Goal: Task Accomplishment & Management: Manage account settings

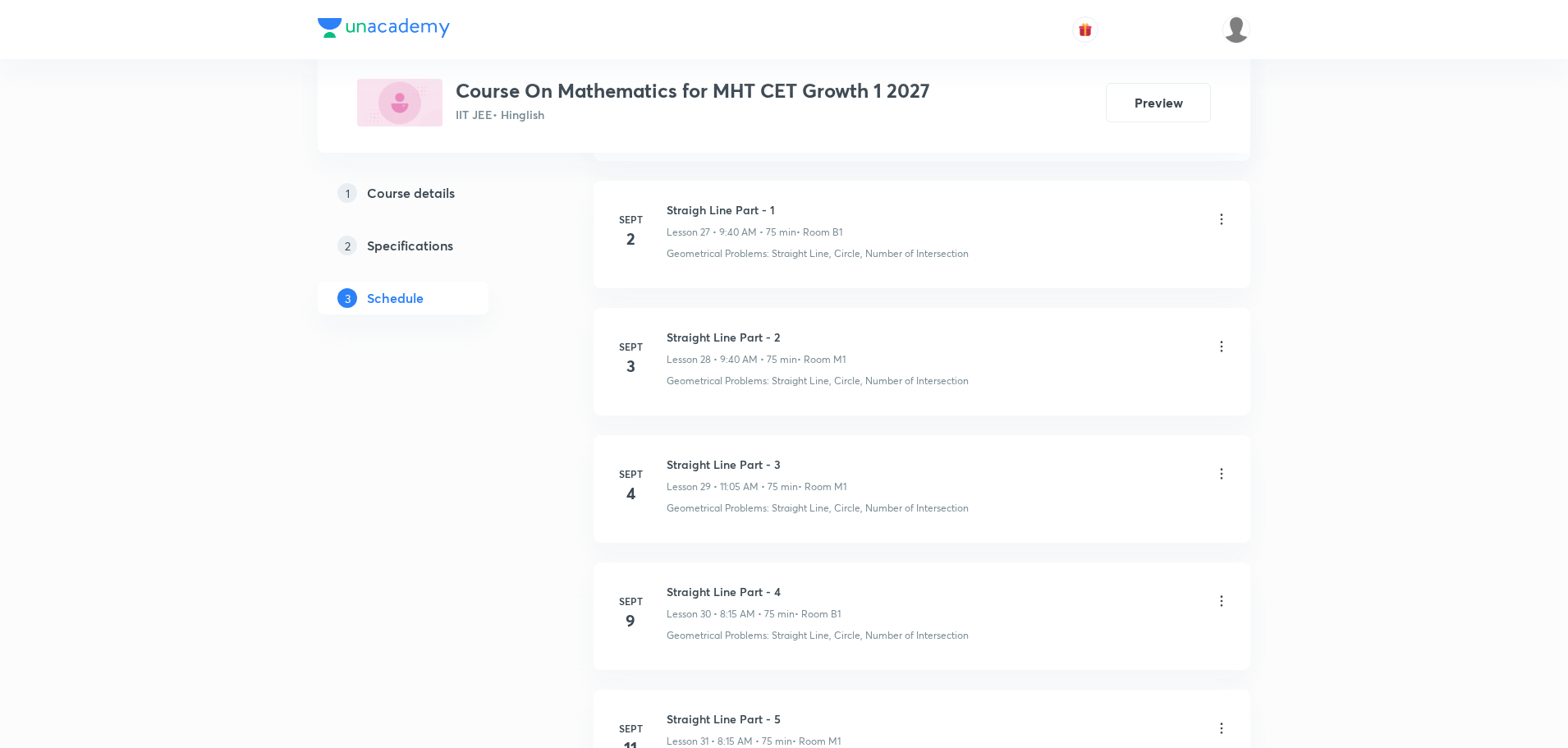
scroll to position [5657, 0]
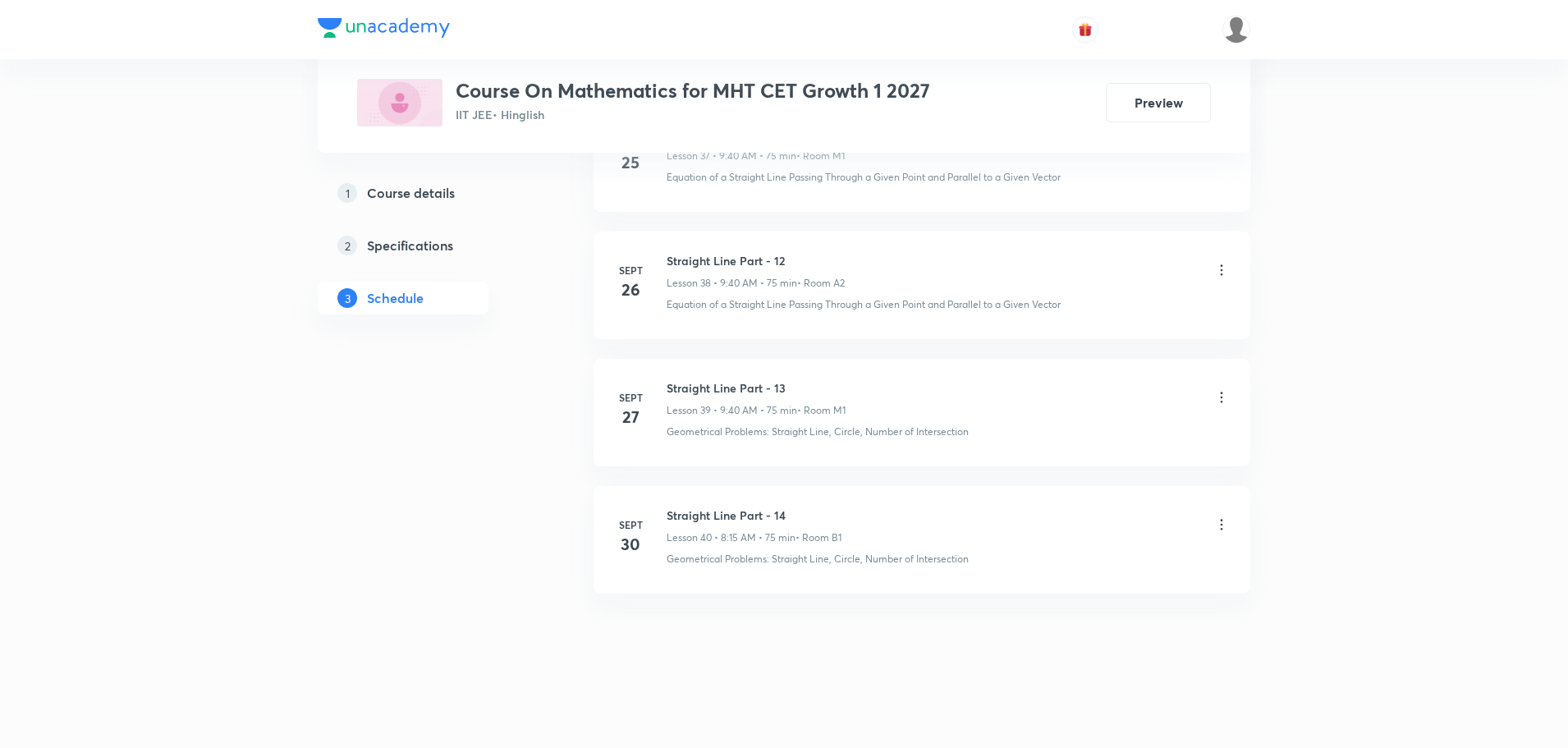
click at [748, 510] on h6 "Straight Line Part - 14" at bounding box center [754, 514] width 175 height 17
copy h6 "Straight Line Part - 14"
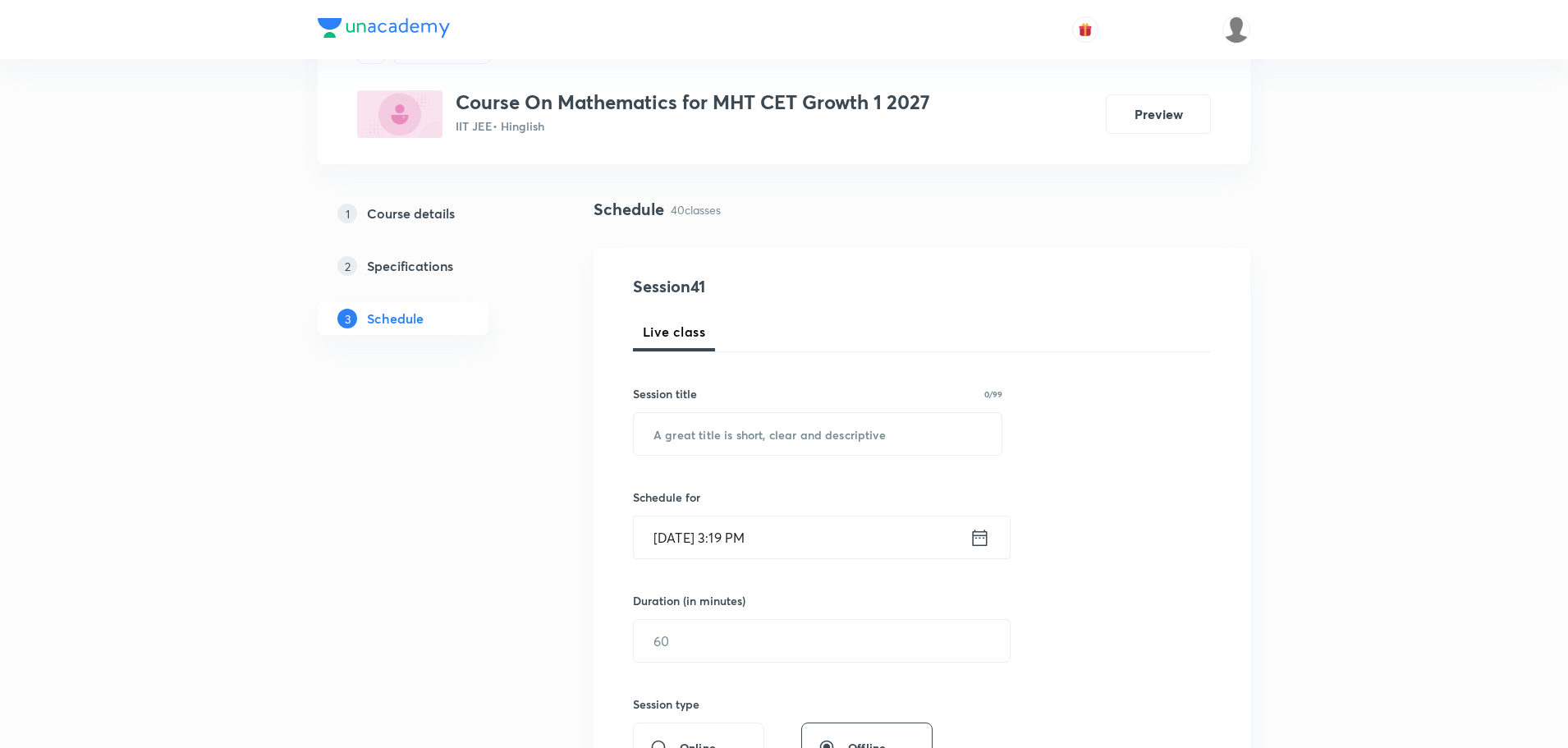
scroll to position [0, 0]
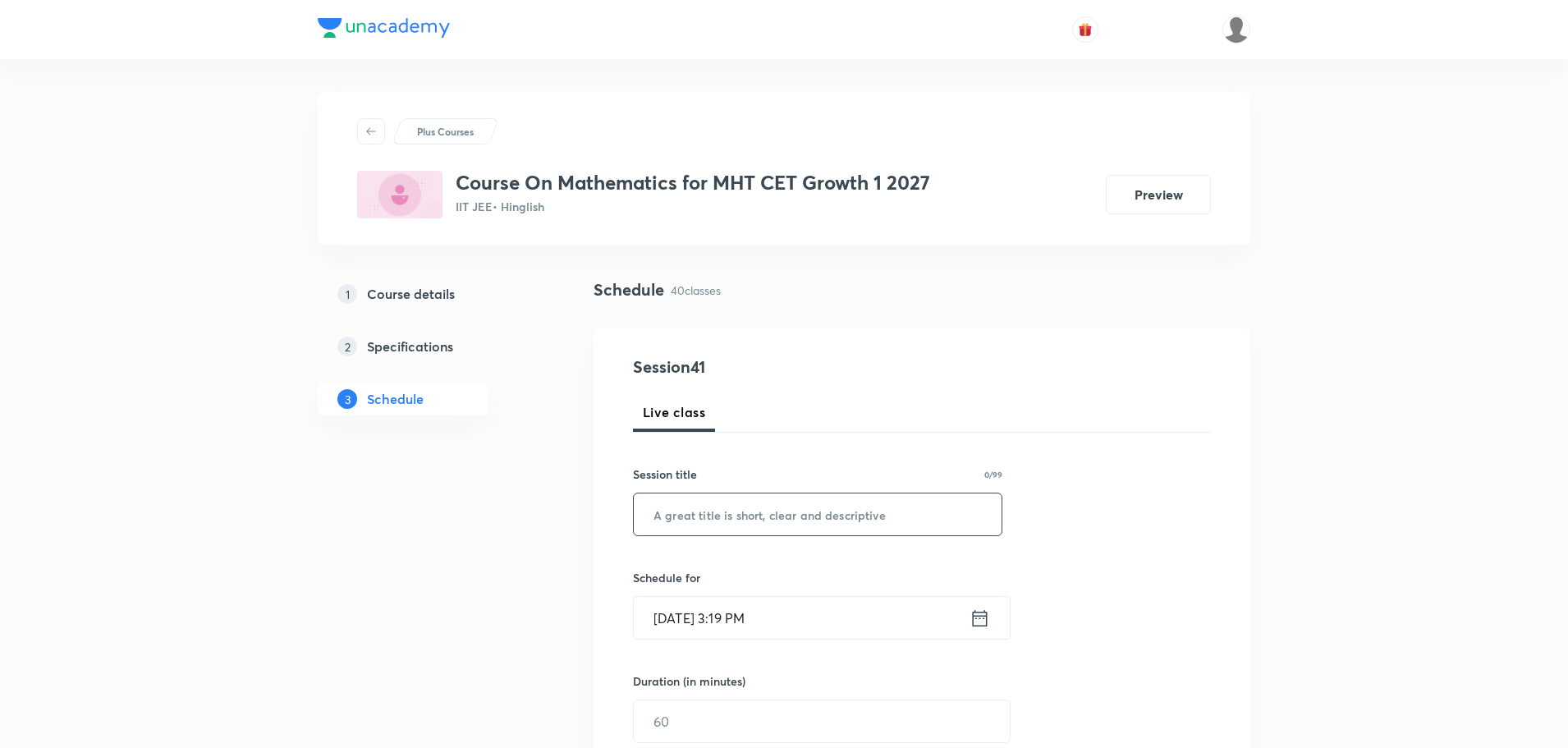
click at [784, 503] on input "text" at bounding box center [818, 514] width 368 height 42
paste input "Straight Line Part - 14"
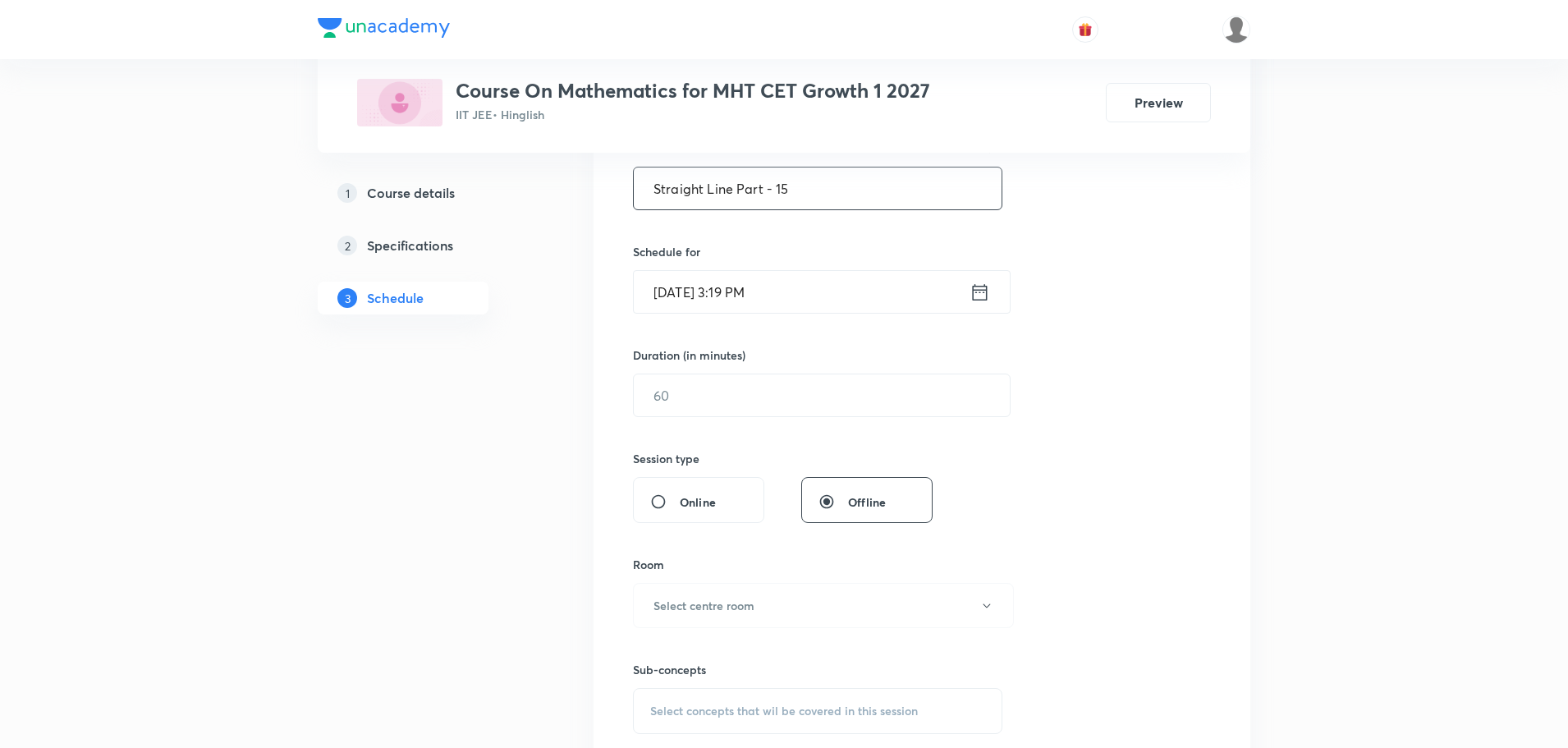
scroll to position [328, 0]
type input "Straight Line Part - 15"
click at [983, 301] on icon at bounding box center [979, 290] width 21 height 23
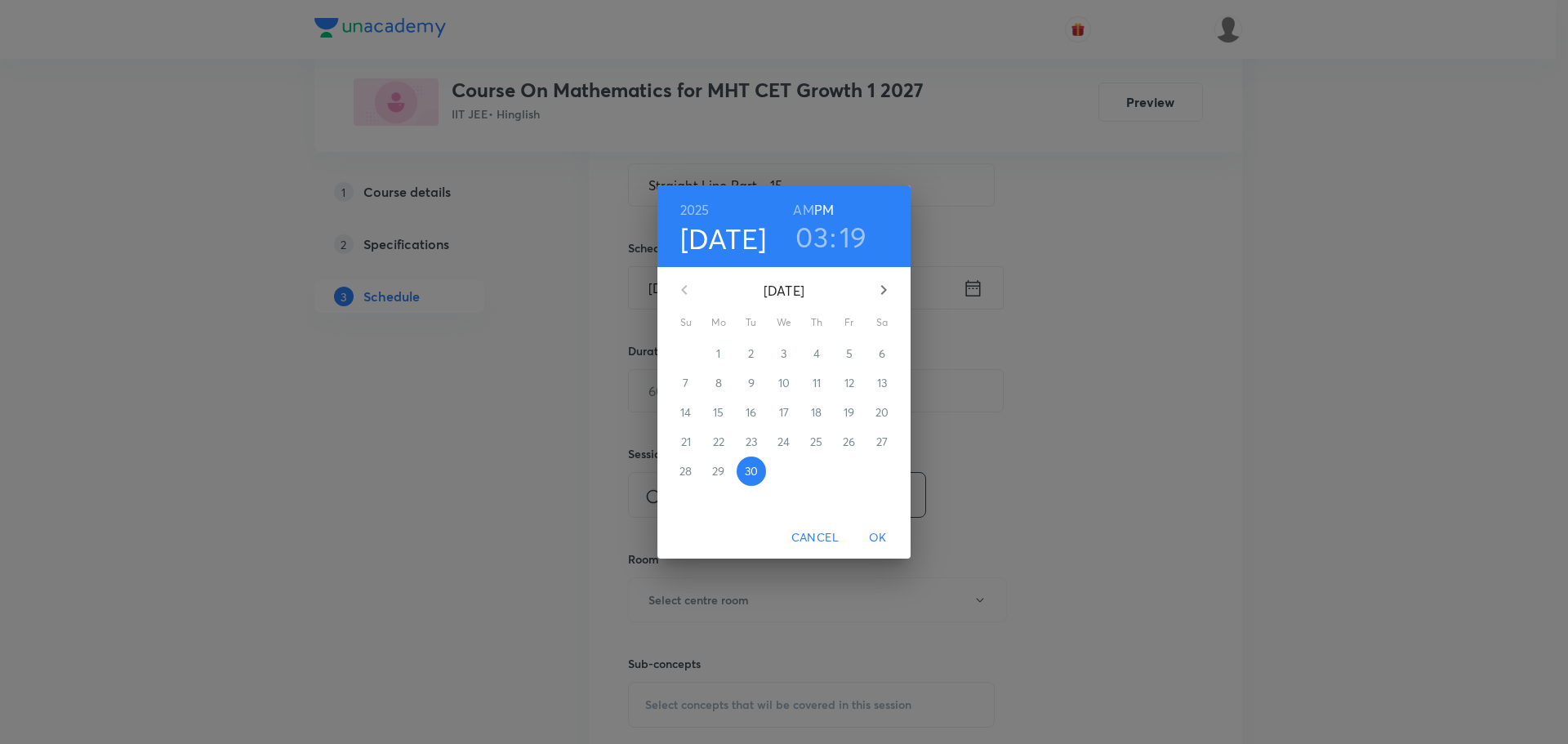
click at [886, 283] on icon "button" at bounding box center [884, 290] width 20 height 20
click at [816, 353] on p "2" at bounding box center [816, 353] width 6 height 16
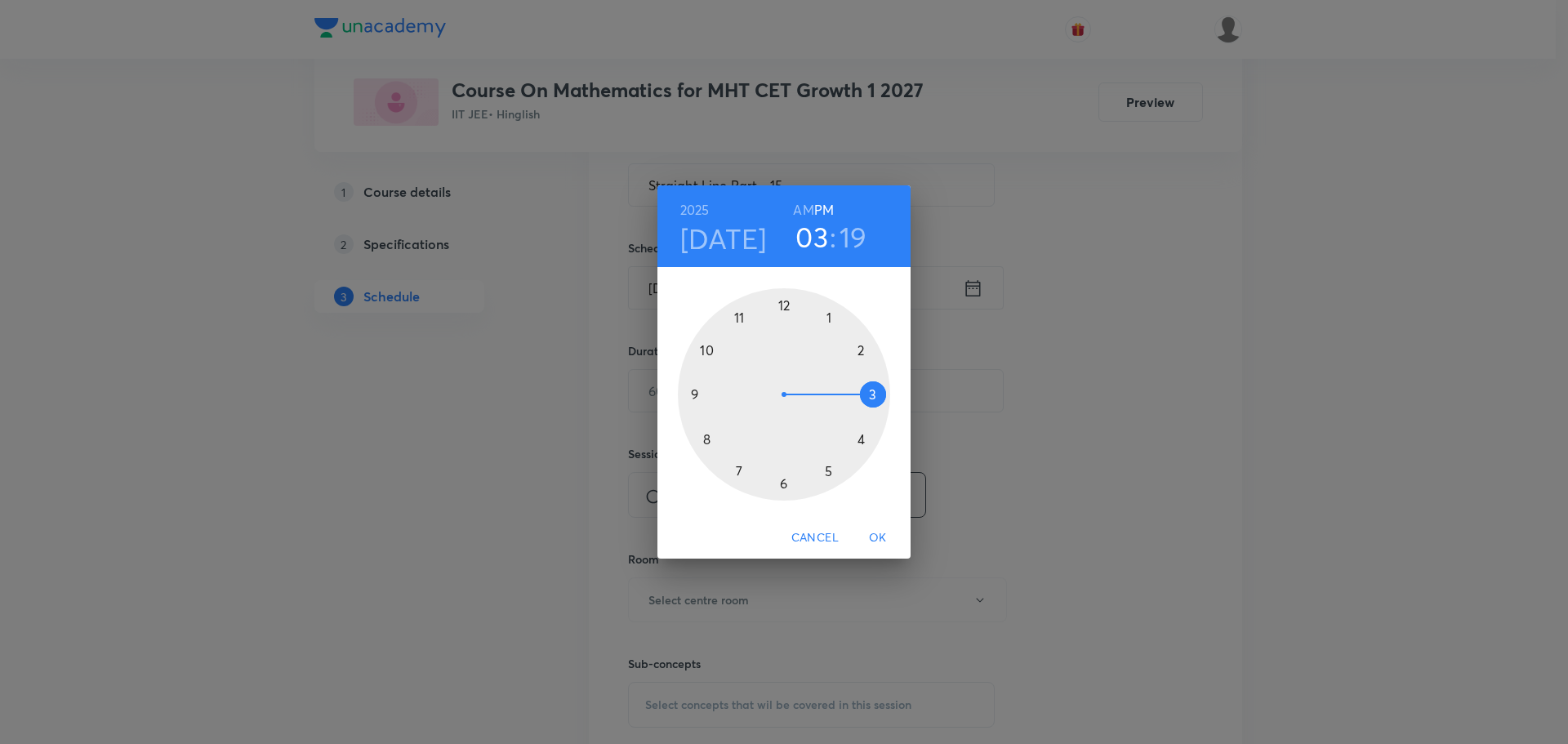
click at [803, 210] on h6 "AM" at bounding box center [803, 210] width 21 height 23
click at [705, 438] on div at bounding box center [784, 395] width 213 height 213
click at [875, 394] on div at bounding box center [784, 395] width 213 height 213
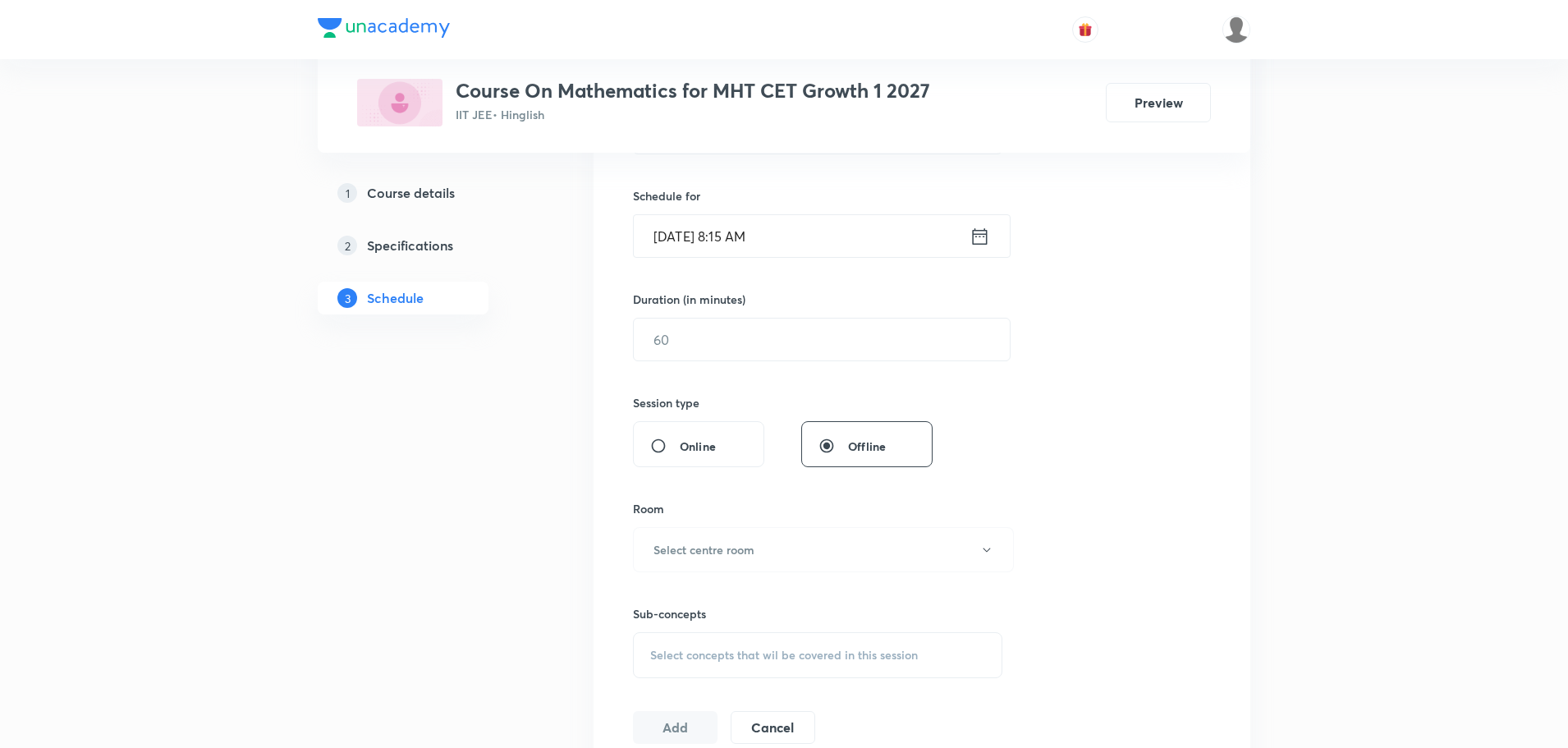
scroll to position [410, 0]
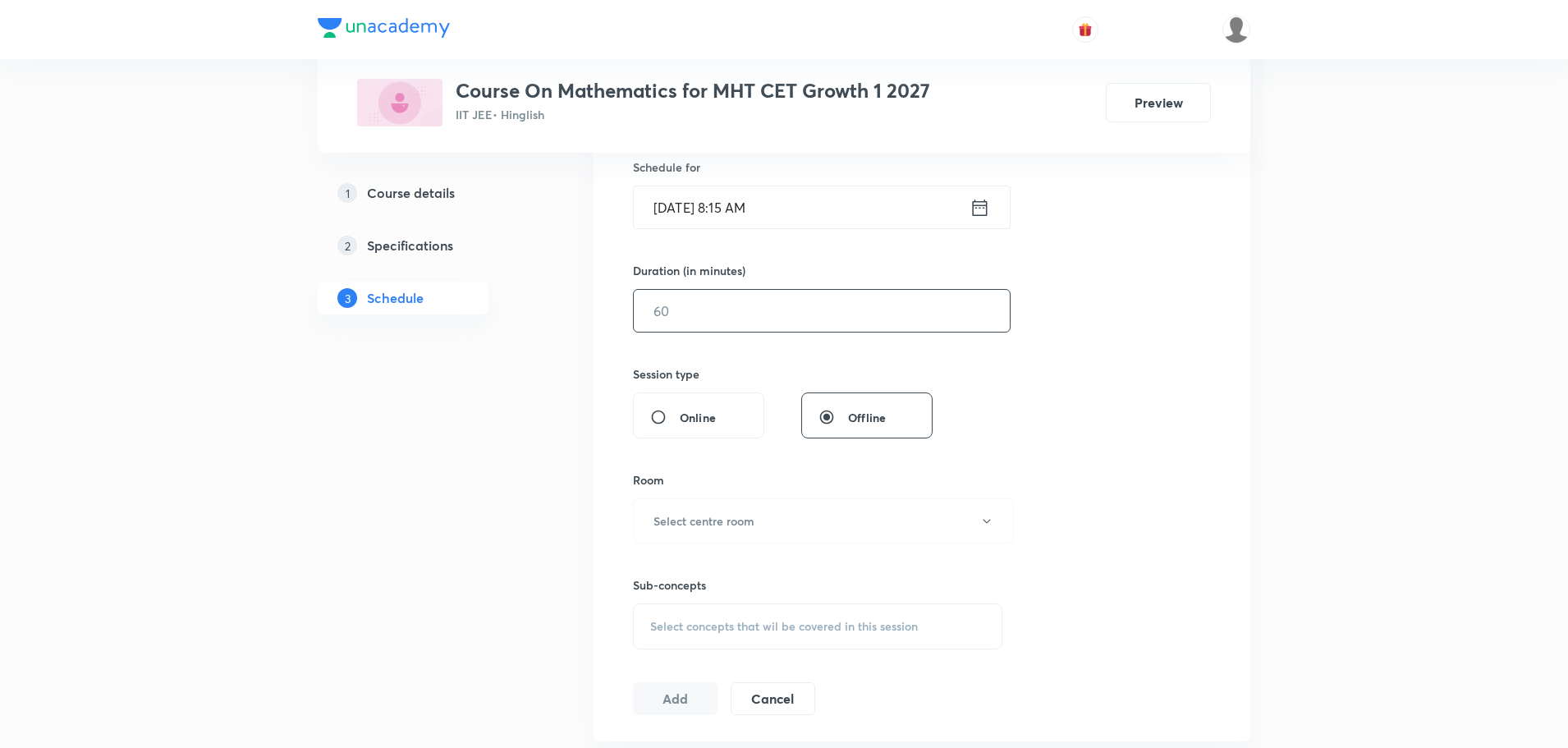
click at [687, 307] on input "text" at bounding box center [822, 311] width 376 height 42
type input "75"
click at [745, 503] on button "Select centre room" at bounding box center [823, 520] width 381 height 45
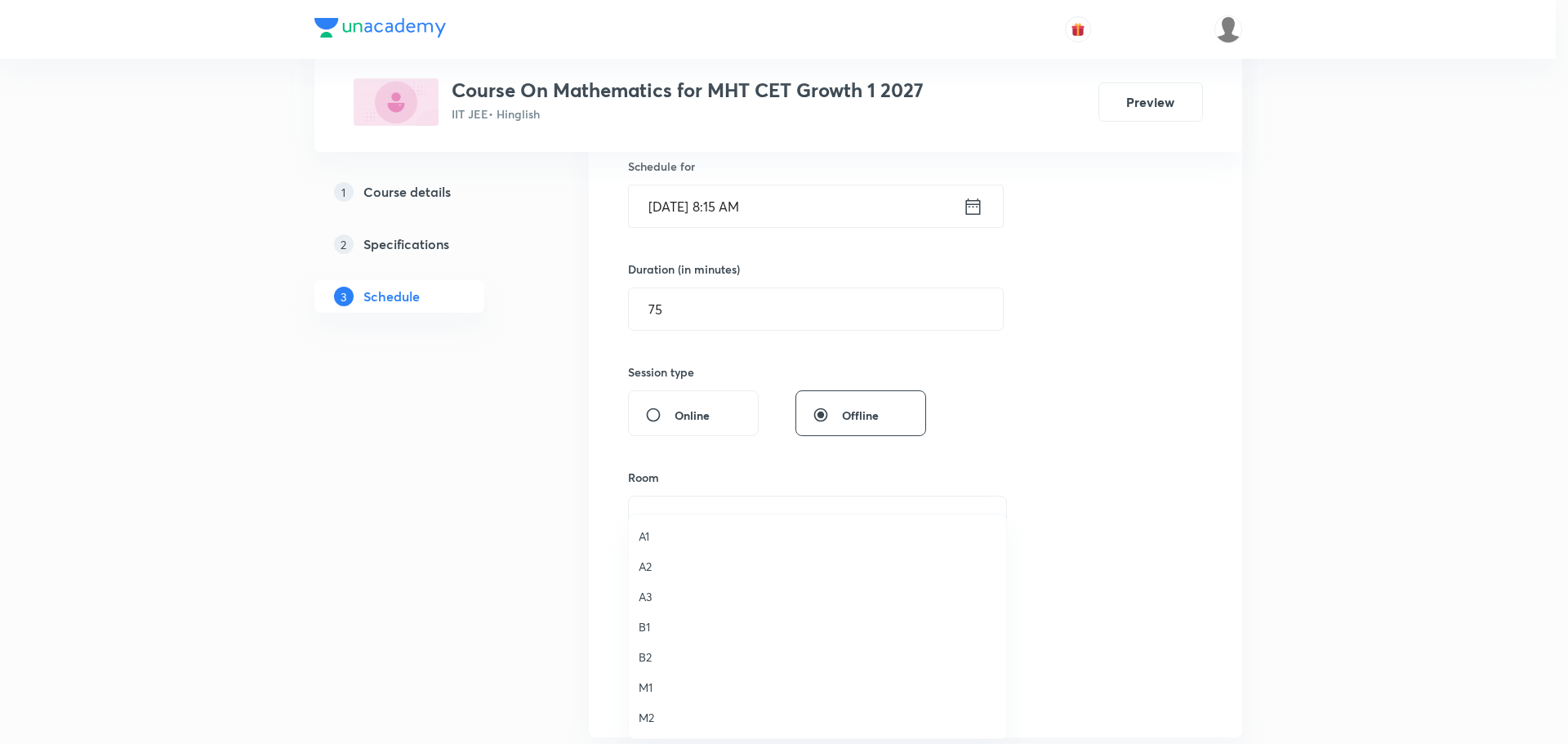
click at [652, 684] on span "M1" at bounding box center [818, 686] width 358 height 17
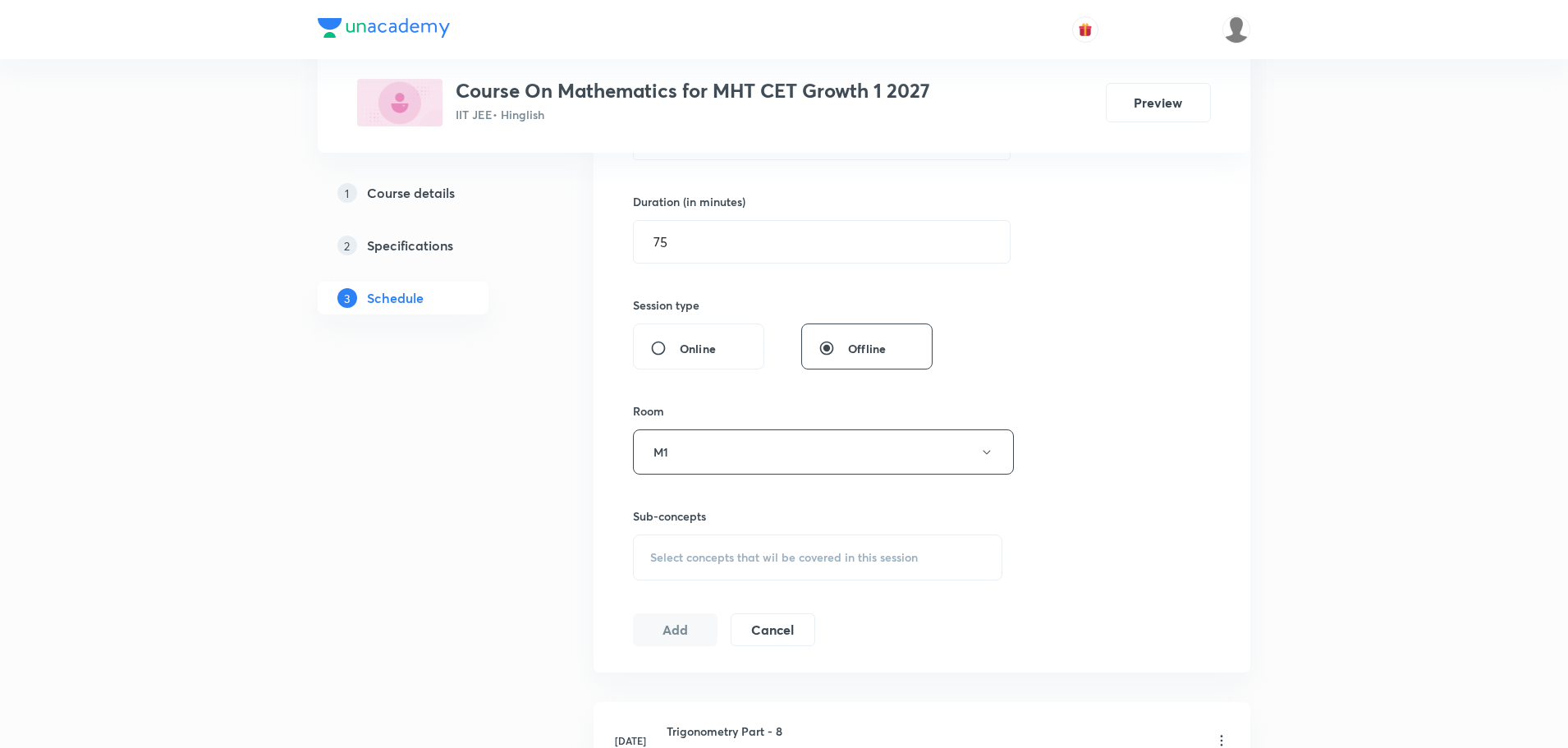
scroll to position [575, 0]
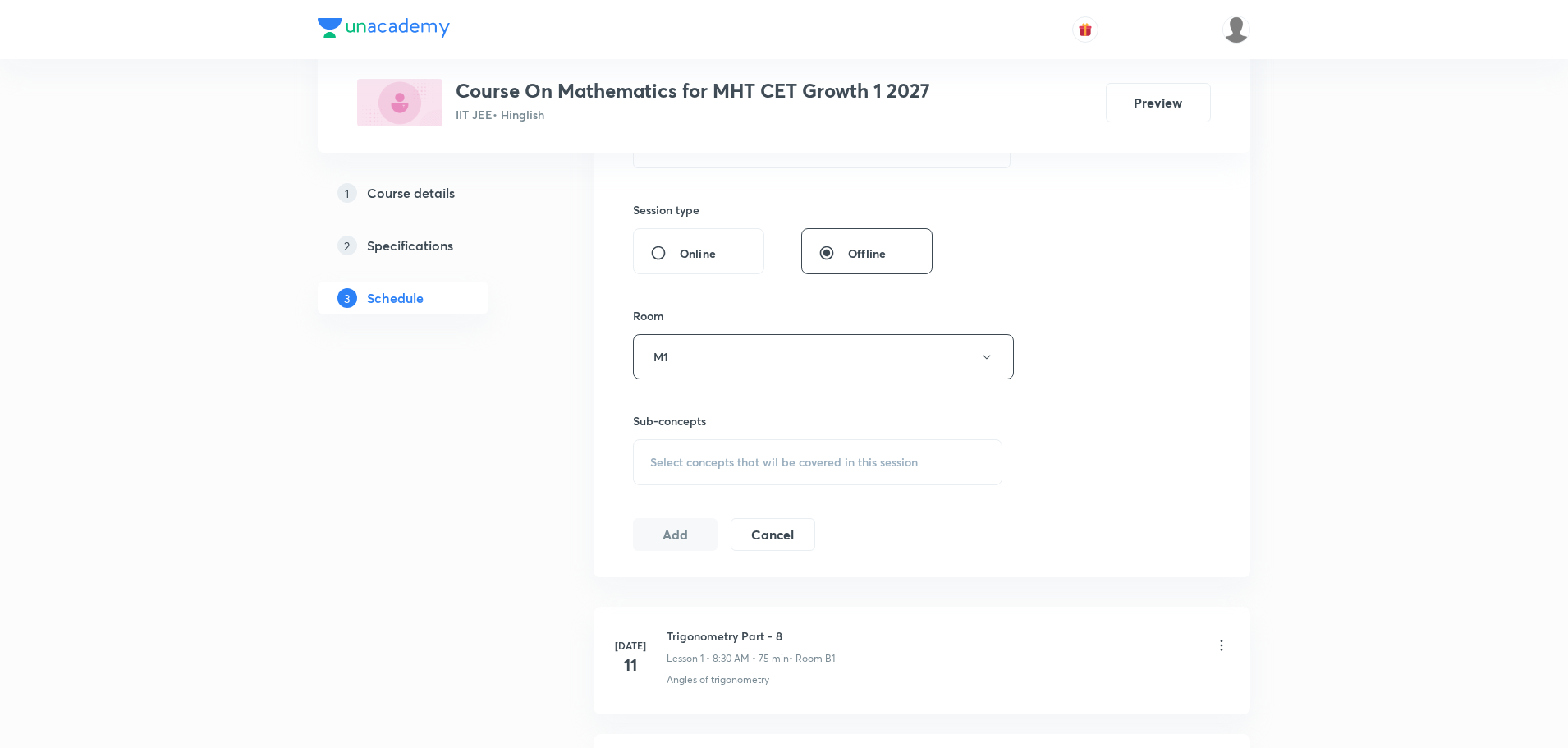
click at [694, 461] on span "Select concepts that wil be covered in this session" at bounding box center [784, 462] width 268 height 13
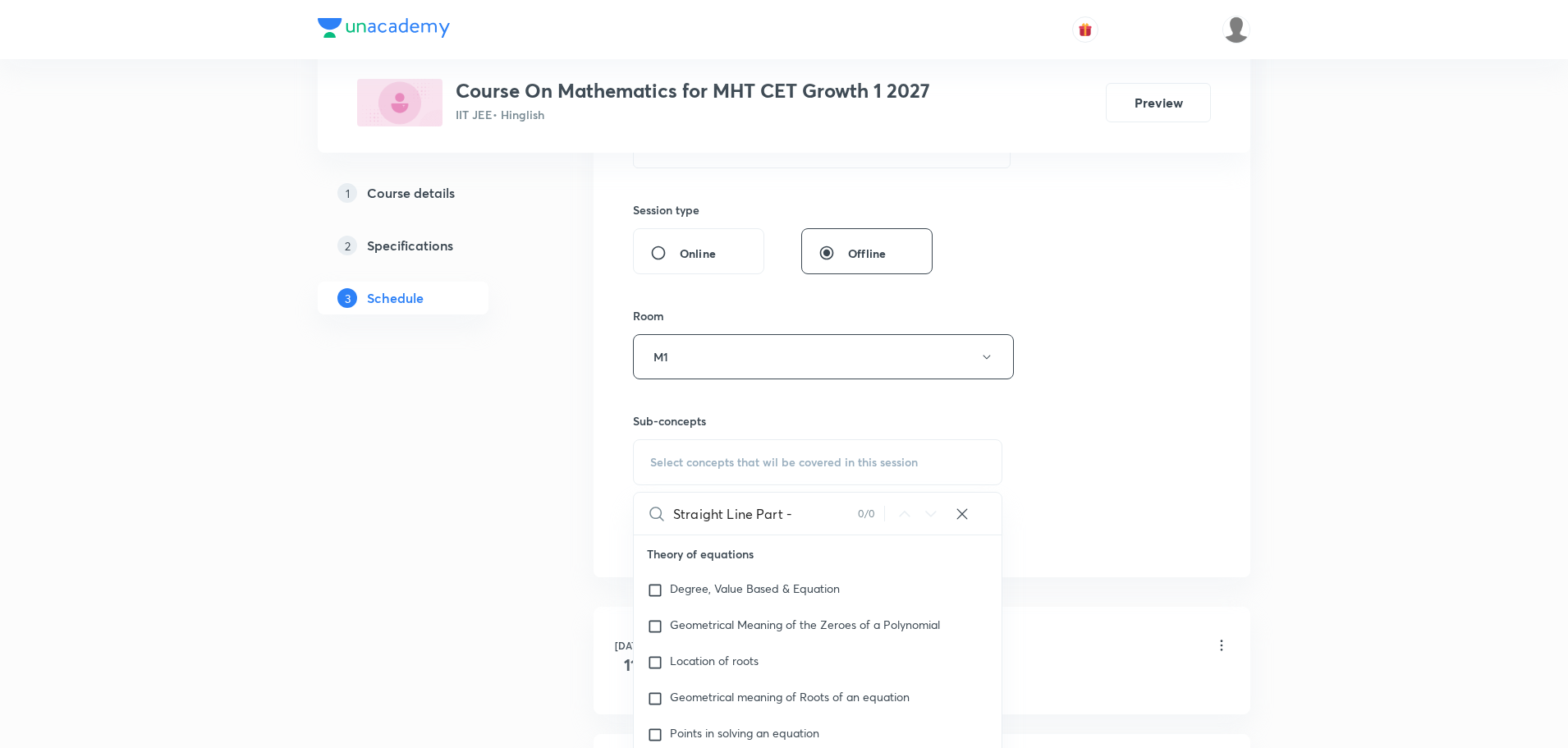
drag, startPoint x: 755, startPoint y: 514, endPoint x: 814, endPoint y: 523, distance: 59.7
click at [814, 523] on input "Straight Line Part -" at bounding box center [765, 514] width 185 height 42
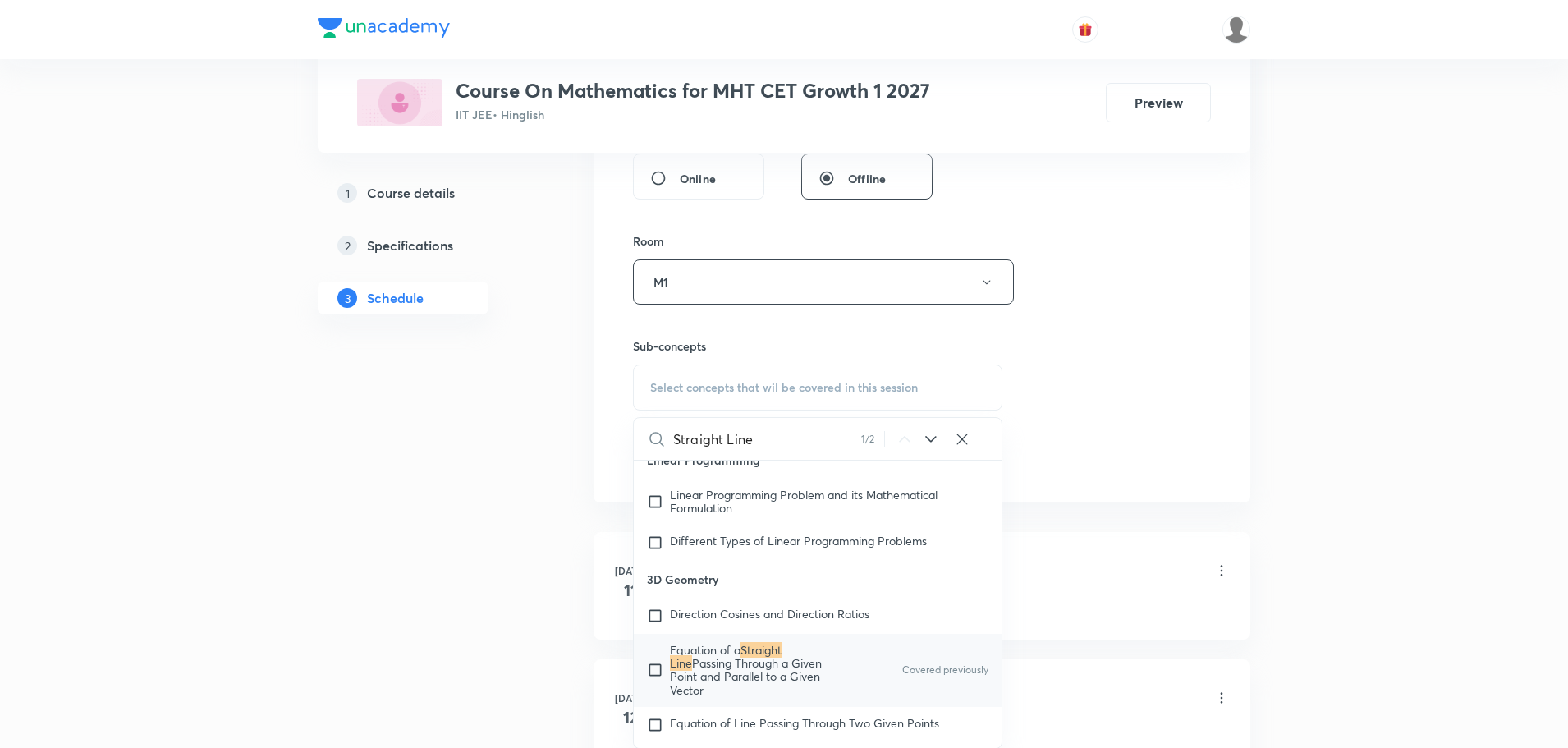
scroll to position [739, 0]
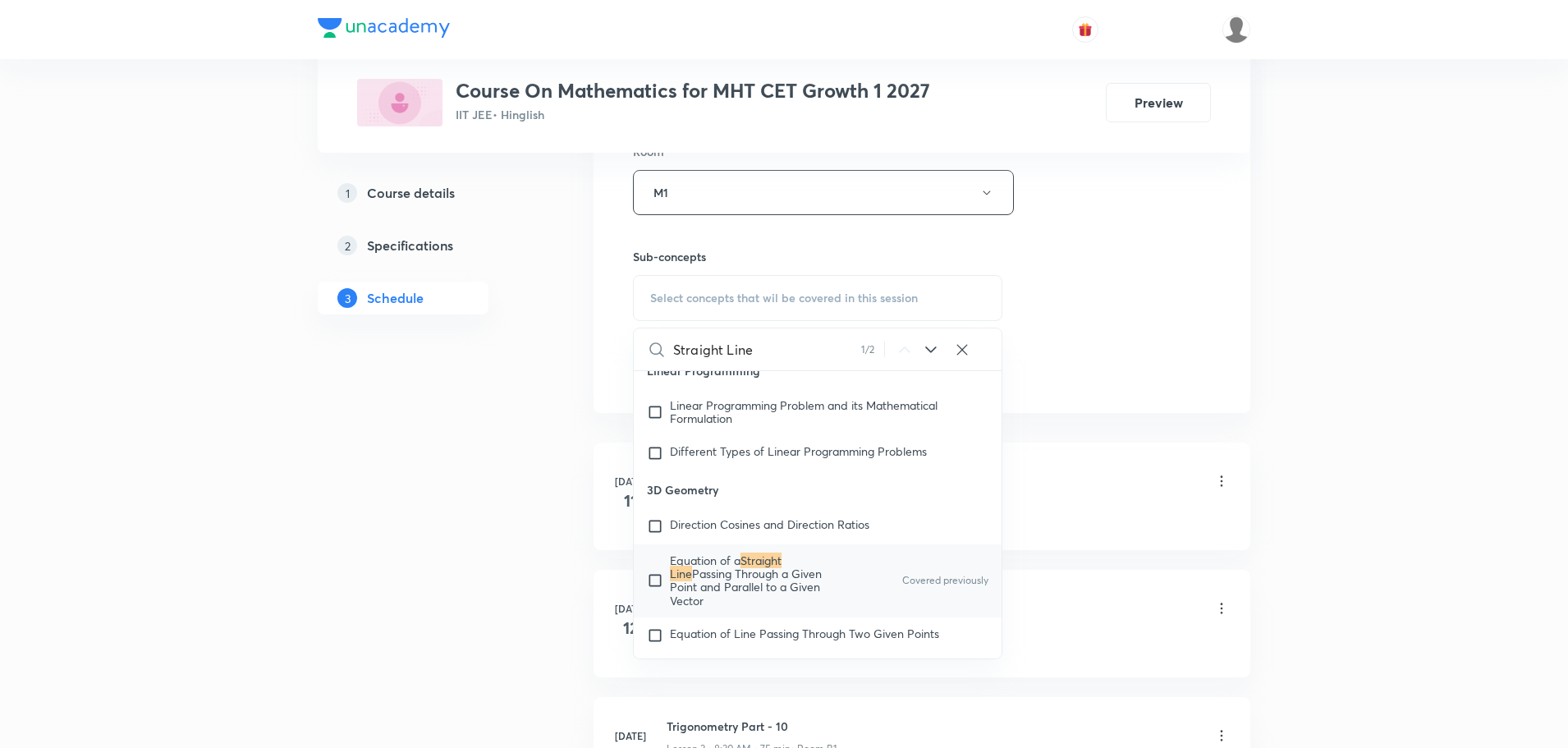
type input "Straight Line"
click at [781, 581] on mark "Straight Line" at bounding box center [726, 567] width 112 height 29
checkbox input "true"
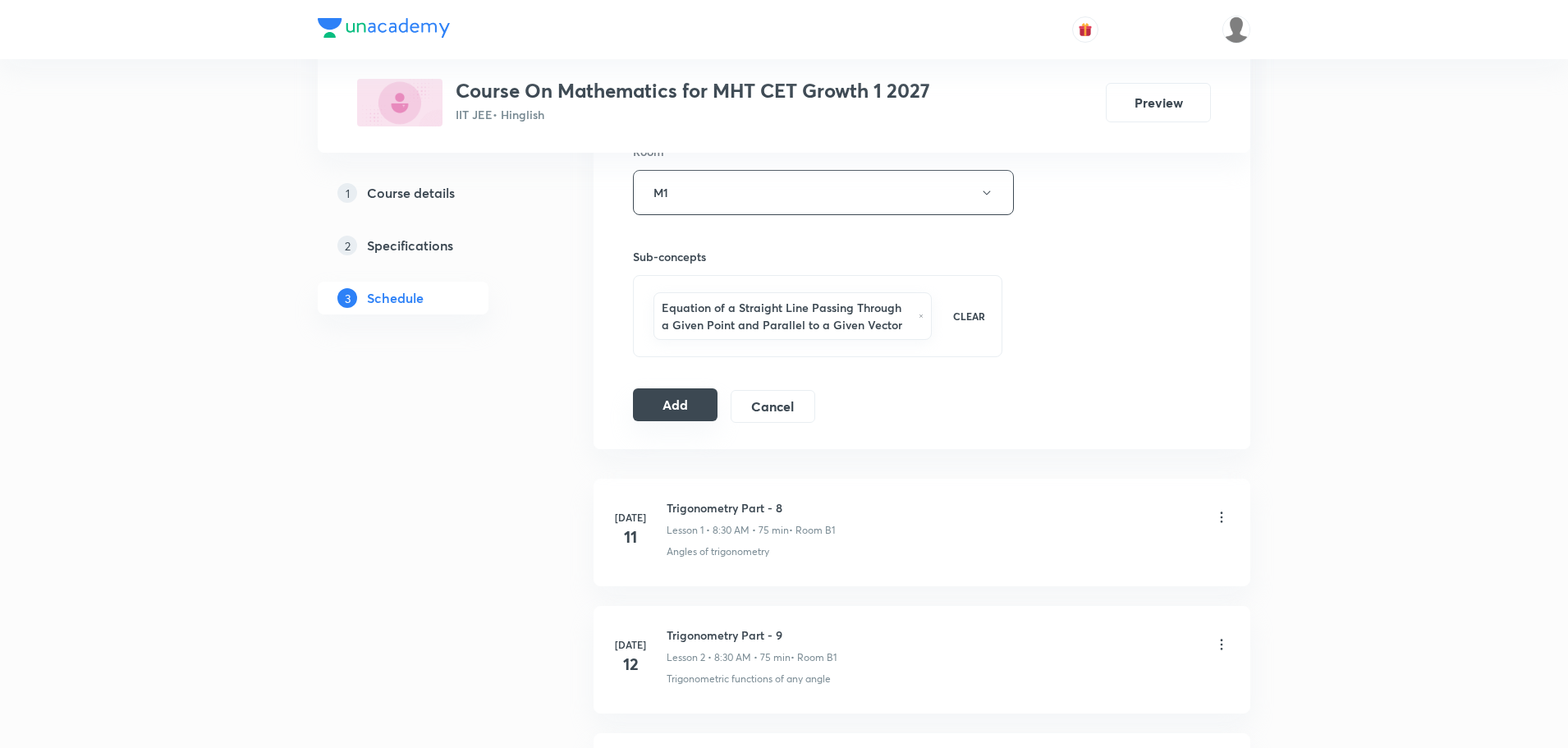
click at [684, 409] on button "Add" at bounding box center [675, 405] width 84 height 33
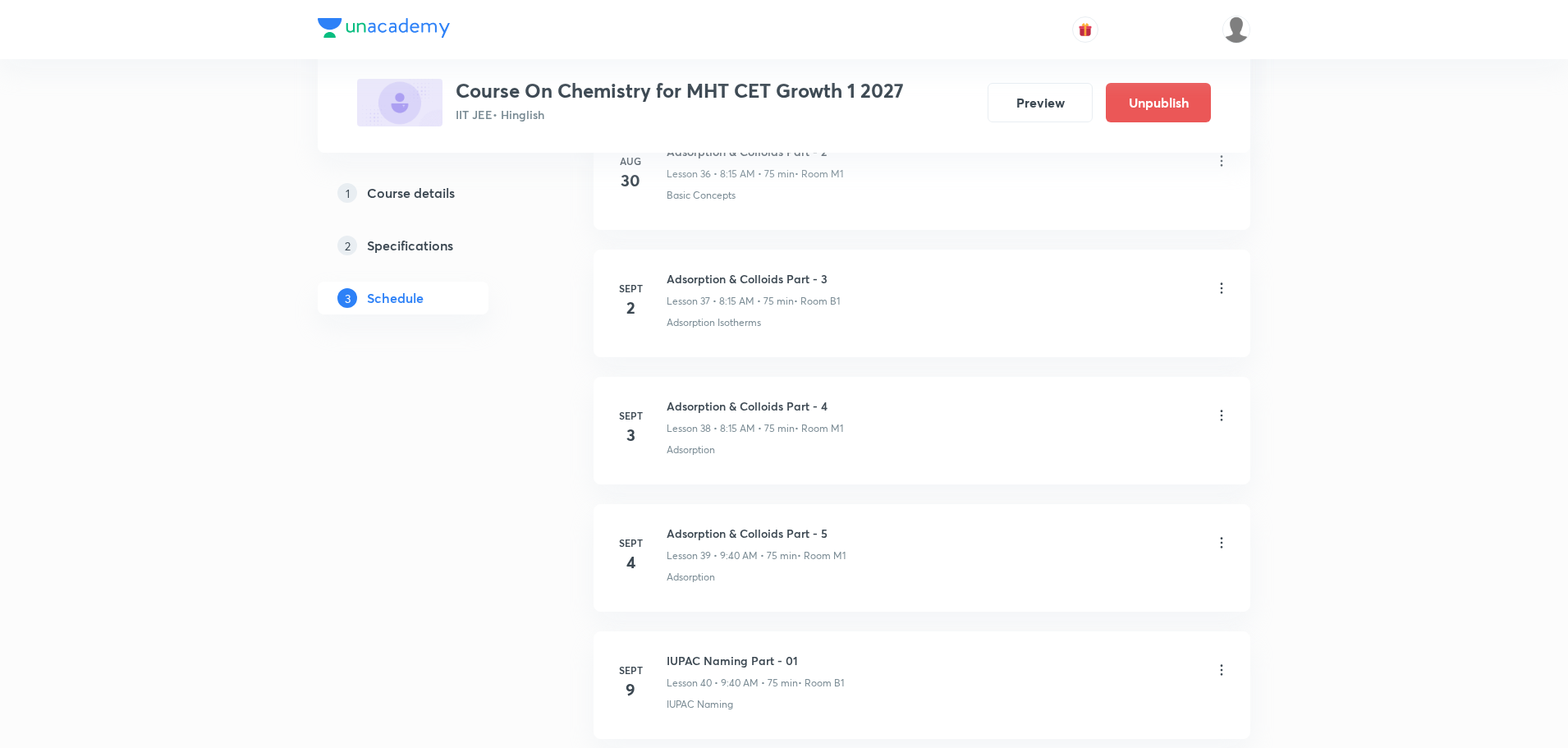
scroll to position [7183, 0]
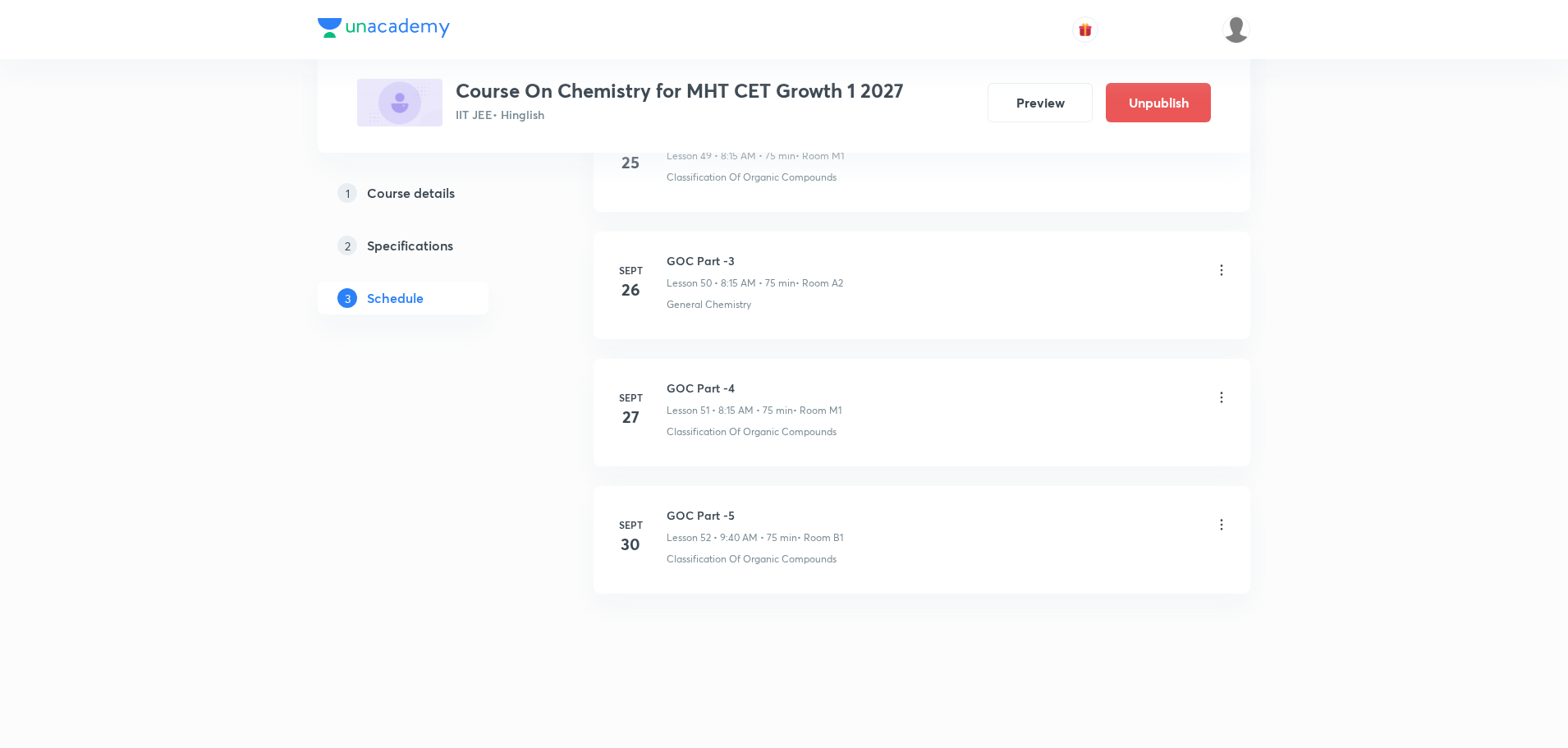
click at [707, 512] on h6 "GOC Part -5" at bounding box center [755, 514] width 176 height 17
copy h6 "GOC Part -5"
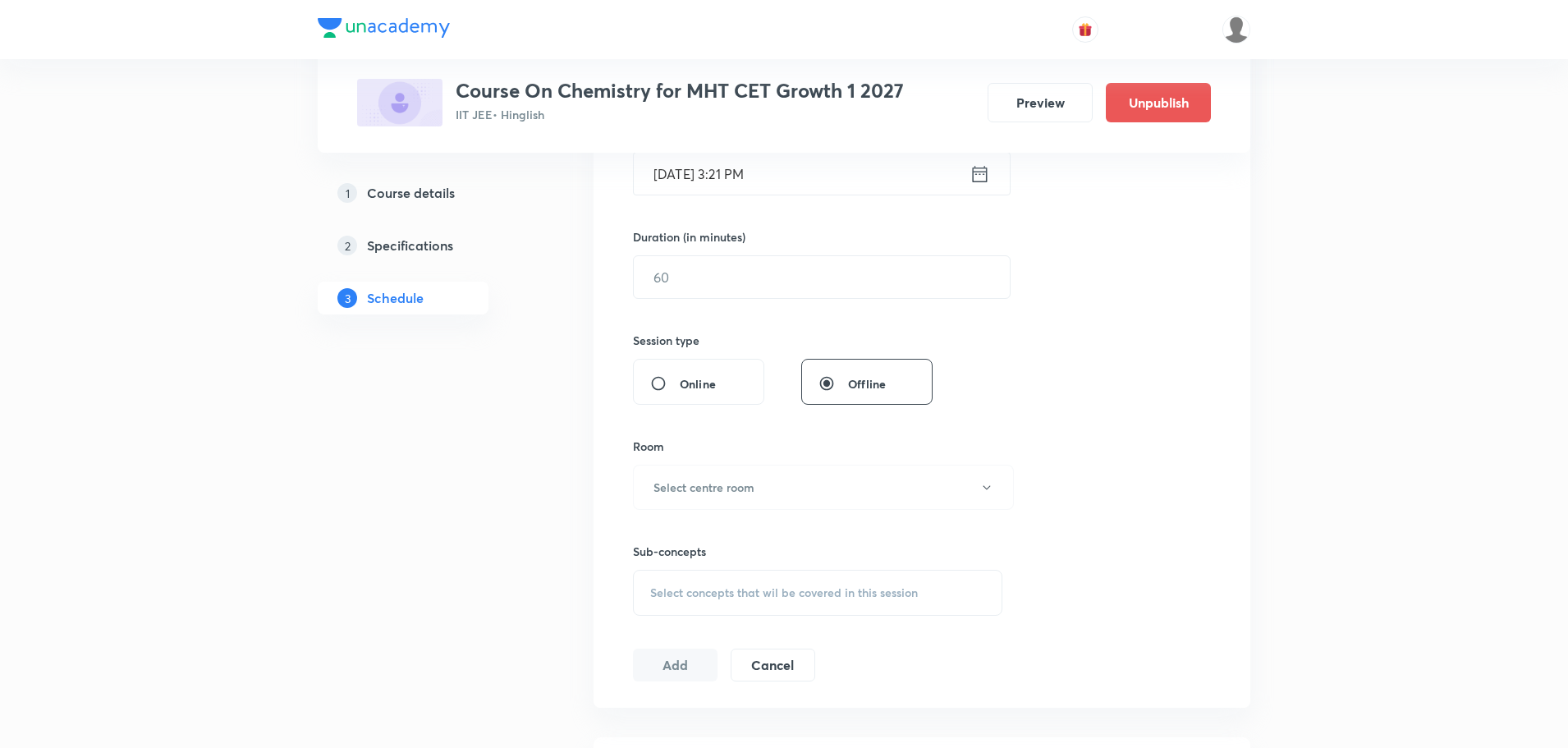
scroll to position [51, 0]
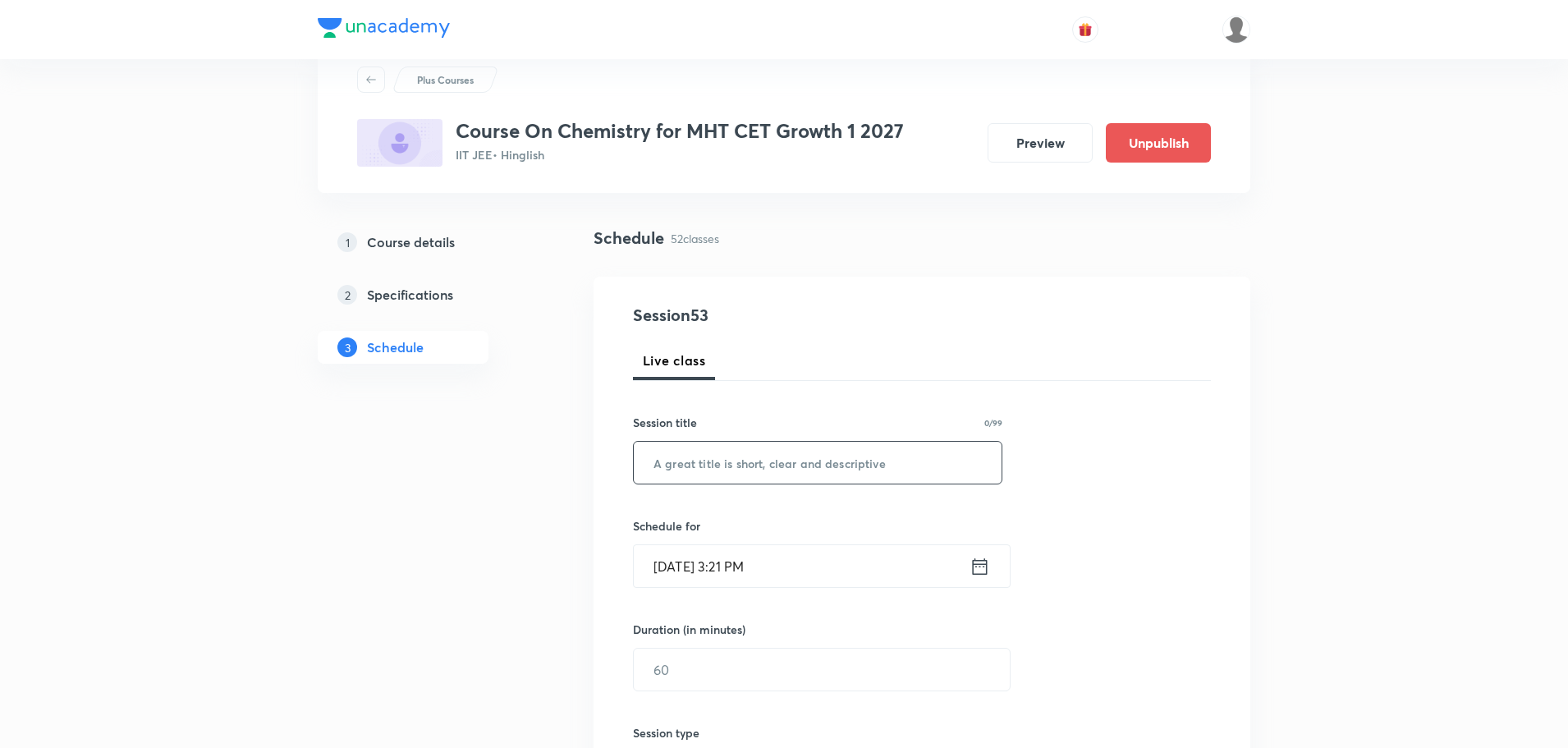
click at [781, 465] on input "text" at bounding box center [818, 462] width 368 height 42
paste input "GOC Part -5"
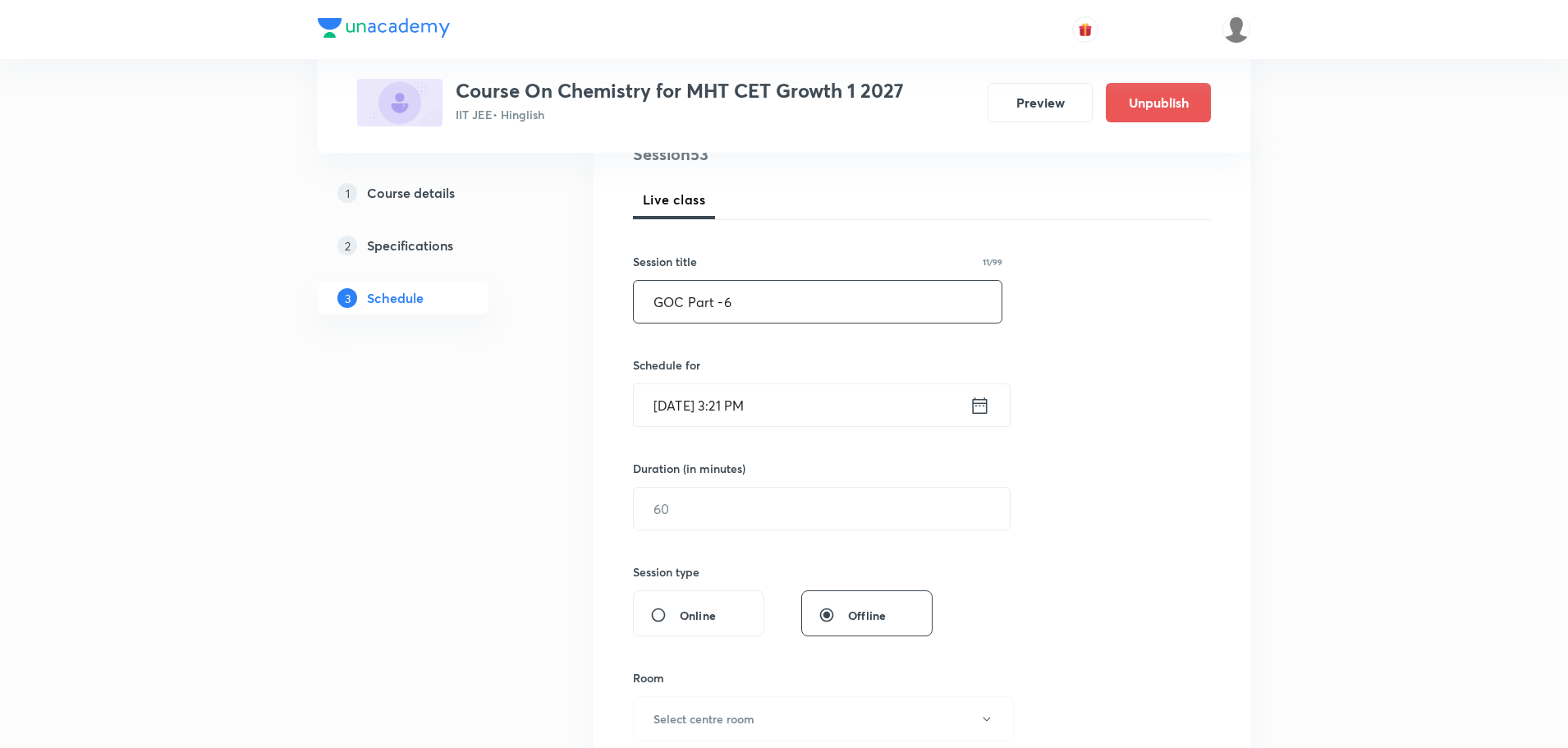
scroll to position [216, 0]
type input "GOC Part -6"
click at [982, 404] on icon at bounding box center [979, 403] width 21 height 23
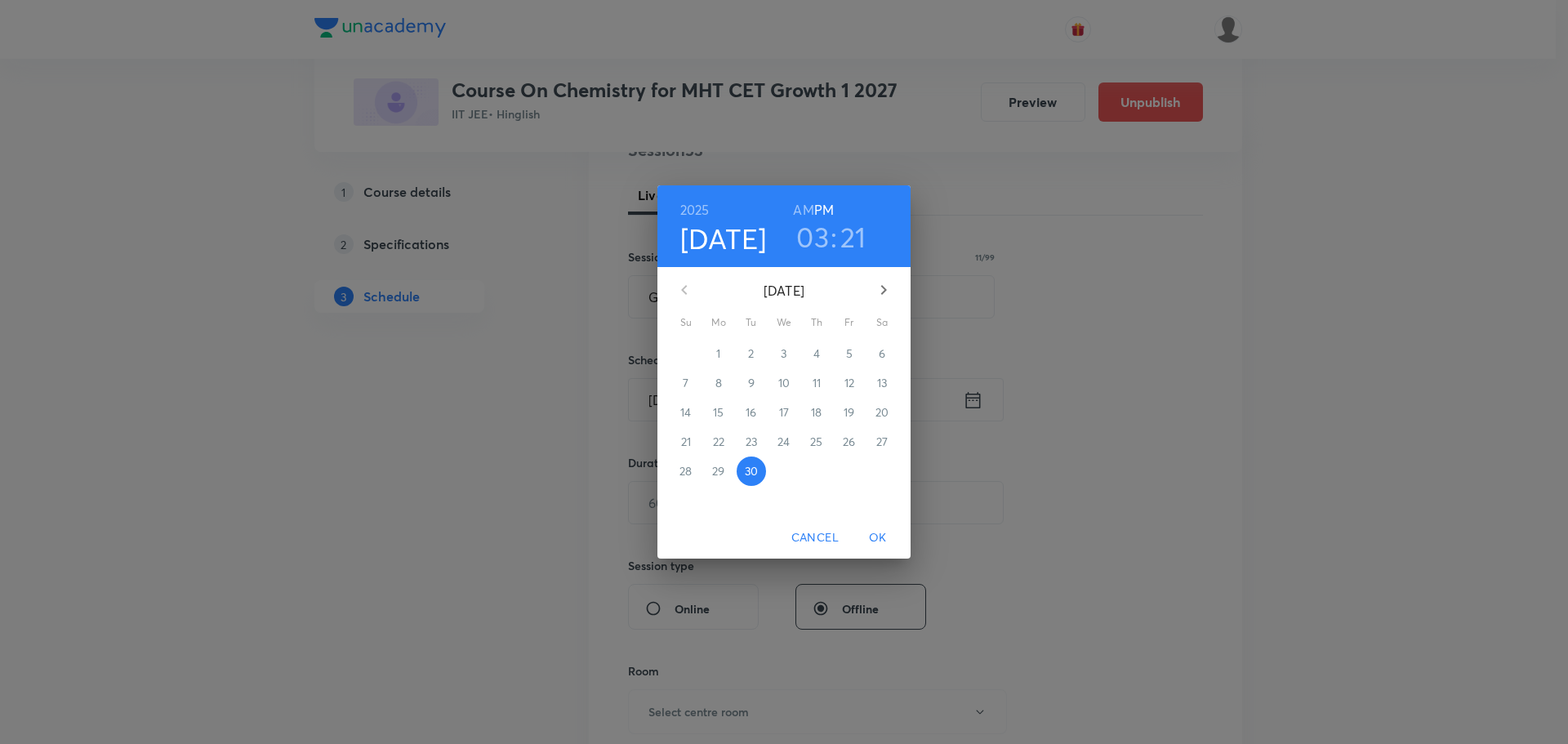
click at [883, 284] on icon "button" at bounding box center [884, 290] width 20 height 20
click at [824, 355] on span "2" at bounding box center [817, 353] width 30 height 16
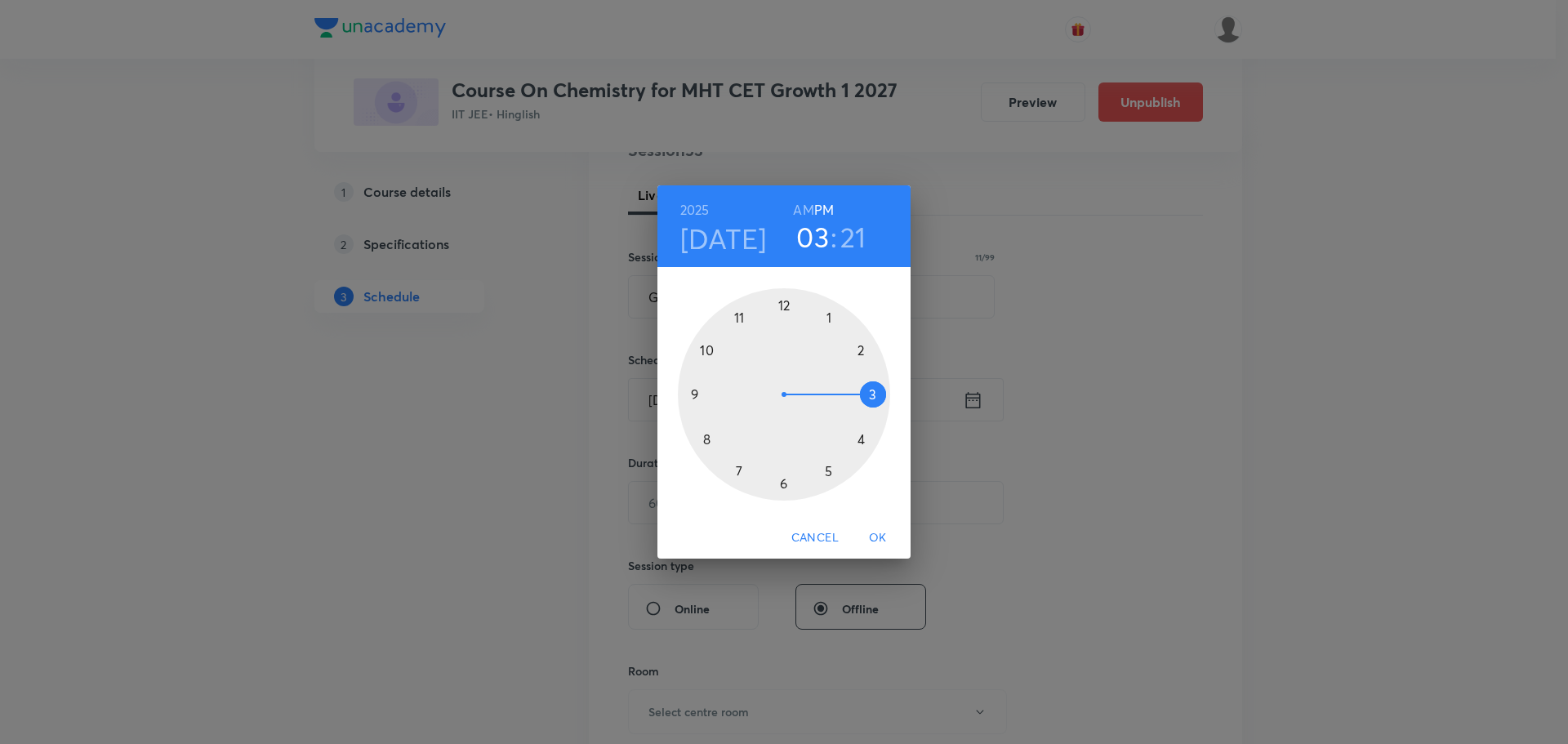
click at [805, 205] on h6 "AM" at bounding box center [803, 210] width 21 height 23
click at [697, 391] on div at bounding box center [784, 395] width 213 height 213
click at [707, 438] on div at bounding box center [784, 395] width 213 height 213
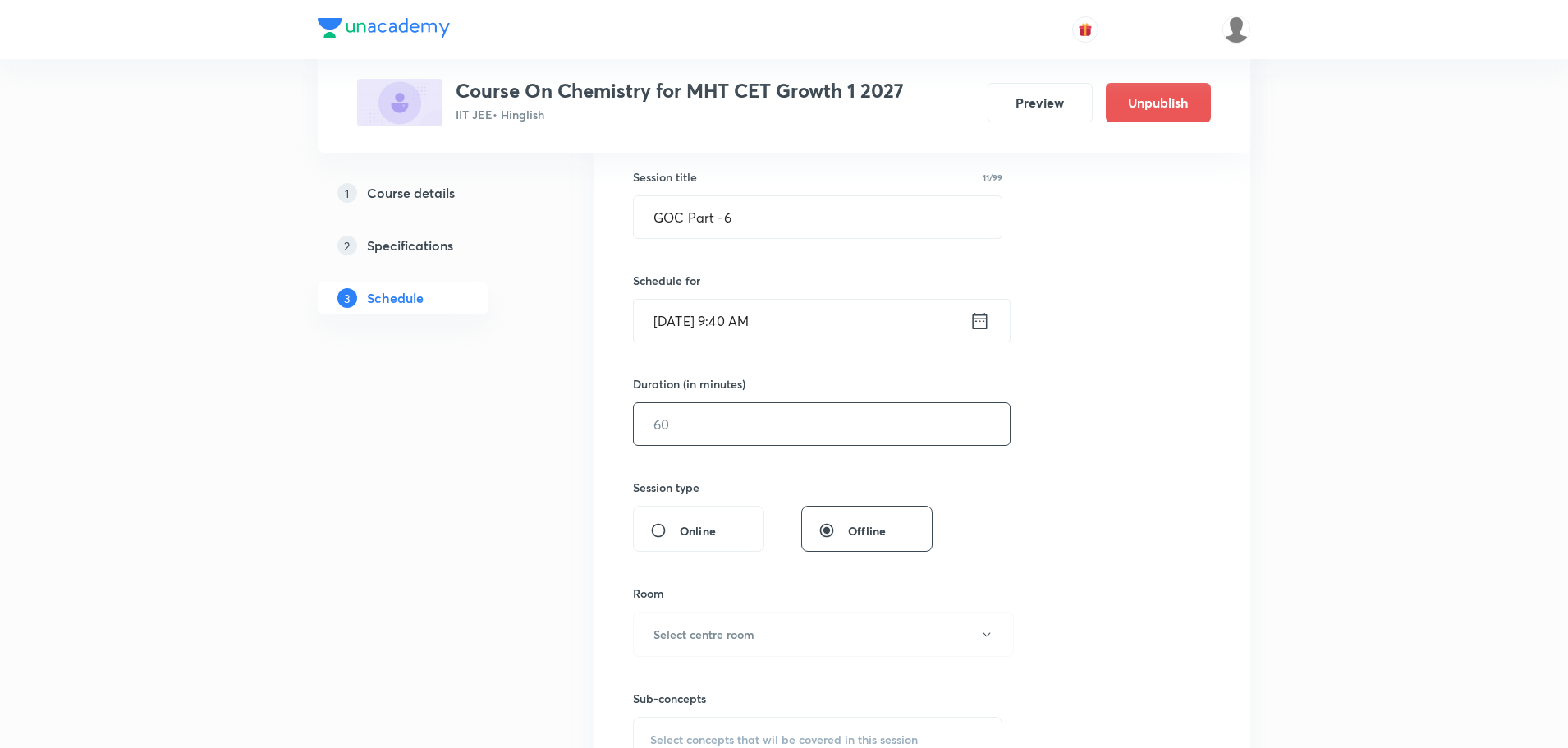
scroll to position [298, 0]
click at [789, 422] on input "text" at bounding box center [822, 423] width 376 height 42
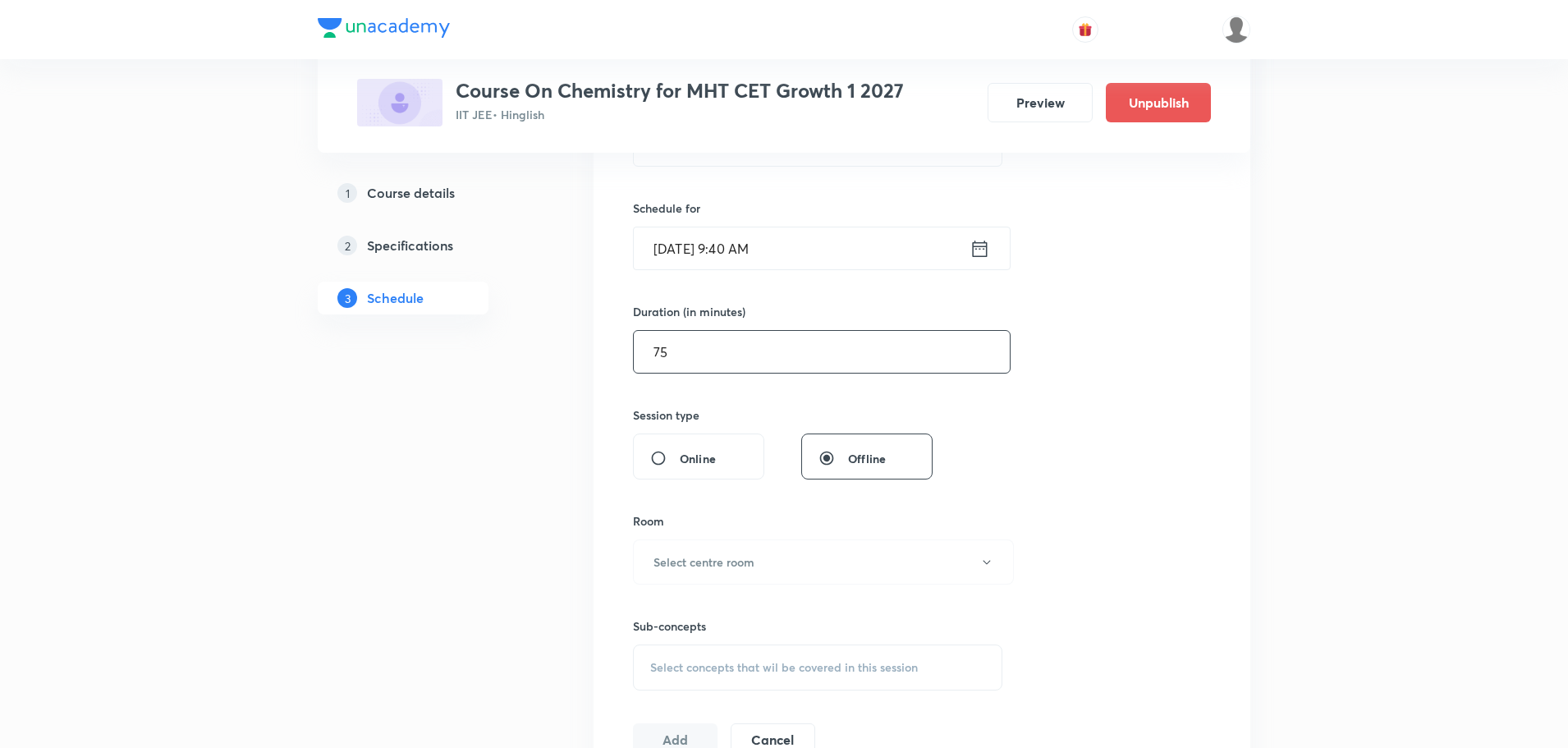
scroll to position [462, 0]
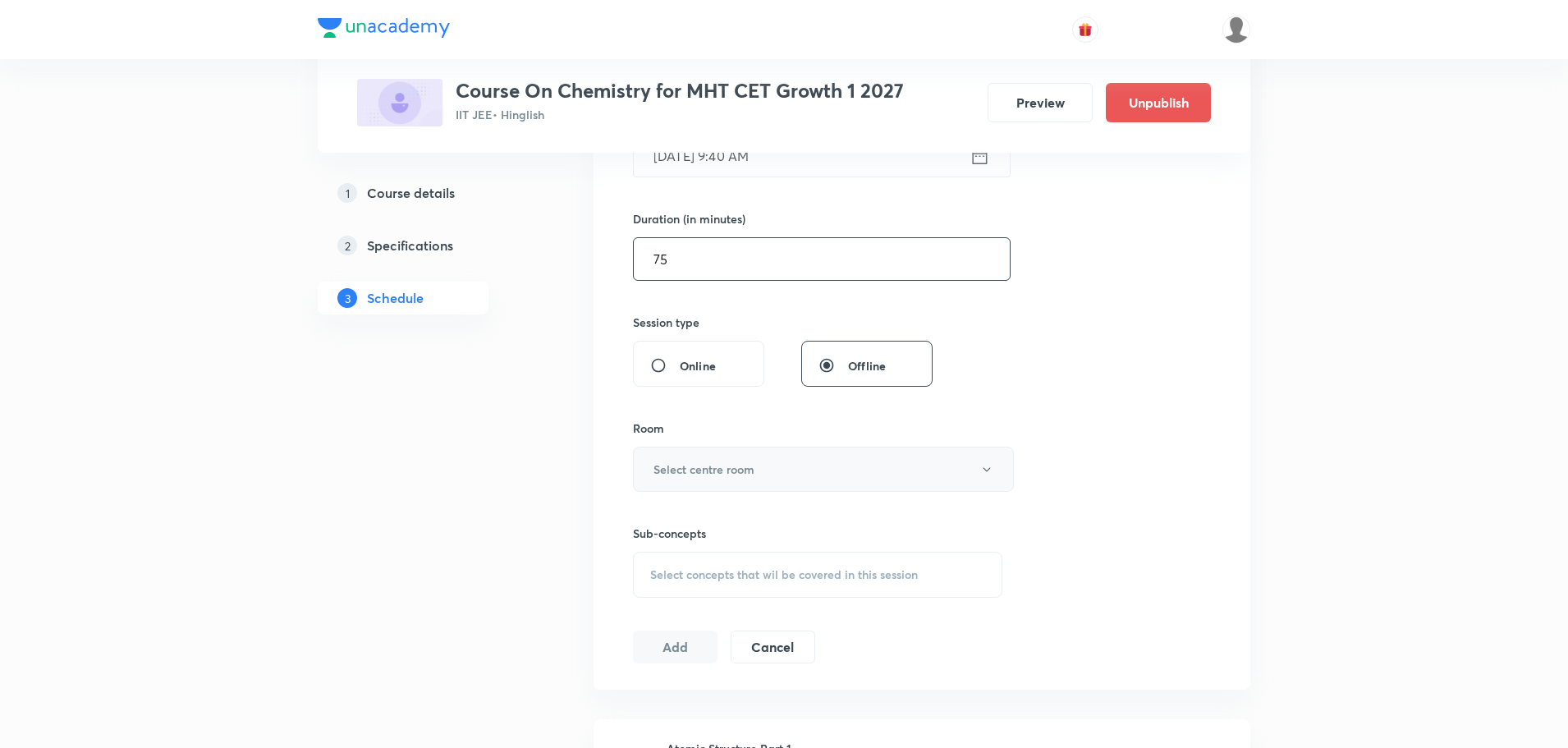
type input "75"
click at [790, 465] on button "Select centre room" at bounding box center [823, 469] width 381 height 45
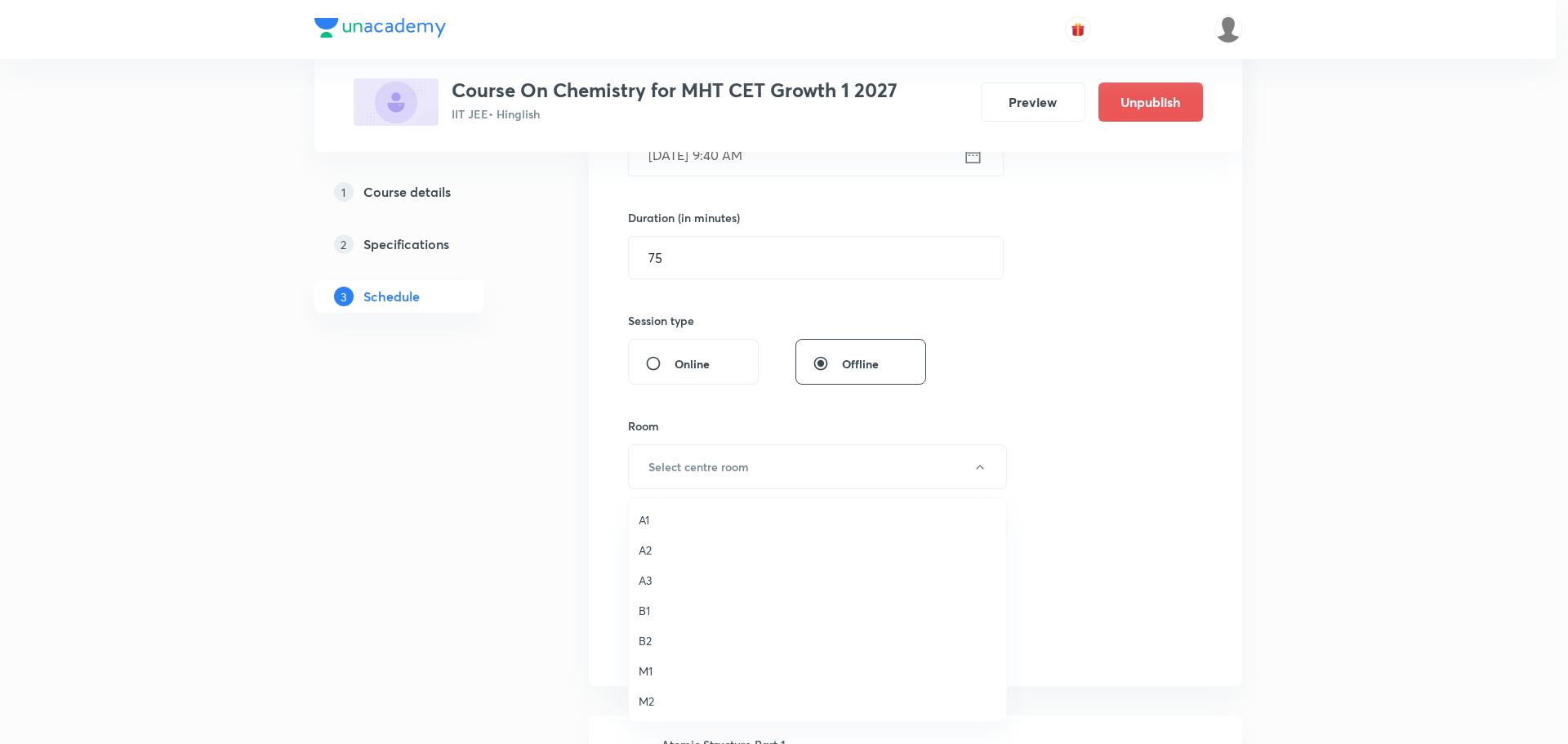
click at [664, 671] on span "M1" at bounding box center [818, 671] width 358 height 17
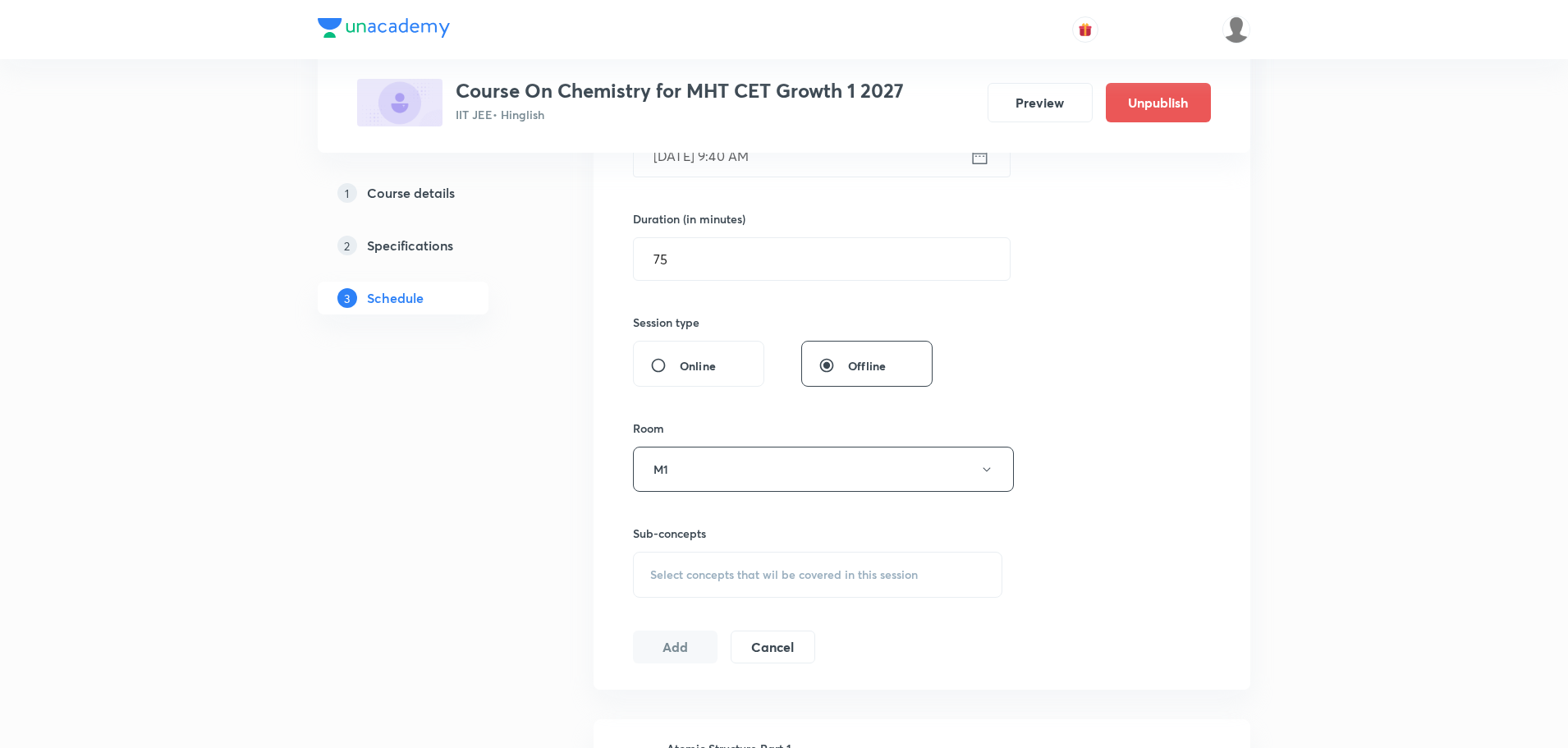
click at [674, 572] on span "Select concepts that wil be covered in this session" at bounding box center [784, 575] width 268 height 13
type input "G"
type input "g"
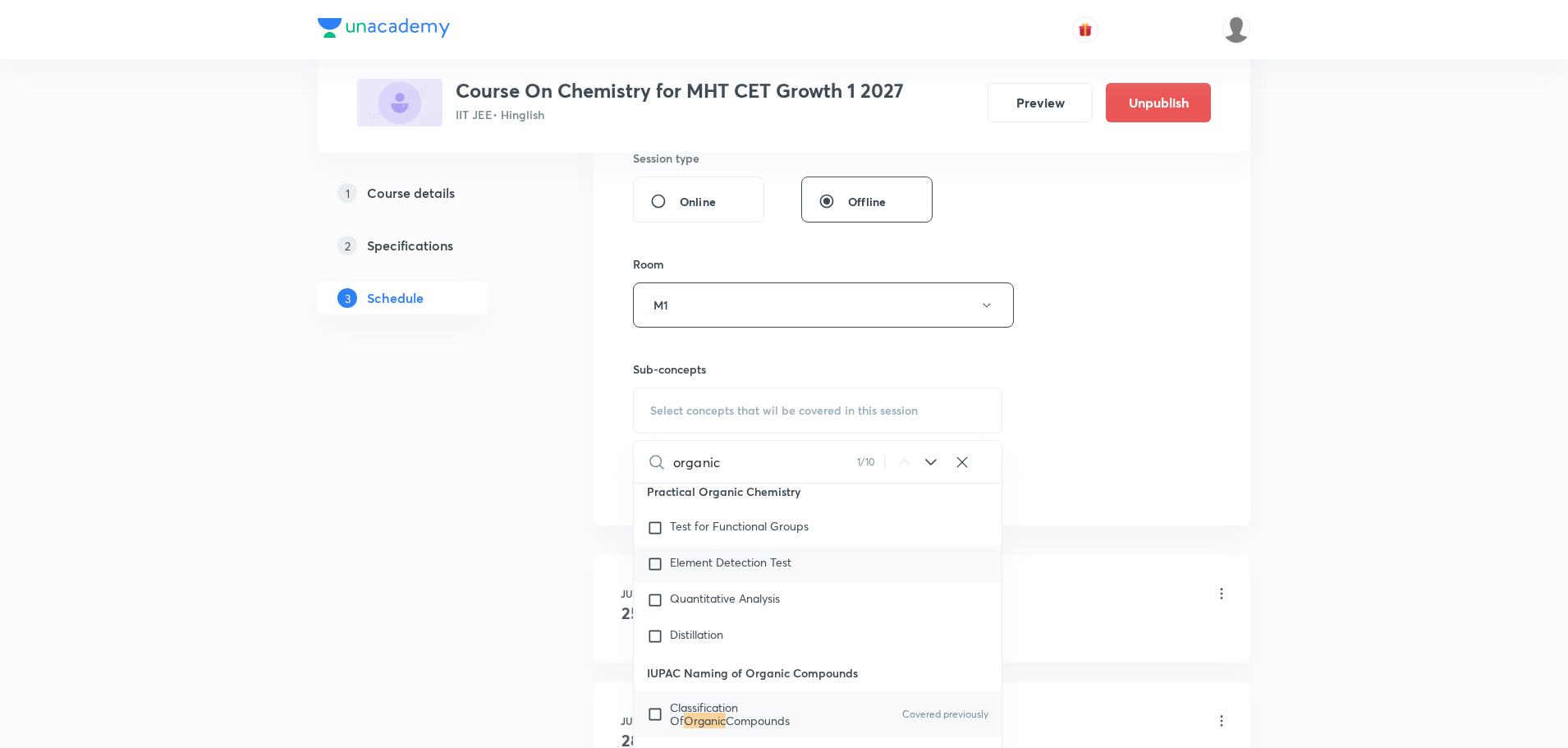
scroll to position [26540, 0]
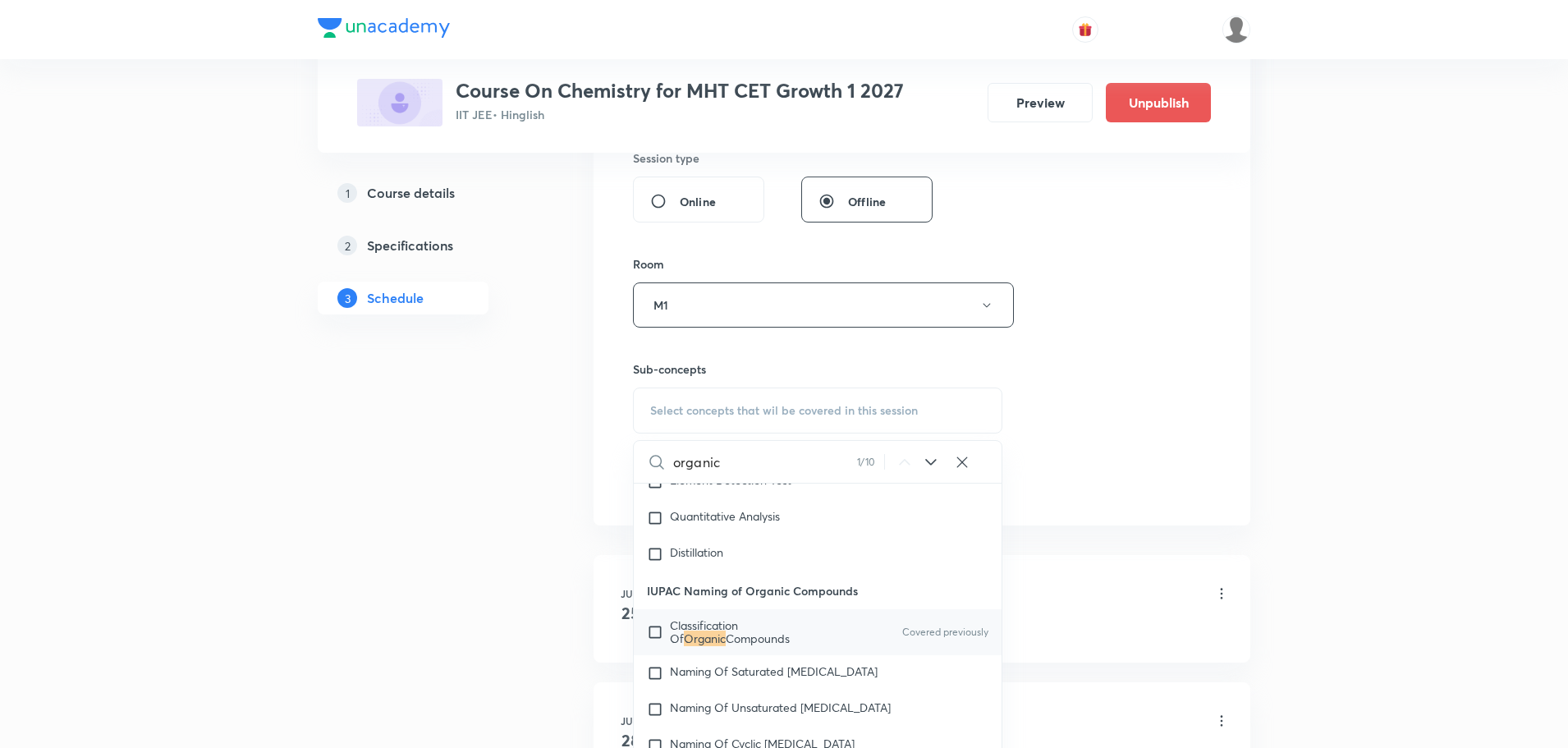
type input "organic"
click at [738, 617] on span "Classification Of" at bounding box center [704, 631] width 68 height 29
checkbox input "true"
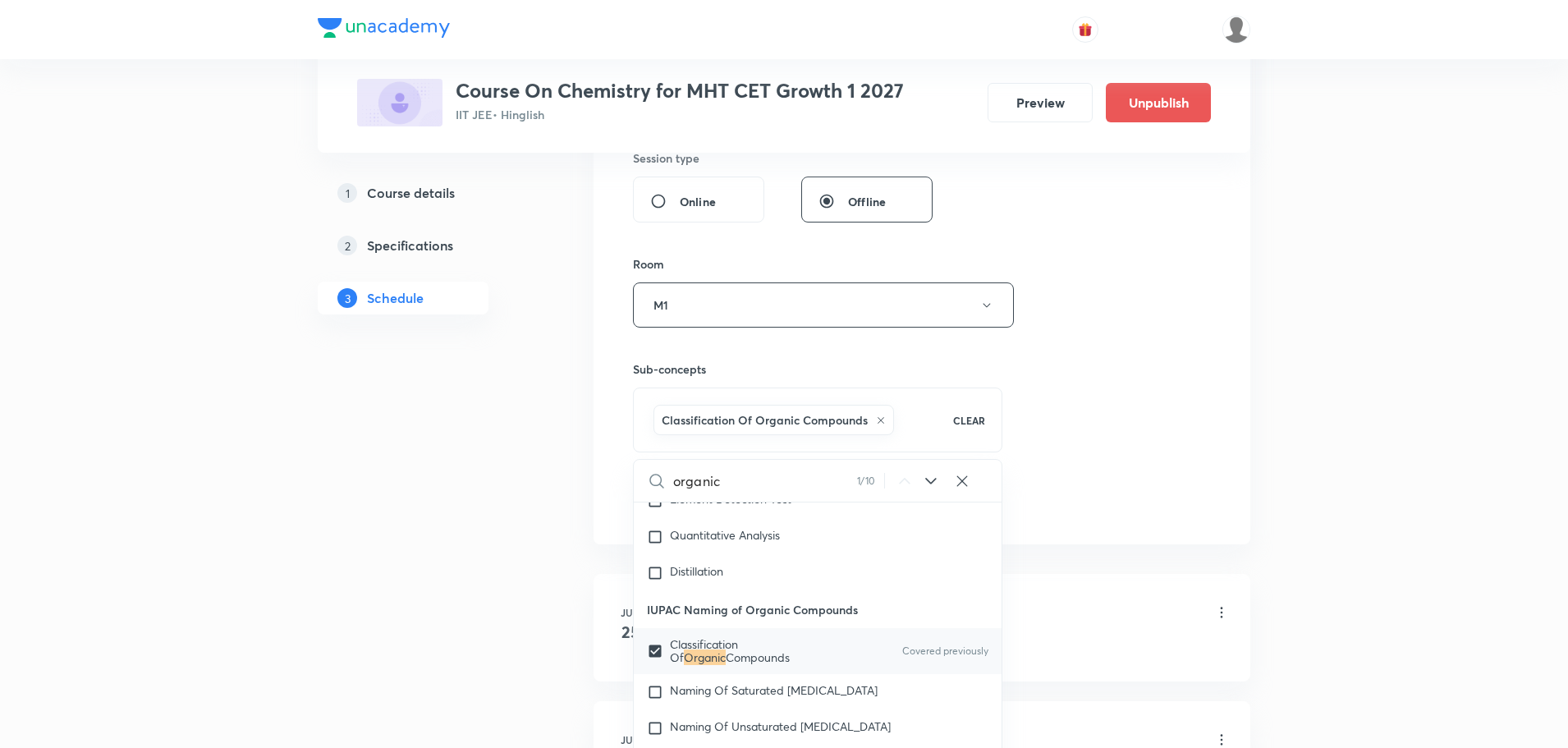
click at [1062, 395] on div "Session 53 Live class Session title 11/99 GOC Part -6 ​ Schedule for Oct 2, 202…" at bounding box center [922, 123] width 578 height 789
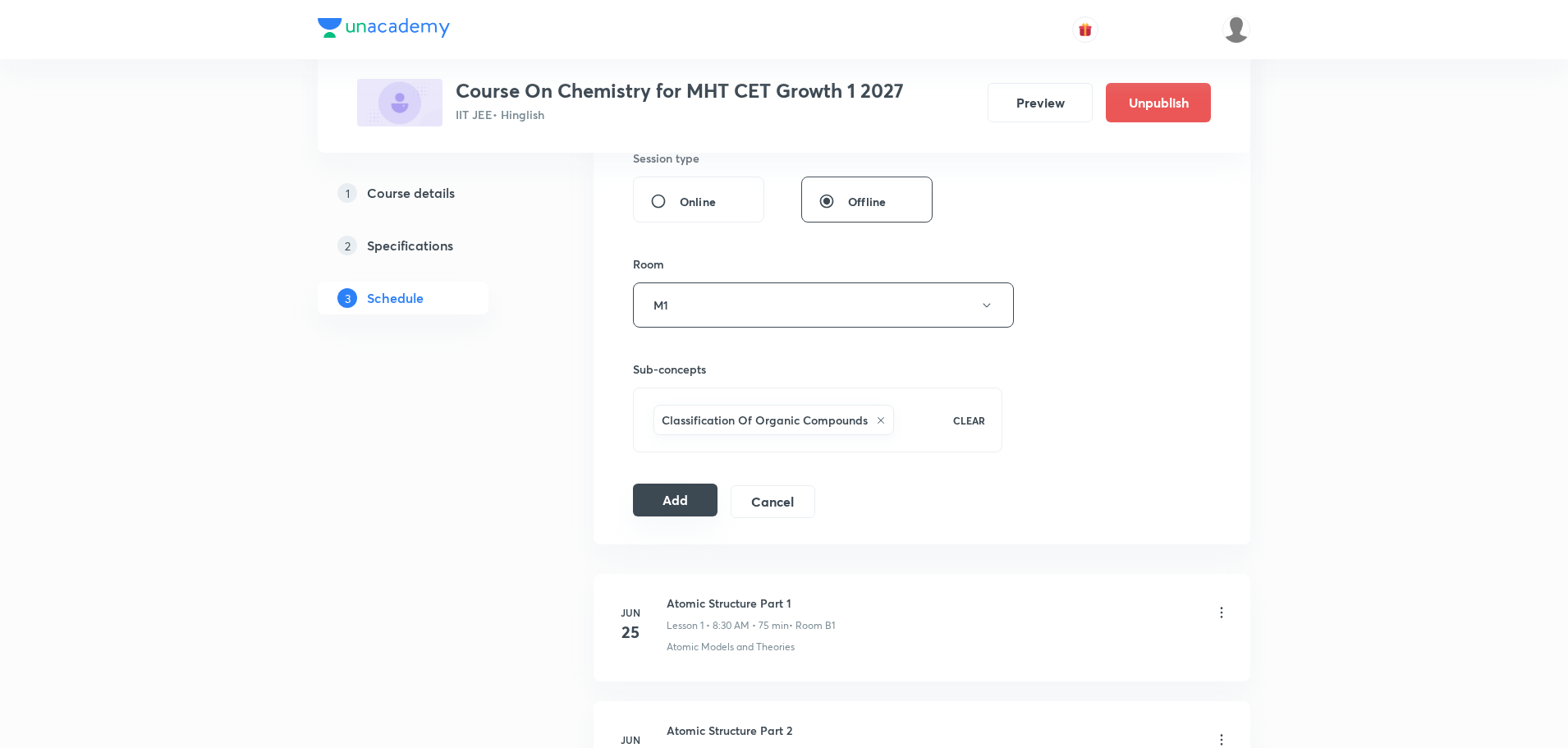
click at [696, 493] on button "Add" at bounding box center [675, 500] width 84 height 33
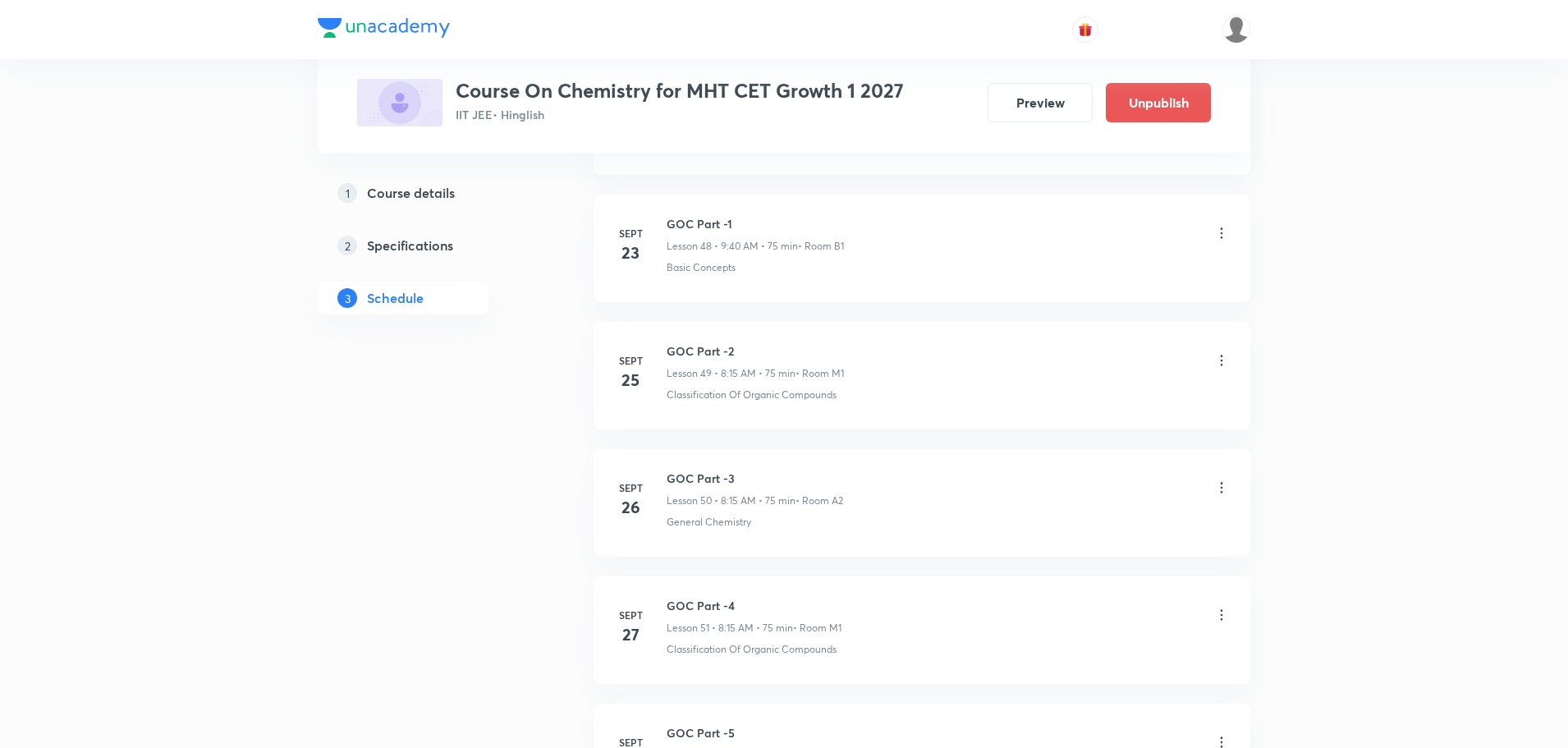
scroll to position [6556, 0]
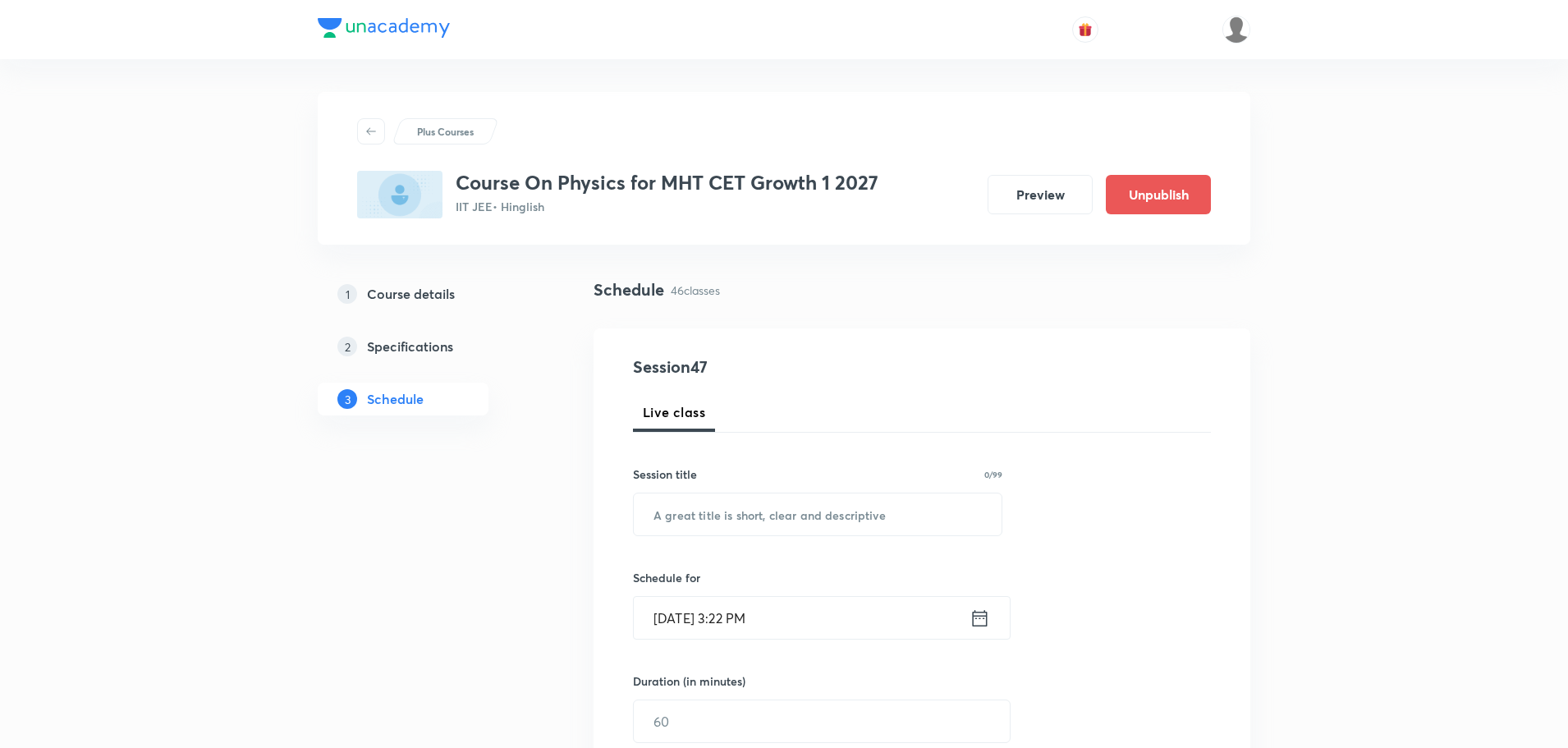
scroll to position [6420, 0]
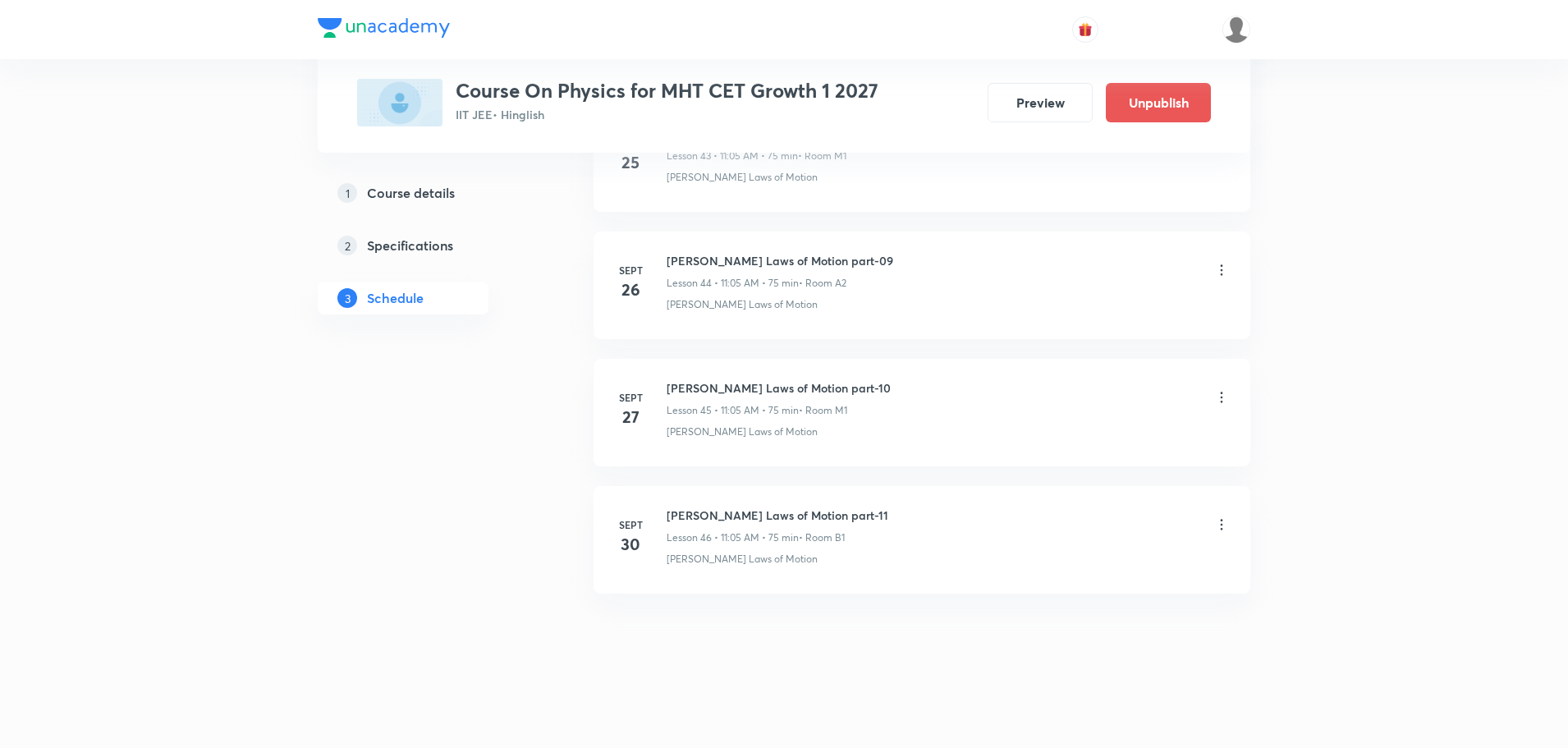
click at [721, 509] on h6 "[PERSON_NAME] Laws of Motion part-11" at bounding box center [778, 514] width 222 height 17
copy h6 "[PERSON_NAME] Laws of Motion part-11"
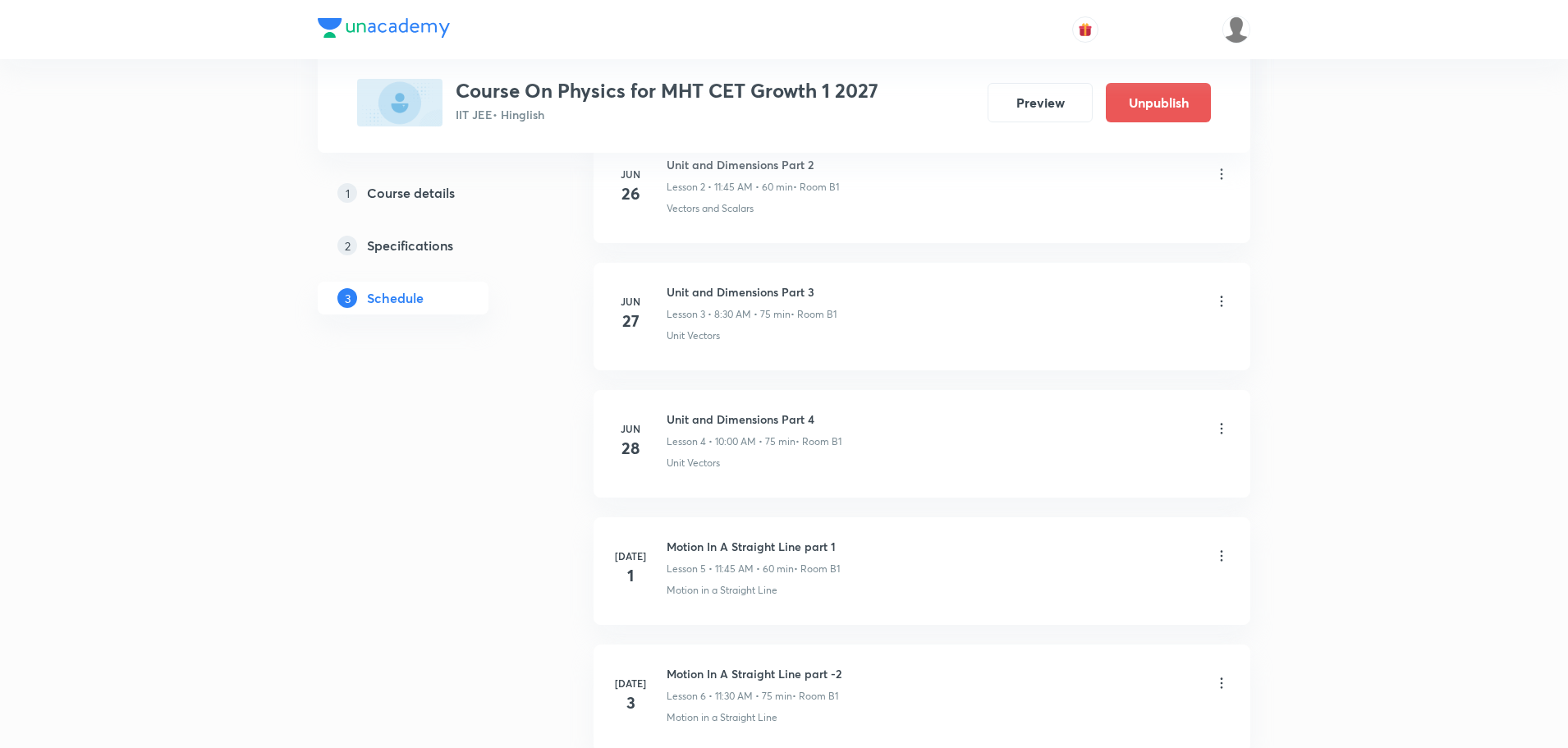
scroll to position [0, 0]
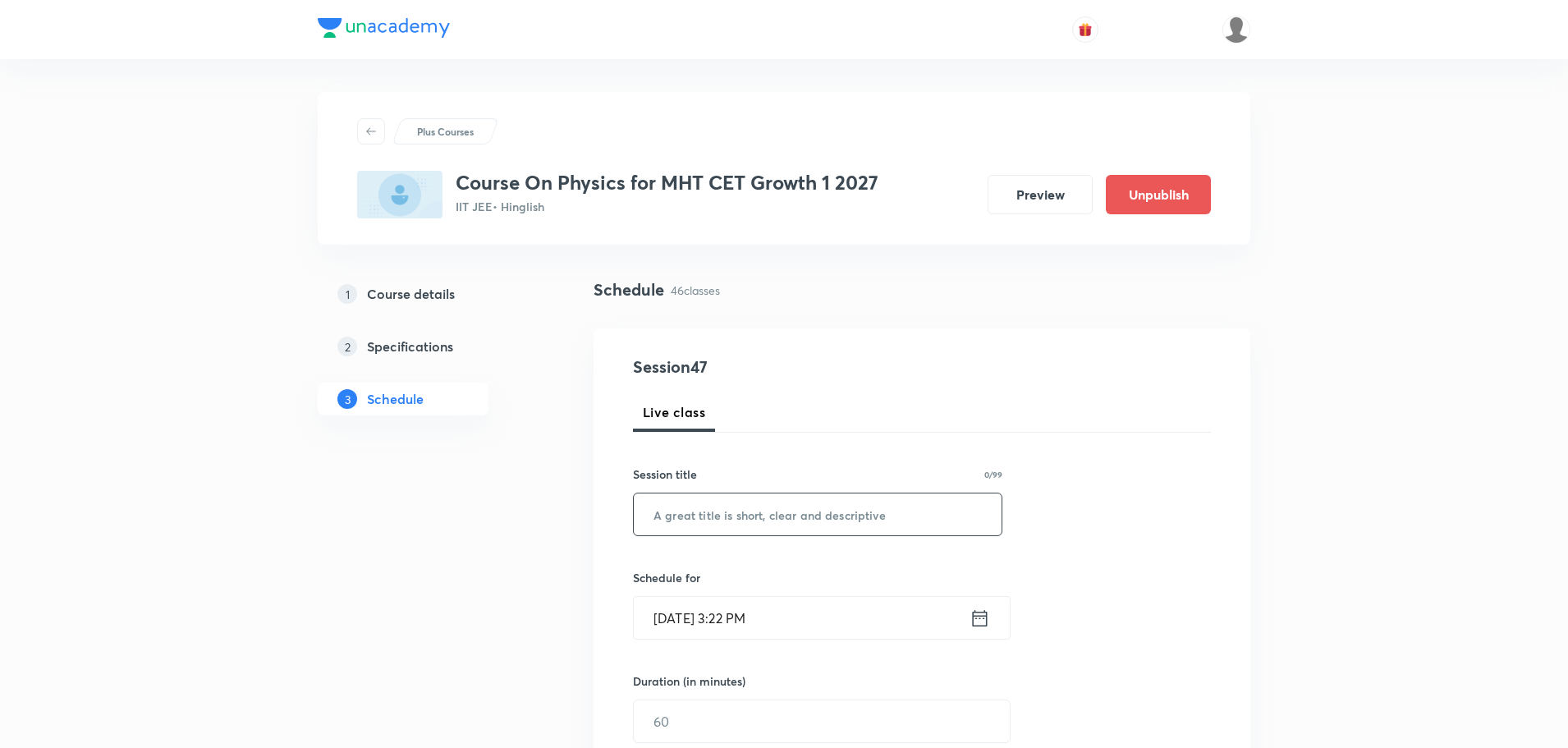
click at [828, 500] on input "text" at bounding box center [818, 514] width 368 height 42
paste input "[PERSON_NAME] Laws of Motion part-11"
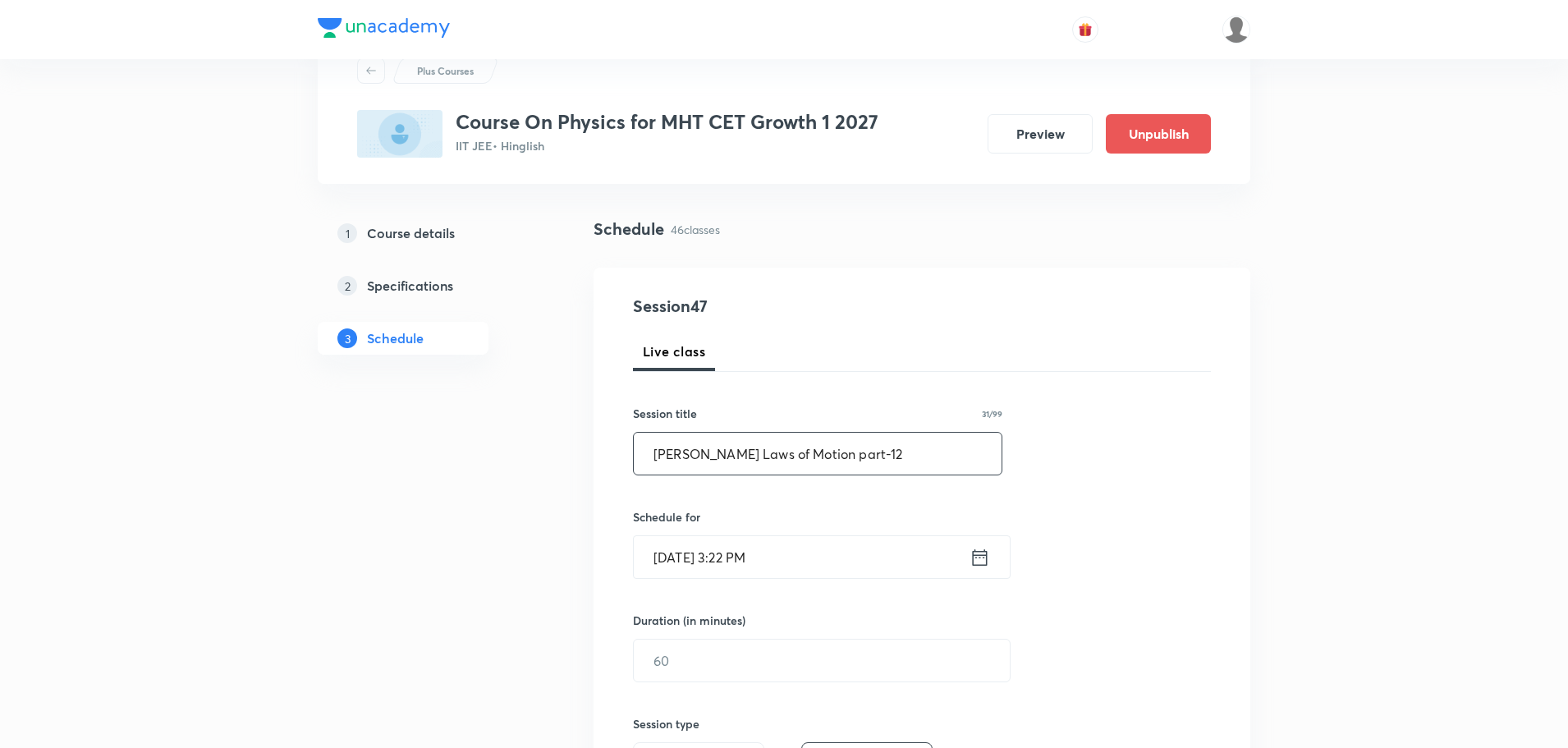
scroll to position [164, 0]
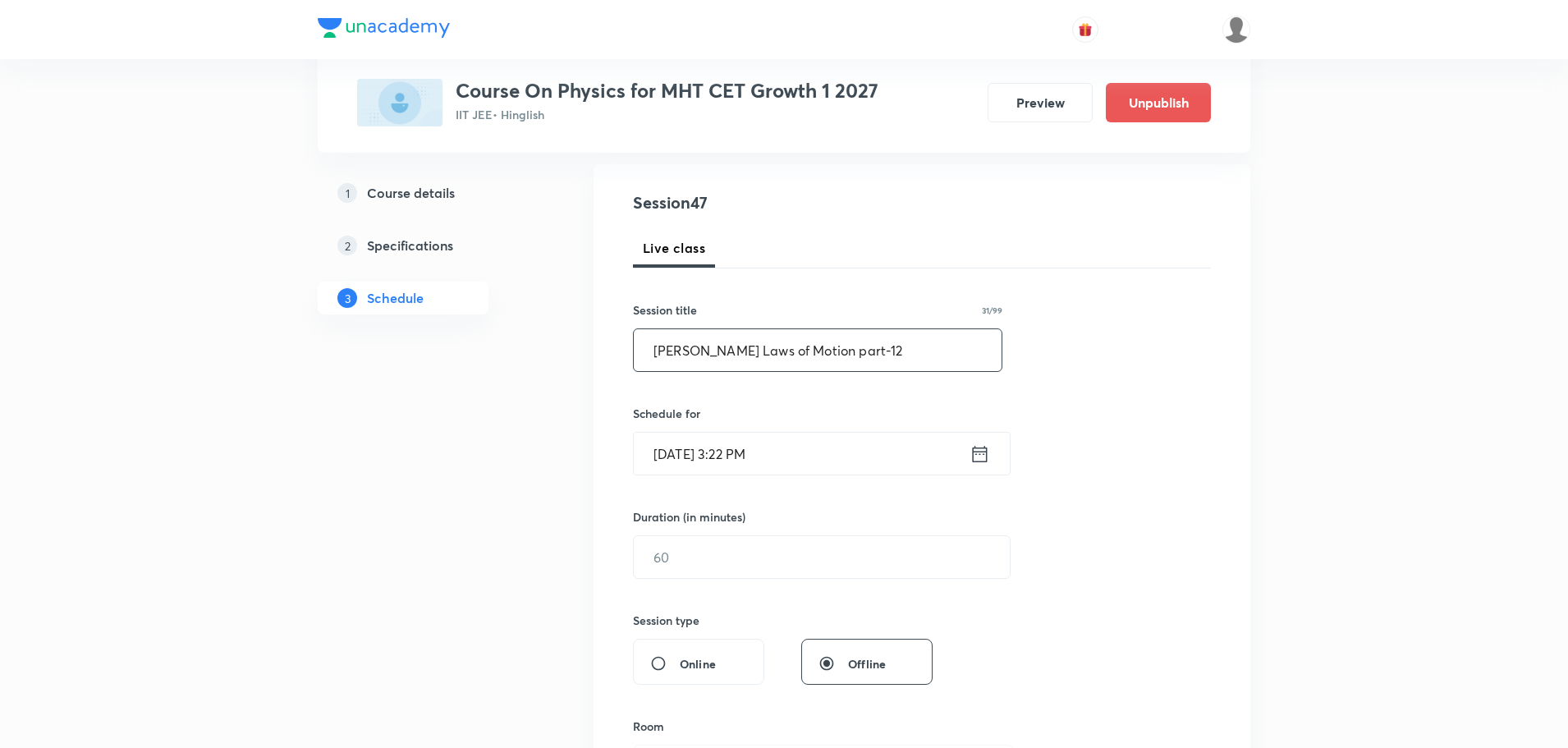
type input "[PERSON_NAME] Laws of Motion part-12"
click at [972, 455] on icon at bounding box center [979, 454] width 21 height 23
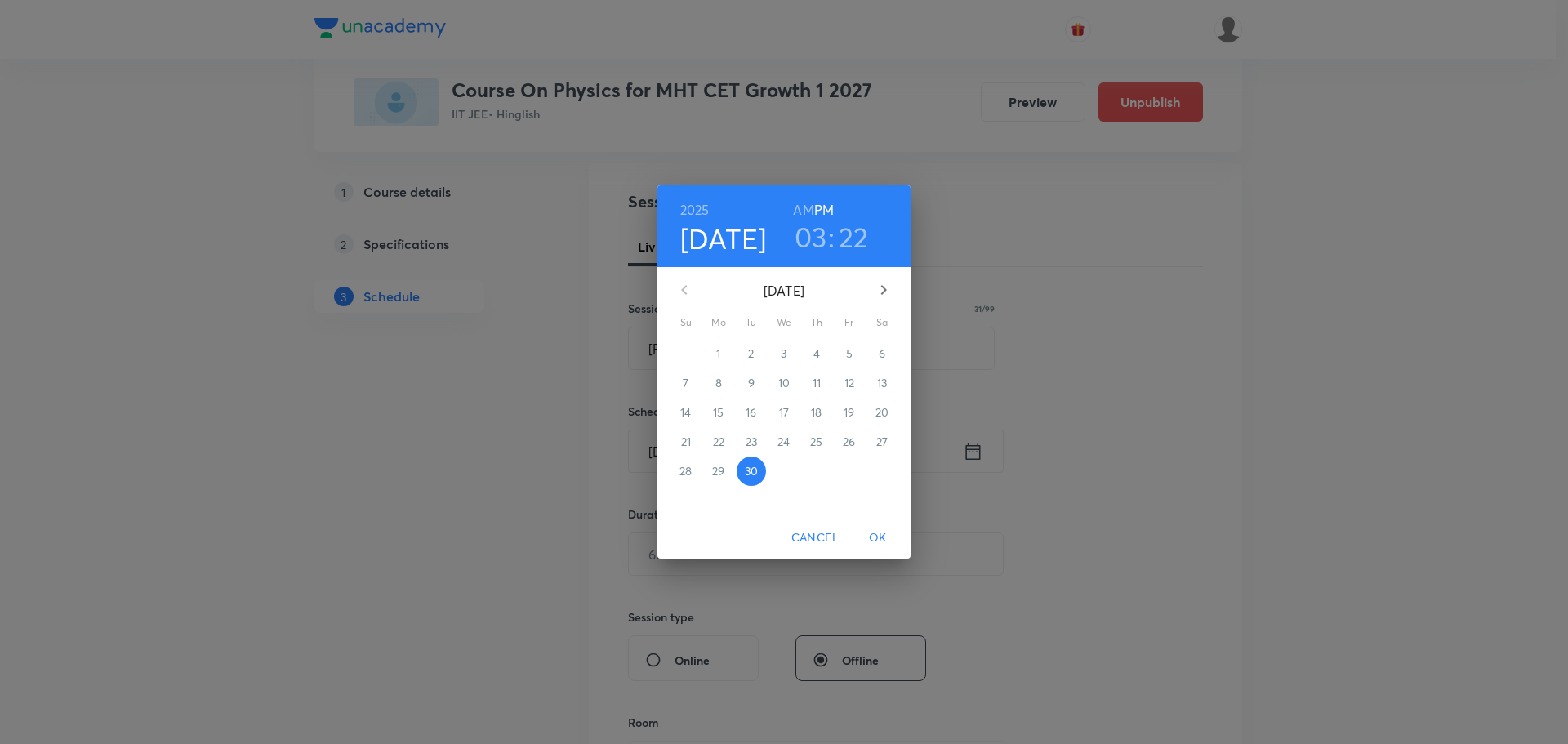
click at [888, 283] on icon "button" at bounding box center [884, 290] width 20 height 20
click at [820, 350] on span "2" at bounding box center [817, 353] width 30 height 16
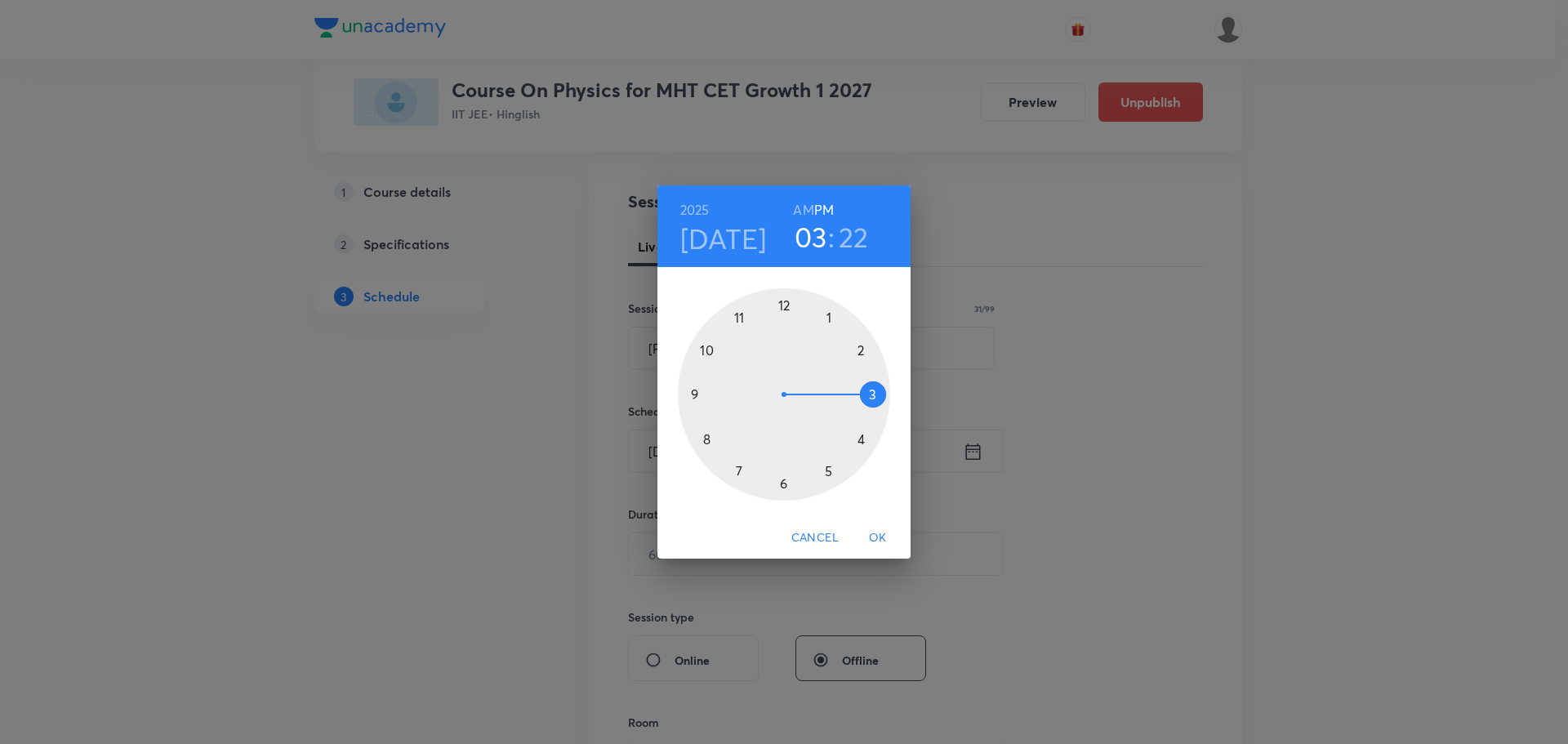
click at [806, 204] on h6 "AM" at bounding box center [803, 210] width 21 height 23
click at [741, 318] on div at bounding box center [784, 395] width 213 height 213
click at [833, 313] on div at bounding box center [784, 395] width 213 height 213
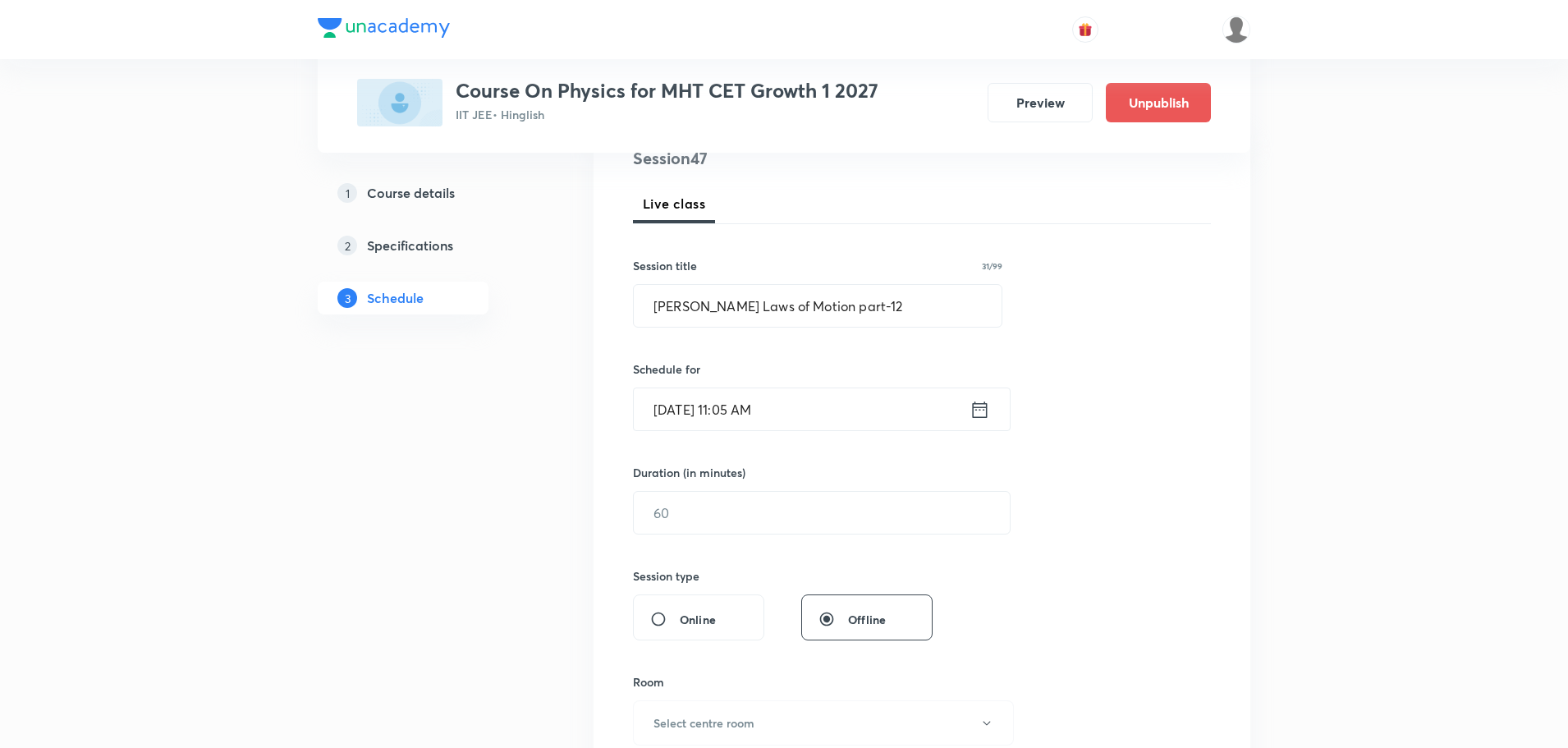
scroll to position [246, 0]
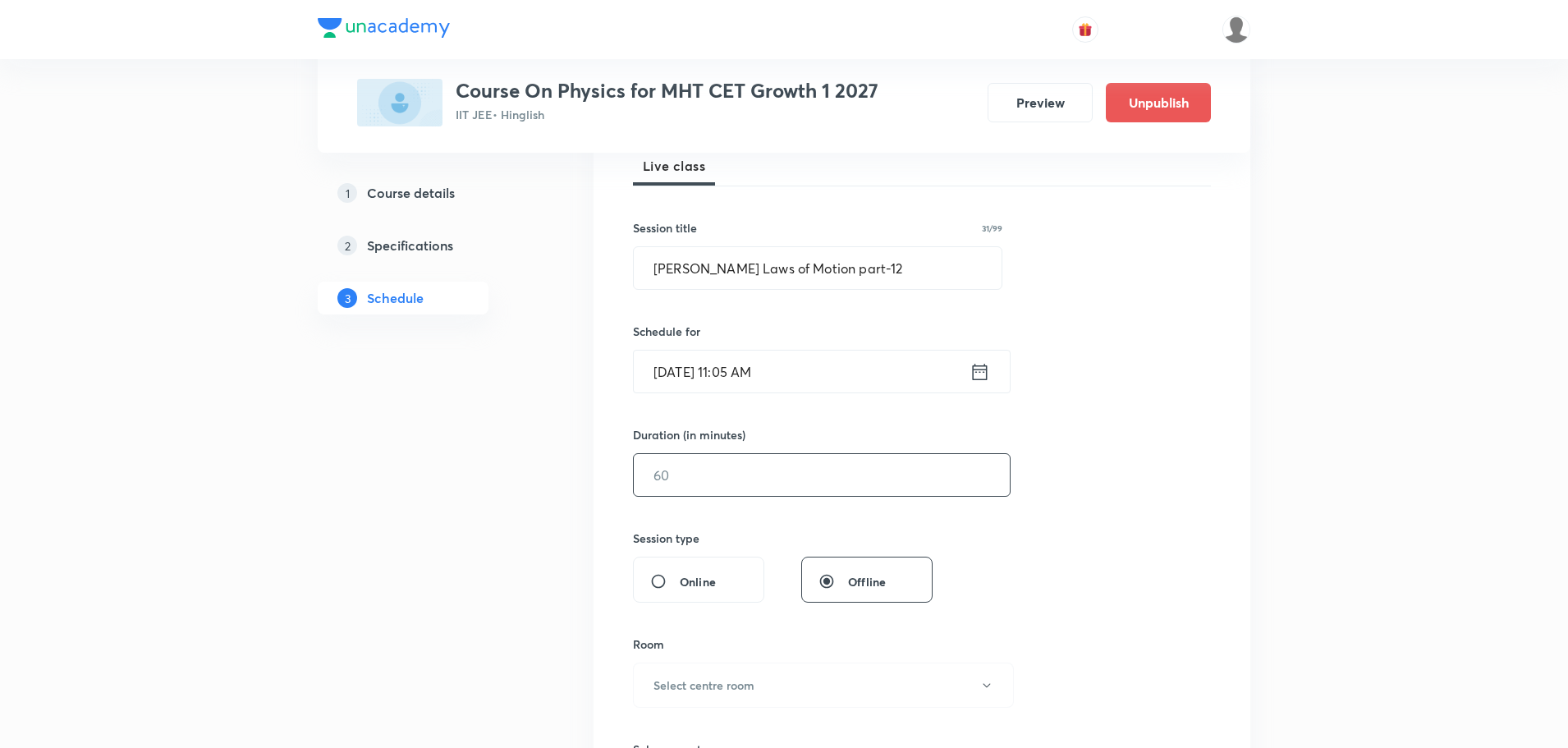
click at [705, 485] on input "text" at bounding box center [822, 475] width 376 height 42
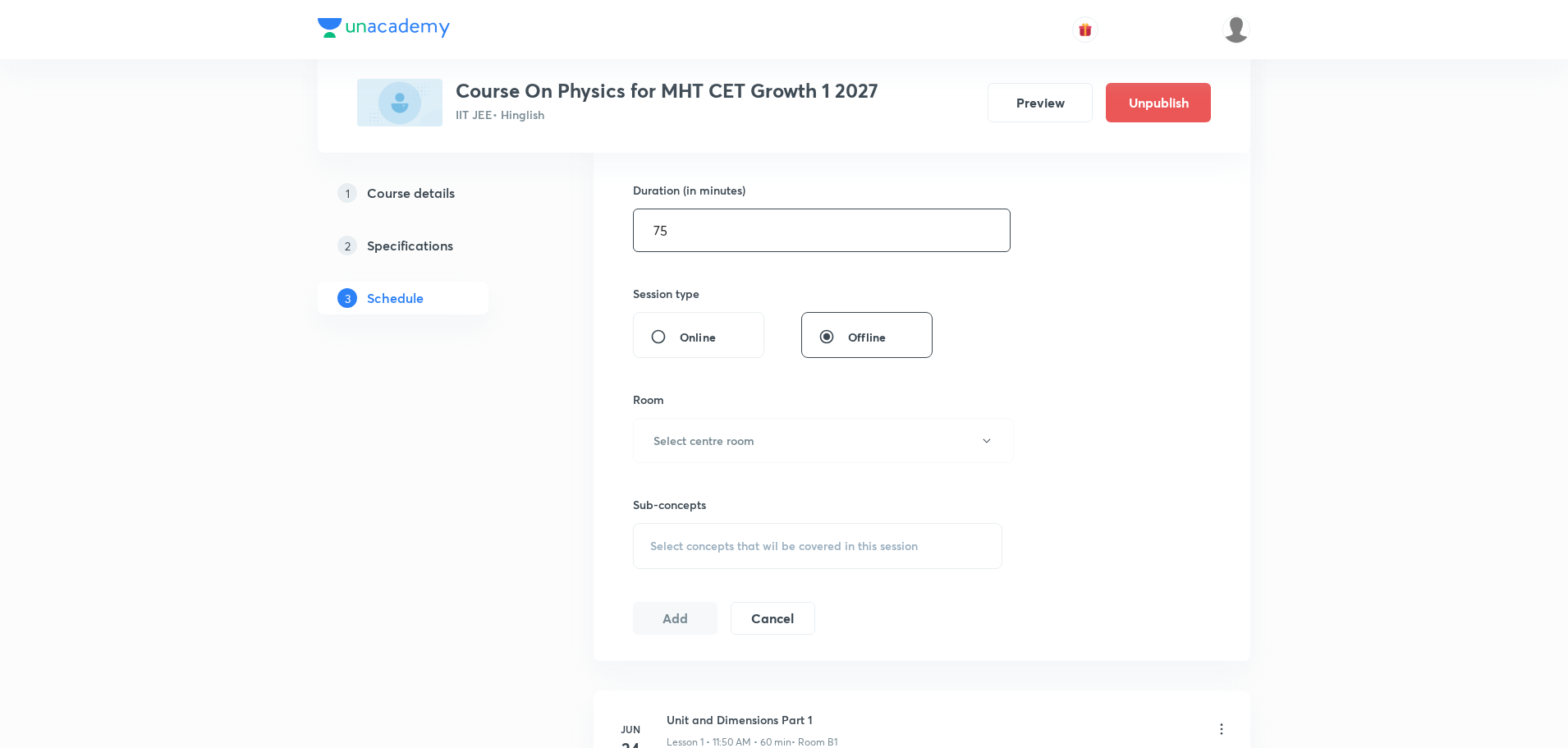
scroll to position [493, 0]
type input "75"
click at [797, 423] on button "Select centre room" at bounding box center [823, 438] width 381 height 45
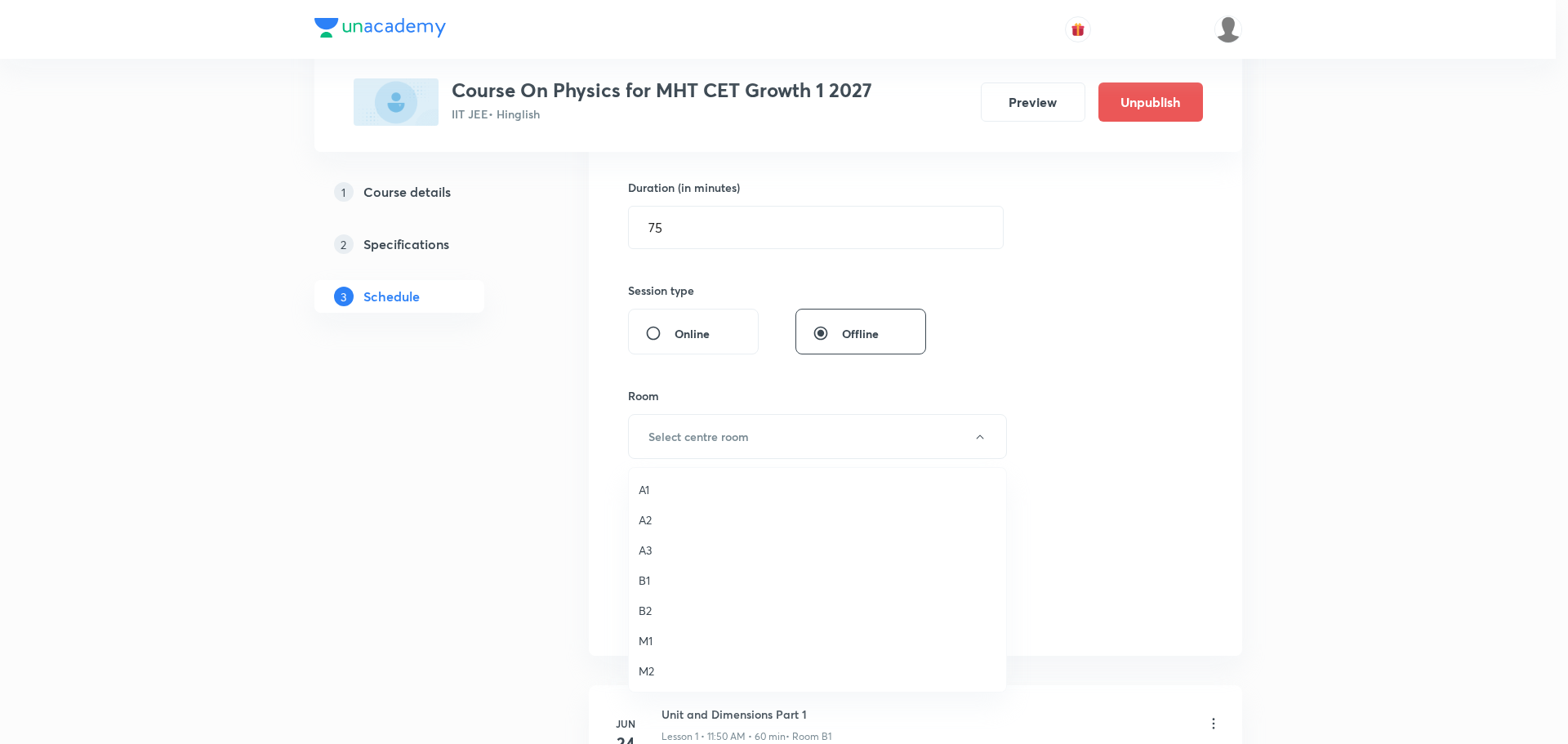
click at [674, 645] on span "M1" at bounding box center [818, 640] width 358 height 17
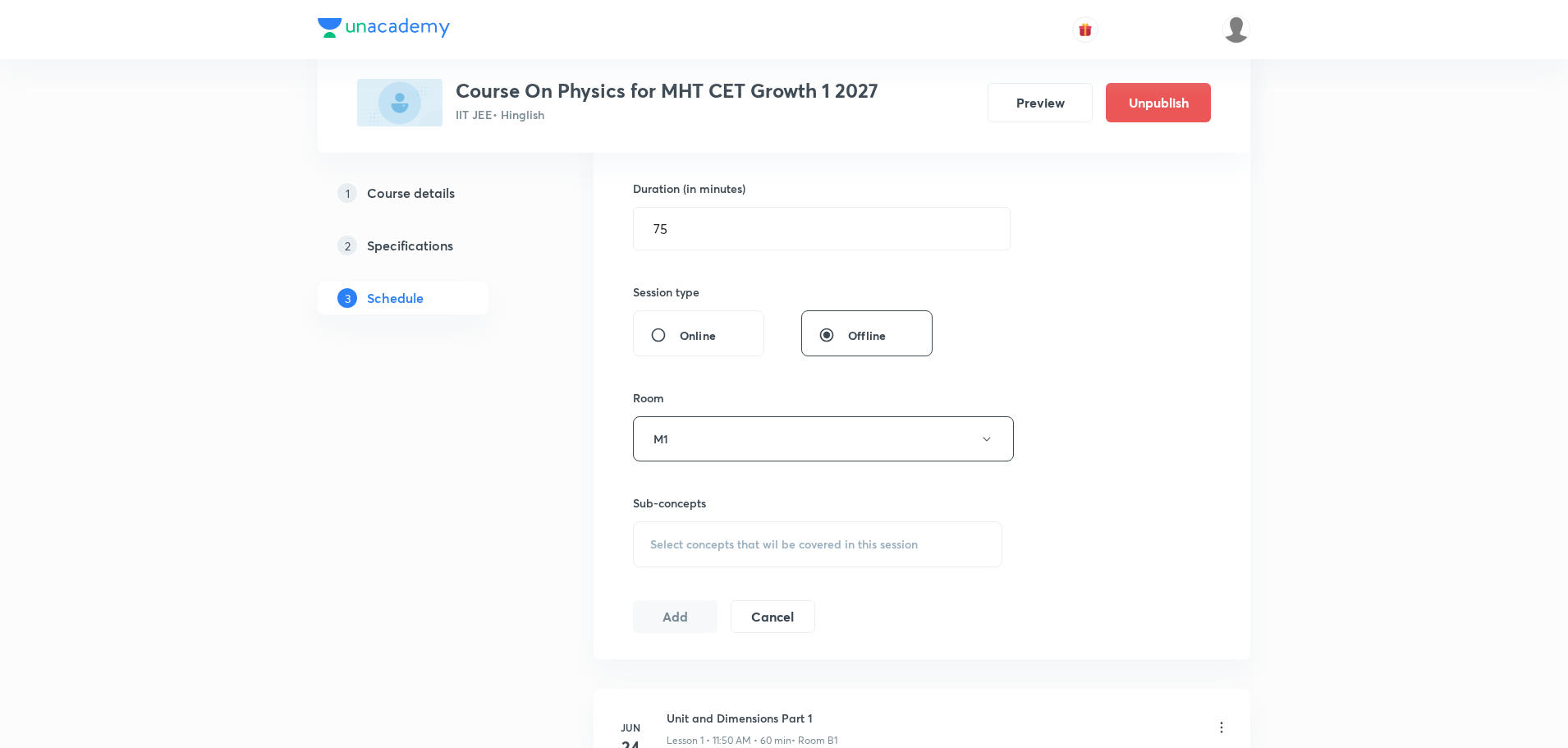
click at [679, 533] on div "Select concepts that wil be covered in this session" at bounding box center [818, 543] width 369 height 46
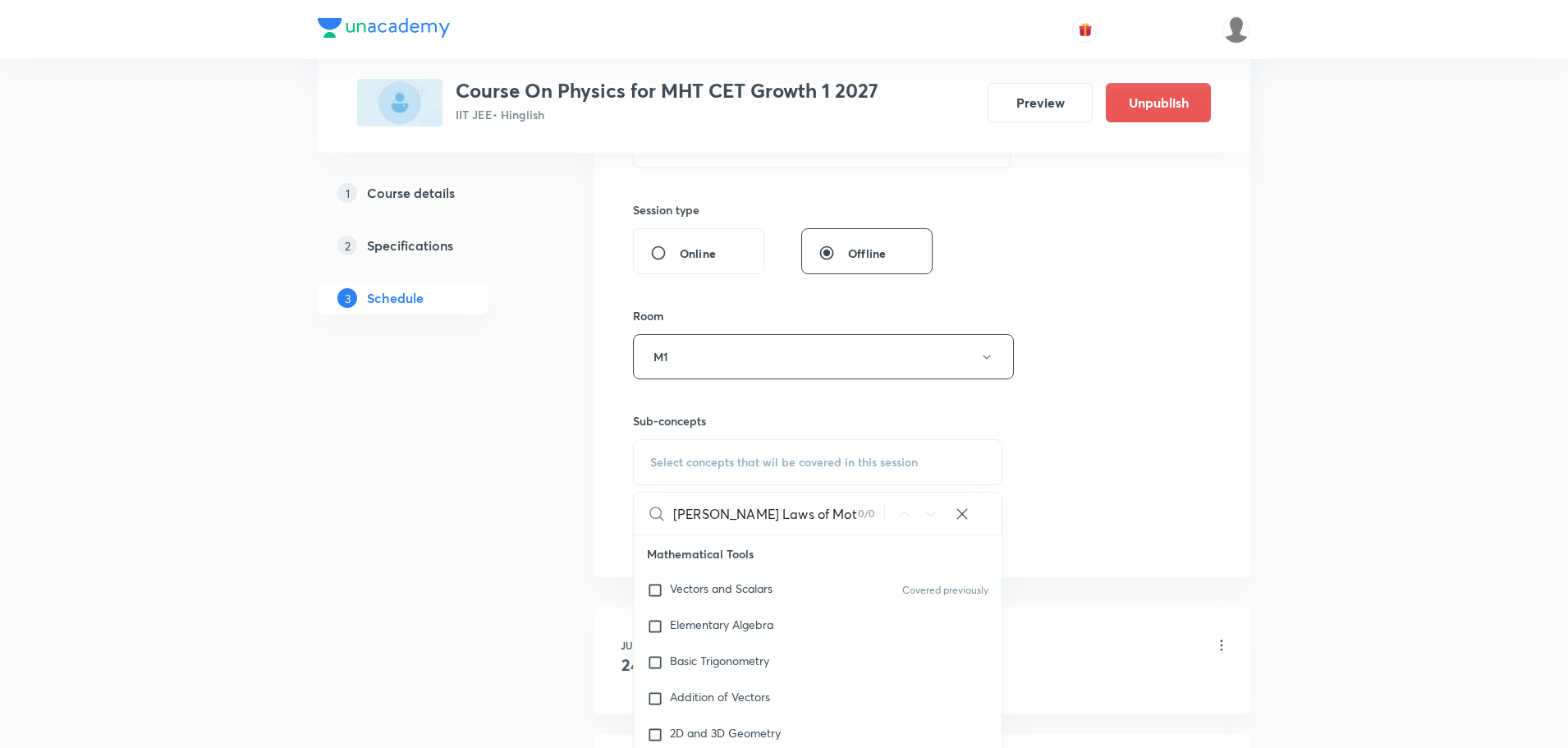
scroll to position [0, 13]
drag, startPoint x: 819, startPoint y: 514, endPoint x: 916, endPoint y: 518, distance: 97.1
click at [916, 518] on div "Newton's Laws of Motion part-11 0 / 0 ​" at bounding box center [818, 514] width 368 height 42
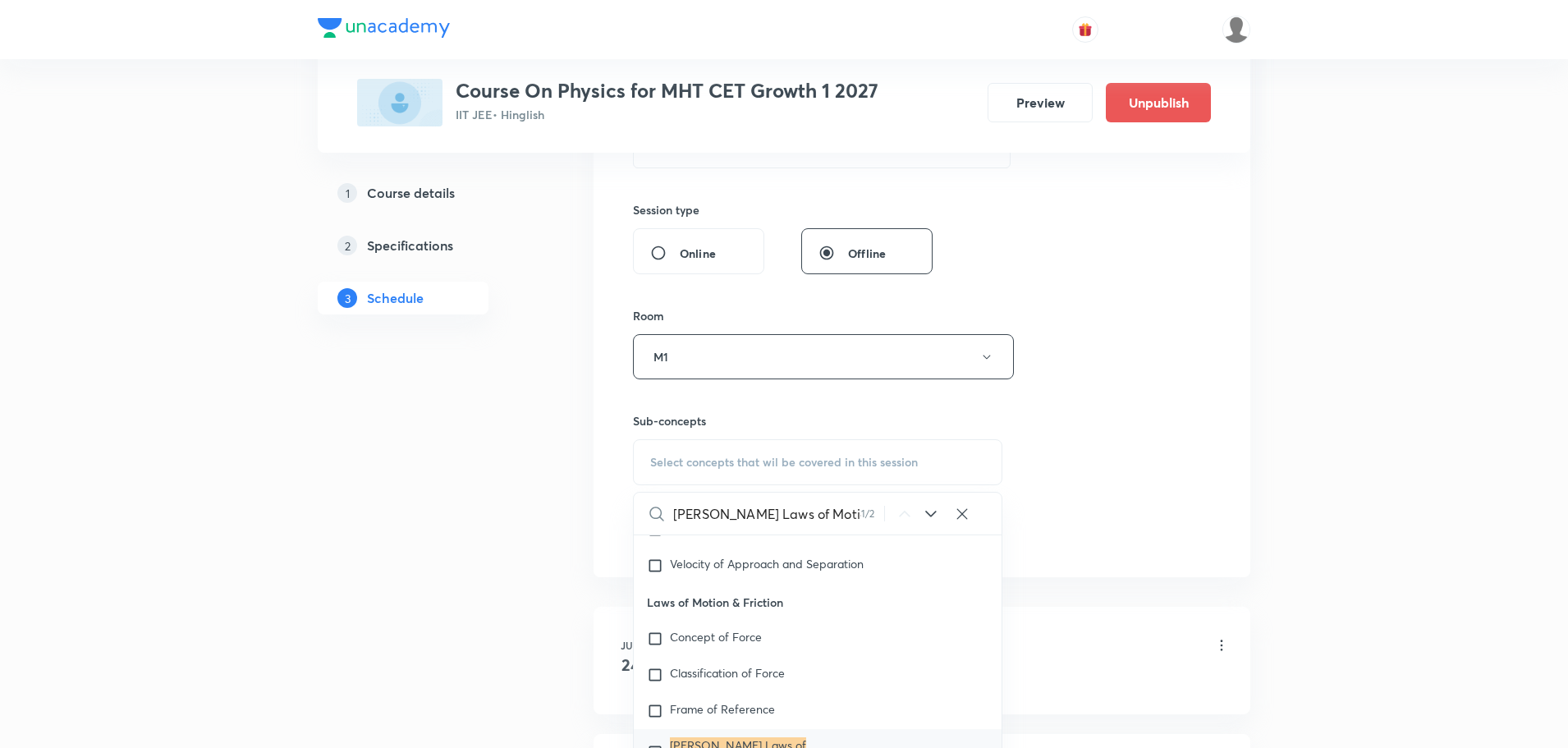
type input "[PERSON_NAME] Laws of Motion"
click at [749, 736] on div "Newton's Laws of Motion Covered previously" at bounding box center [818, 751] width 368 height 46
checkbox input "true"
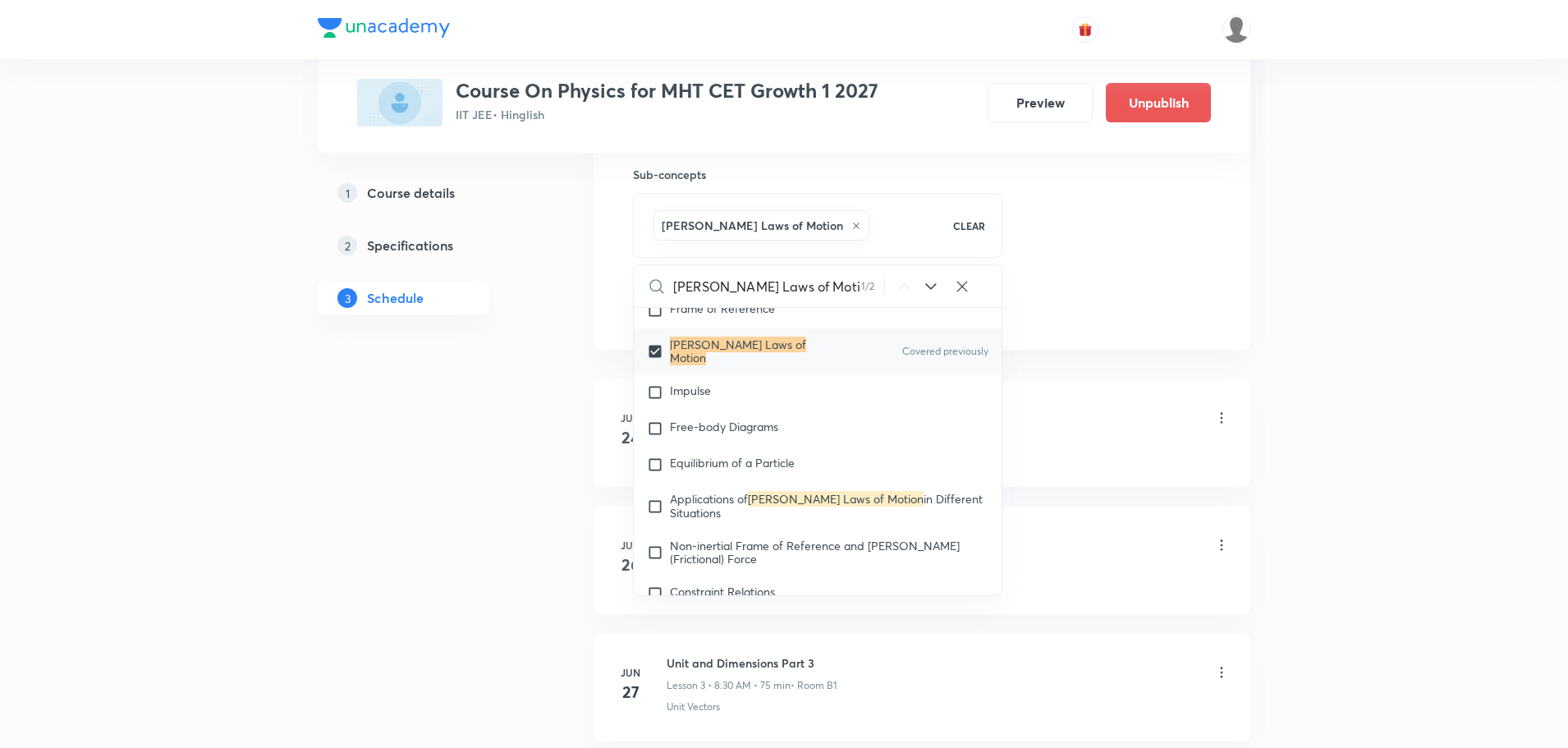
scroll to position [2778, 0]
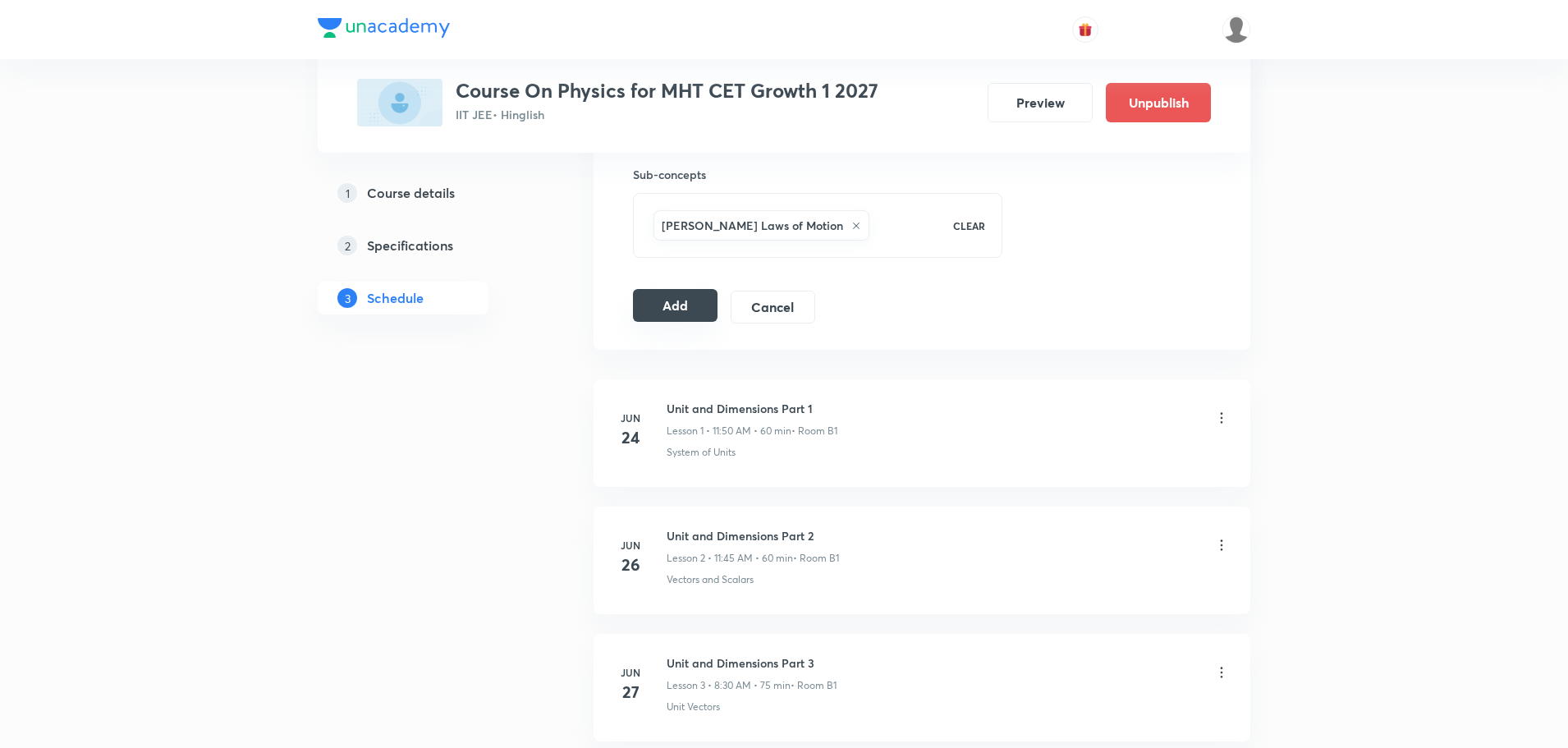
click at [683, 311] on button "Add" at bounding box center [675, 306] width 84 height 33
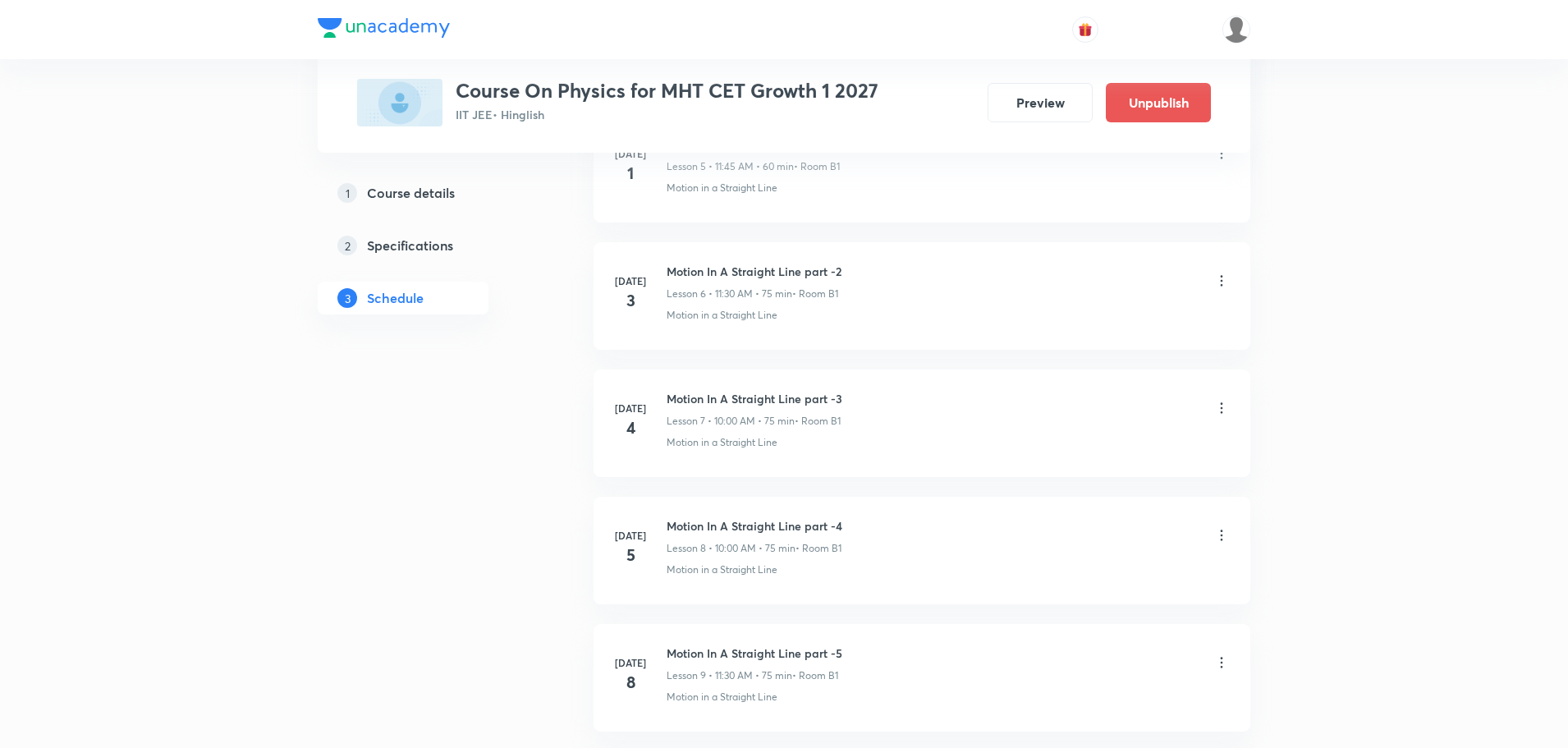
scroll to position [5793, 0]
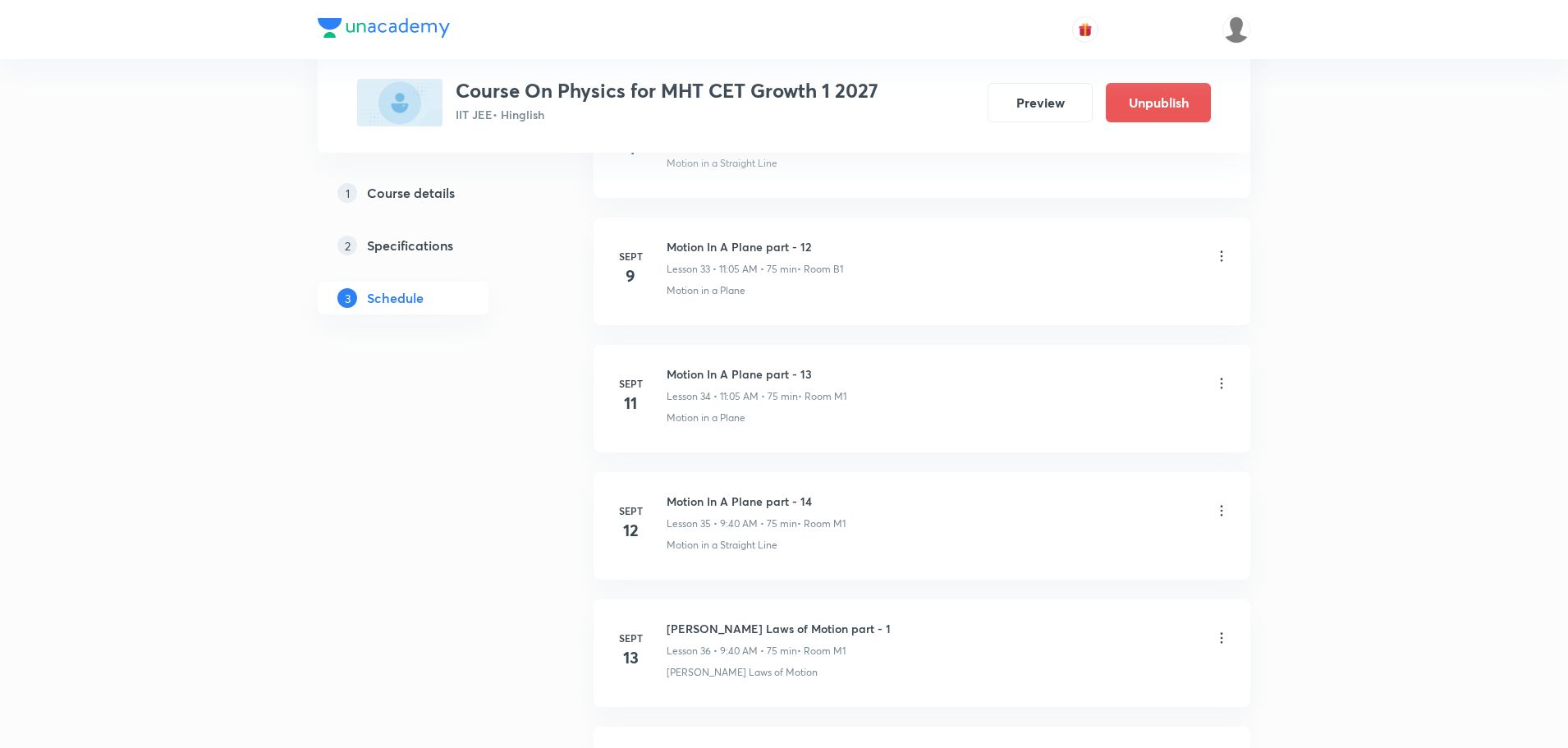
scroll to position [6547, 0]
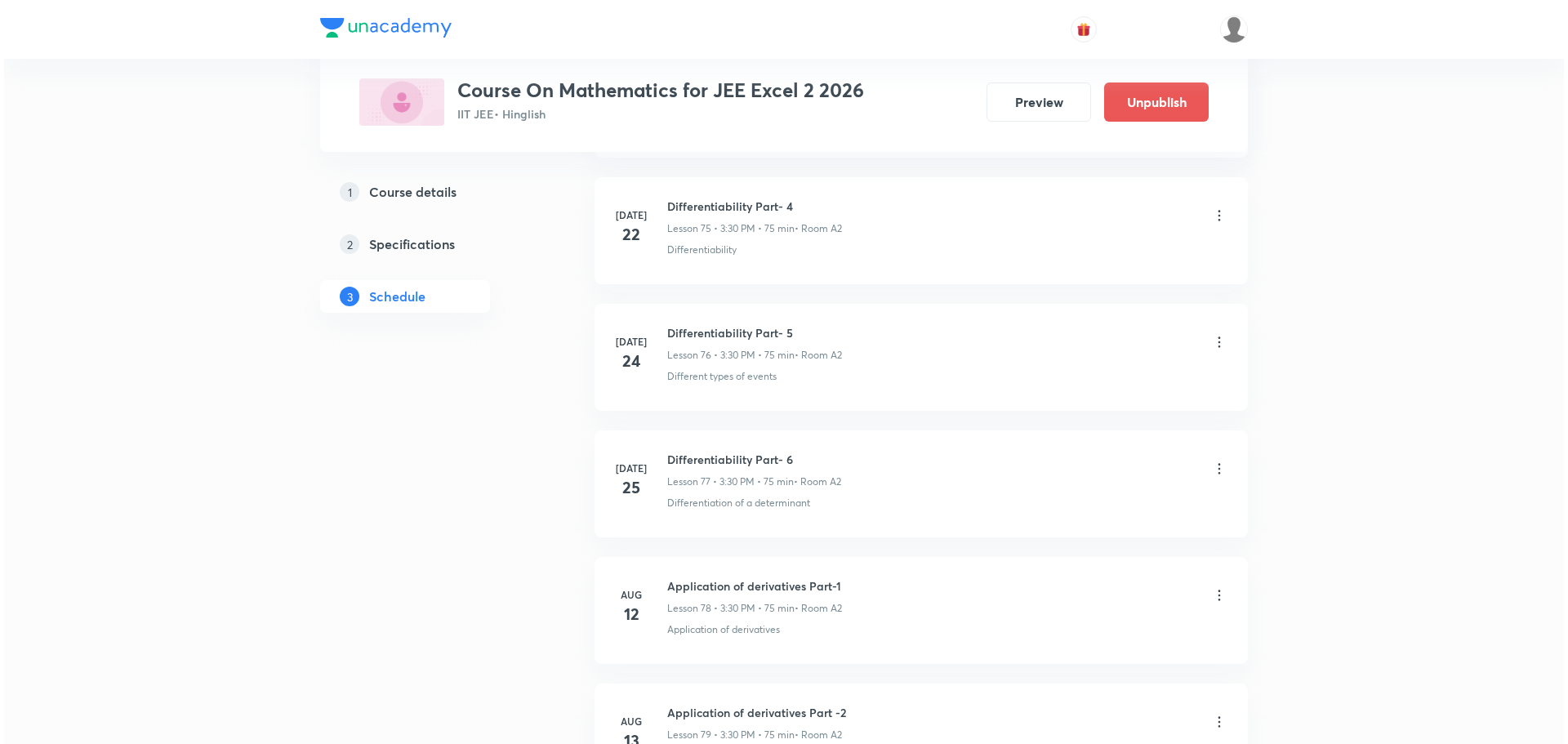
scroll to position [14991, 0]
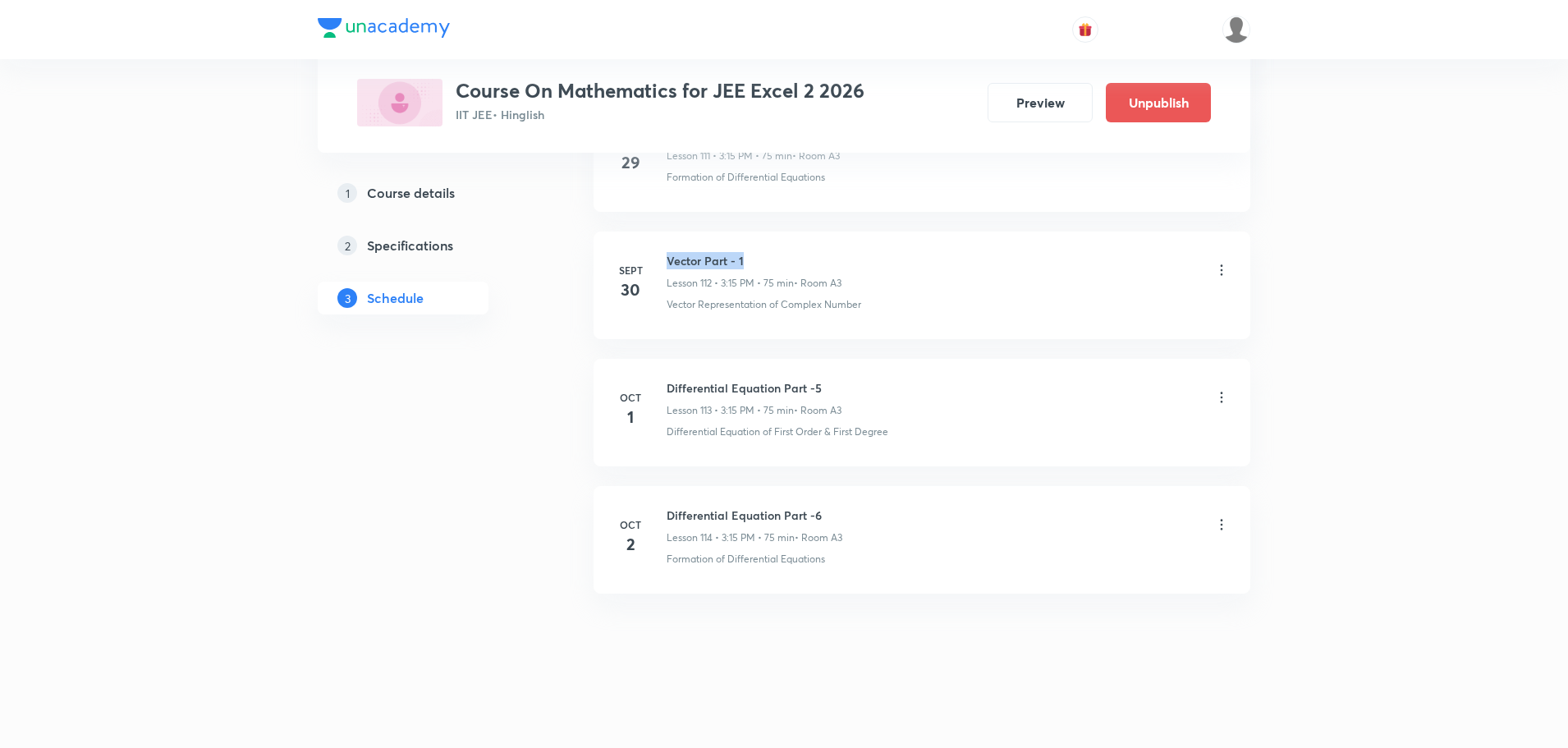
drag, startPoint x: 668, startPoint y: 258, endPoint x: 750, endPoint y: 258, distance: 82.0
click at [750, 258] on h6 "Vector Part - 1" at bounding box center [754, 260] width 175 height 17
copy h6 "Vector Part - 1"
click at [1224, 397] on icon at bounding box center [1221, 398] width 17 height 17
click at [1090, 435] on li "Edit" at bounding box center [1136, 438] width 180 height 31
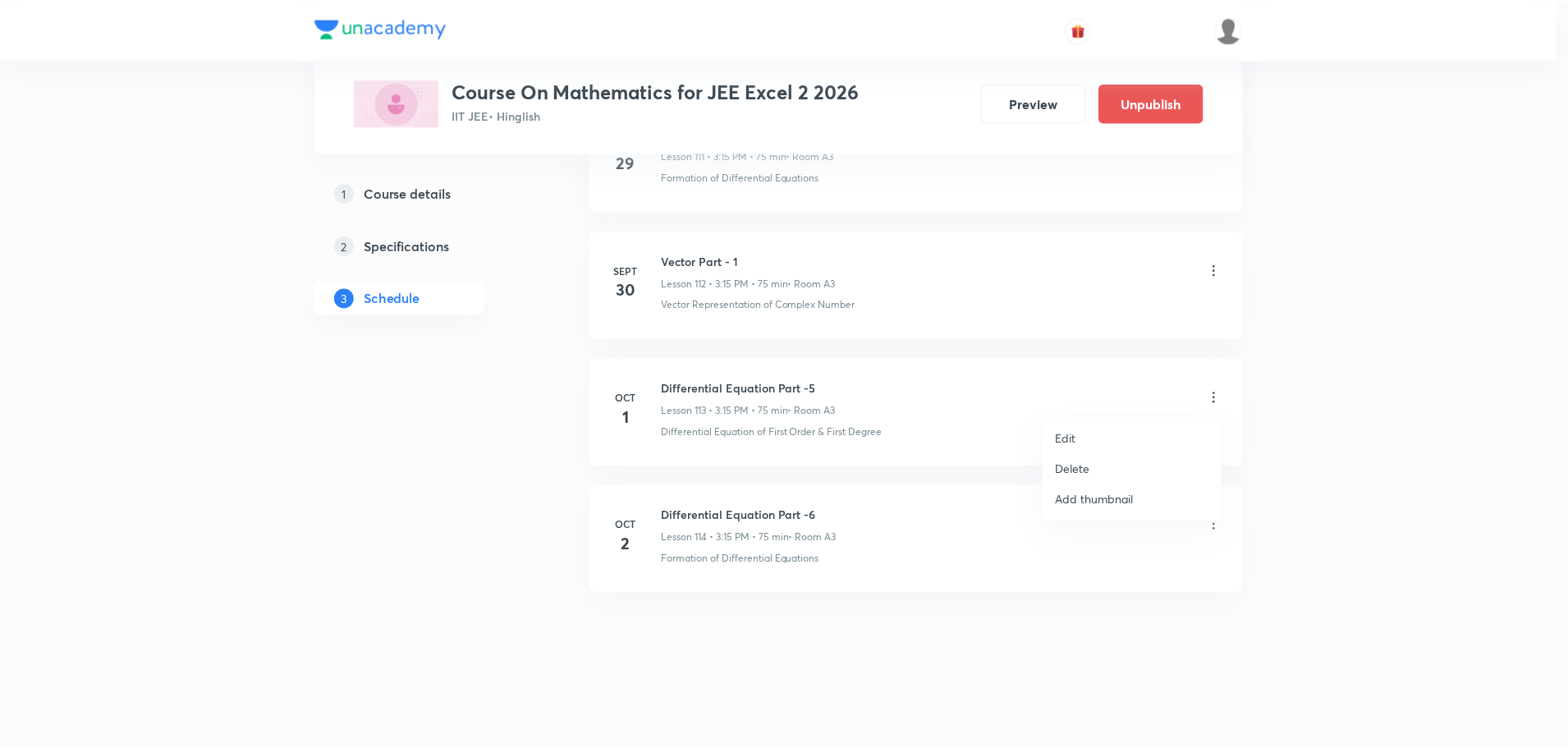
scroll to position [14966, 0]
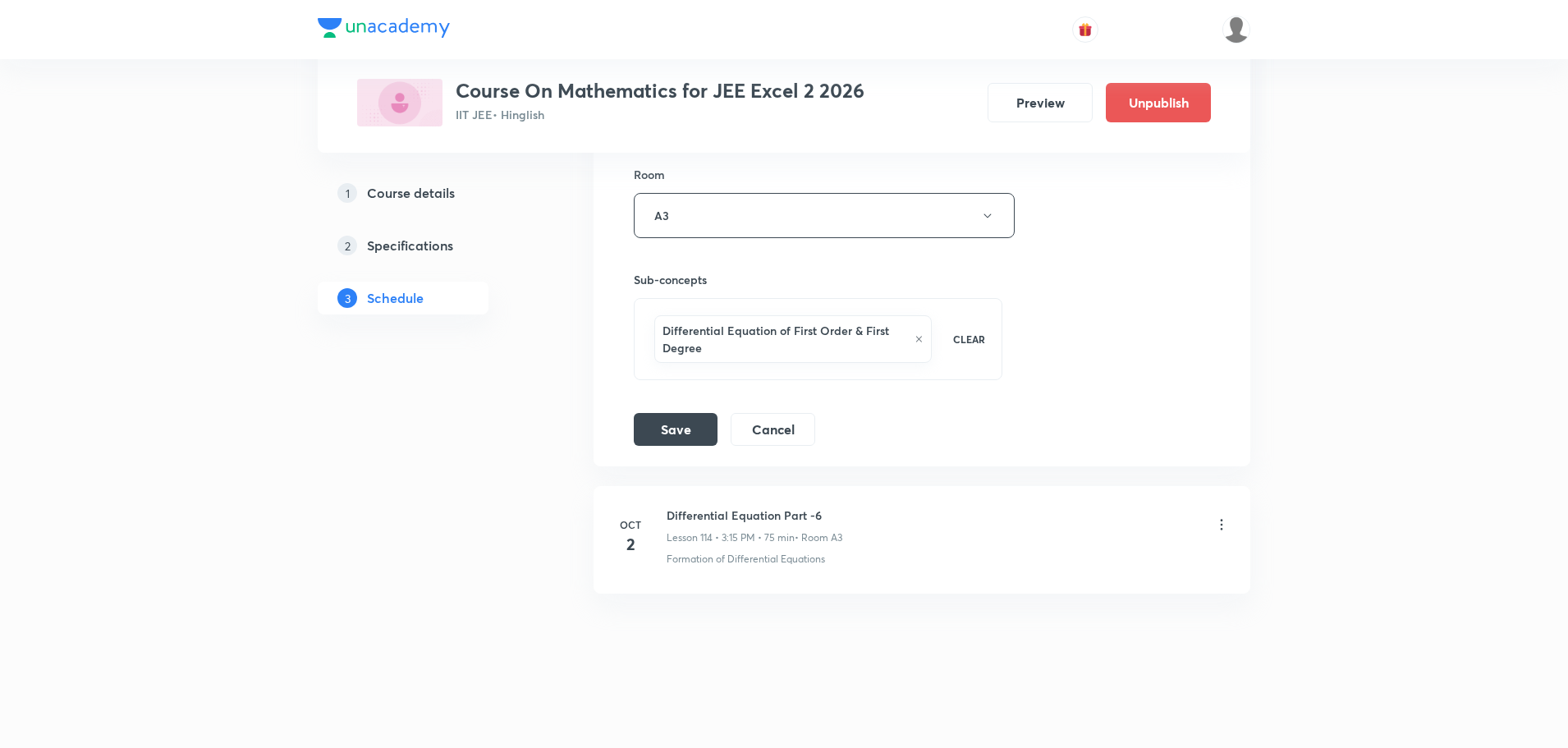
click at [920, 340] on icon at bounding box center [919, 339] width 6 height 6
click at [714, 355] on span "Select concepts that wil be covered in this session" at bounding box center [784, 357] width 268 height 13
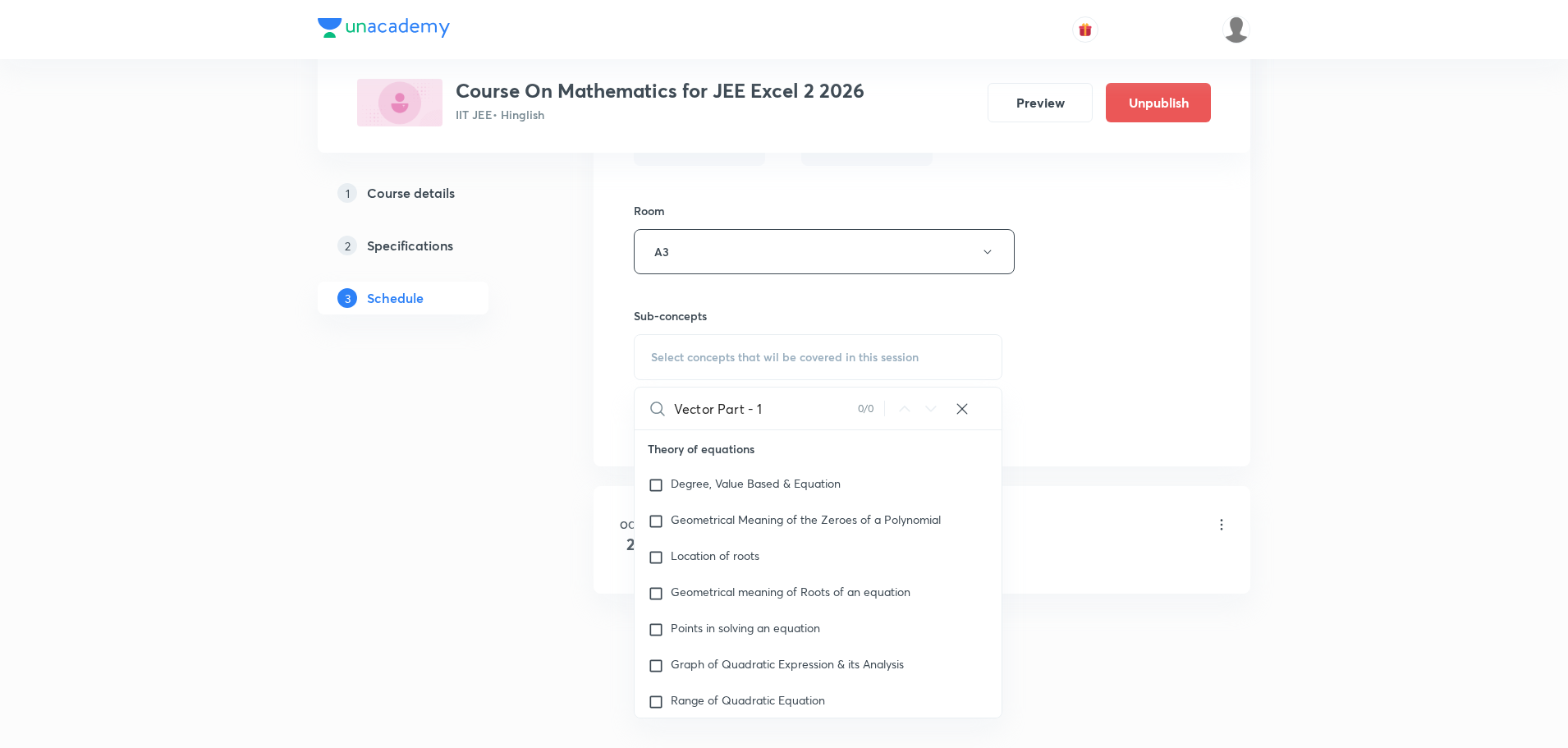
drag, startPoint x: 721, startPoint y: 409, endPoint x: 828, endPoint y: 413, distance: 107.1
click at [828, 413] on input "Vector Part - 1" at bounding box center [765, 408] width 184 height 42
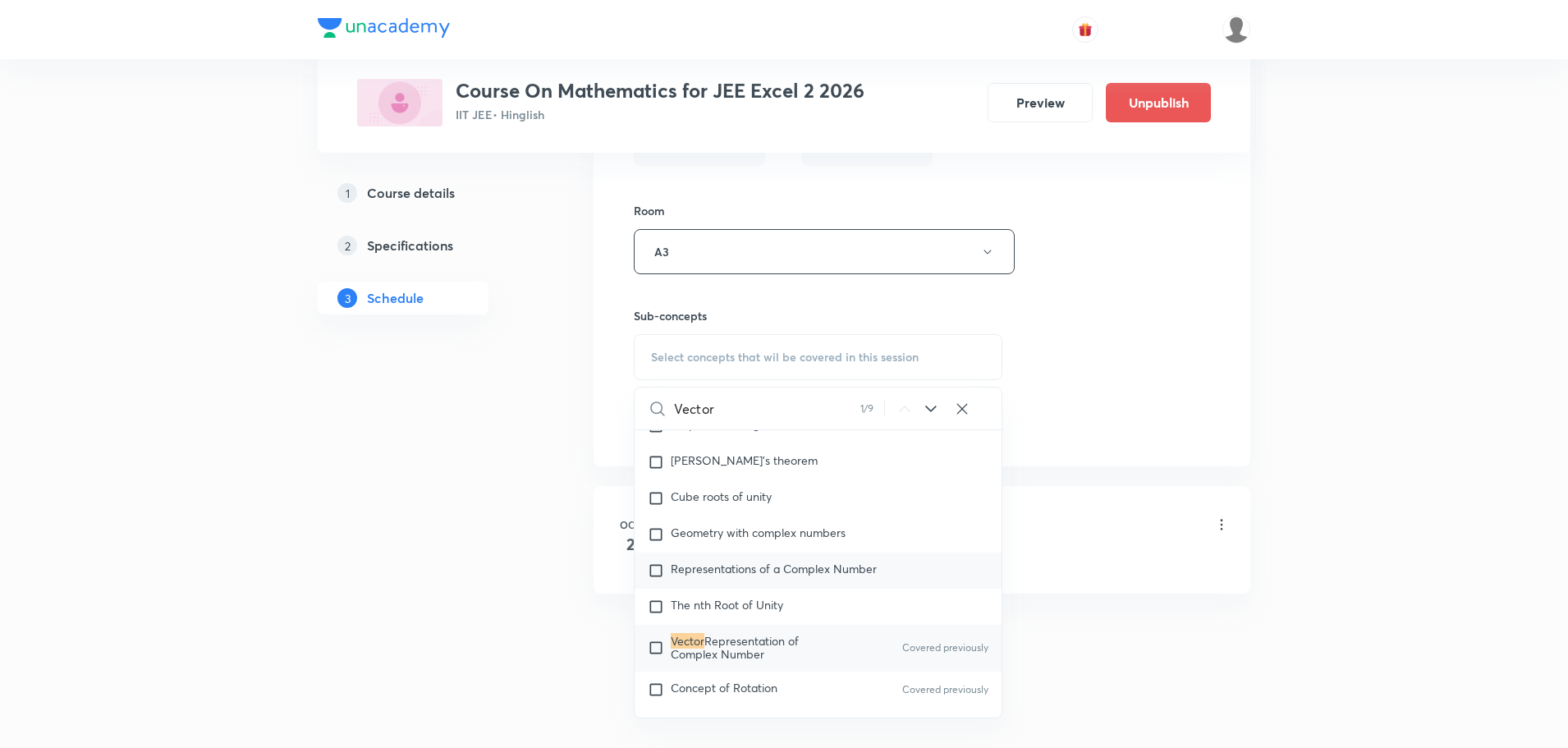
scroll to position [1118, 0]
type input "Vector"
click at [761, 651] on span "Representation of Complex Number" at bounding box center [735, 646] width 128 height 29
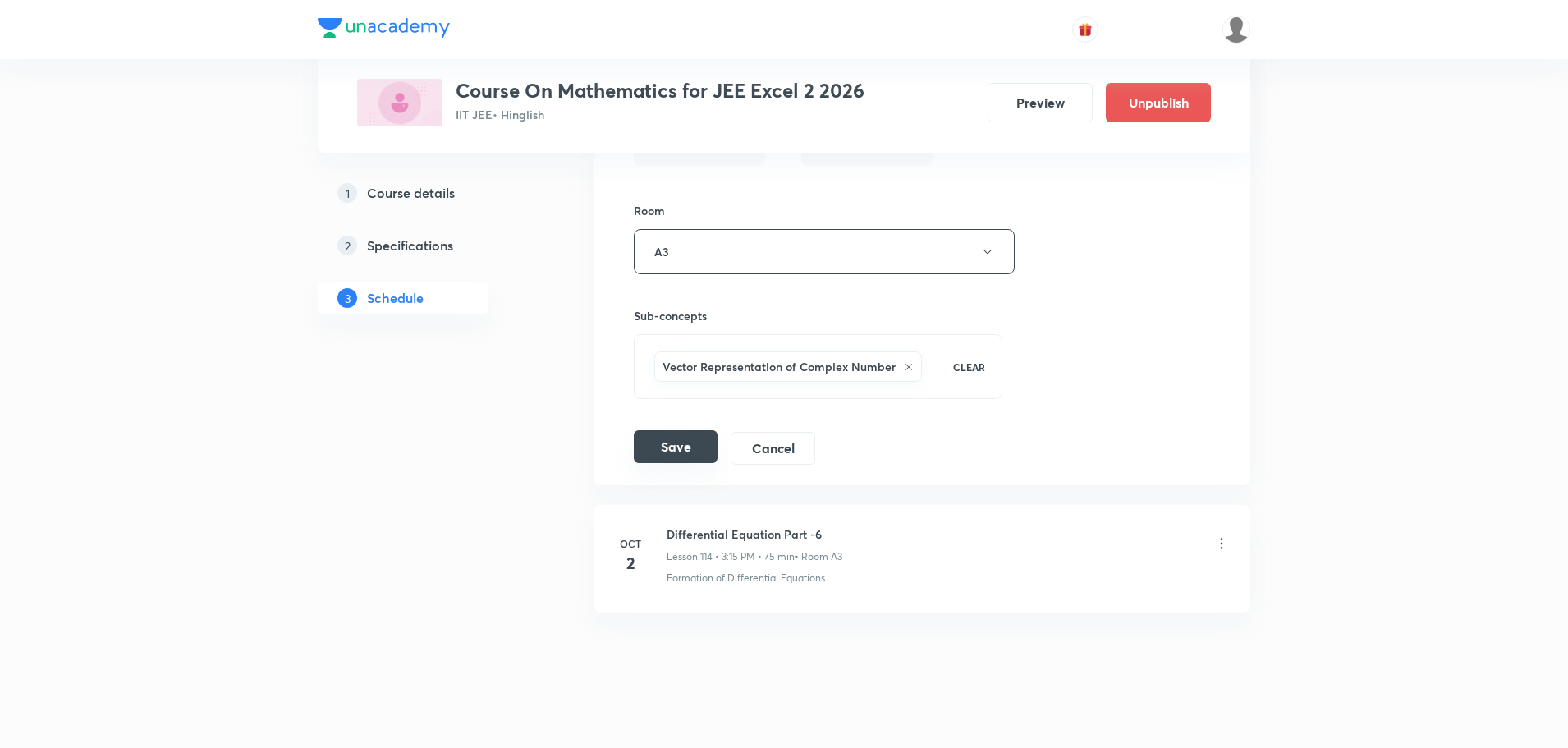
click at [666, 451] on button "Save" at bounding box center [675, 446] width 84 height 33
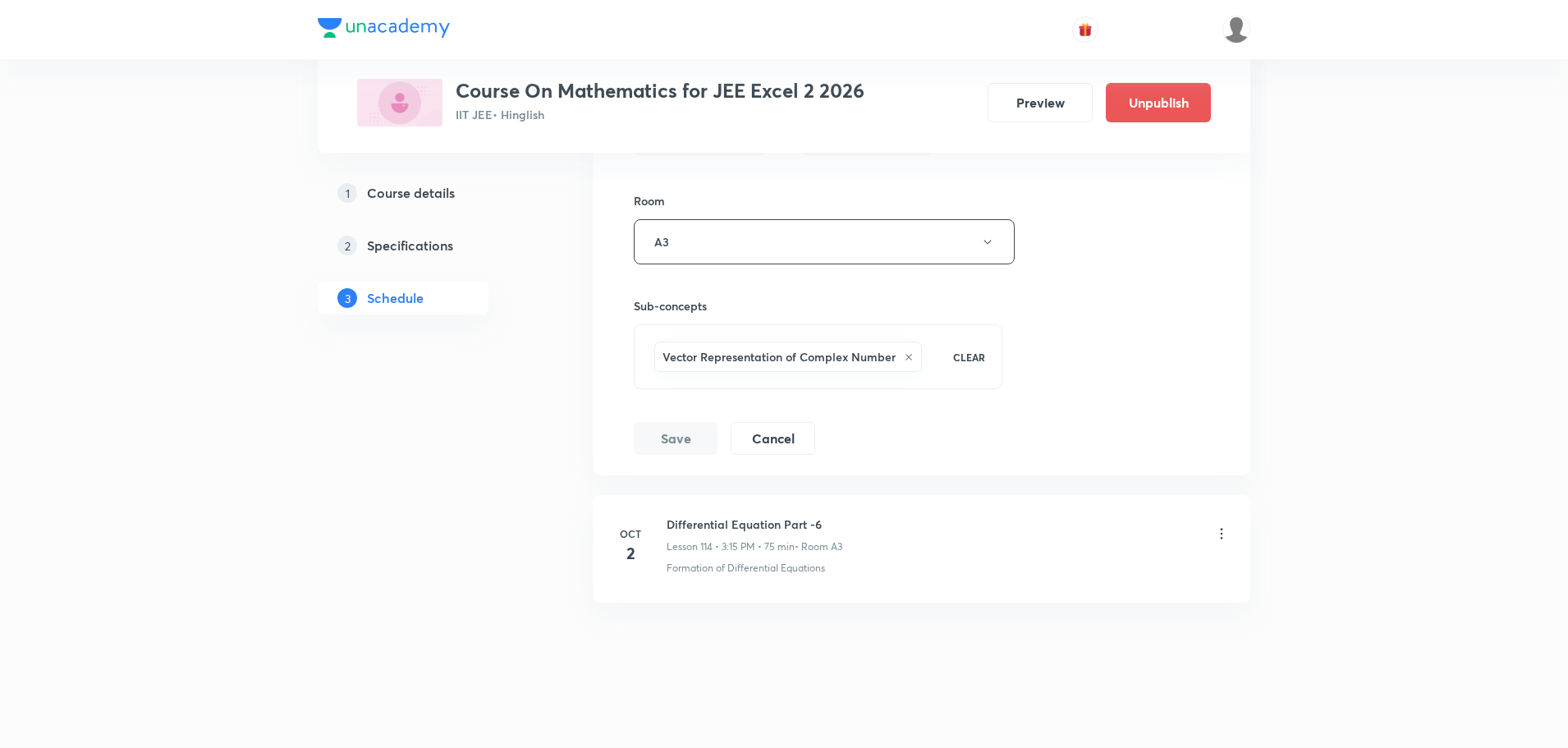
scroll to position [14948, 0]
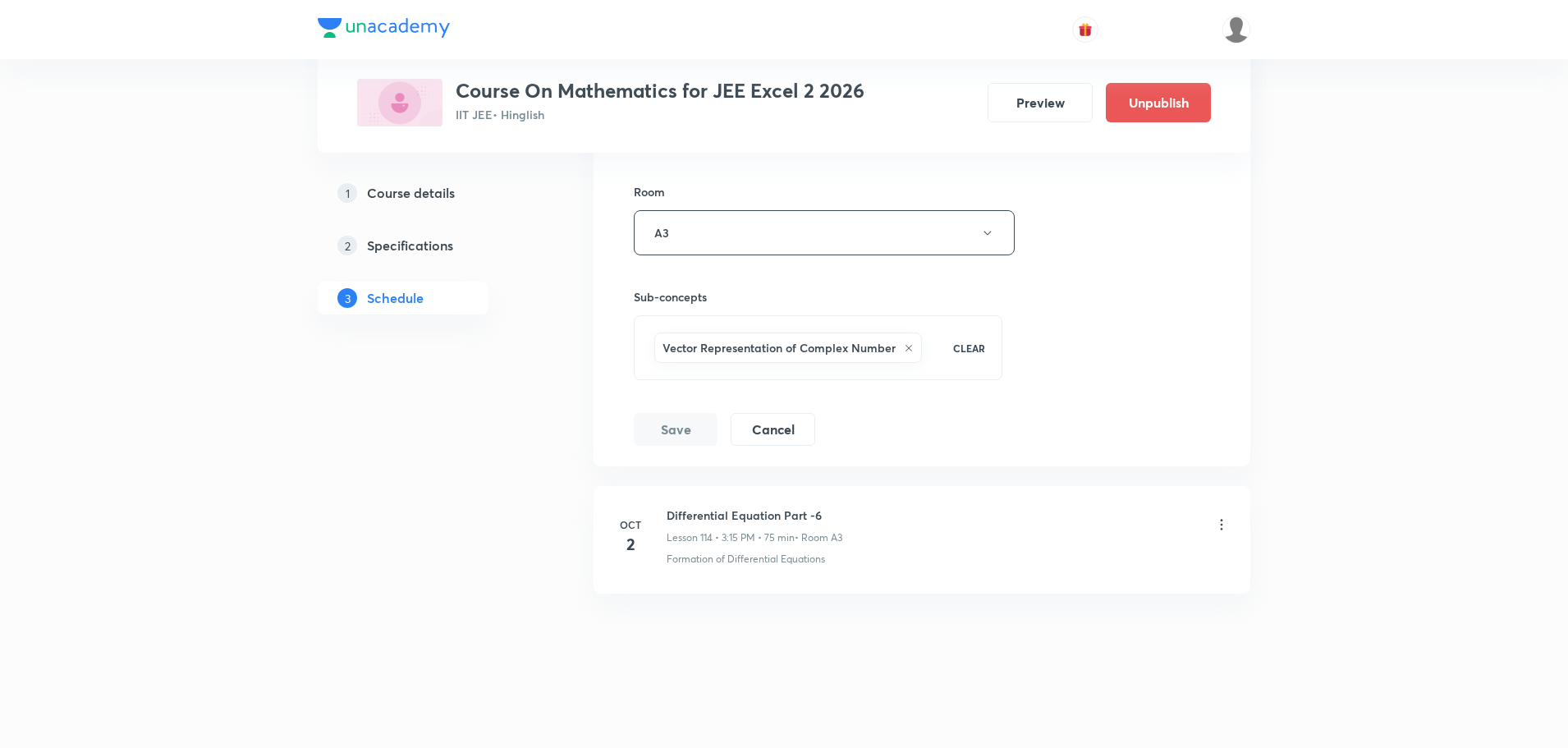
click at [1227, 524] on icon at bounding box center [1221, 524] width 17 height 17
click at [1213, 528] on icon at bounding box center [1221, 524] width 17 height 17
click at [1218, 527] on icon at bounding box center [1221, 524] width 17 height 17
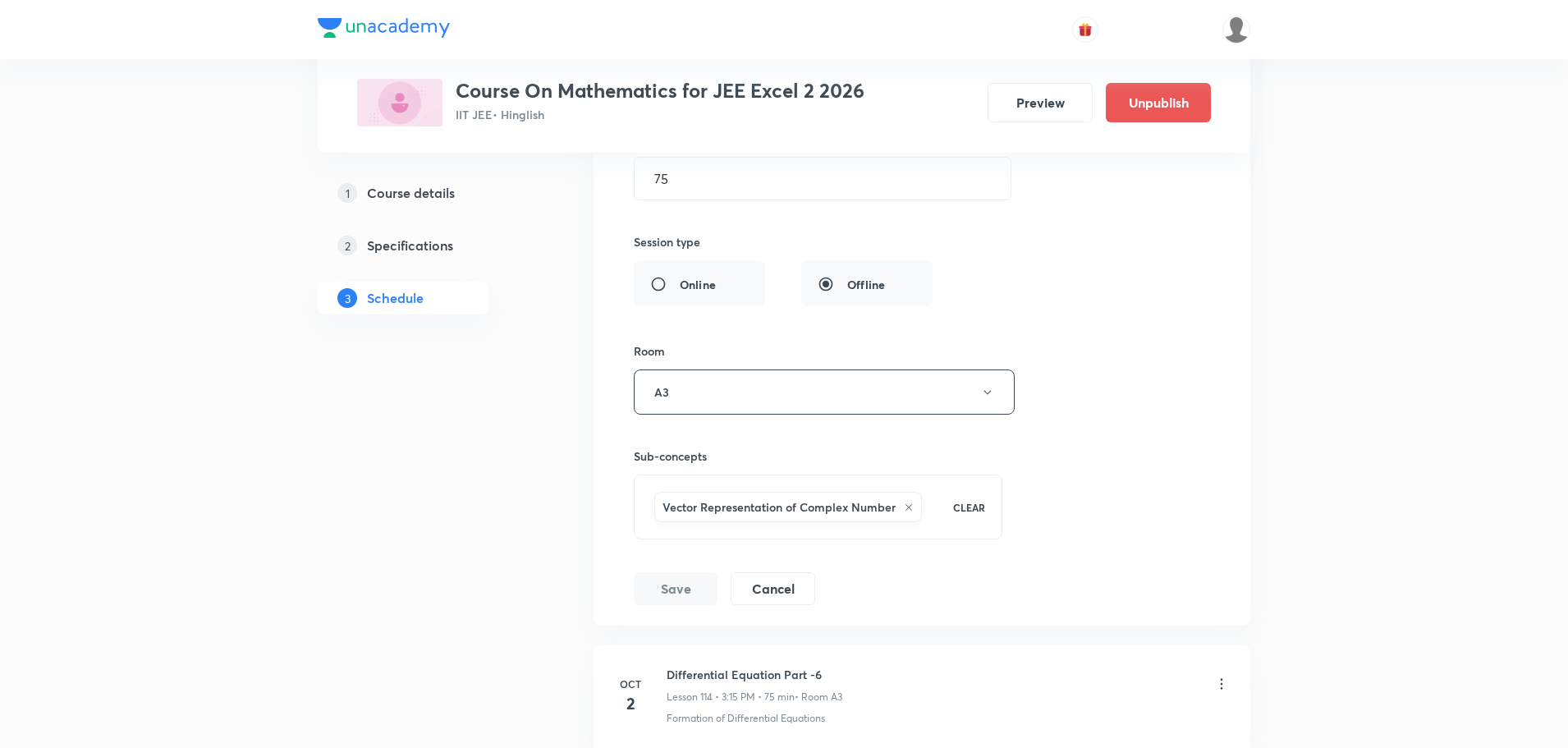
scroll to position [14784, 0]
click at [1078, 323] on div "Session title 29/99 Differential Equation Part -5 ​ Schedule for Oct 1, 2025, 3…" at bounding box center [922, 252] width 577 height 715
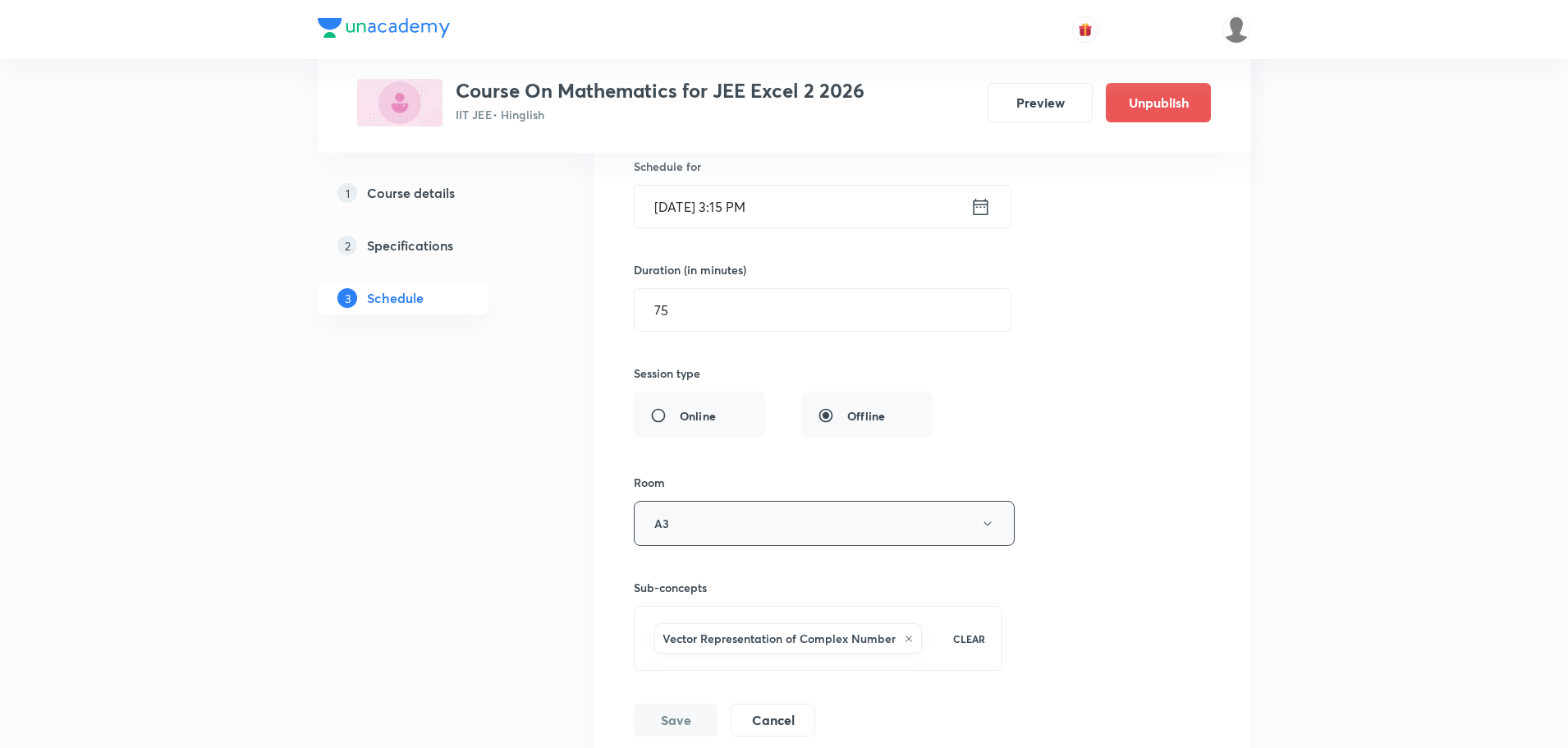
scroll to position [14456, 0]
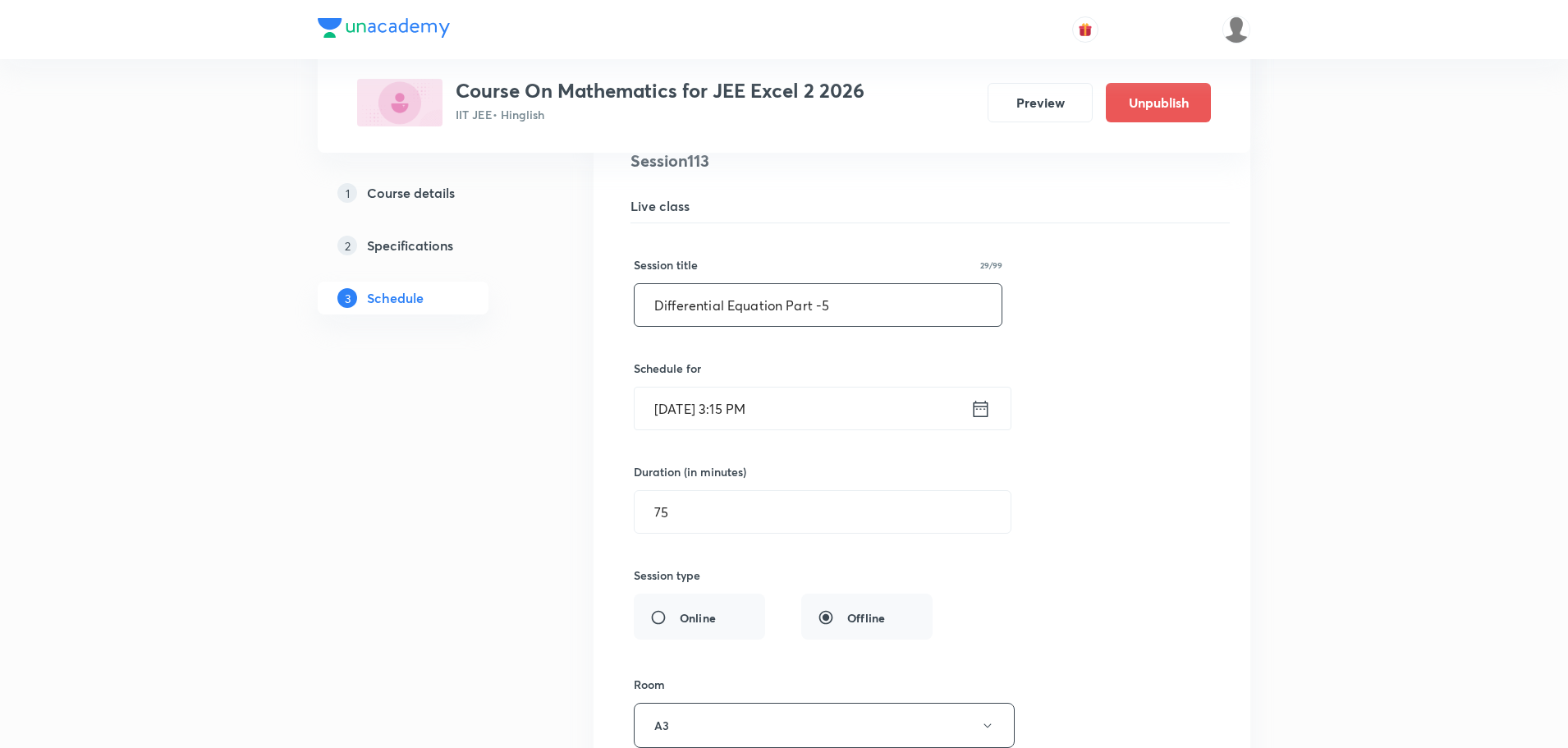
click at [861, 304] on input "Differential Equation Part -5" at bounding box center [818, 305] width 367 height 42
drag, startPoint x: 861, startPoint y: 304, endPoint x: 592, endPoint y: 304, distance: 269.0
paste input "Vector Part - 1"
type input "Vector Part - 2"
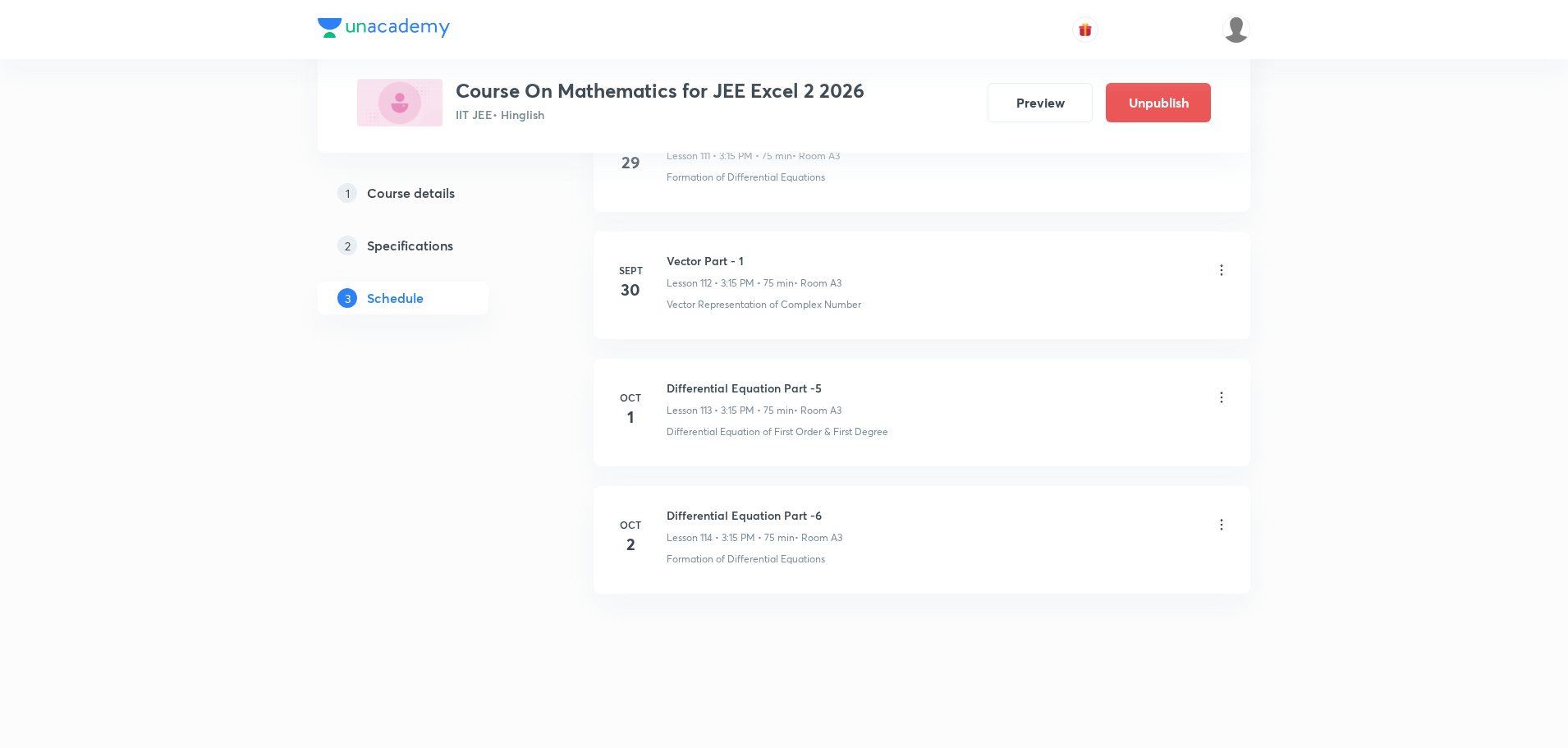
scroll to position [14317, 0]
click at [1229, 395] on li "Oct 1 Differential Equation Part -5 Lesson 113 • 3:15 PM • 75 min • Room A3 Vec…" at bounding box center [921, 413] width 657 height 108
click at [1220, 398] on icon at bounding box center [1221, 397] width 2 height 11
click at [1088, 433] on li "Edit" at bounding box center [1136, 438] width 180 height 31
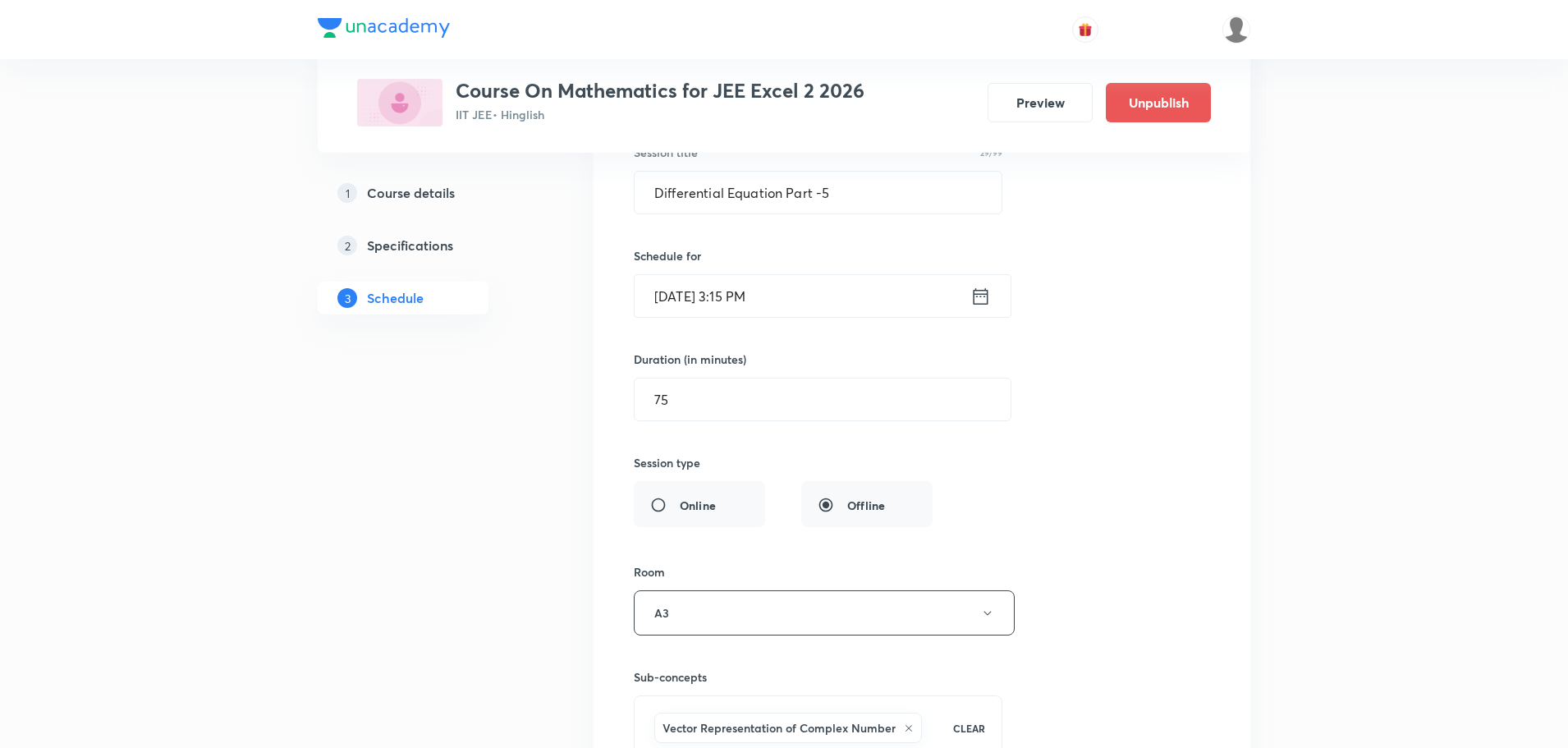
scroll to position [14564, 0]
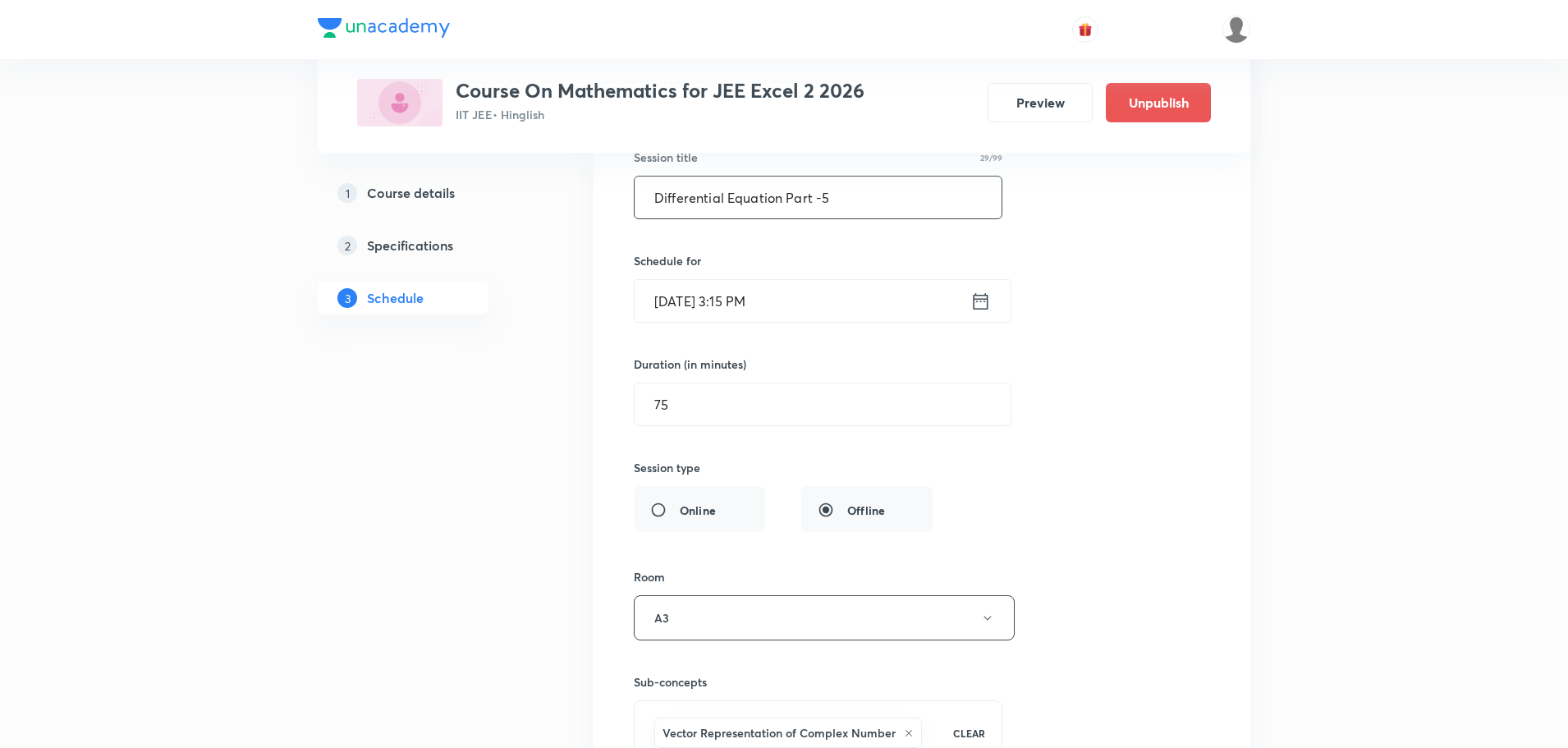
drag, startPoint x: 844, startPoint y: 196, endPoint x: 605, endPoint y: 193, distance: 239.0
click at [605, 193] on li "Differential Equation Part -5 Lesson 113 • Room A3 Vector Representation of Com…" at bounding box center [921, 436] width 657 height 831
paste input "Vector Part - 1"
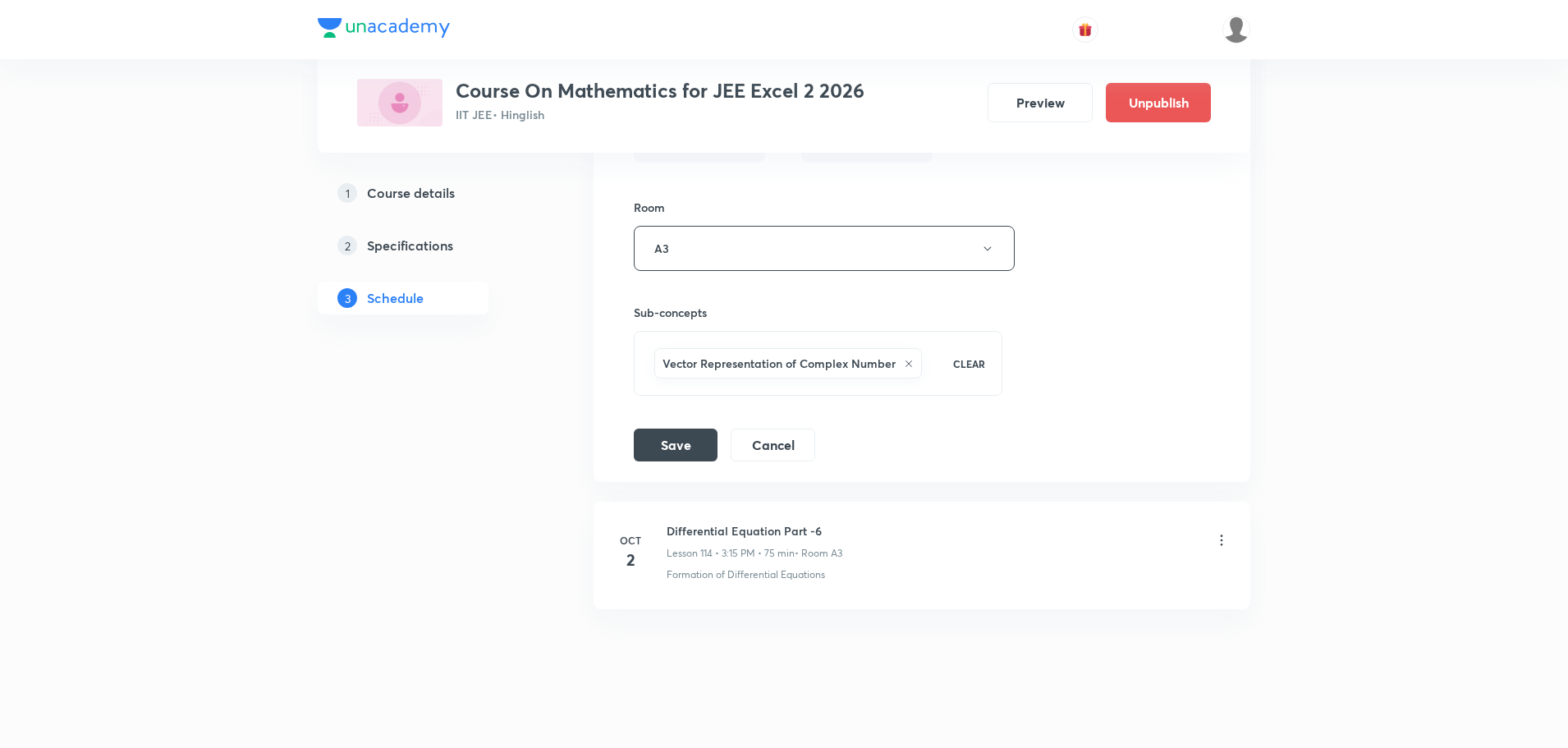
scroll to position [14948, 0]
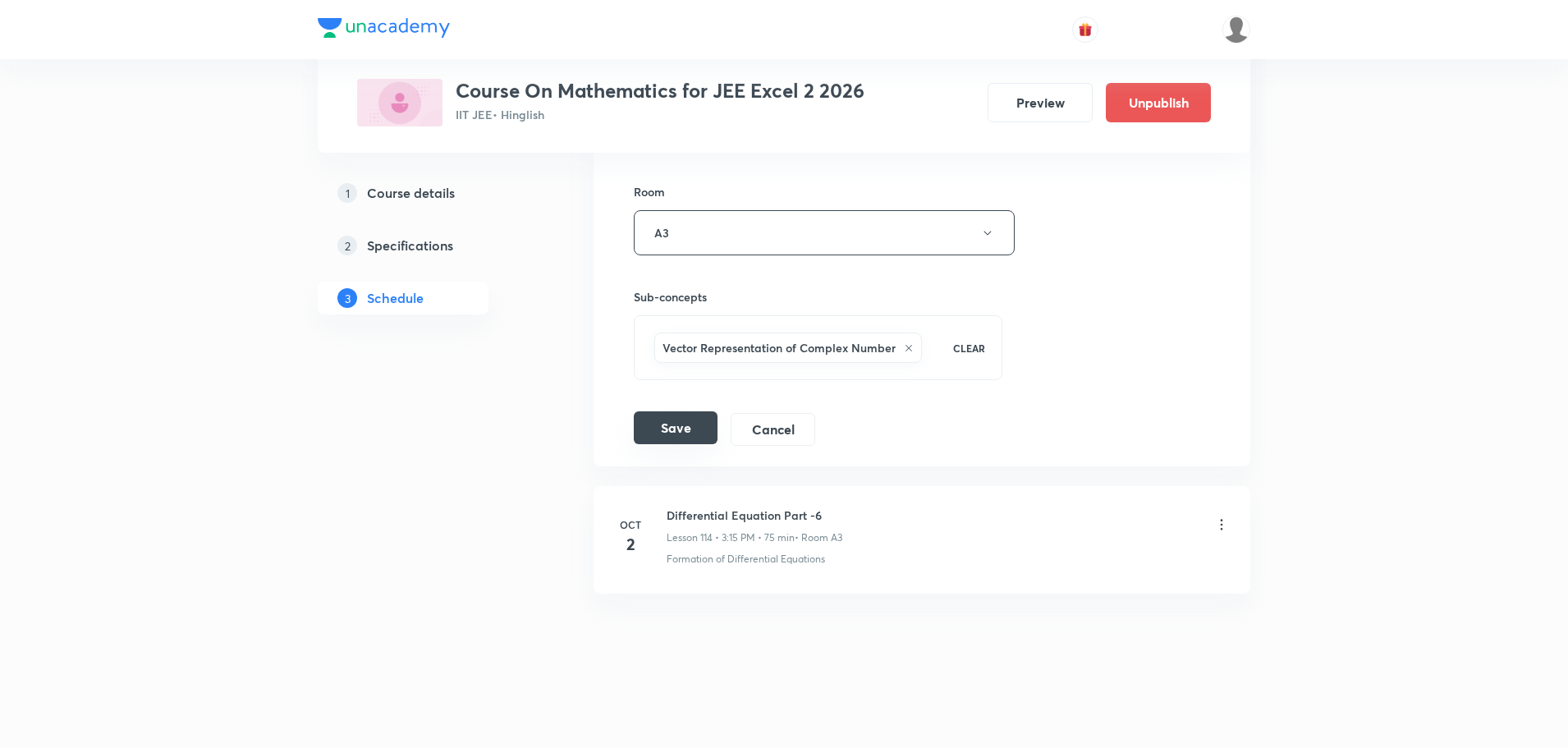
type input "Vector Part - 2"
click at [678, 422] on button "Save" at bounding box center [675, 427] width 84 height 33
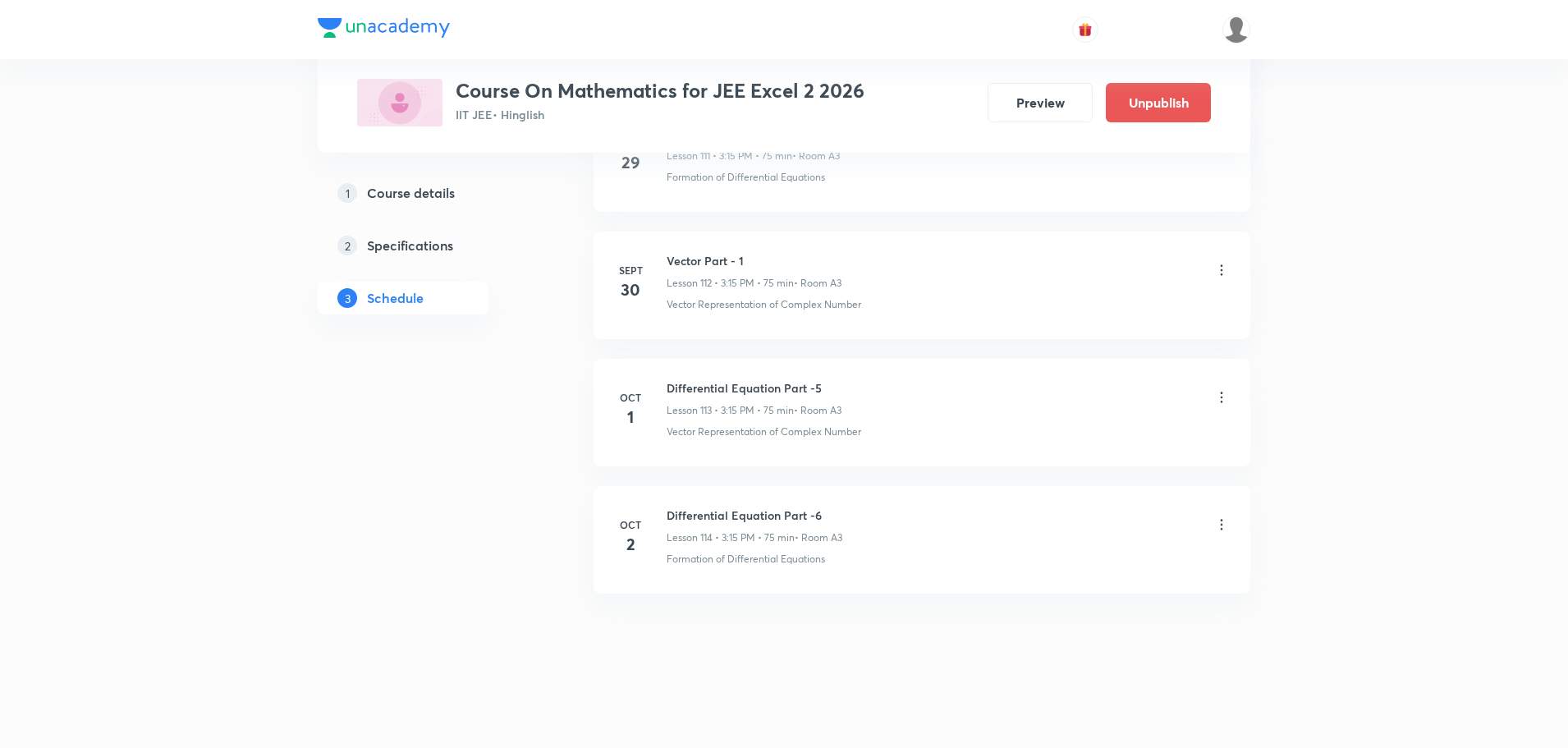
scroll to position [14317, 0]
click at [1222, 520] on icon at bounding box center [1221, 524] width 2 height 11
click at [1079, 563] on p "Edit" at bounding box center [1070, 566] width 21 height 17
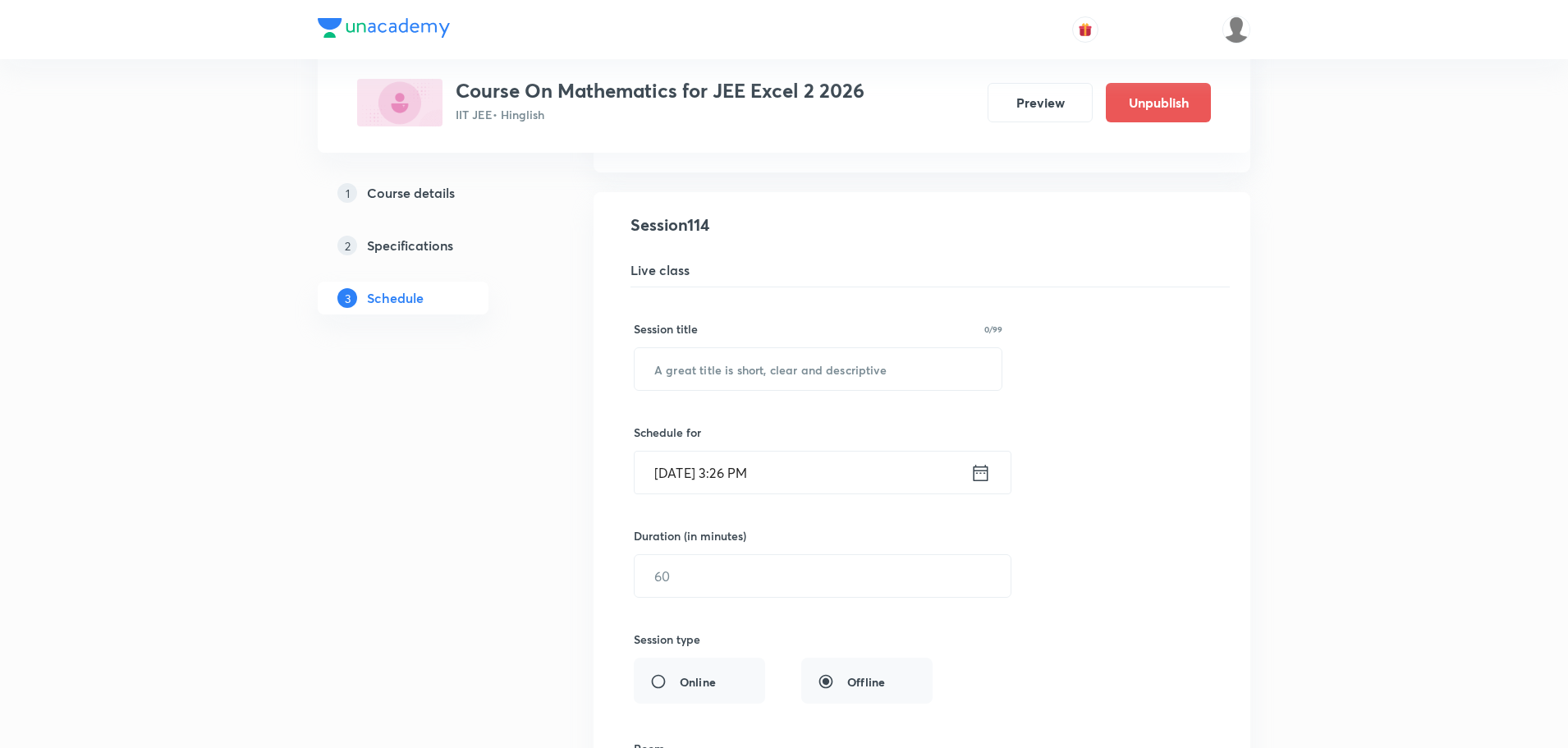
scroll to position [14929, 0]
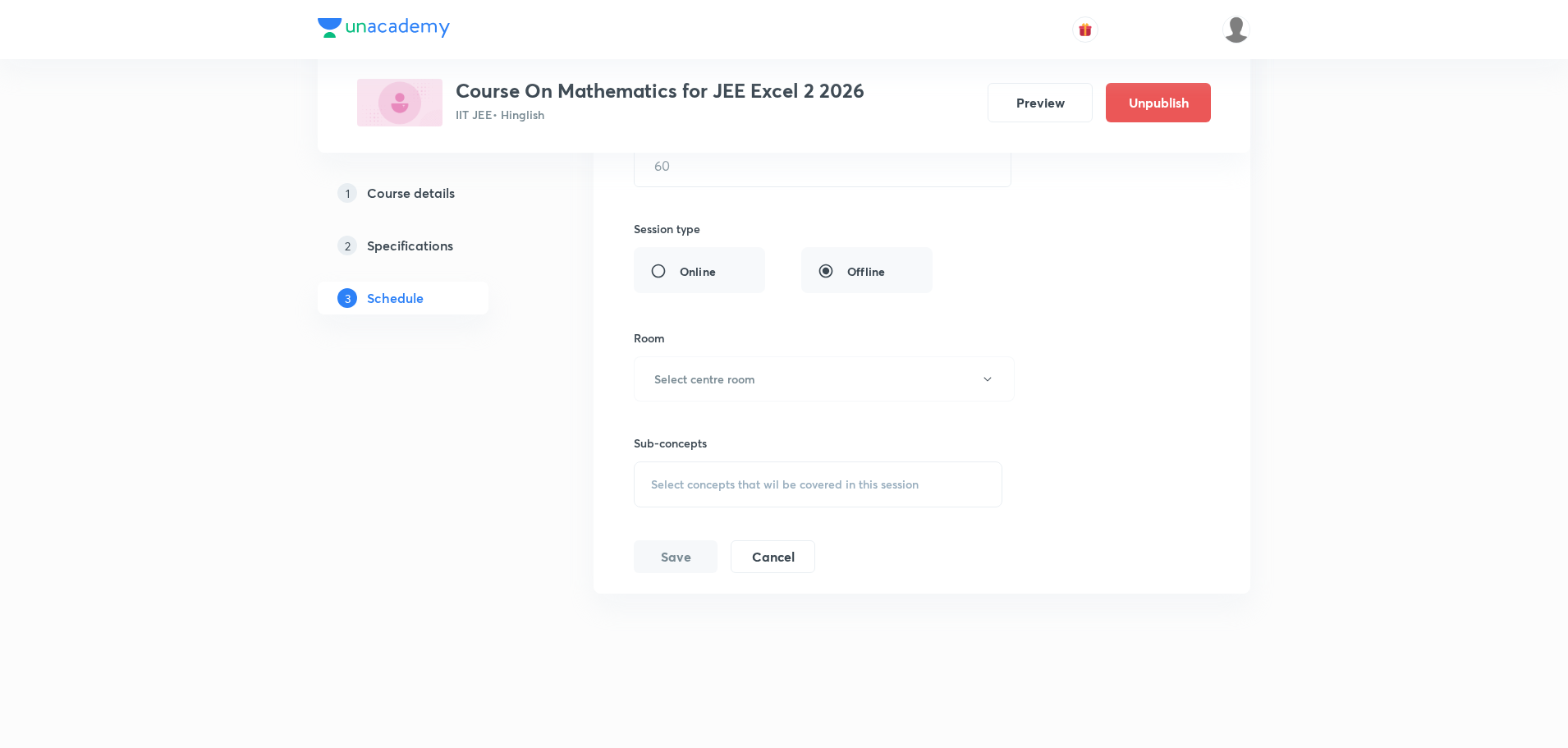
click at [797, 475] on div "Select concepts that wil be covered in this session" at bounding box center [818, 484] width 369 height 46
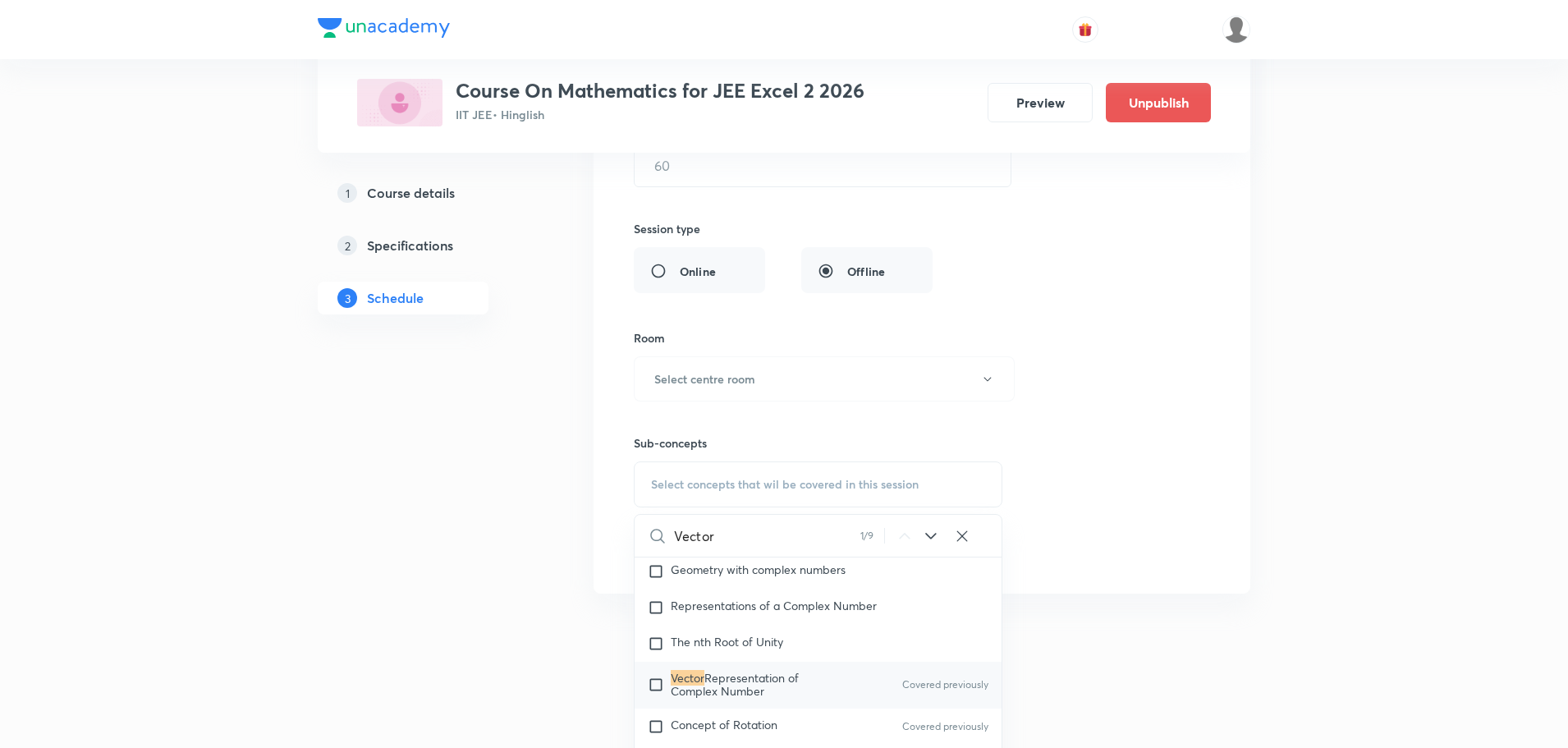
scroll to position [1282, 0]
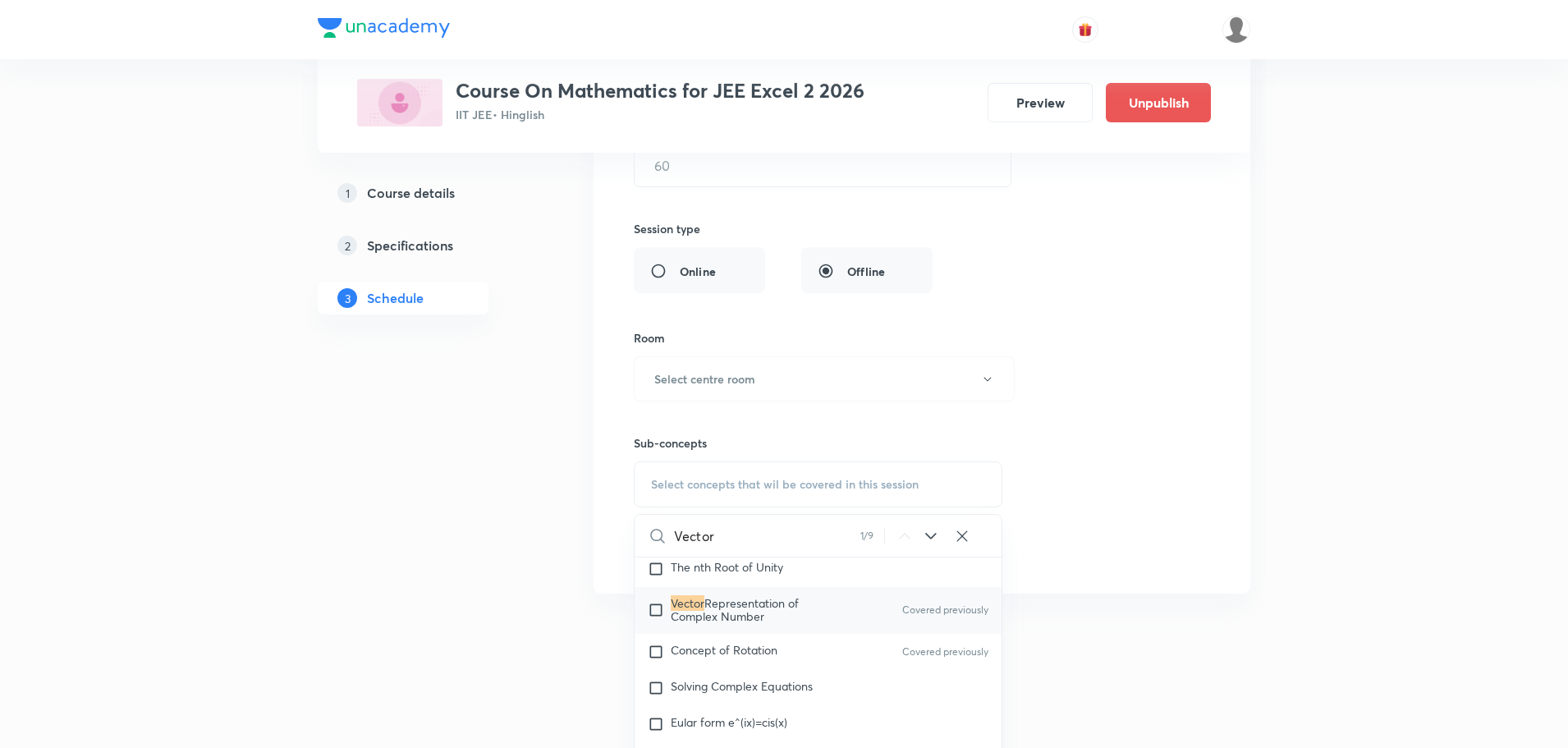
type input "Vector"
click at [743, 616] on span "Representation of Complex Number" at bounding box center [735, 609] width 128 height 29
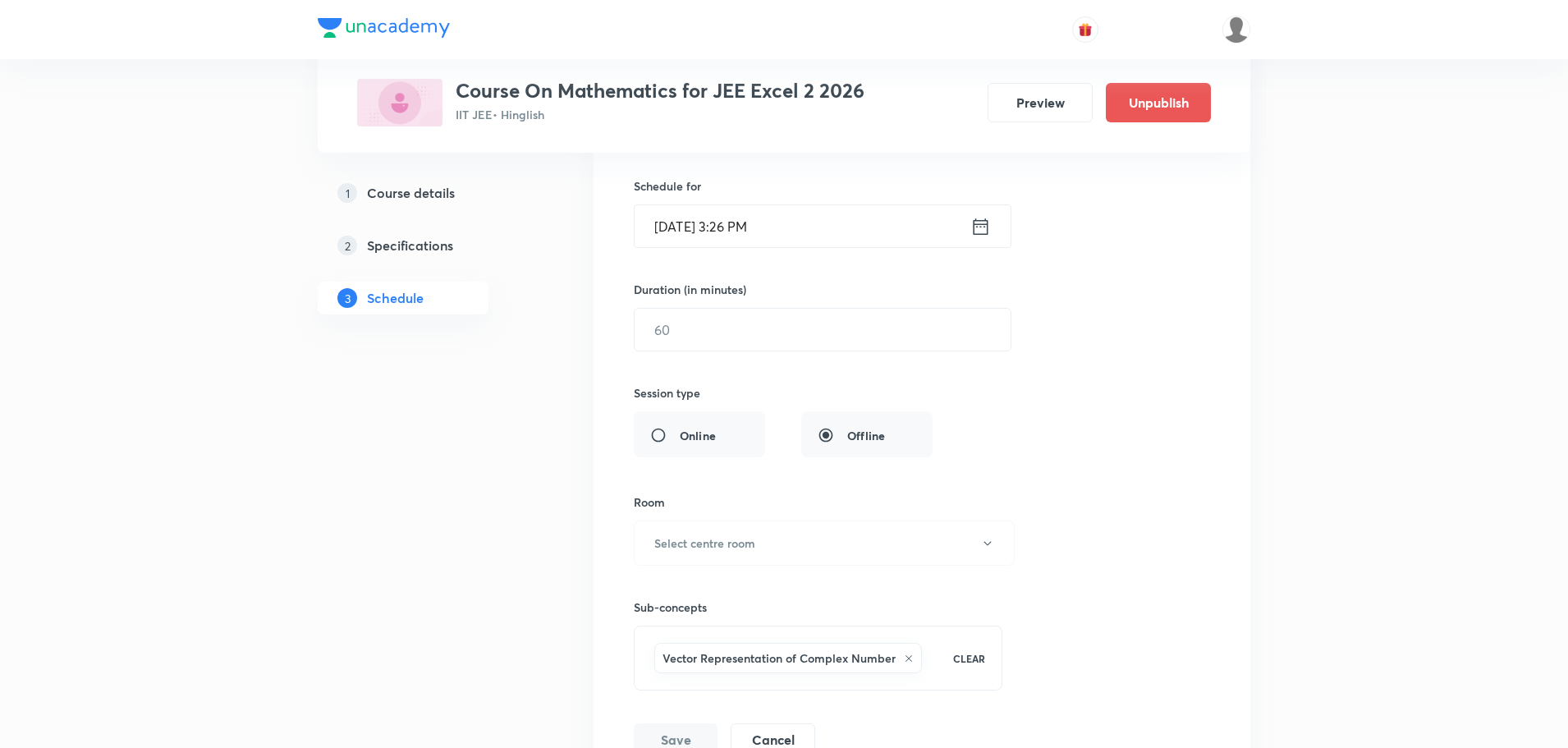
scroll to position [14437, 0]
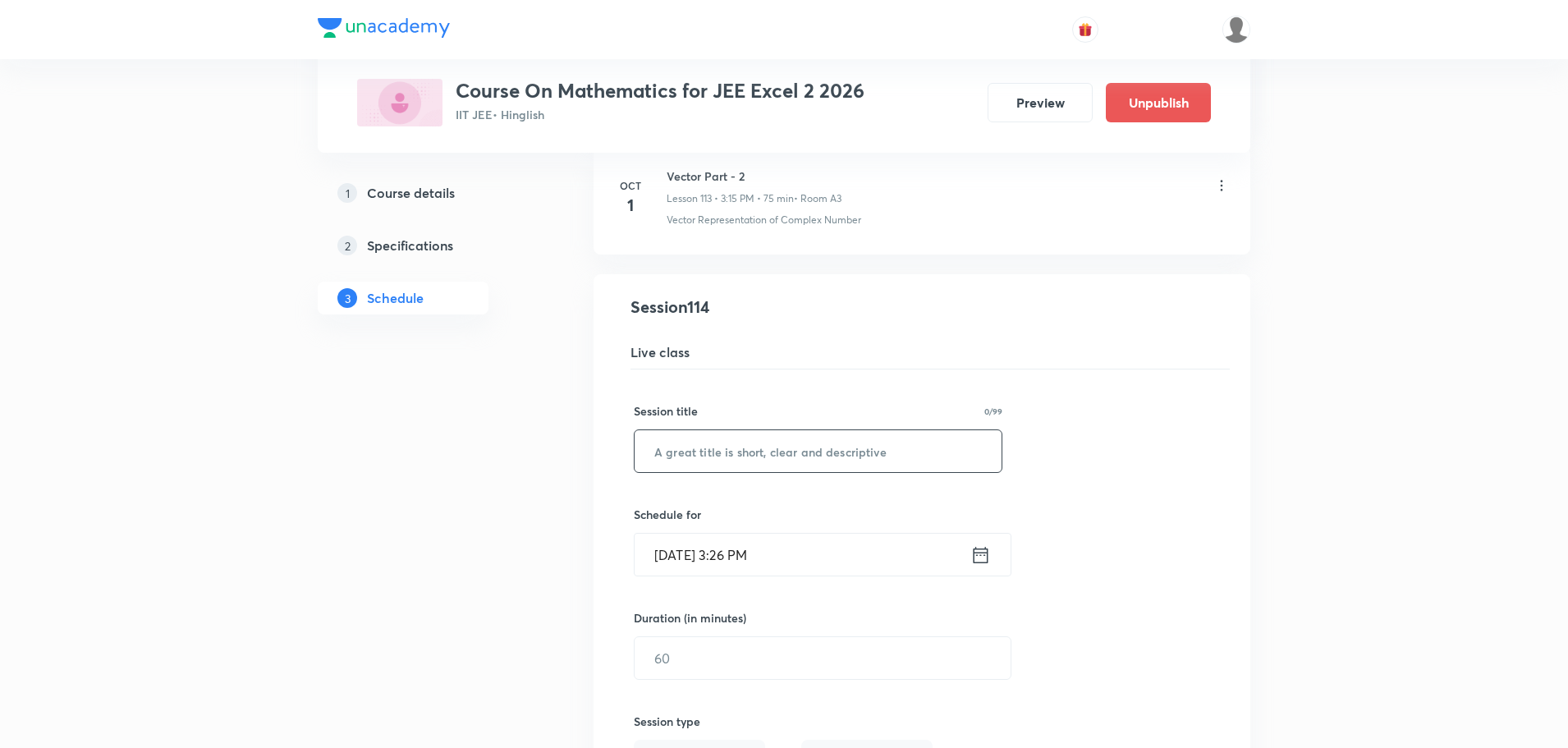
click at [792, 453] on input "text" at bounding box center [818, 451] width 367 height 42
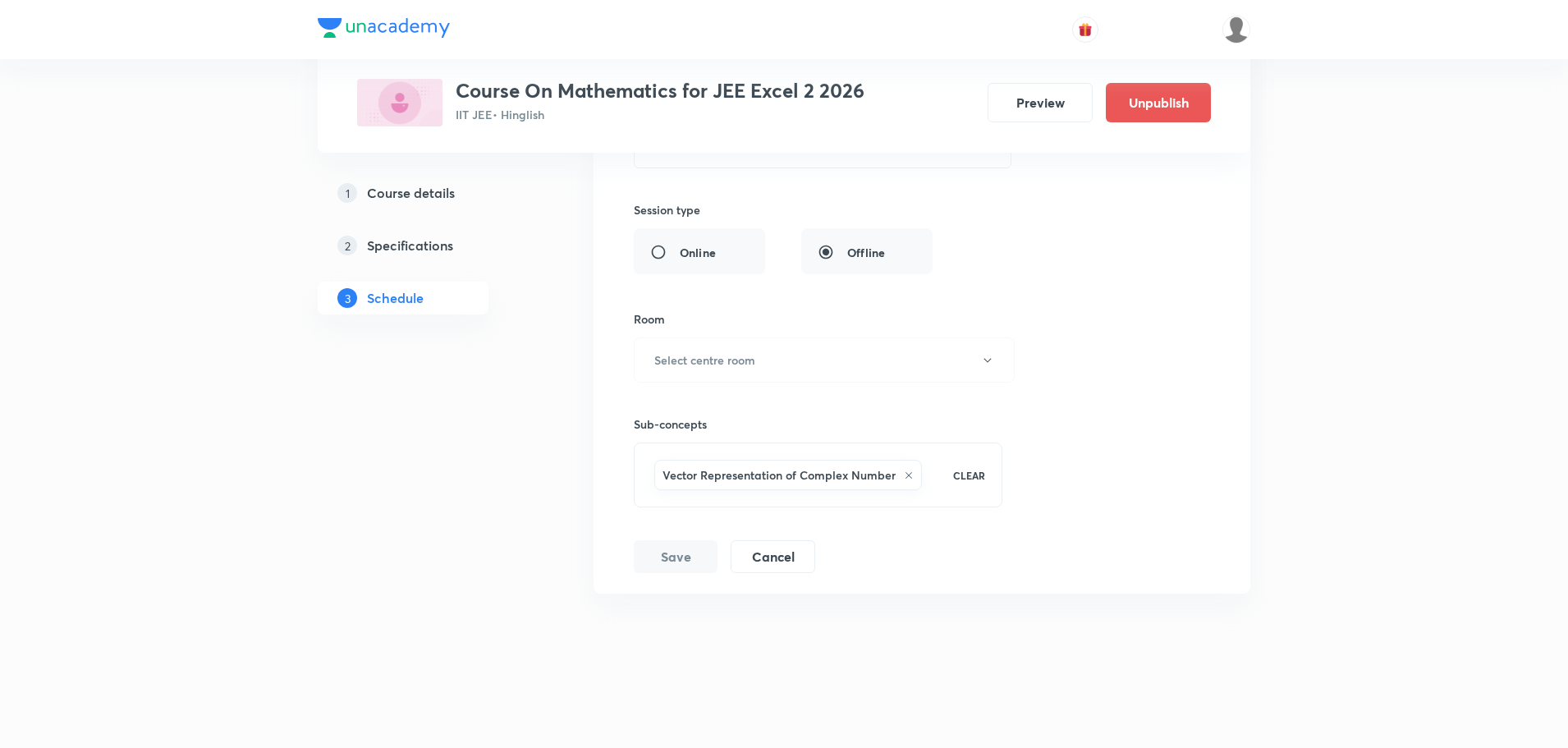
scroll to position [14374, 0]
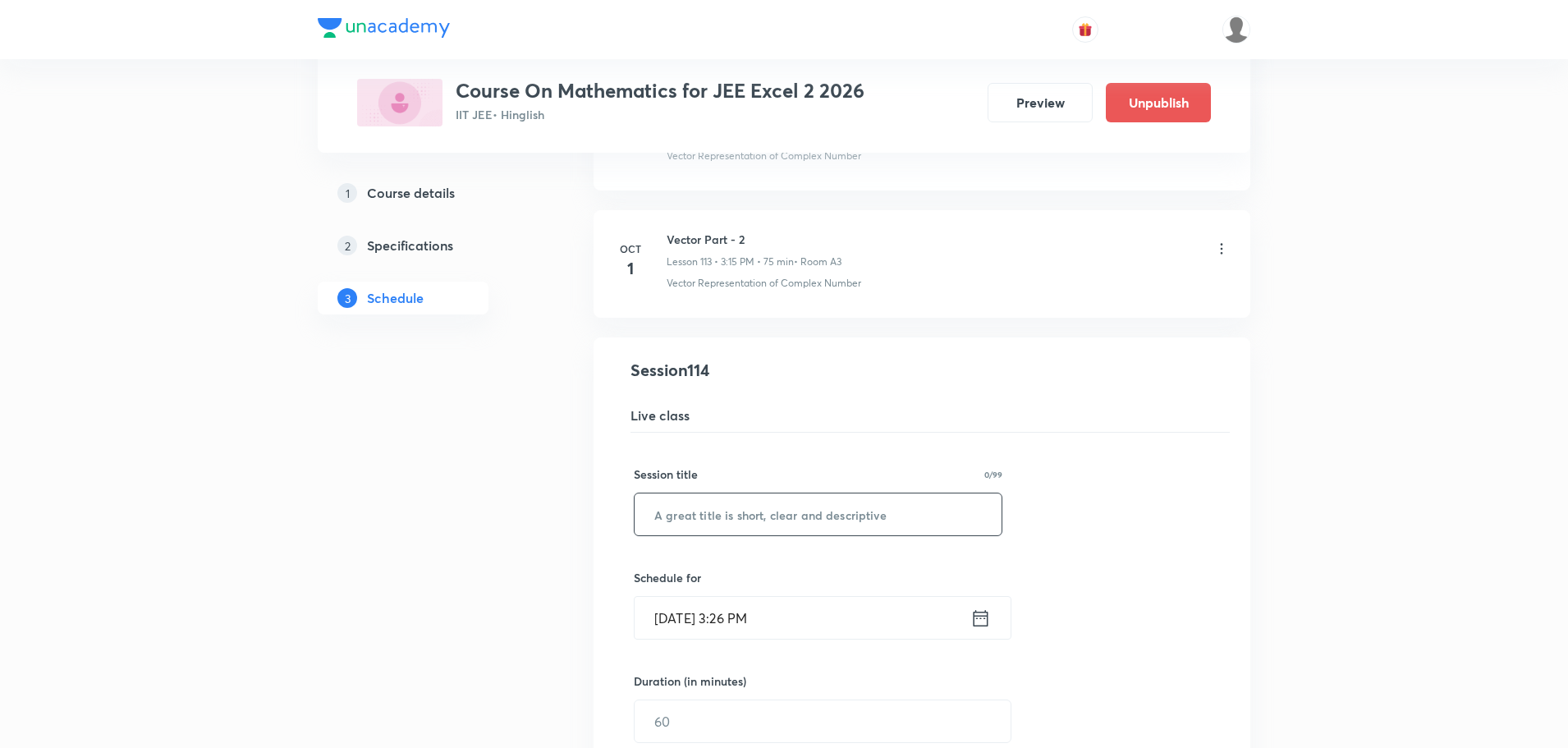
click at [769, 501] on input "text" at bounding box center [818, 514] width 367 height 42
paste input "Vector Part - 1"
type input "Vector Part - 3"
click at [987, 623] on icon at bounding box center [981, 618] width 15 height 17
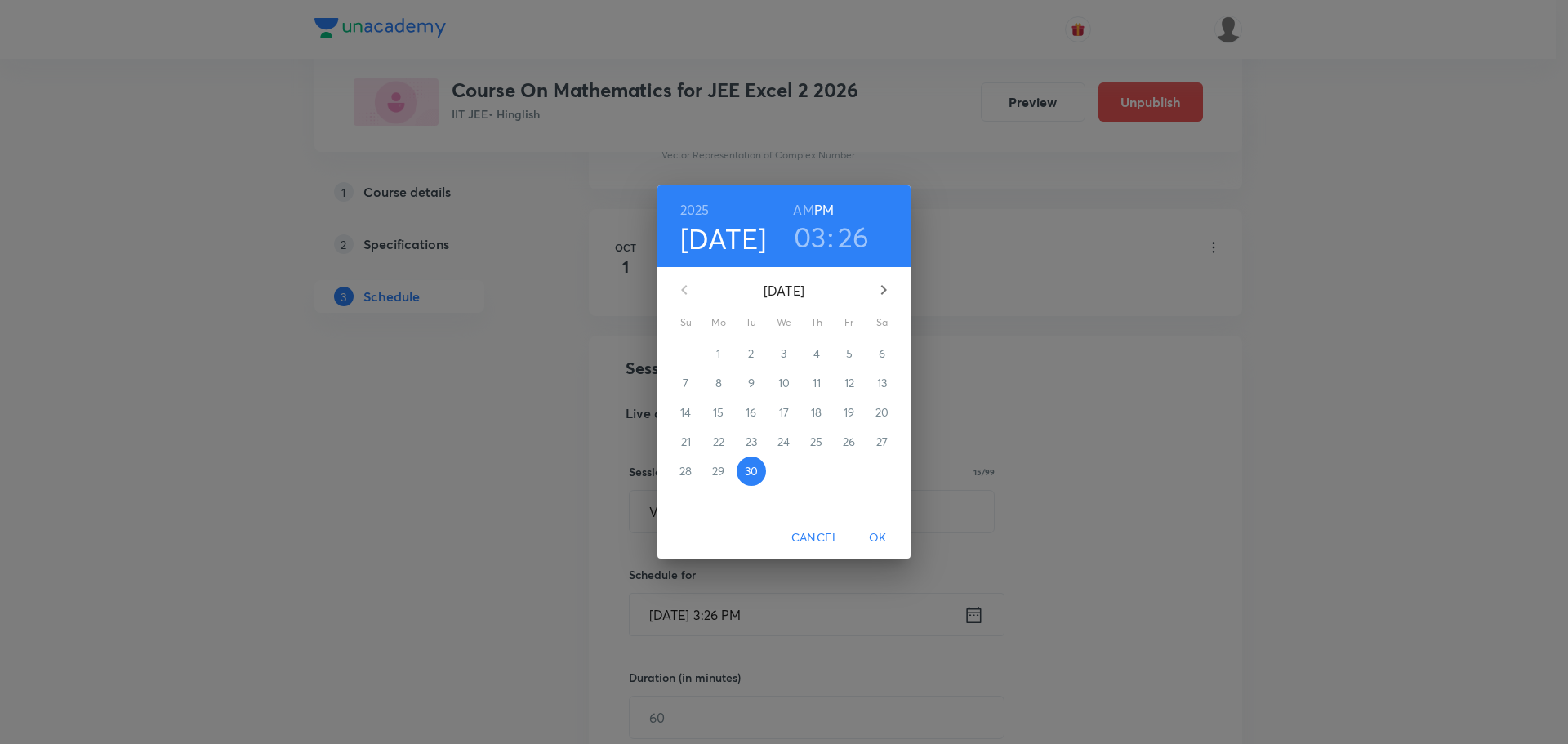
click at [890, 290] on icon "button" at bounding box center [884, 290] width 20 height 20
click at [814, 354] on p "2" at bounding box center [816, 353] width 6 height 16
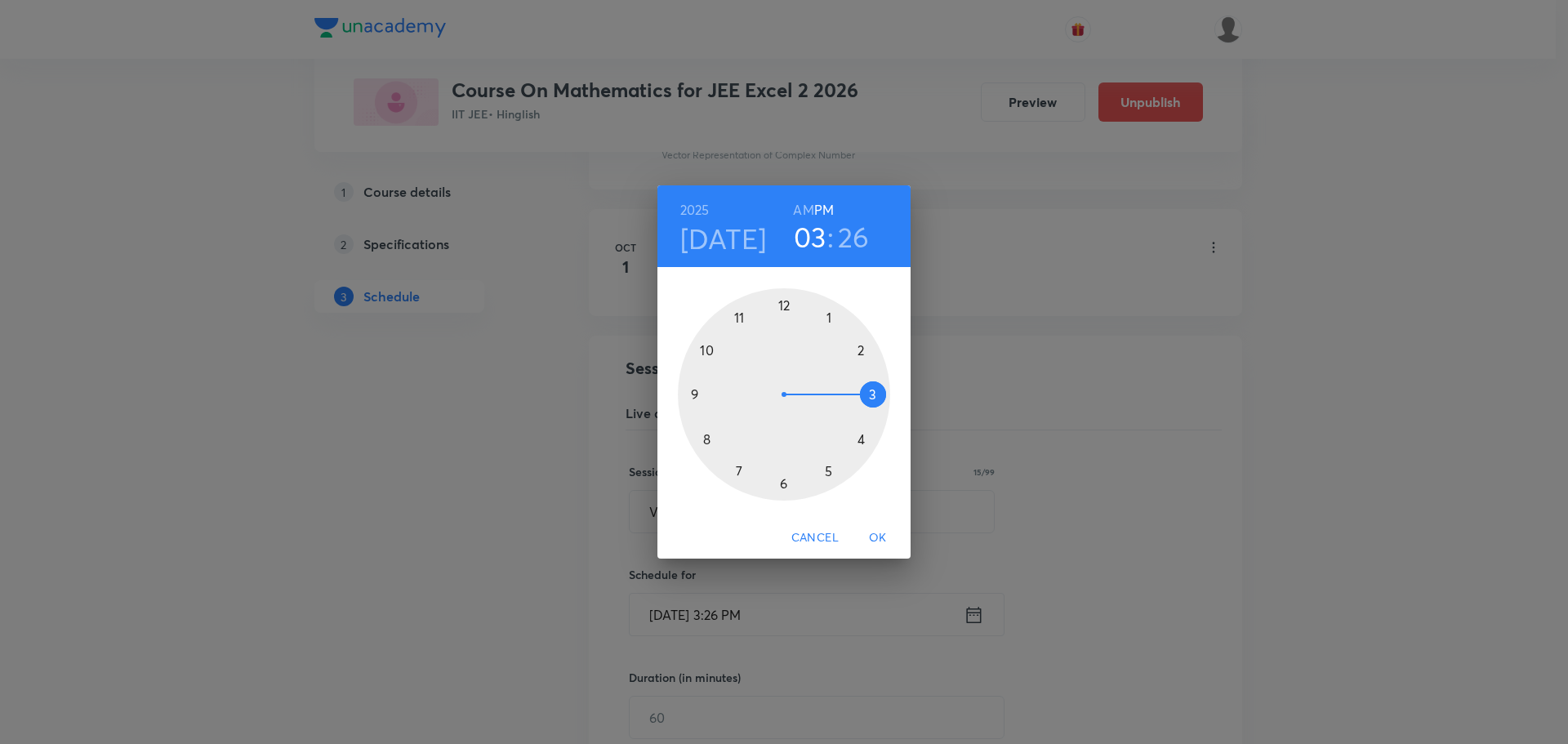
click at [871, 391] on div at bounding box center [784, 395] width 213 height 213
click at [874, 393] on div at bounding box center [784, 395] width 213 height 213
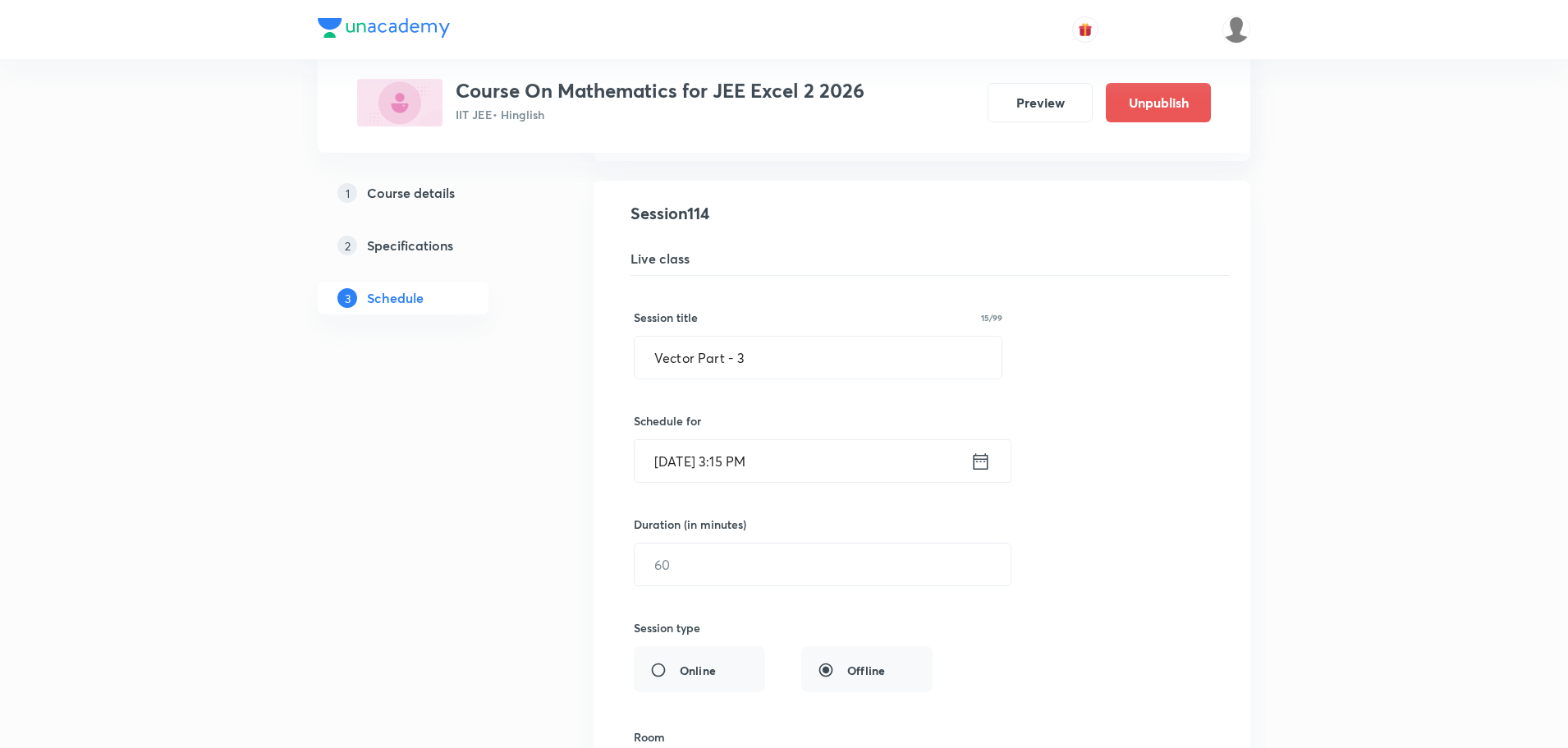
scroll to position [14620, 0]
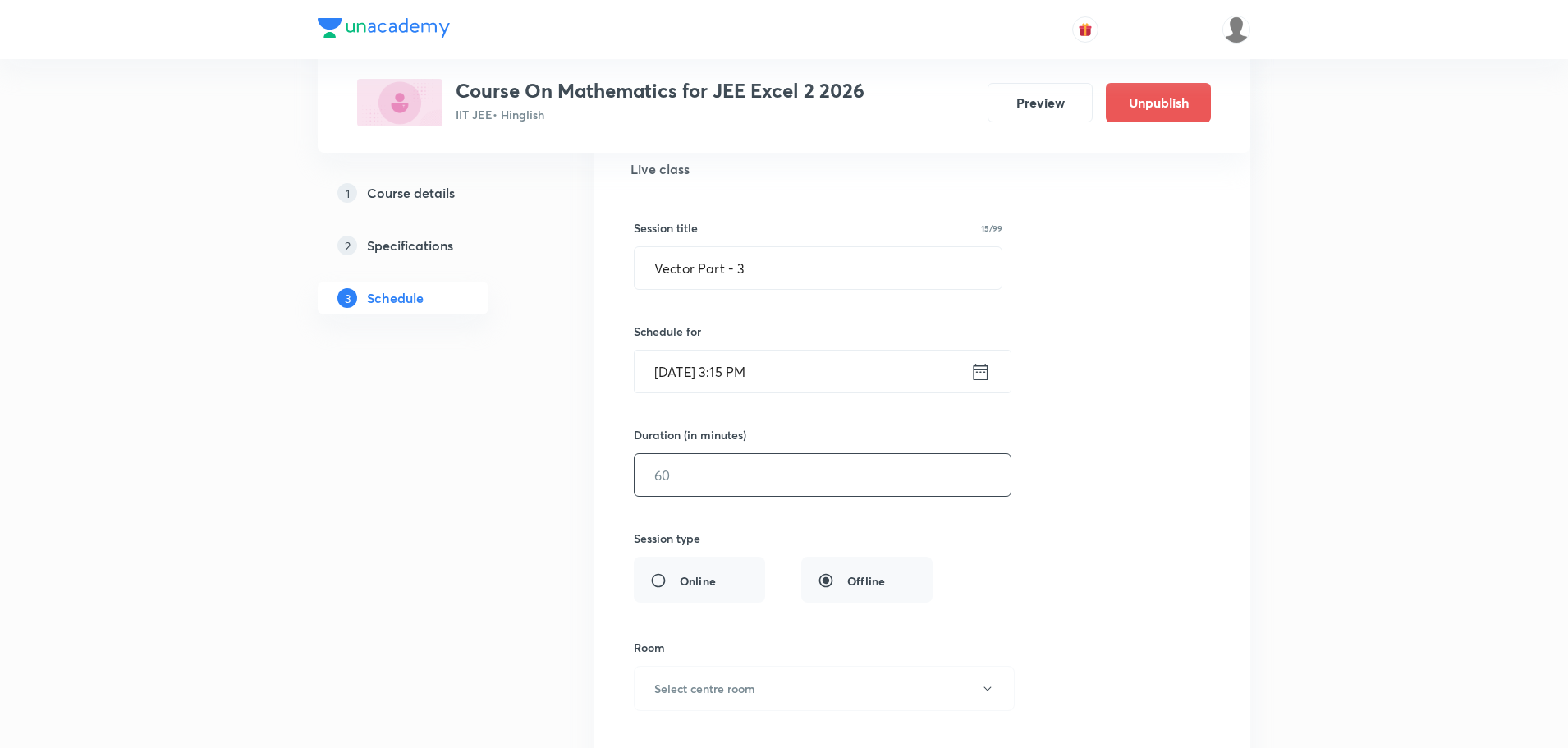
click at [664, 478] on input "text" at bounding box center [823, 475] width 376 height 42
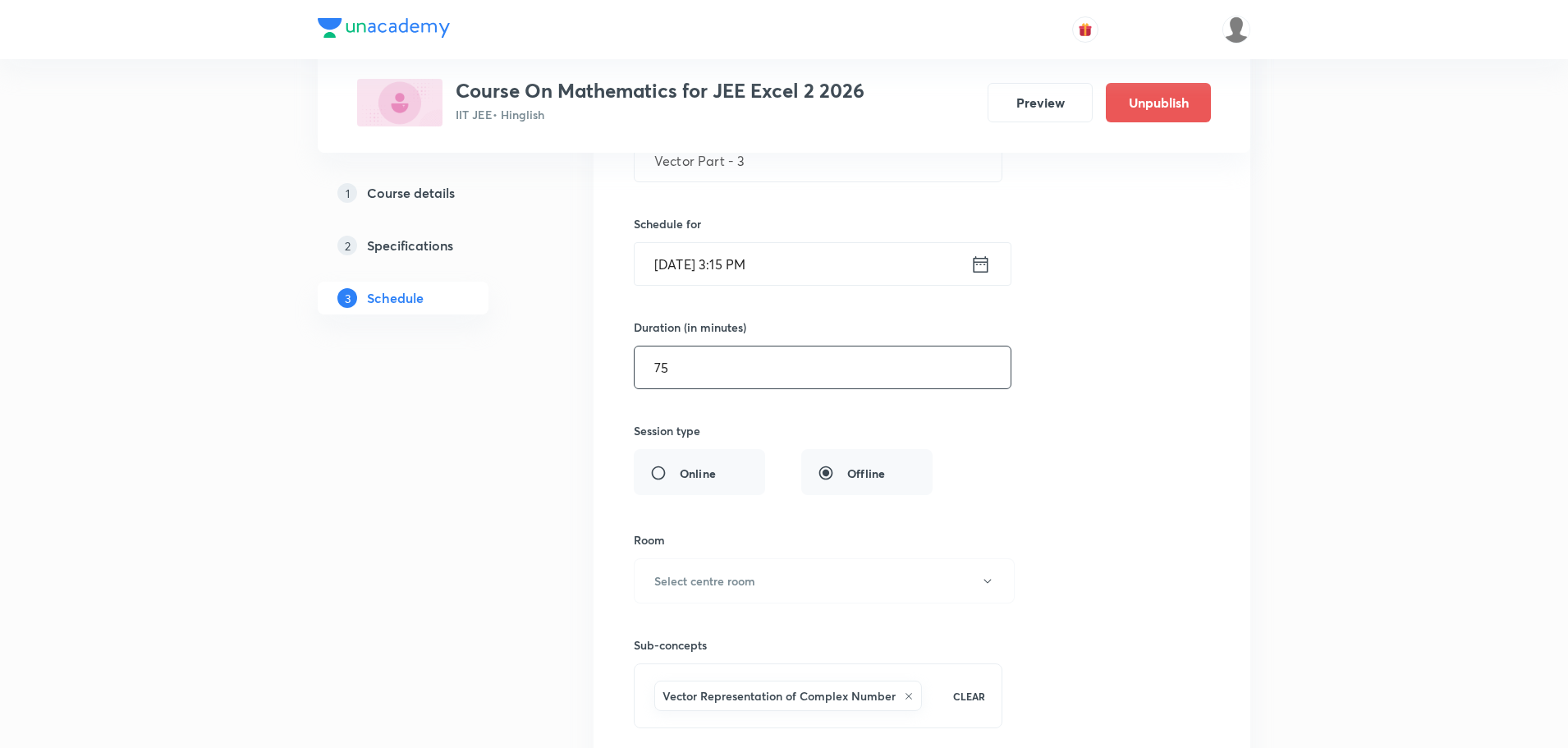
scroll to position [14866, 0]
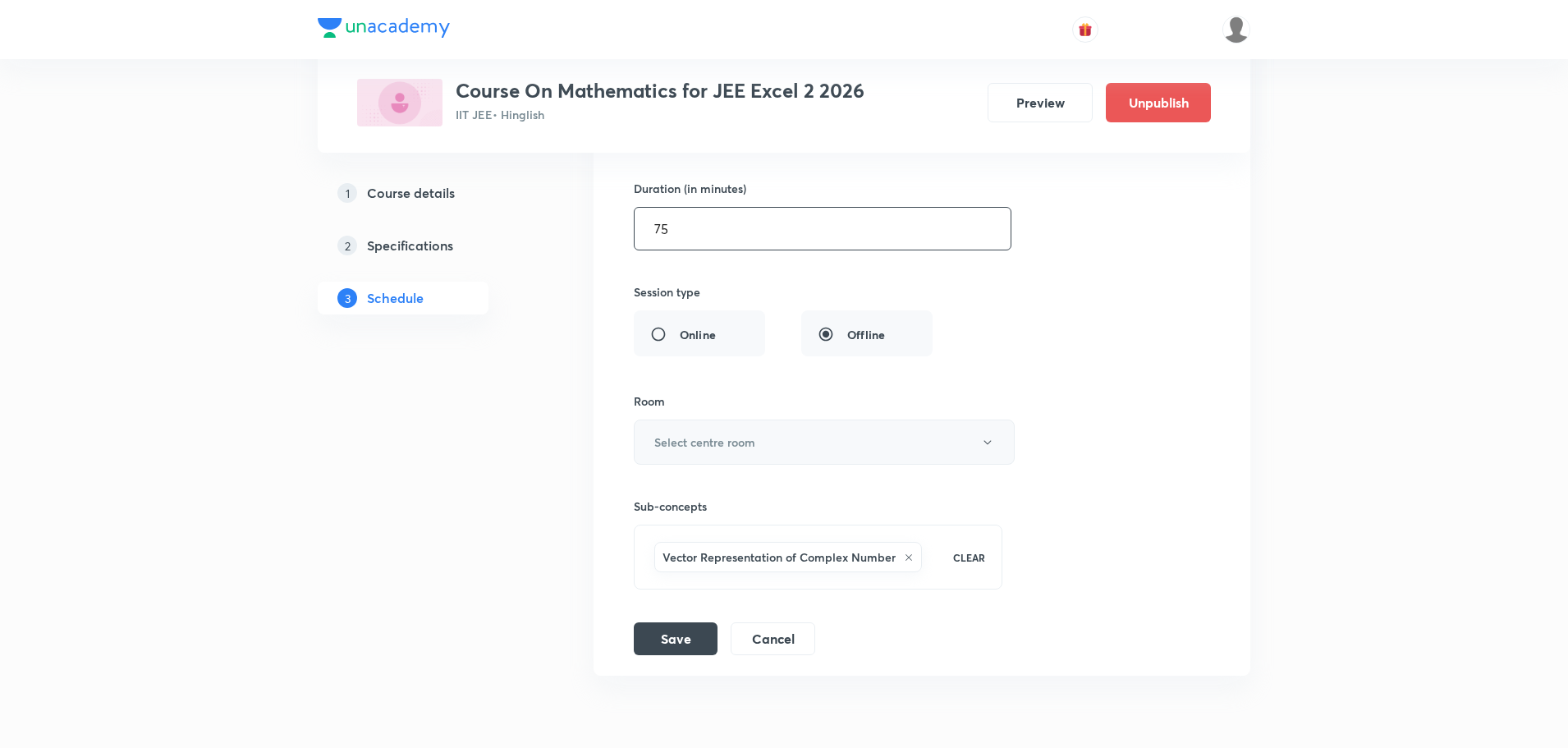
type input "75"
click at [695, 451] on h6 "Select centre room" at bounding box center [705, 442] width 101 height 17
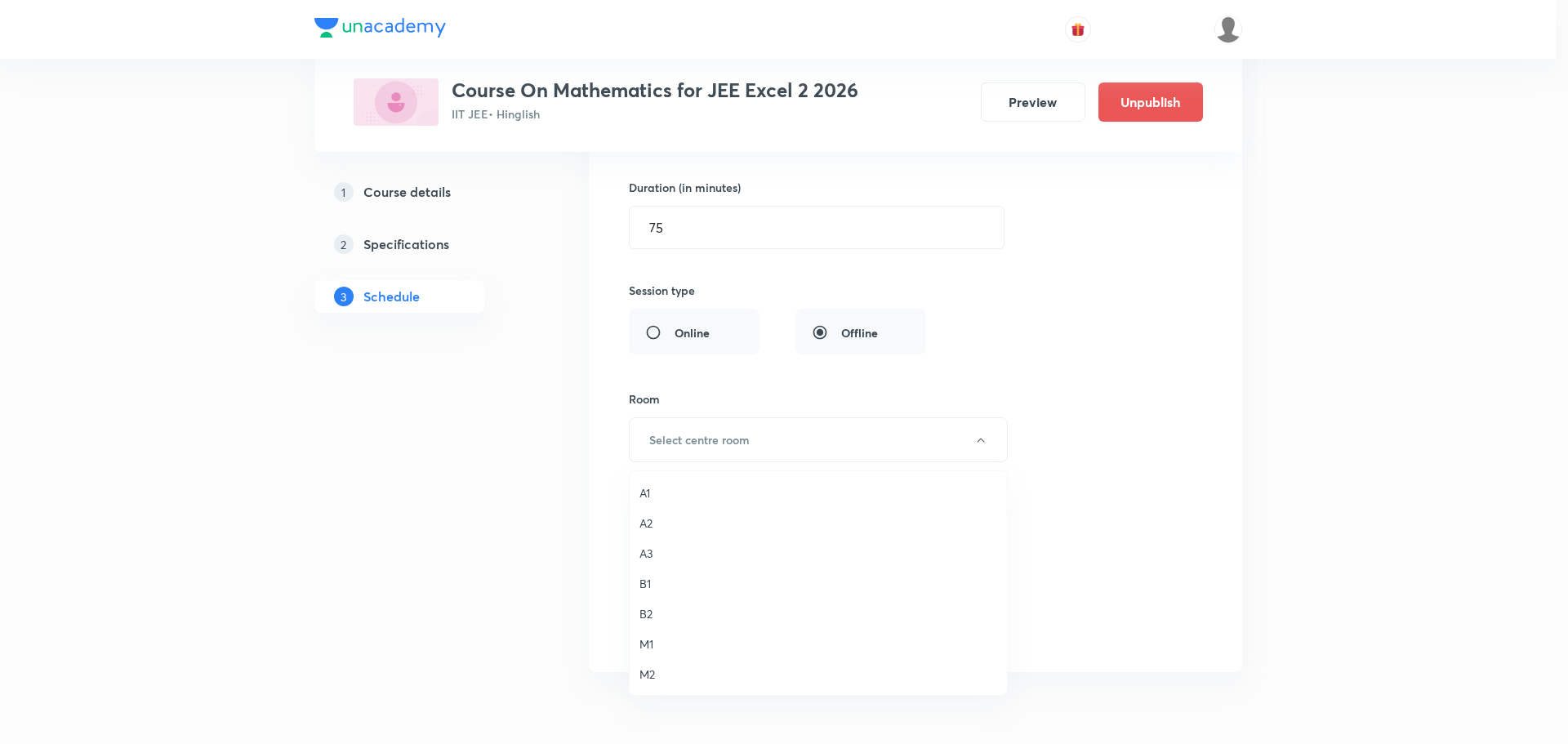
click at [648, 554] on span "A3" at bounding box center [819, 553] width 358 height 17
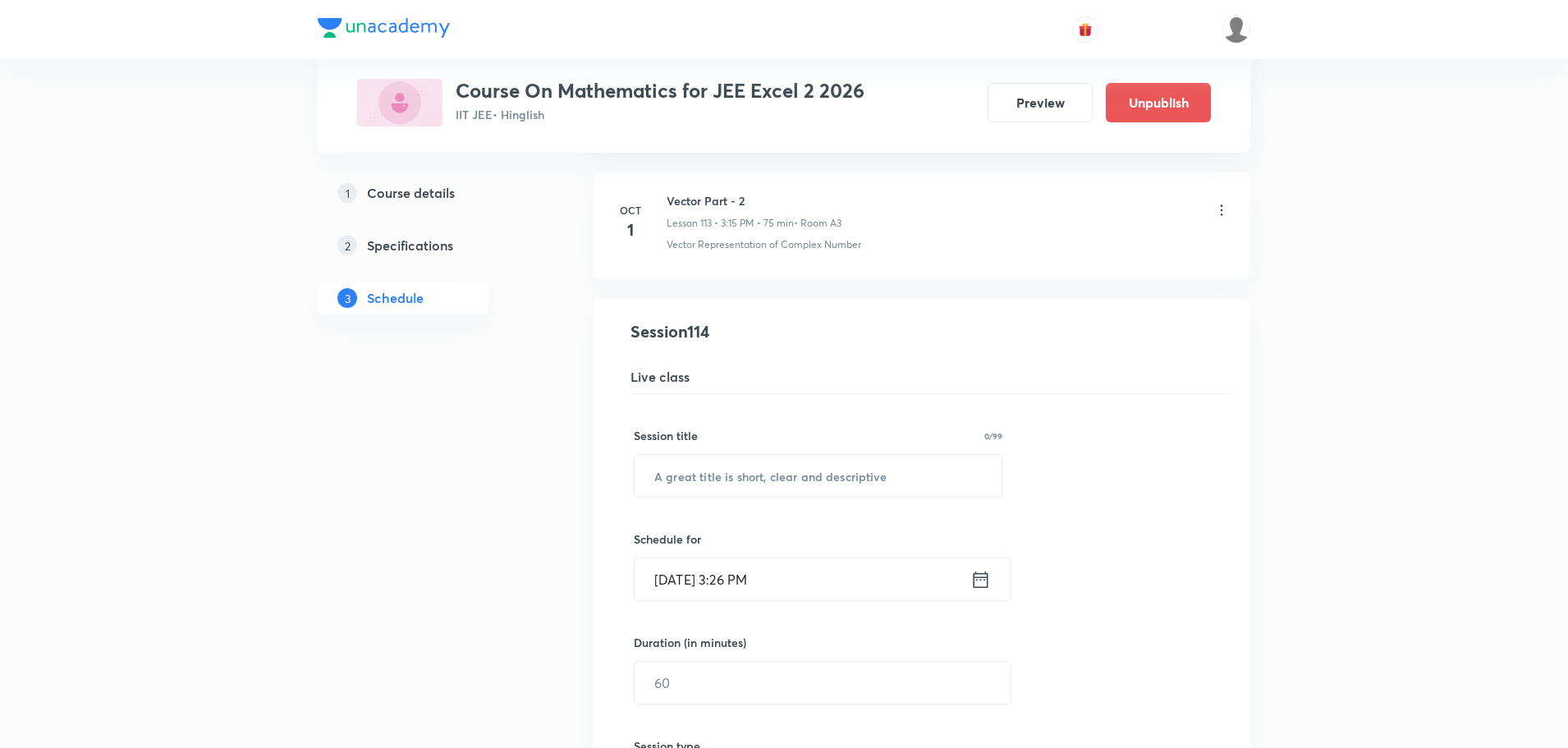
scroll to position [14374, 0]
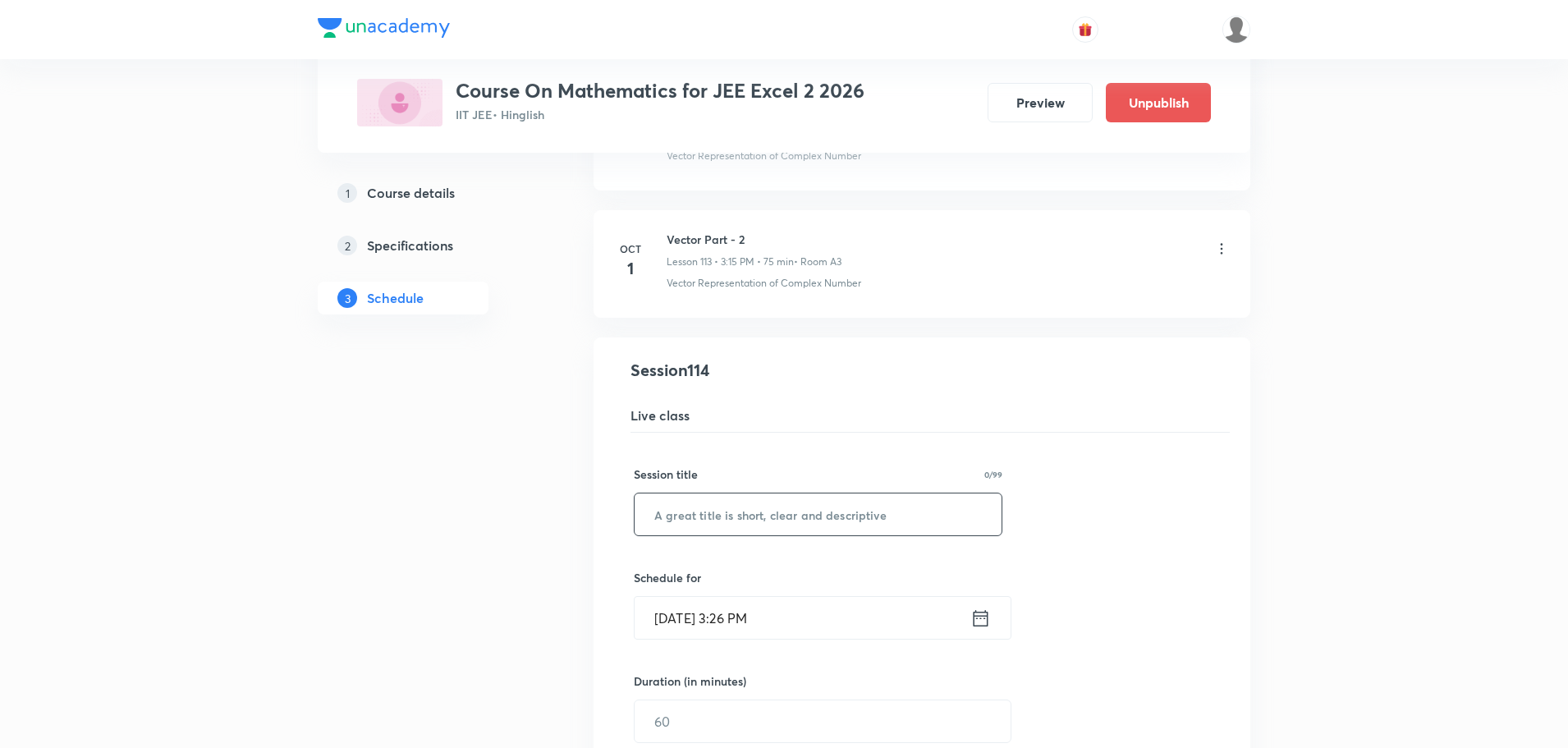
click at [736, 515] on input "text" at bounding box center [818, 514] width 367 height 42
paste input "Vector Part - 1"
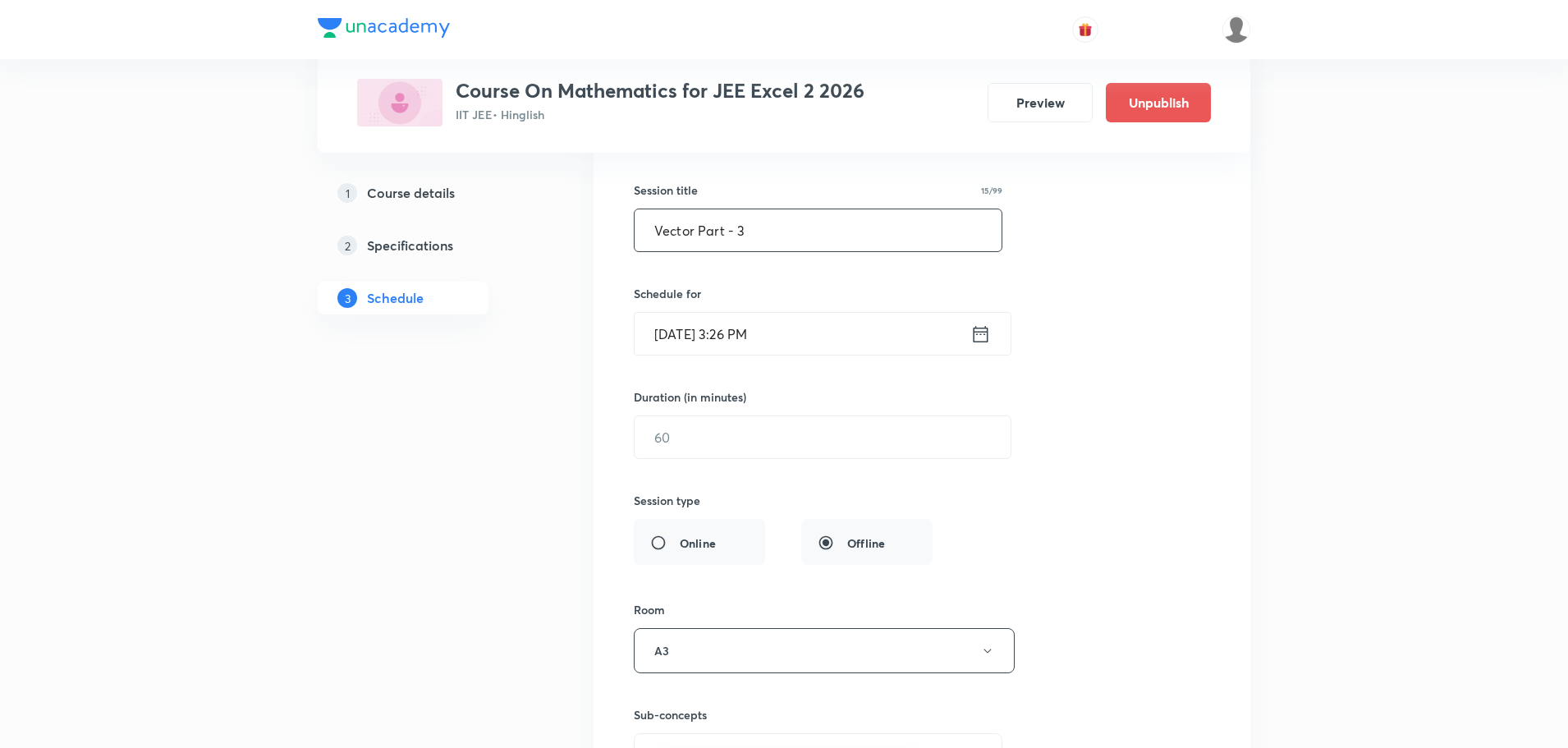
scroll to position [14456, 0]
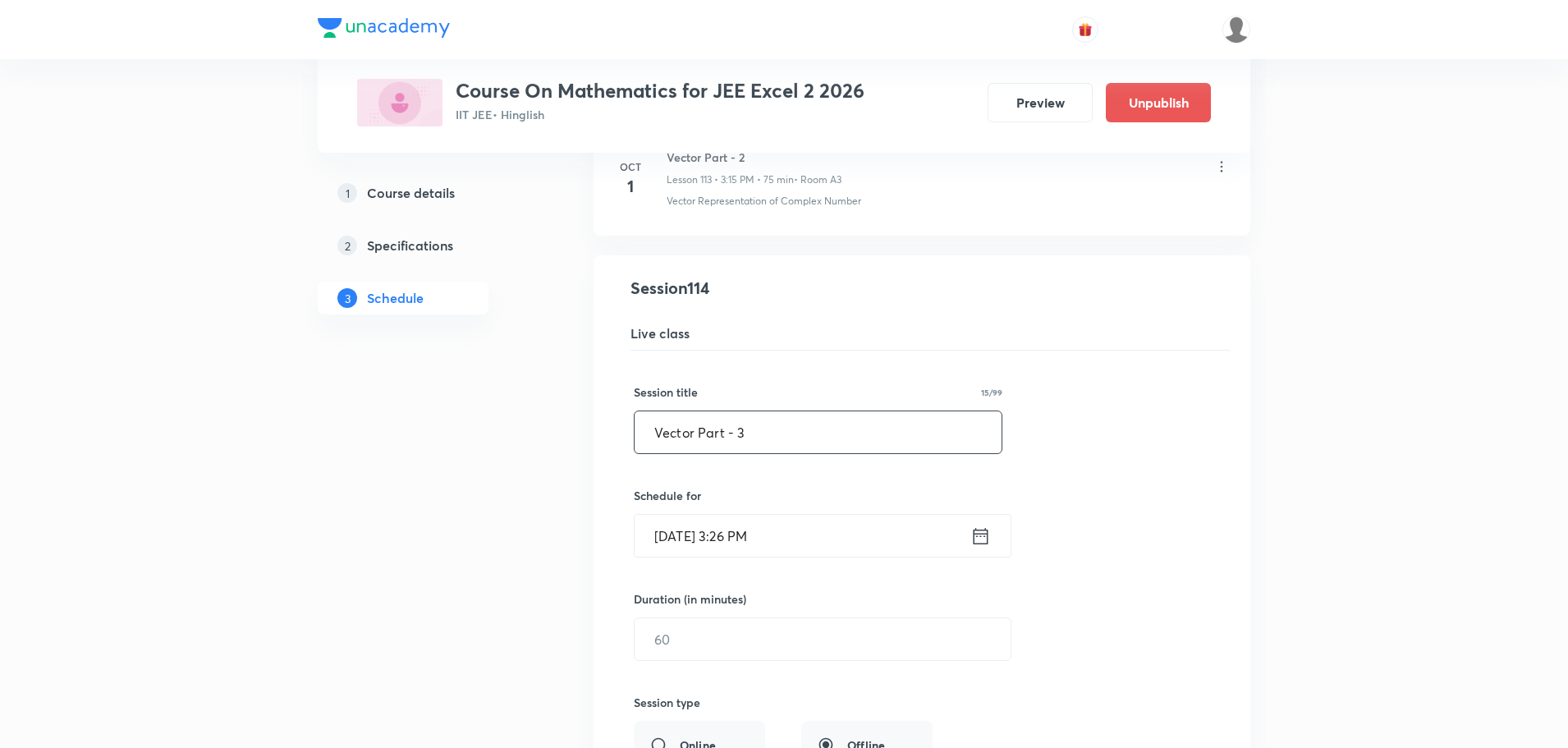
type input "Vector Part - 3"
click at [986, 542] on icon at bounding box center [980, 536] width 21 height 23
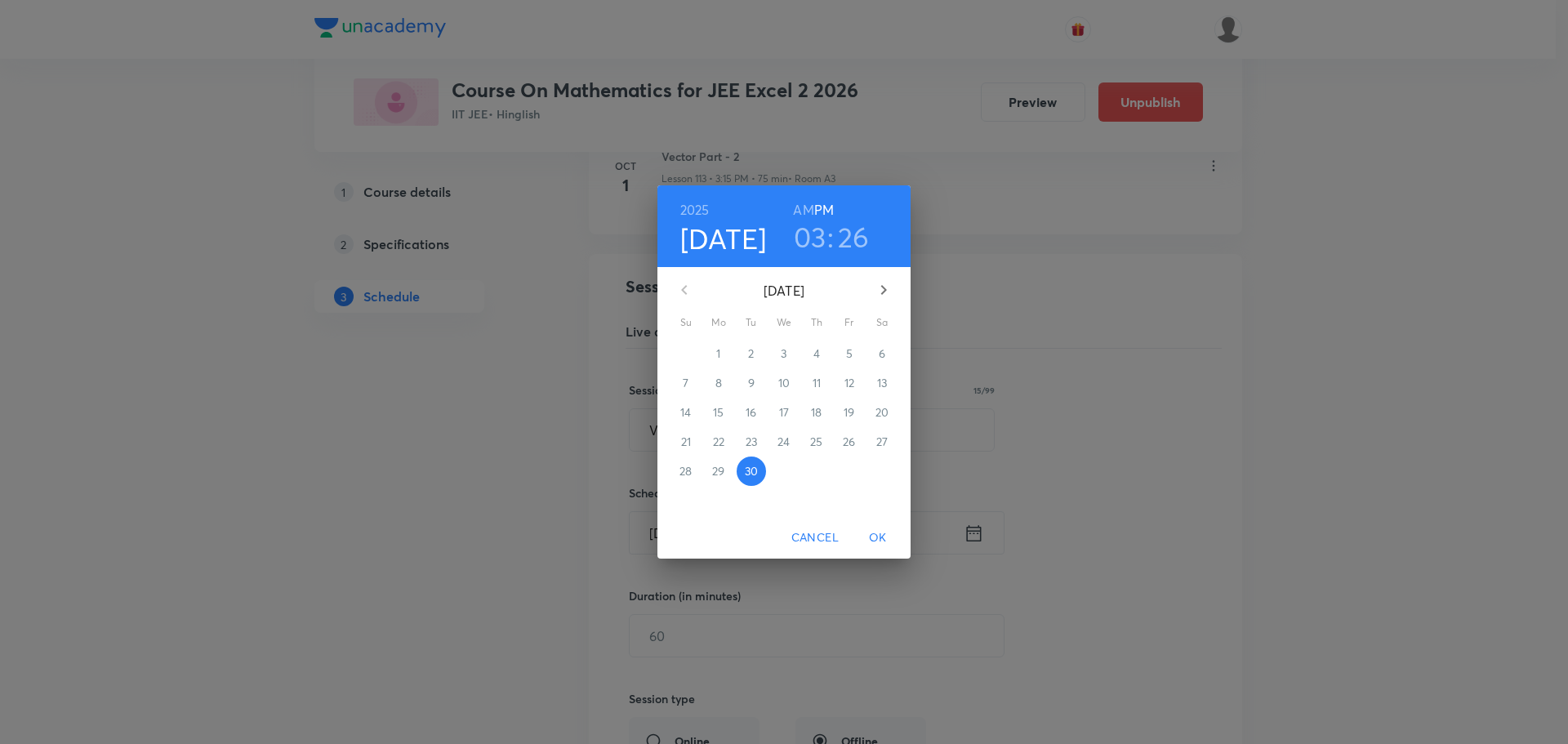
click at [881, 287] on icon "button" at bounding box center [884, 290] width 6 height 10
click at [813, 351] on span "2" at bounding box center [817, 353] width 30 height 16
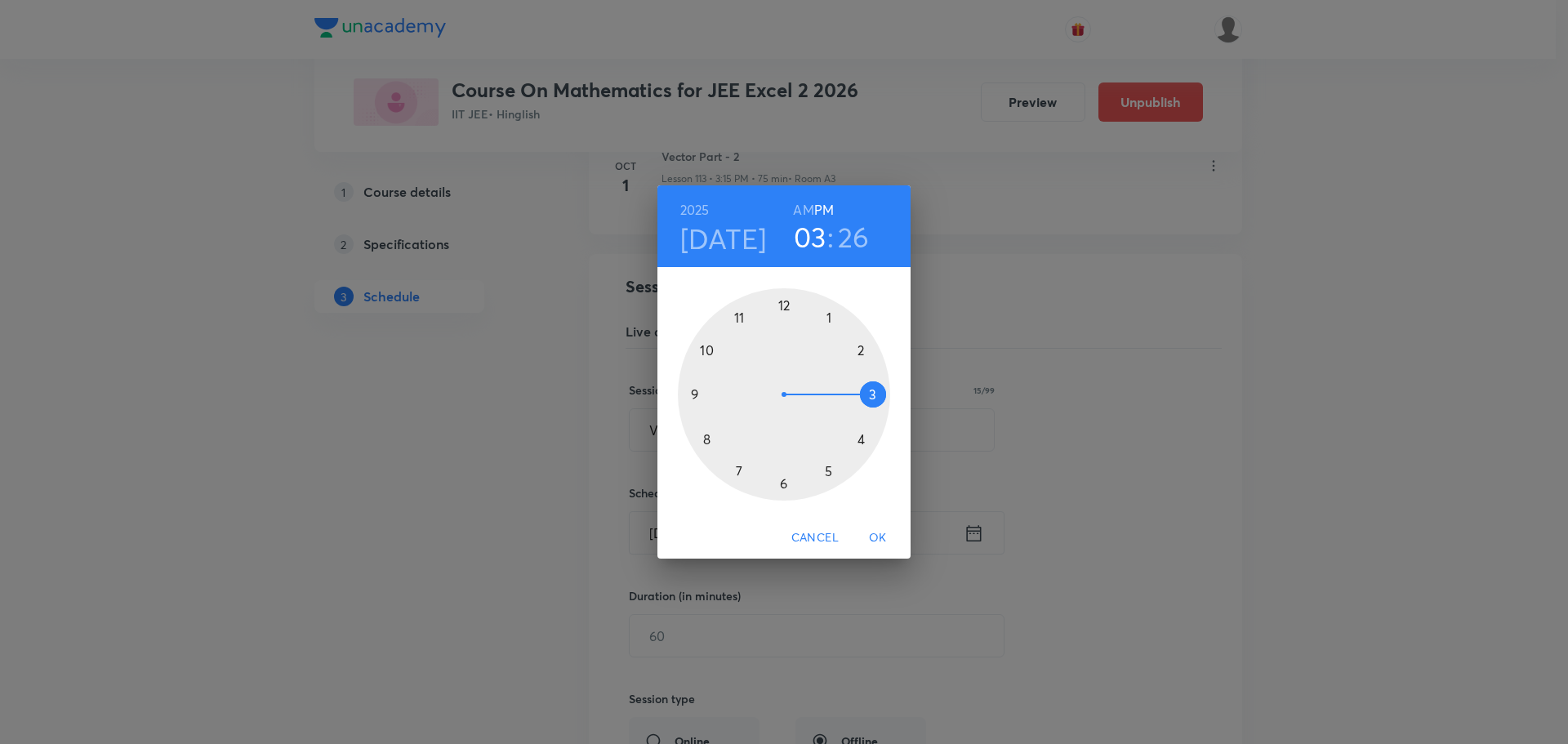
click at [872, 391] on div at bounding box center [784, 395] width 213 height 213
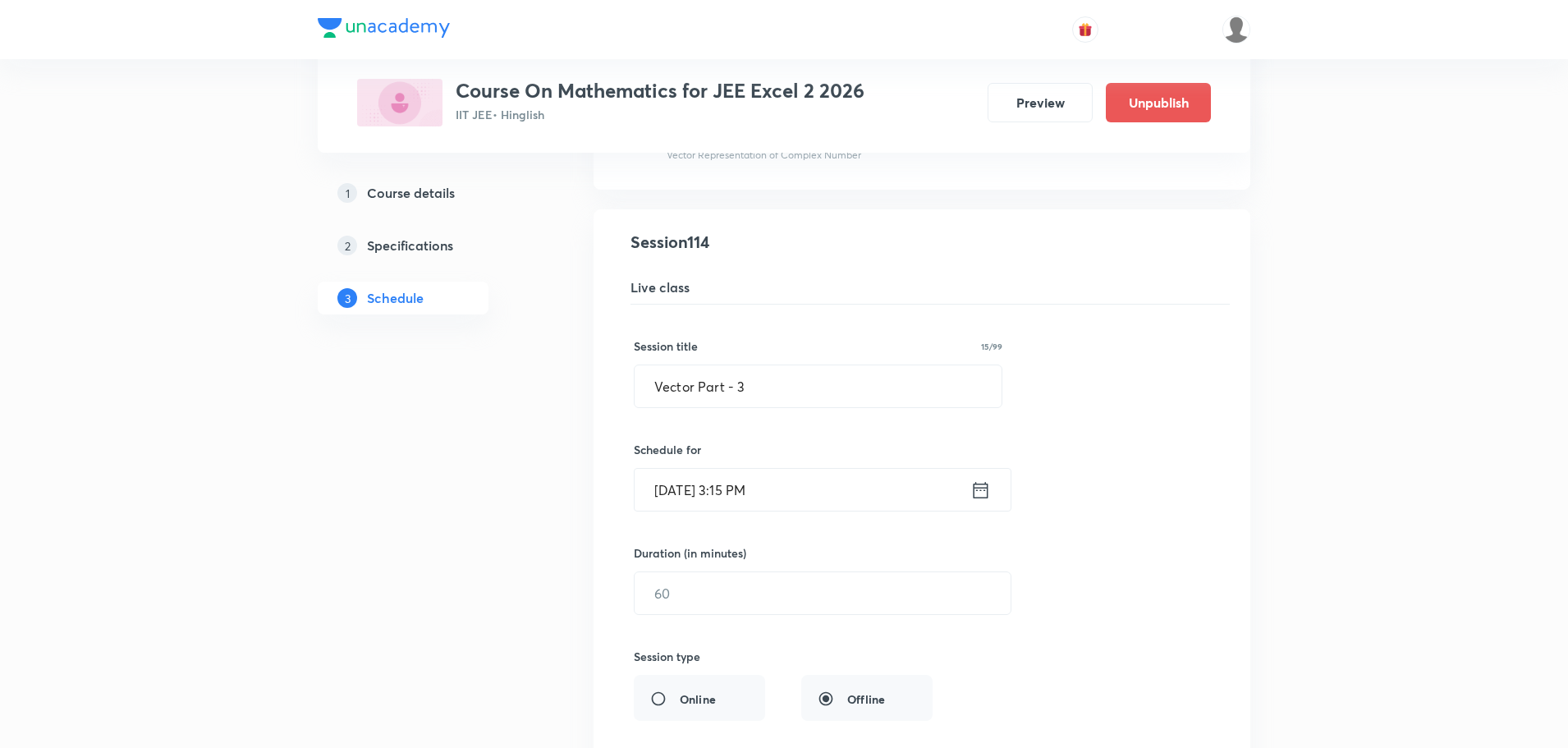
scroll to position [14538, 0]
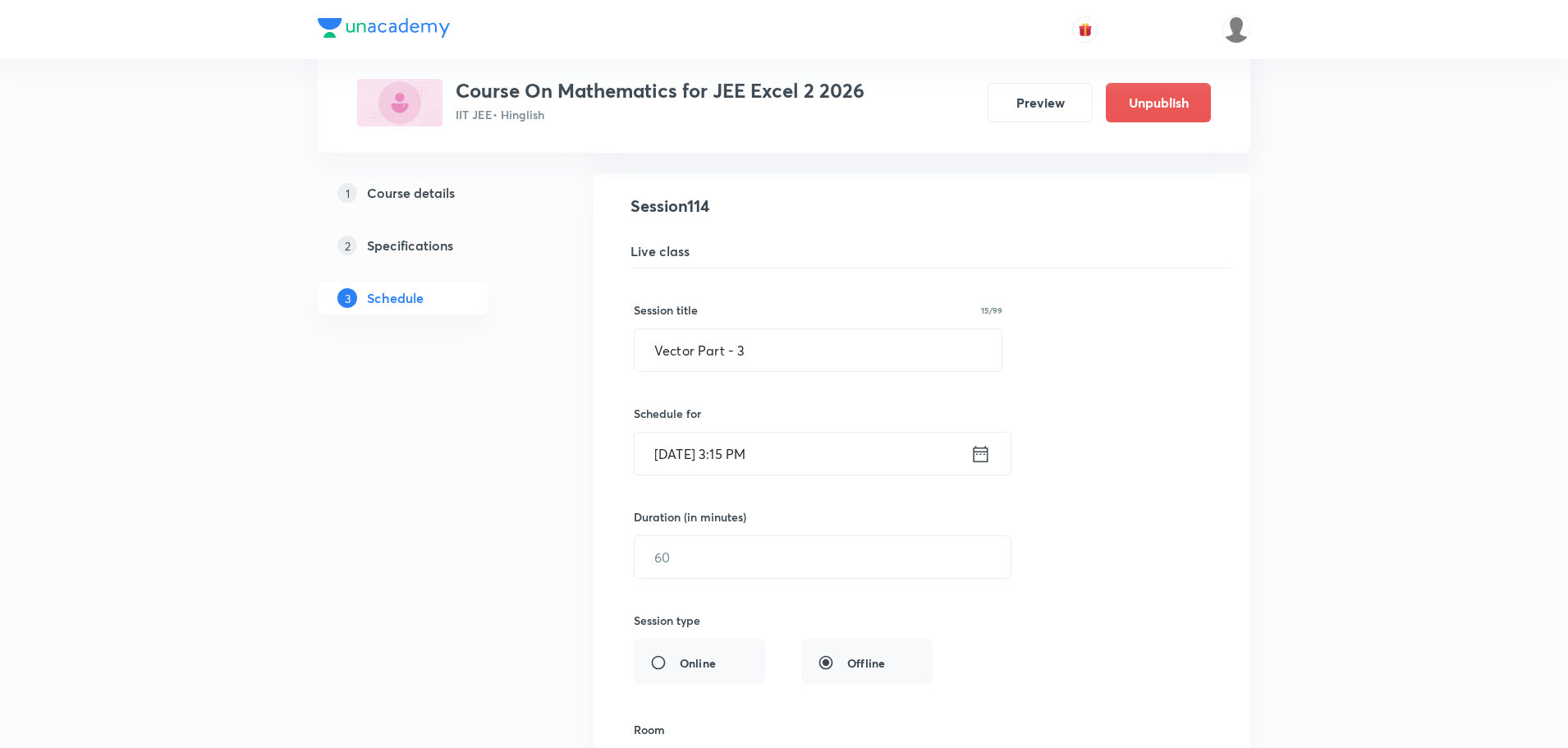
click at [789, 529] on div "Duration (in minutes) ​" at bounding box center [783, 543] width 299 height 70
click at [783, 537] on input "text" at bounding box center [823, 557] width 376 height 42
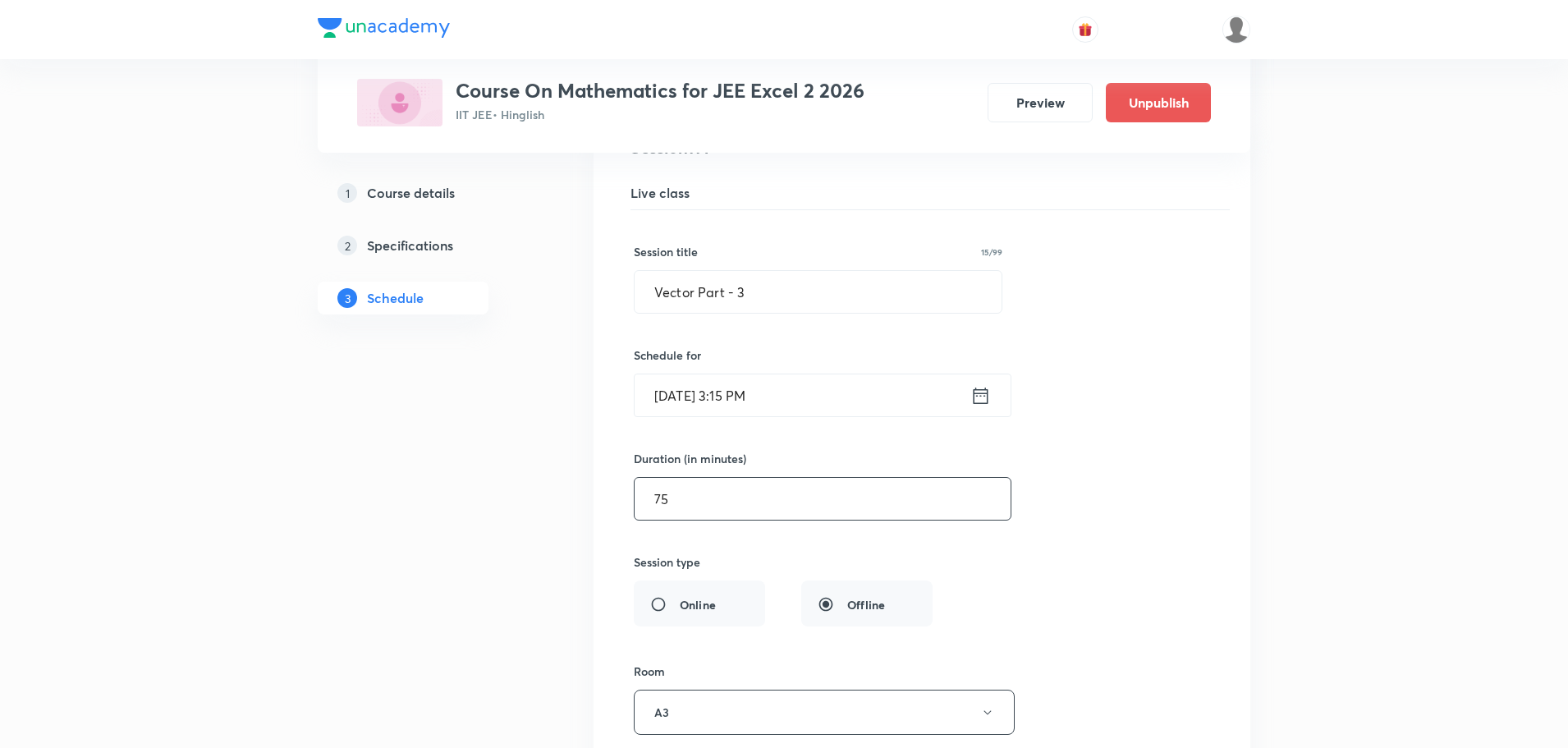
scroll to position [14784, 0]
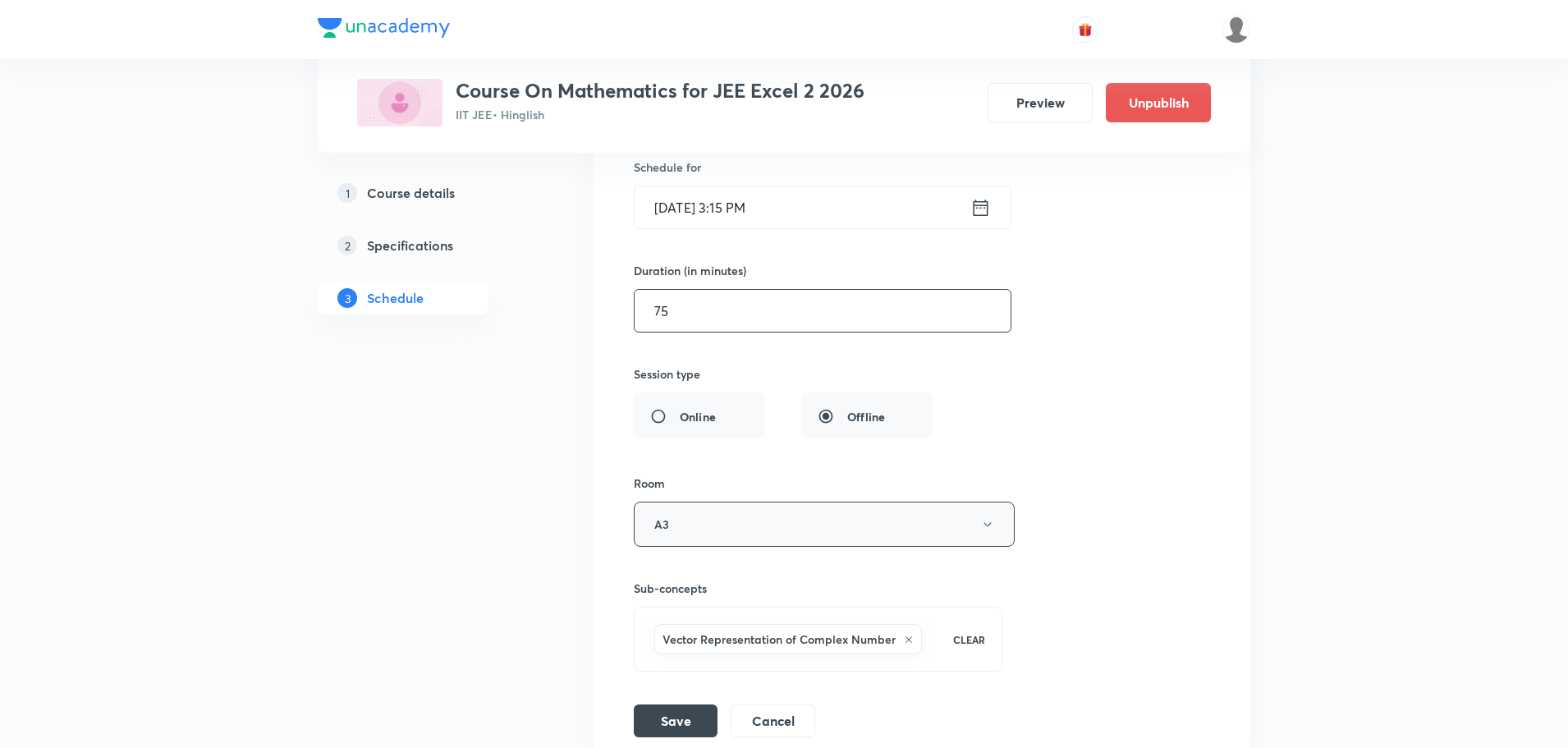
type input "75"
click at [733, 528] on button "A3" at bounding box center [824, 524] width 381 height 45
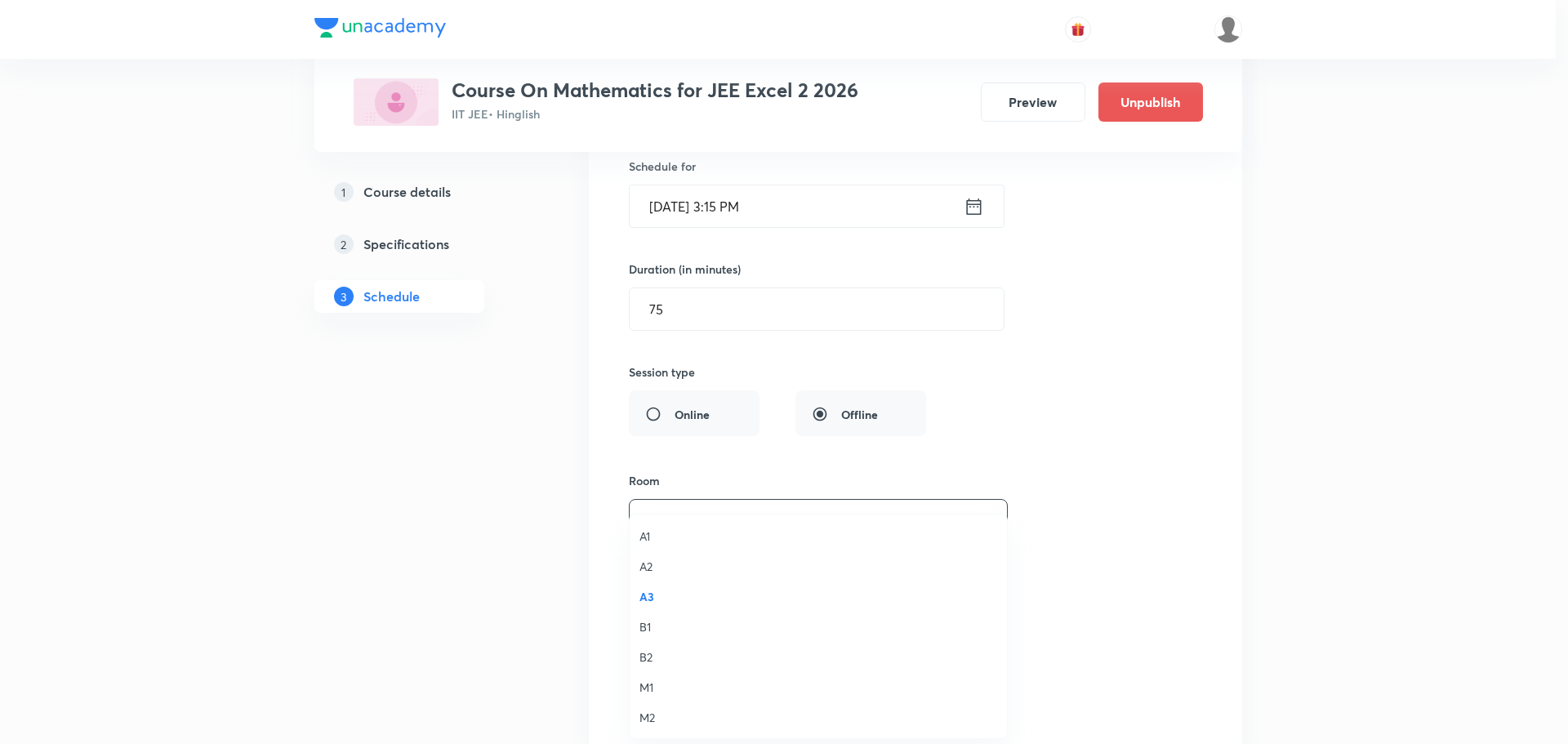
click at [661, 593] on span "A3" at bounding box center [819, 596] width 358 height 17
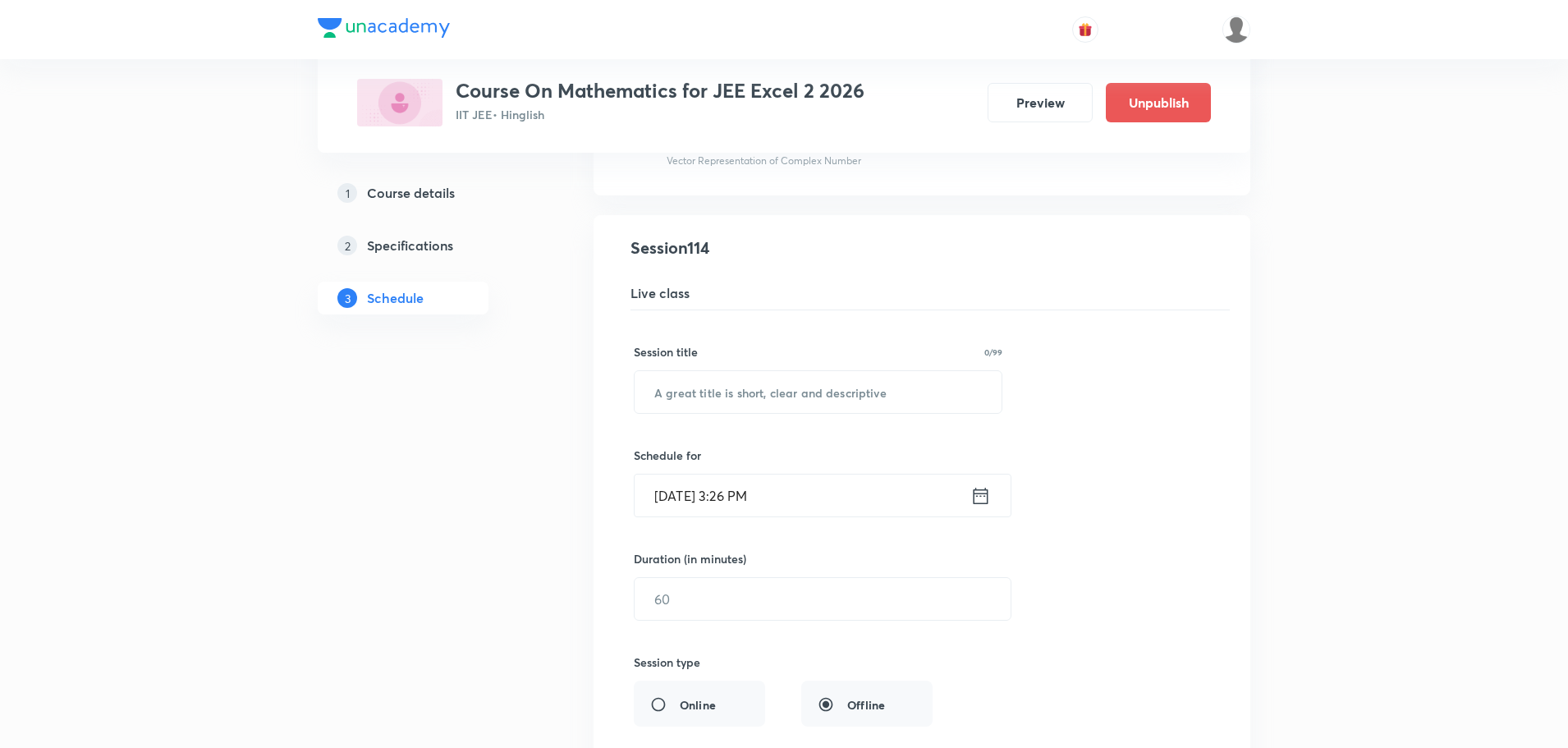
scroll to position [14456, 0]
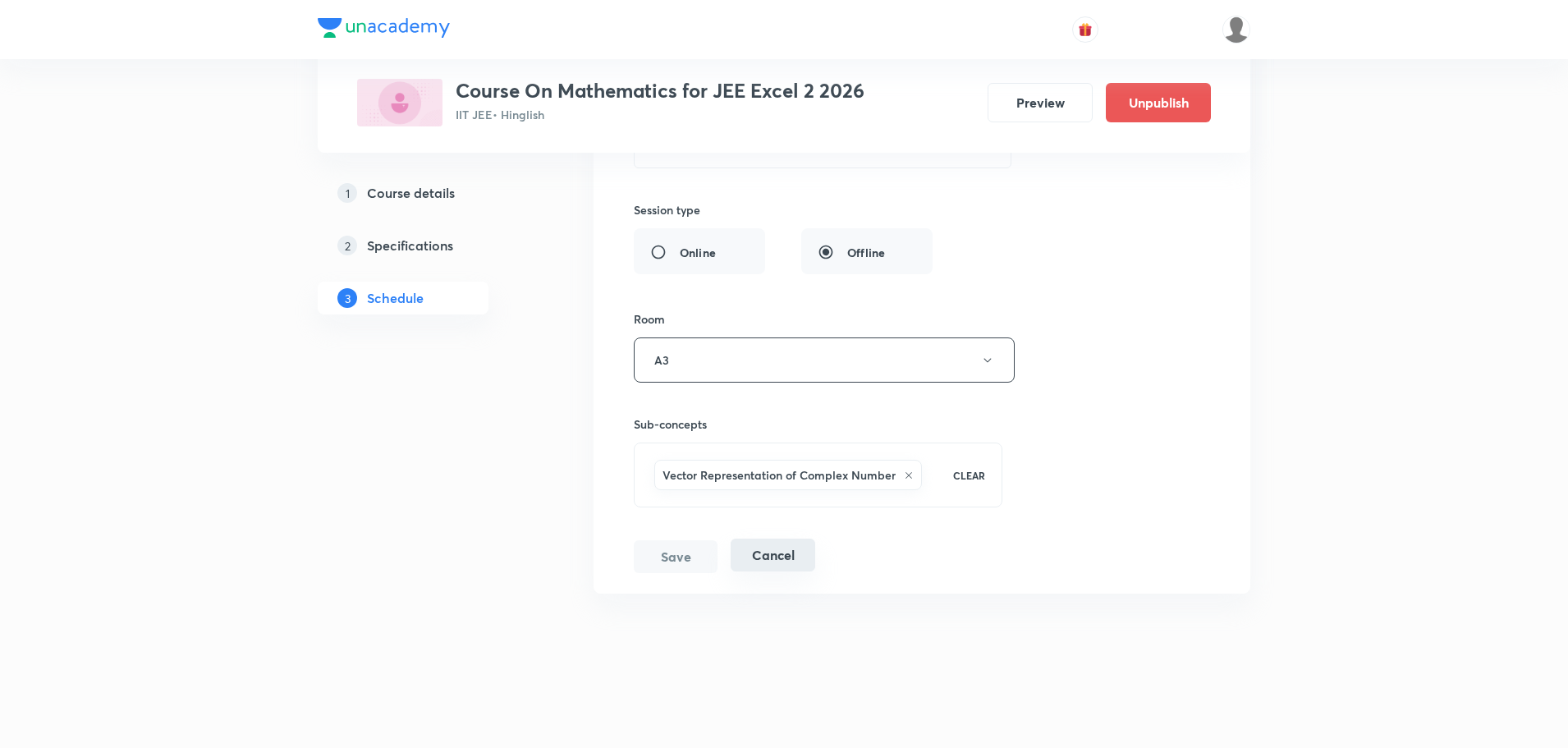
click at [780, 562] on button "Cancel" at bounding box center [773, 555] width 84 height 33
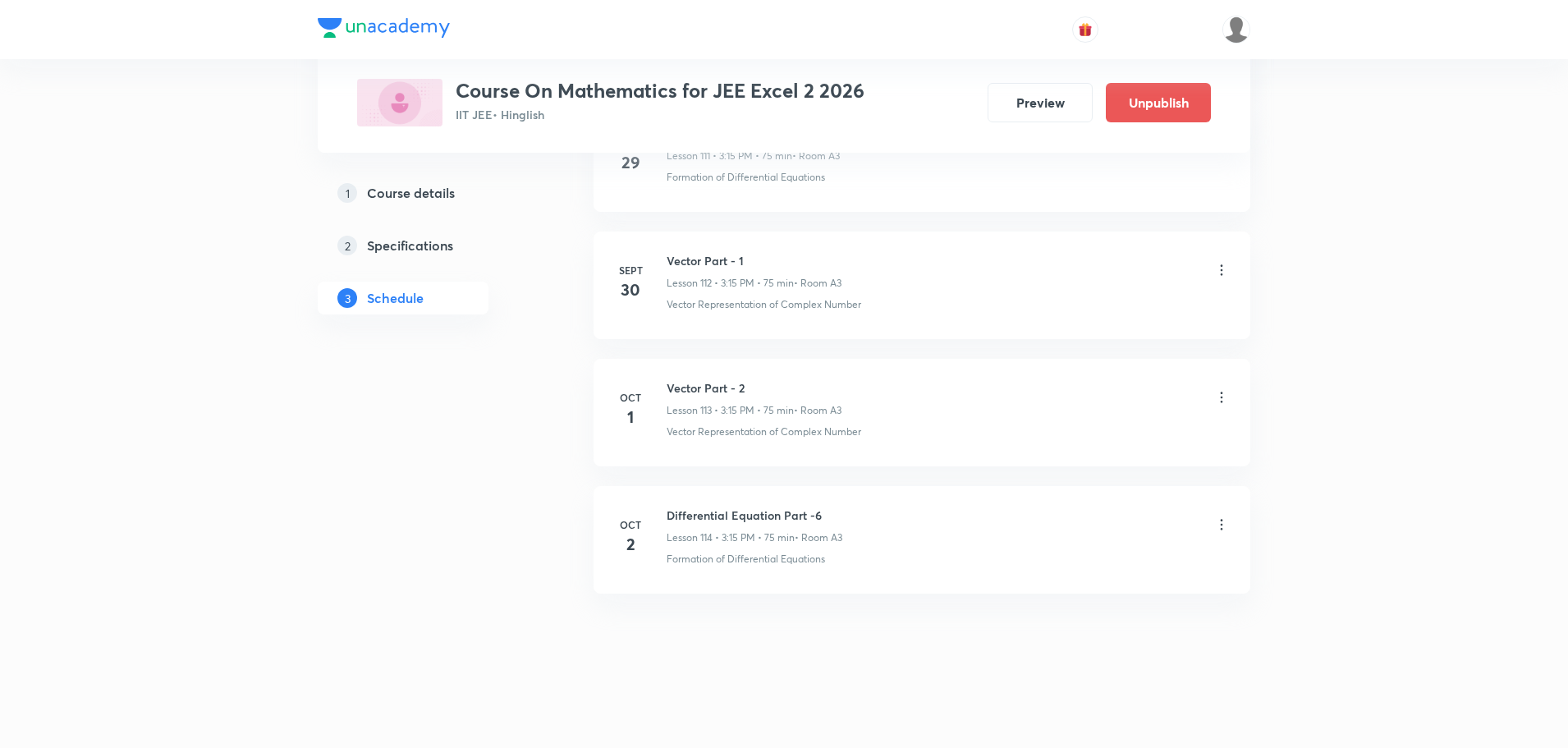
click at [1221, 524] on icon at bounding box center [1221, 524] width 2 height 11
click at [1076, 597] on p "Delete" at bounding box center [1078, 596] width 35 height 17
click at [1005, 721] on button "Delete" at bounding box center [1020, 713] width 144 height 40
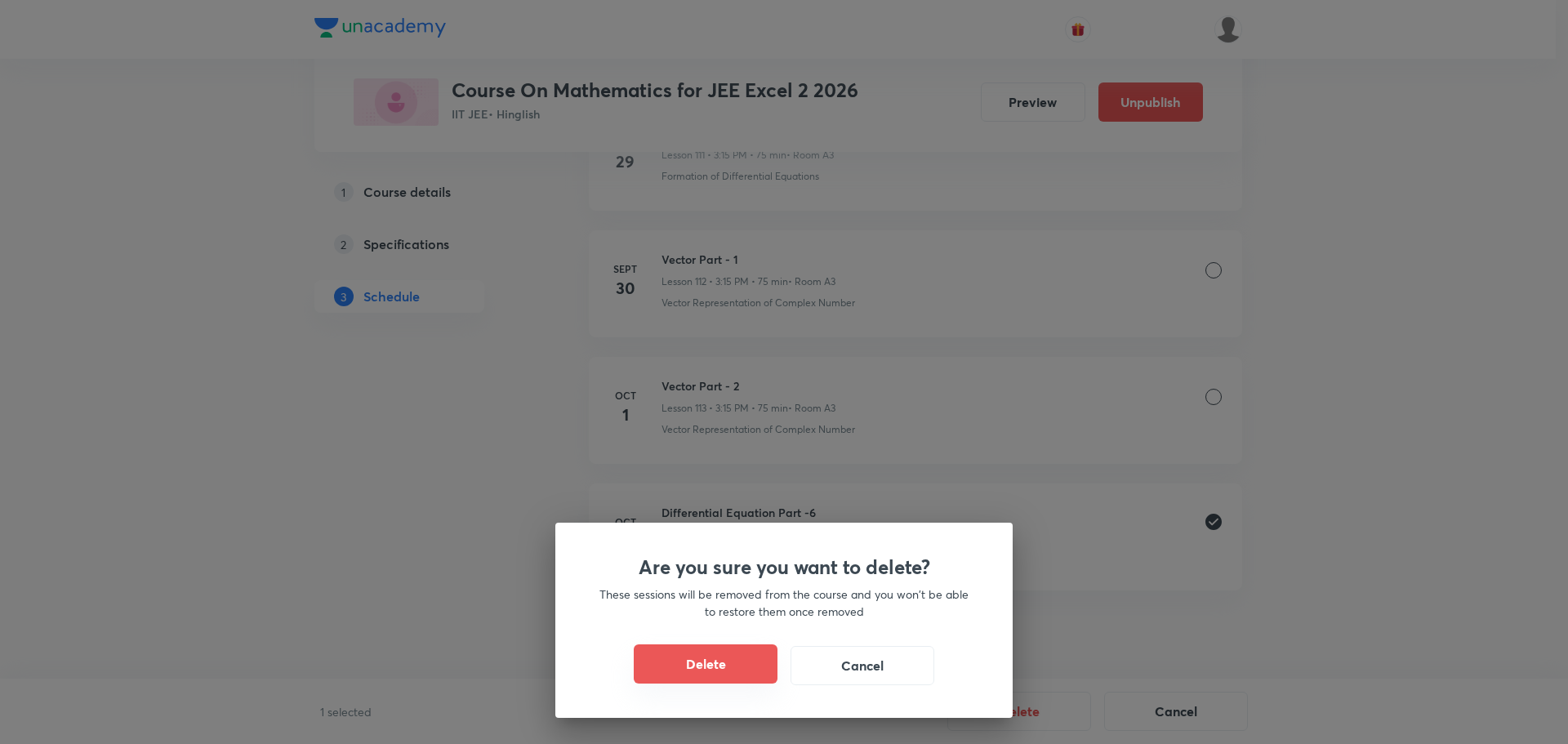
click at [756, 677] on button "Delete" at bounding box center [706, 664] width 143 height 40
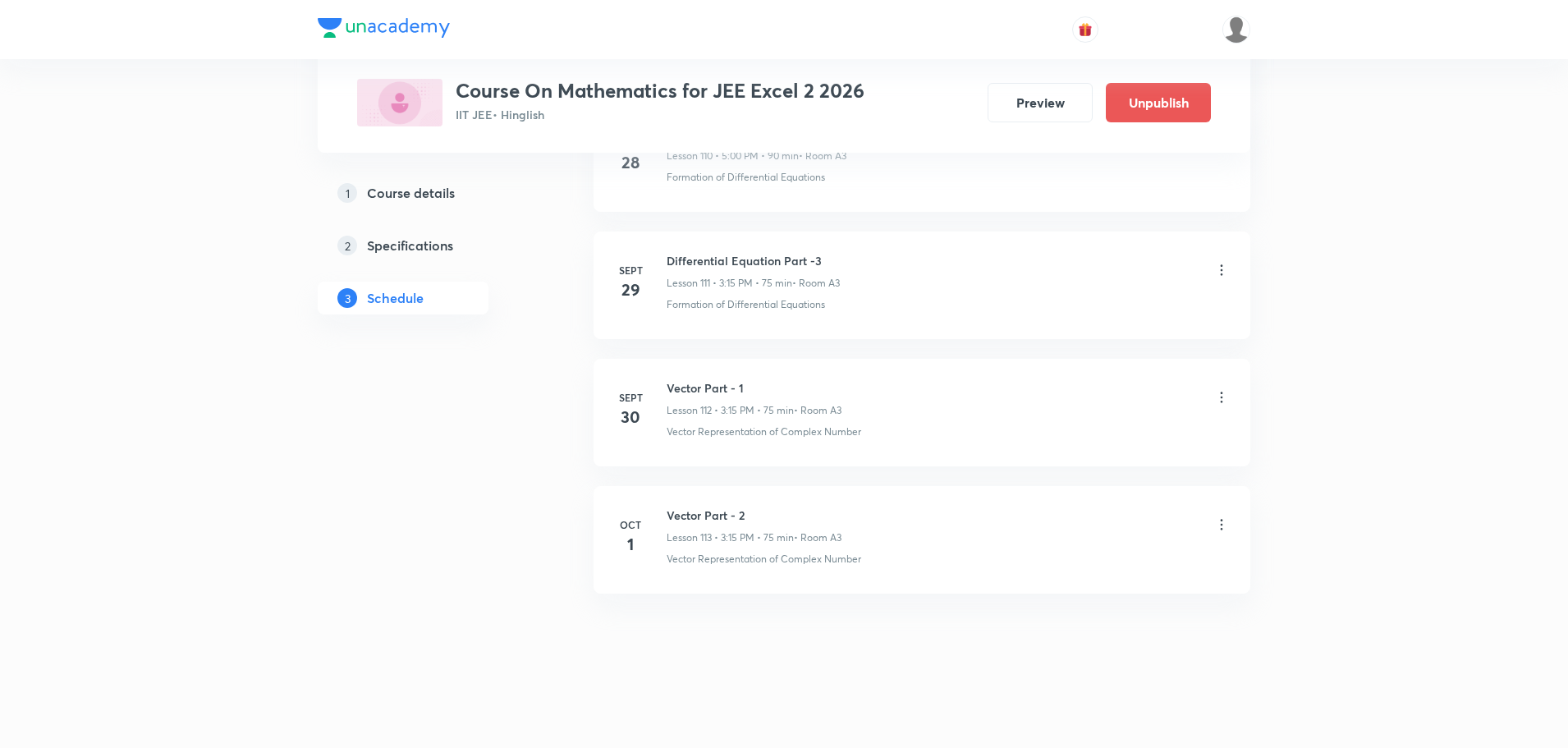
scroll to position [14190, 0]
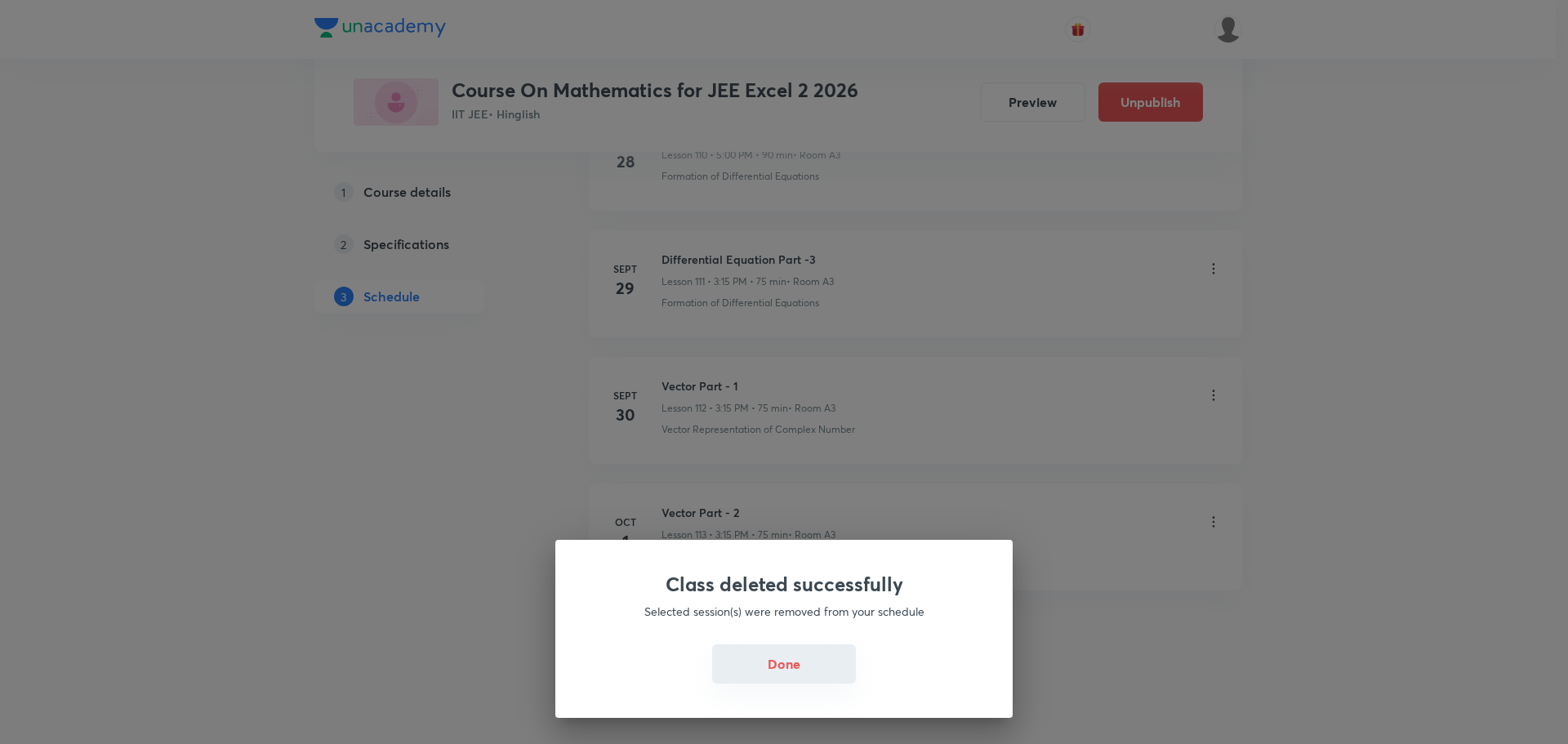
click at [791, 681] on button "Done" at bounding box center [784, 664] width 143 height 40
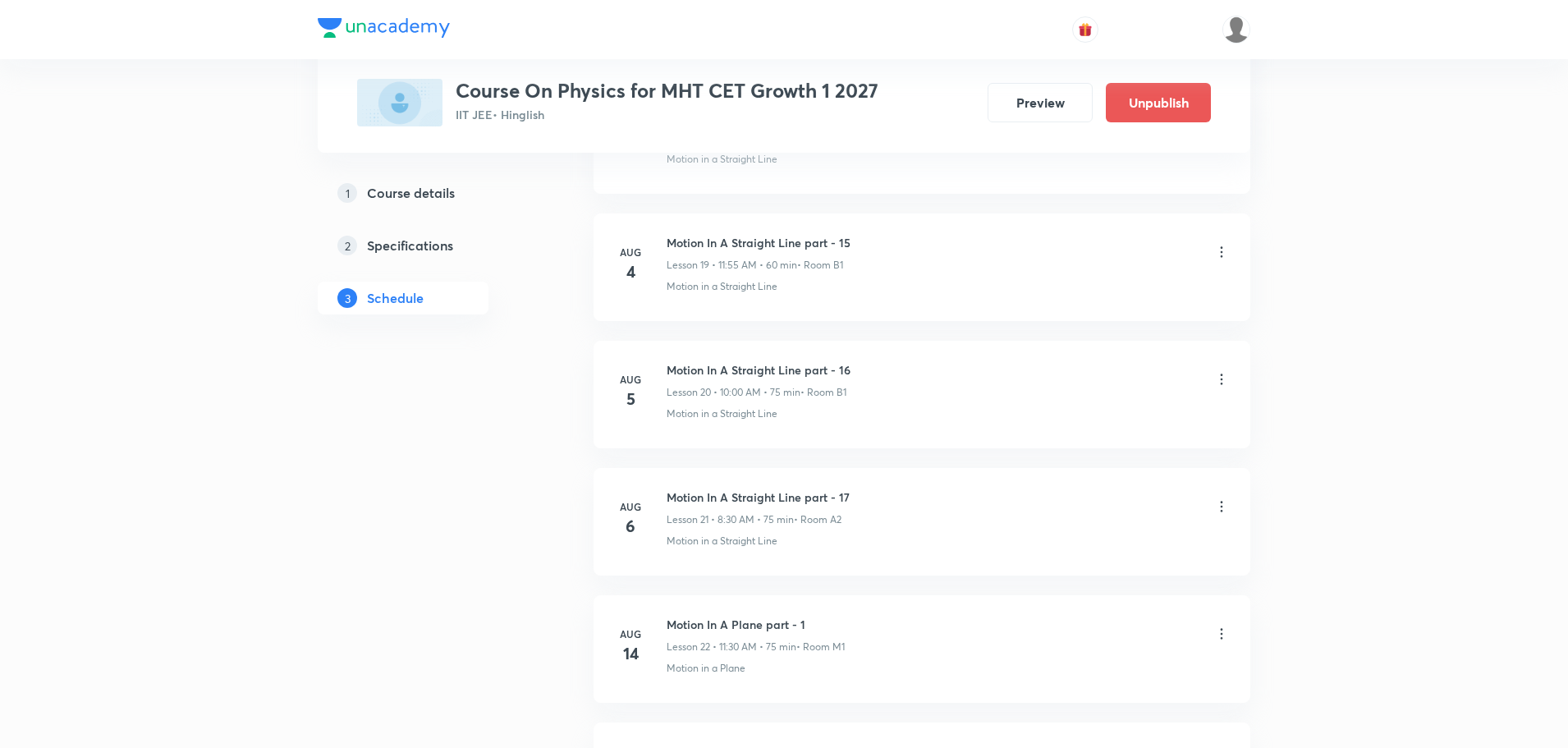
scroll to position [6547, 0]
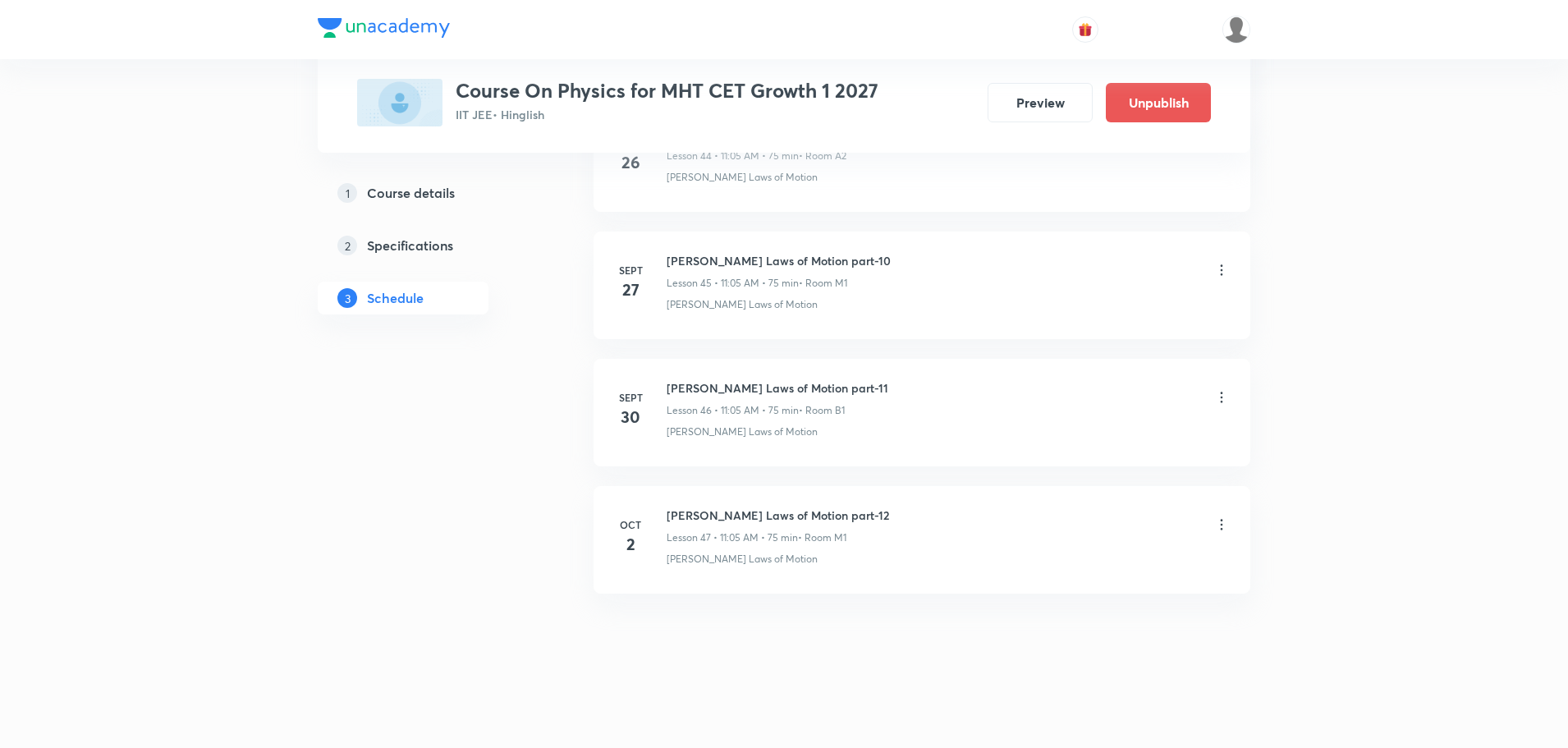
click at [794, 517] on h6 "[PERSON_NAME] Laws of Motion part-12" at bounding box center [778, 514] width 223 height 17
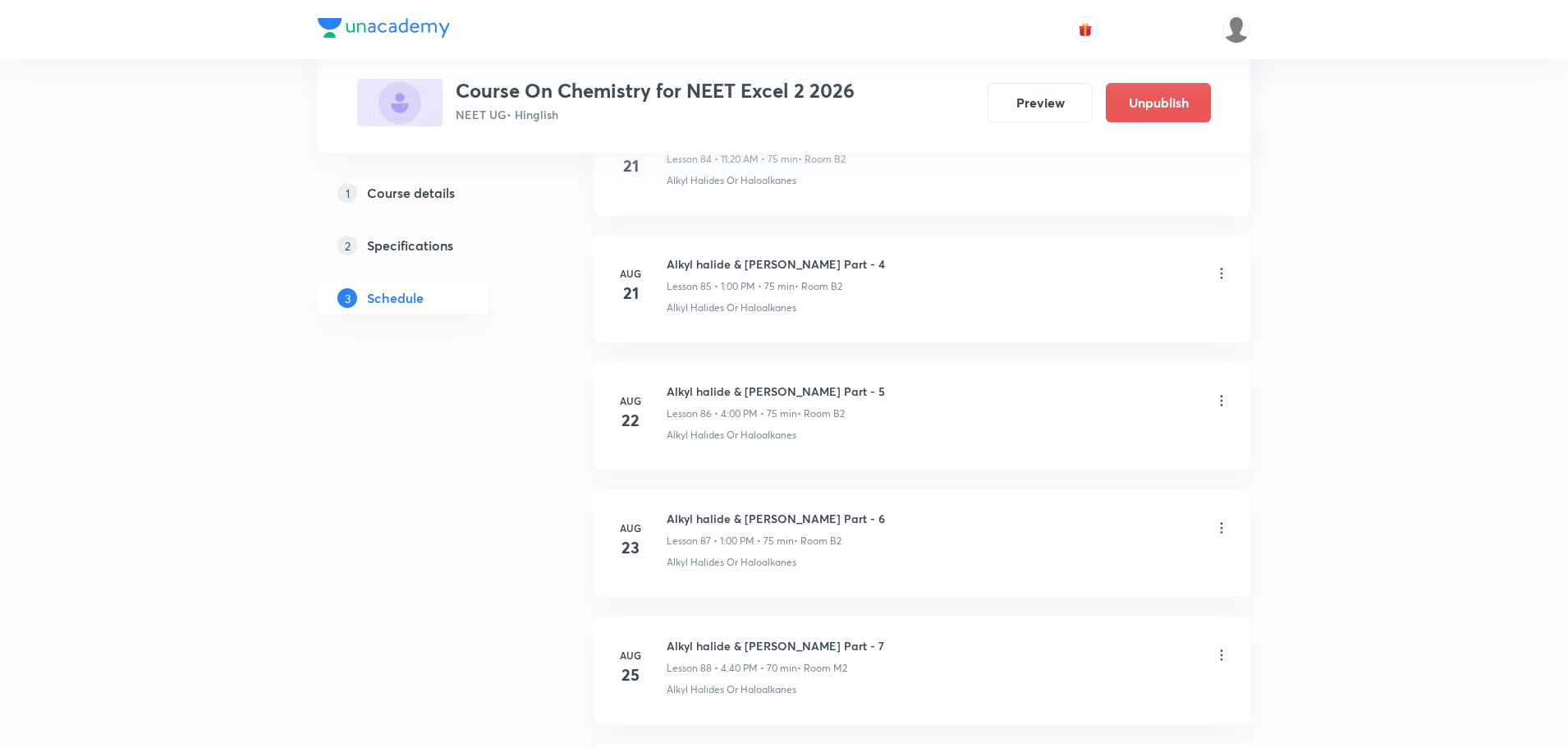
scroll to position [15071, 0]
click at [756, 516] on h6 "Aldehydes And Ketones Part -7" at bounding box center [755, 514] width 176 height 17
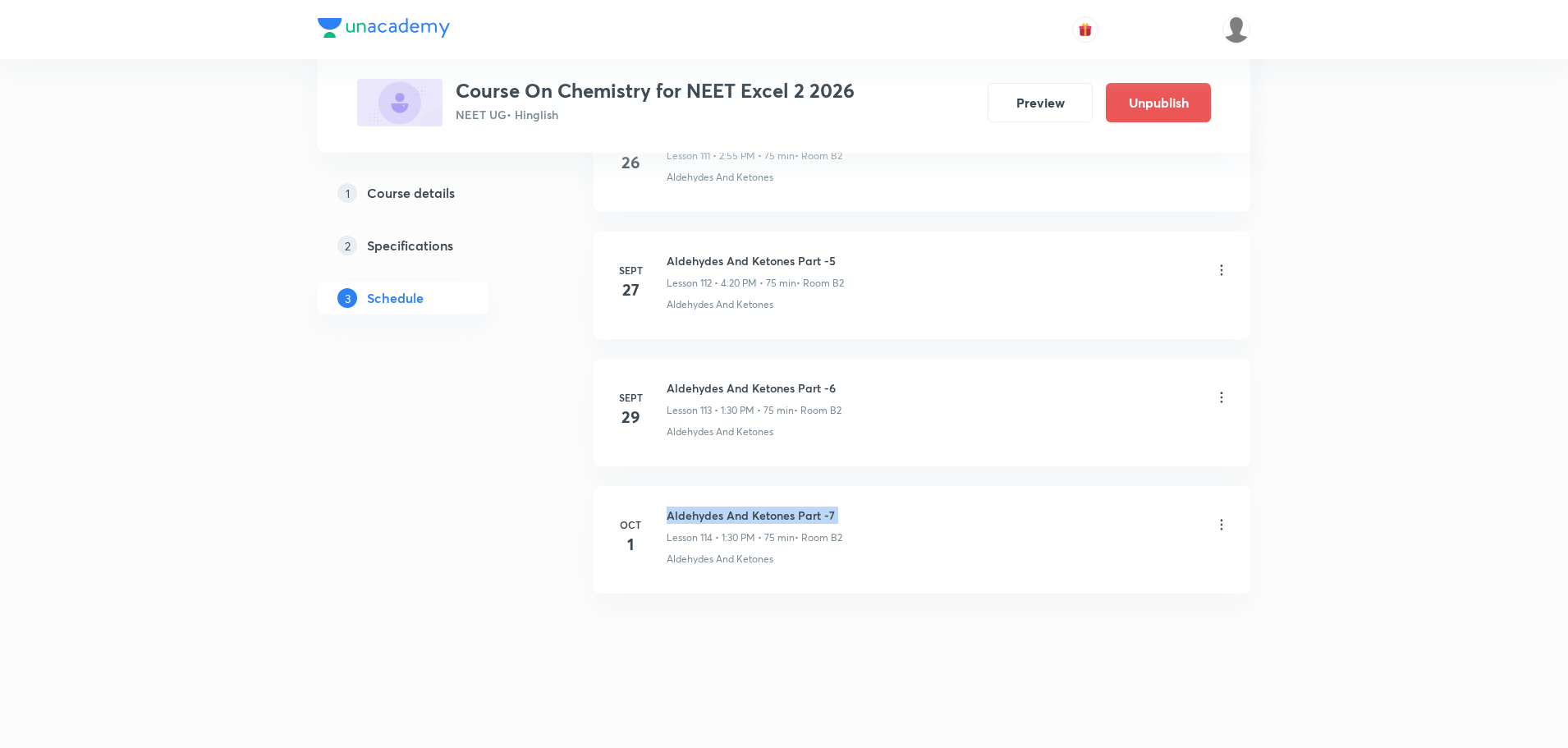
click at [756, 516] on h6 "Aldehydes And Ketones Part -7" at bounding box center [755, 514] width 176 height 17
copy h6 "Aldehydes And Ketones Part -7"
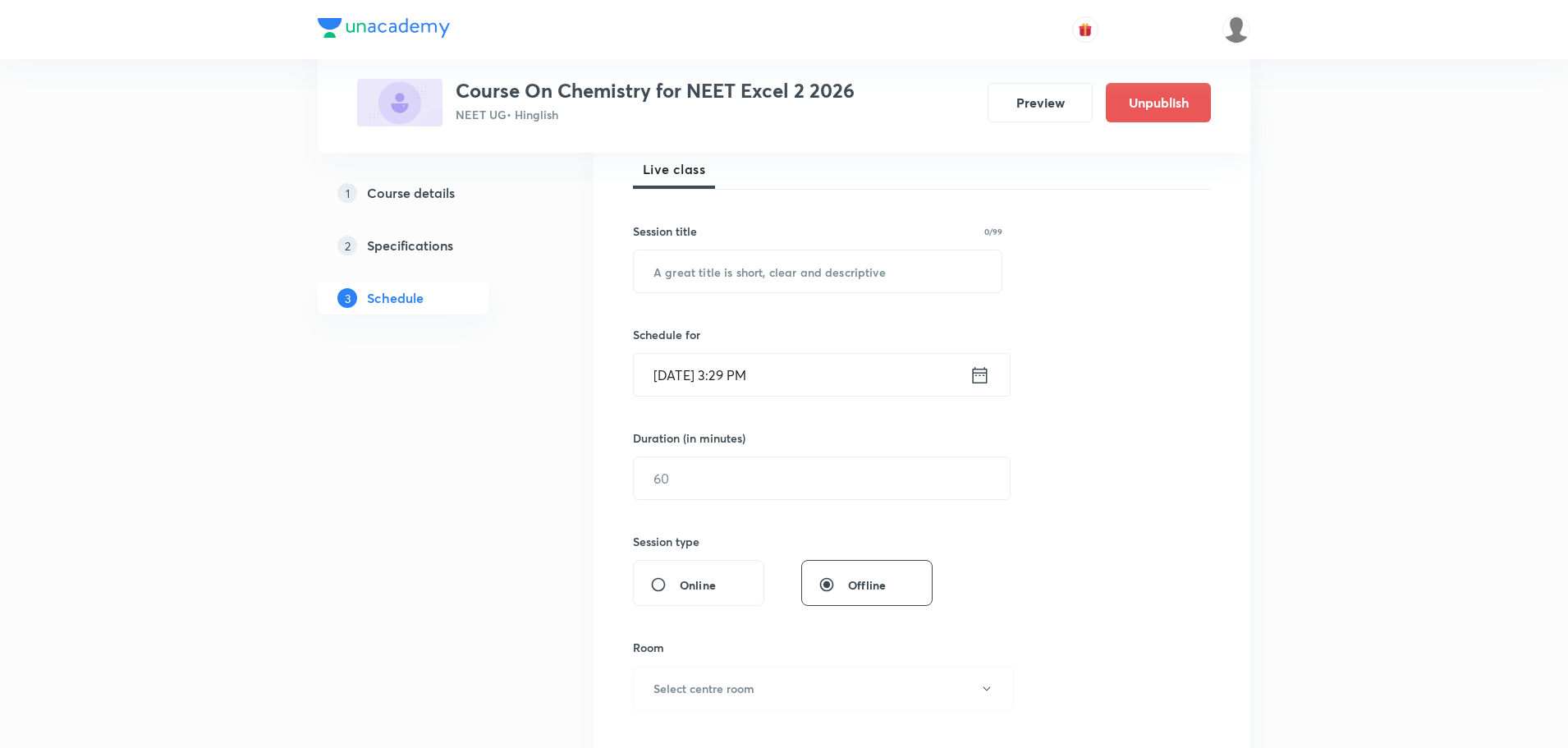
scroll to position [0, 0]
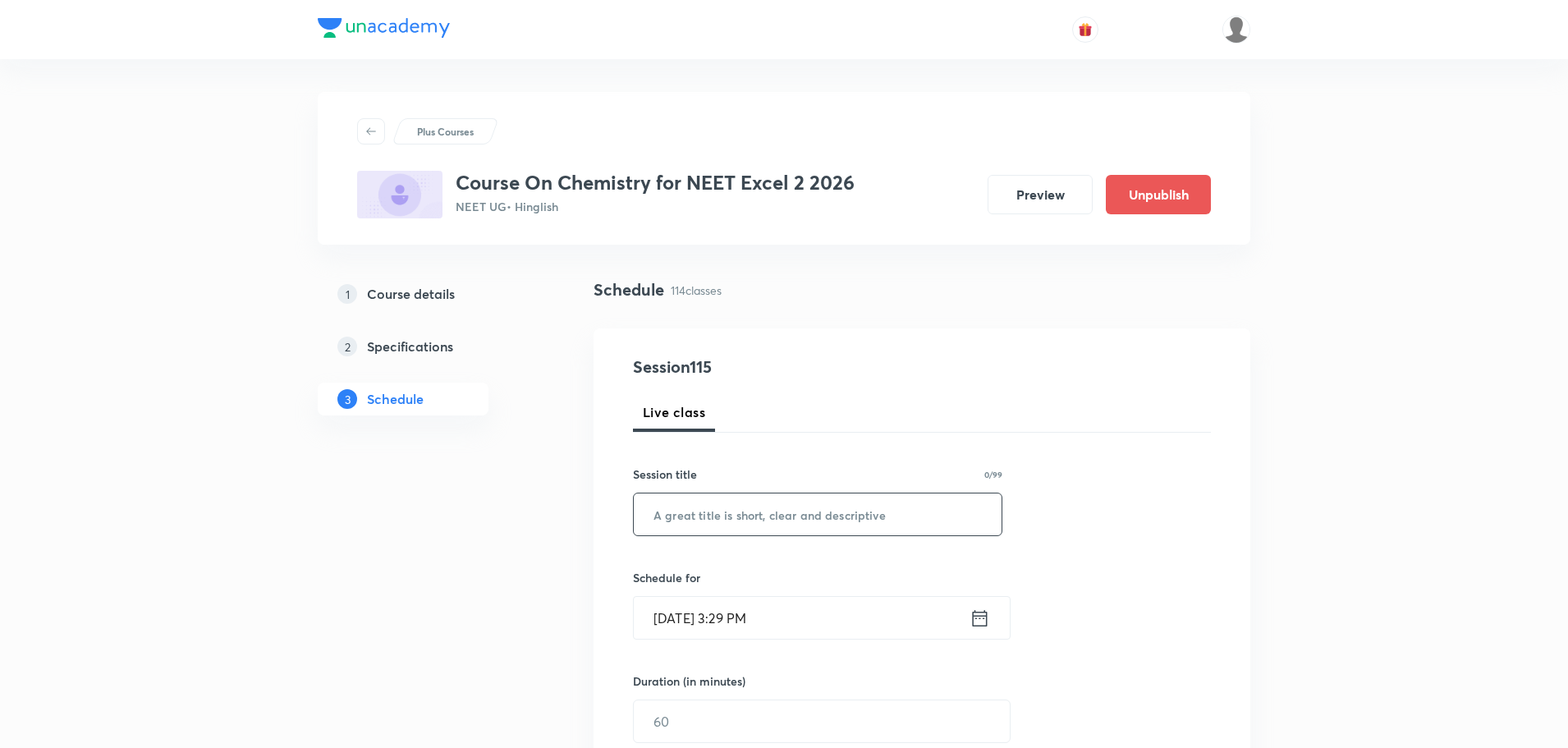
click at [773, 511] on input "text" at bounding box center [818, 514] width 368 height 42
paste input "Aldehydes And Ketones Part -7"
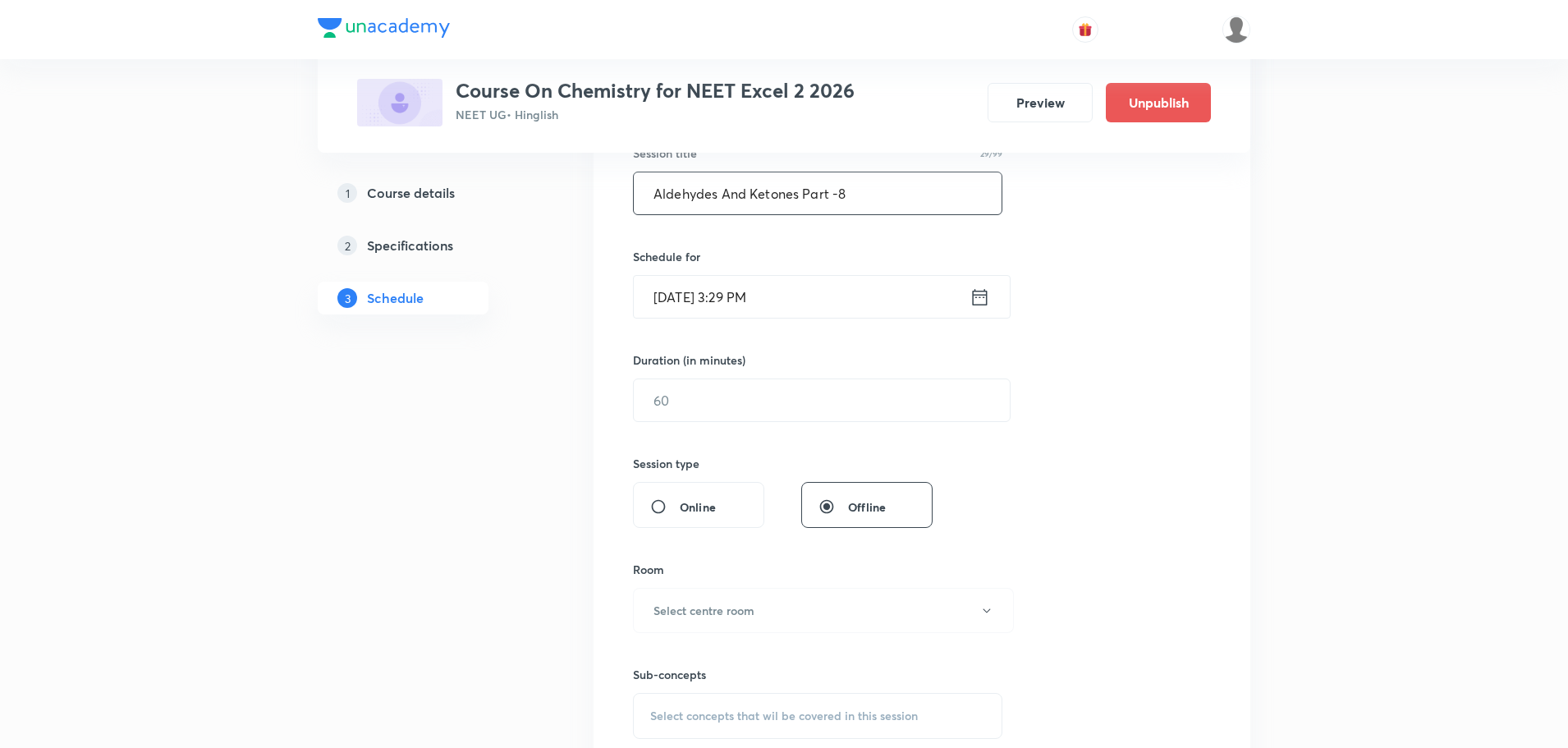
scroll to position [410, 0]
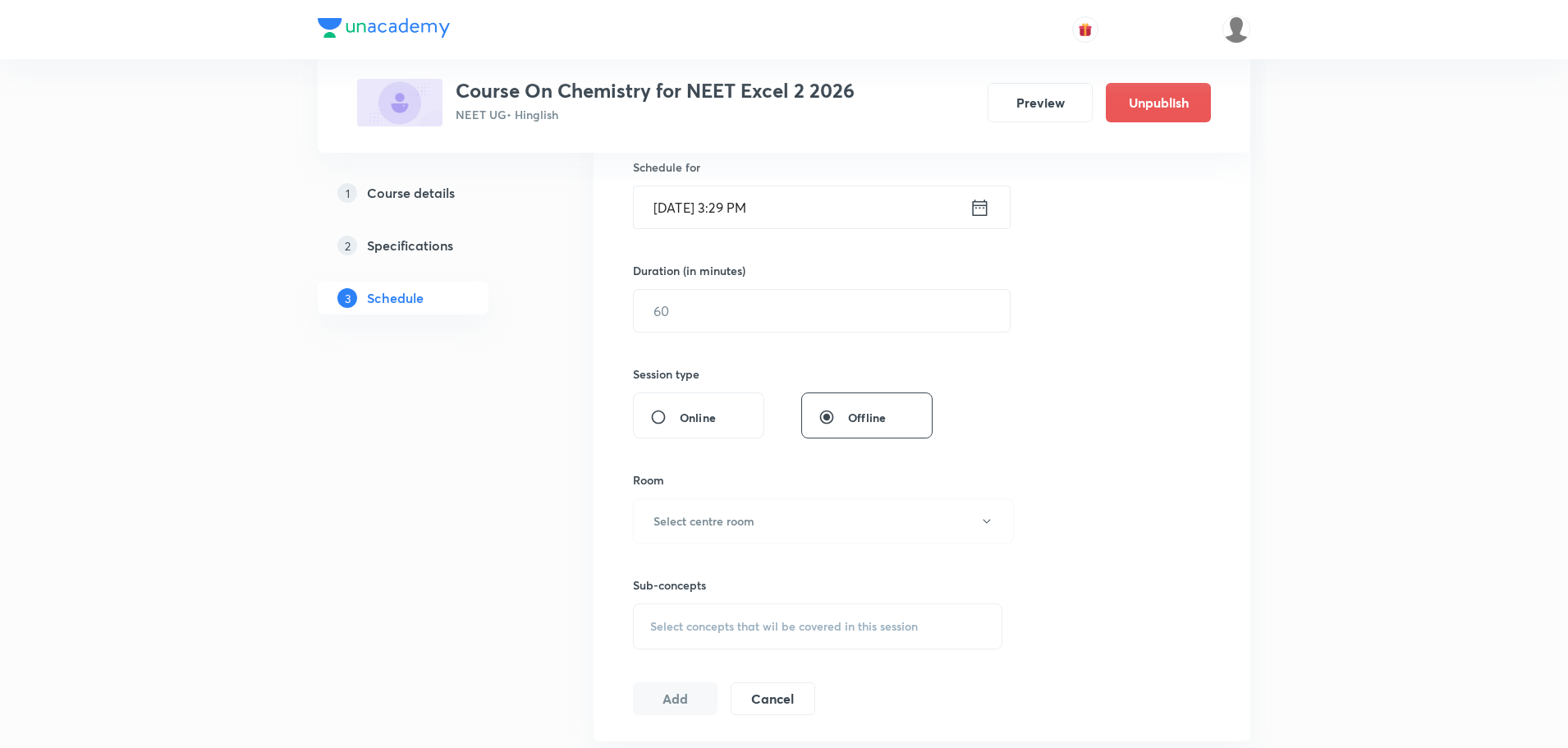
type input "Aldehydes And Ketones Part -8"
click at [979, 209] on icon at bounding box center [979, 208] width 21 height 23
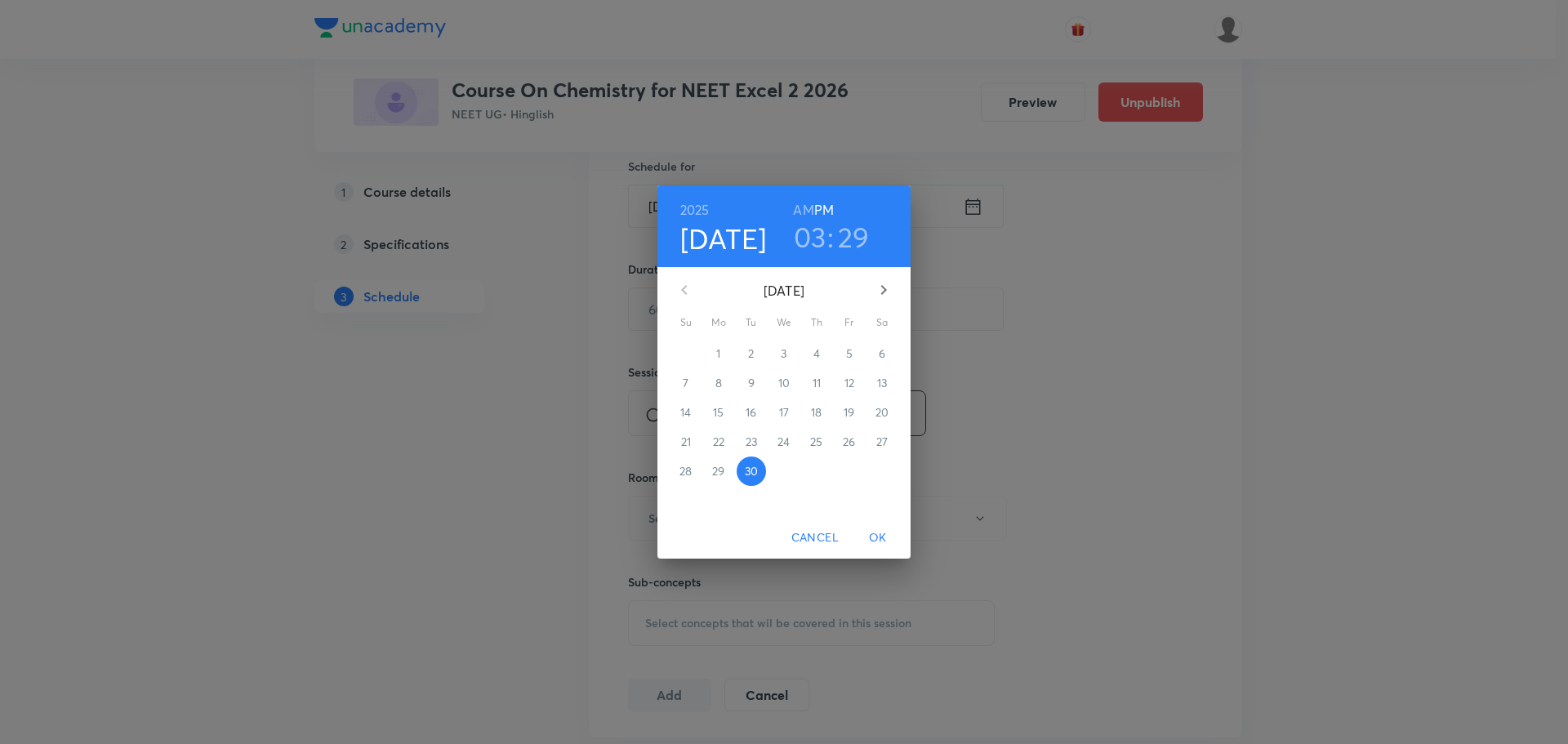
click at [899, 280] on button "button" at bounding box center [884, 290] width 40 height 40
click at [820, 358] on span "2" at bounding box center [817, 353] width 30 height 16
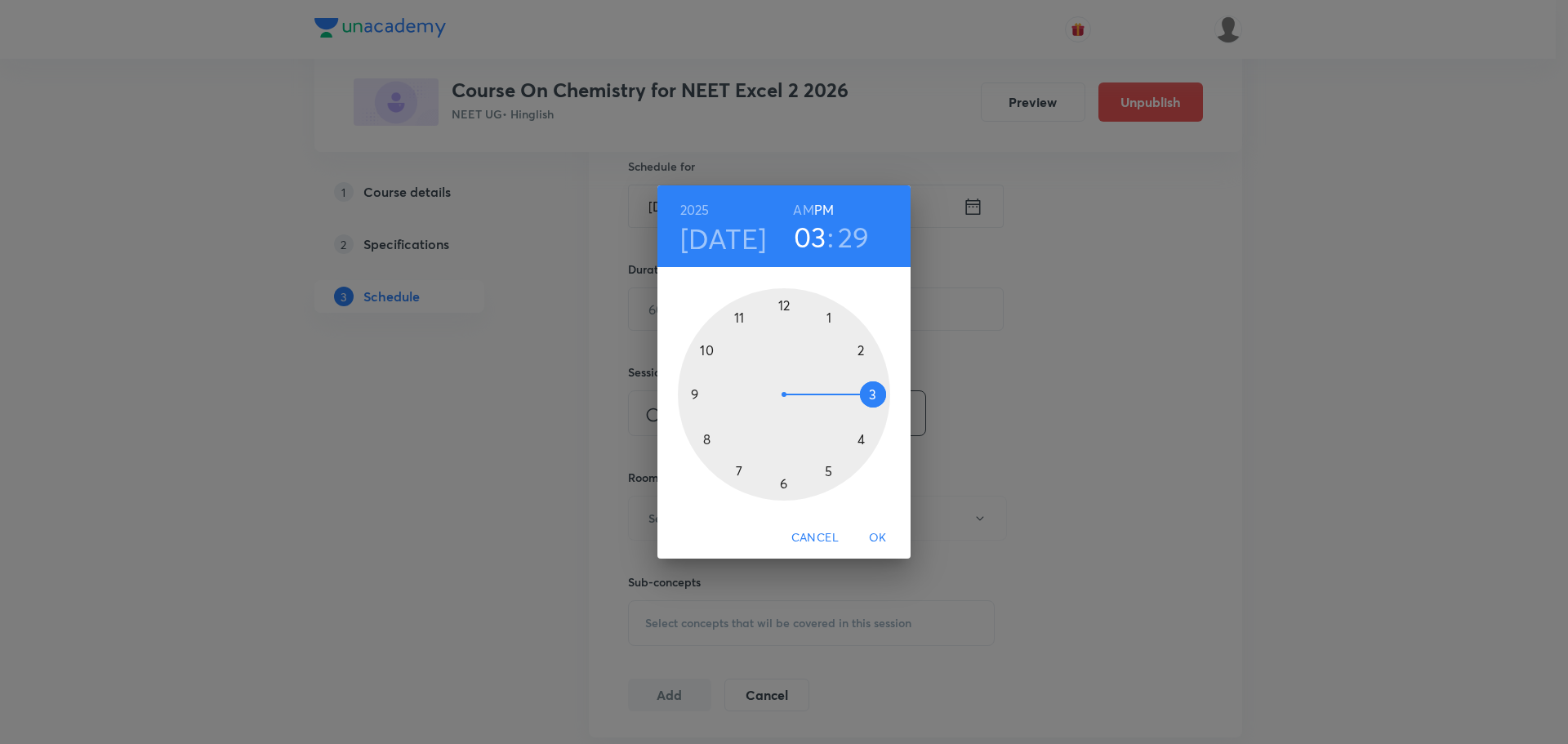
click at [802, 211] on h6 "AM" at bounding box center [803, 210] width 21 height 23
click at [829, 212] on h6 "PM" at bounding box center [824, 210] width 20 height 23
click at [829, 317] on div at bounding box center [784, 395] width 213 height 213
click at [783, 482] on div at bounding box center [784, 395] width 213 height 213
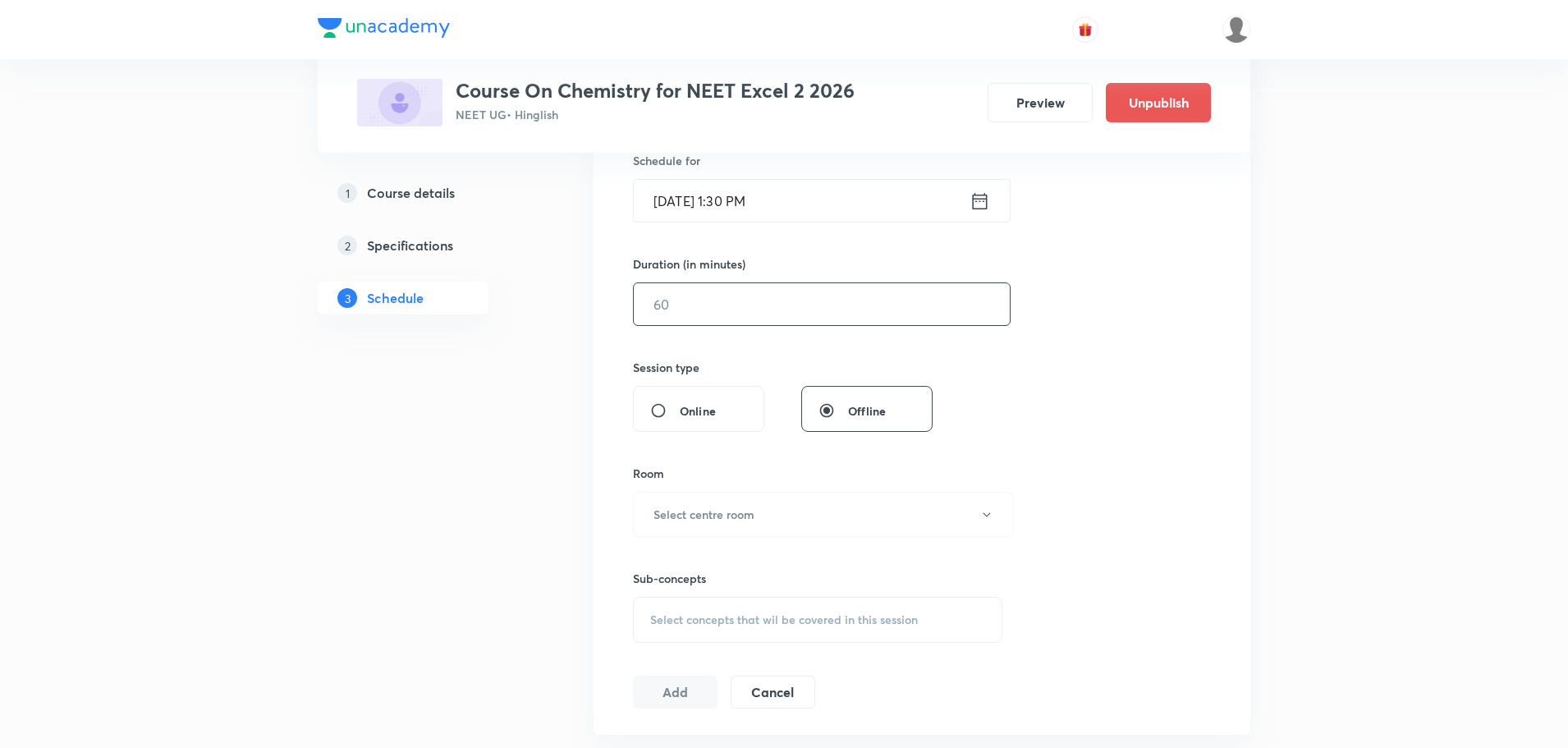
scroll to position [328, 0]
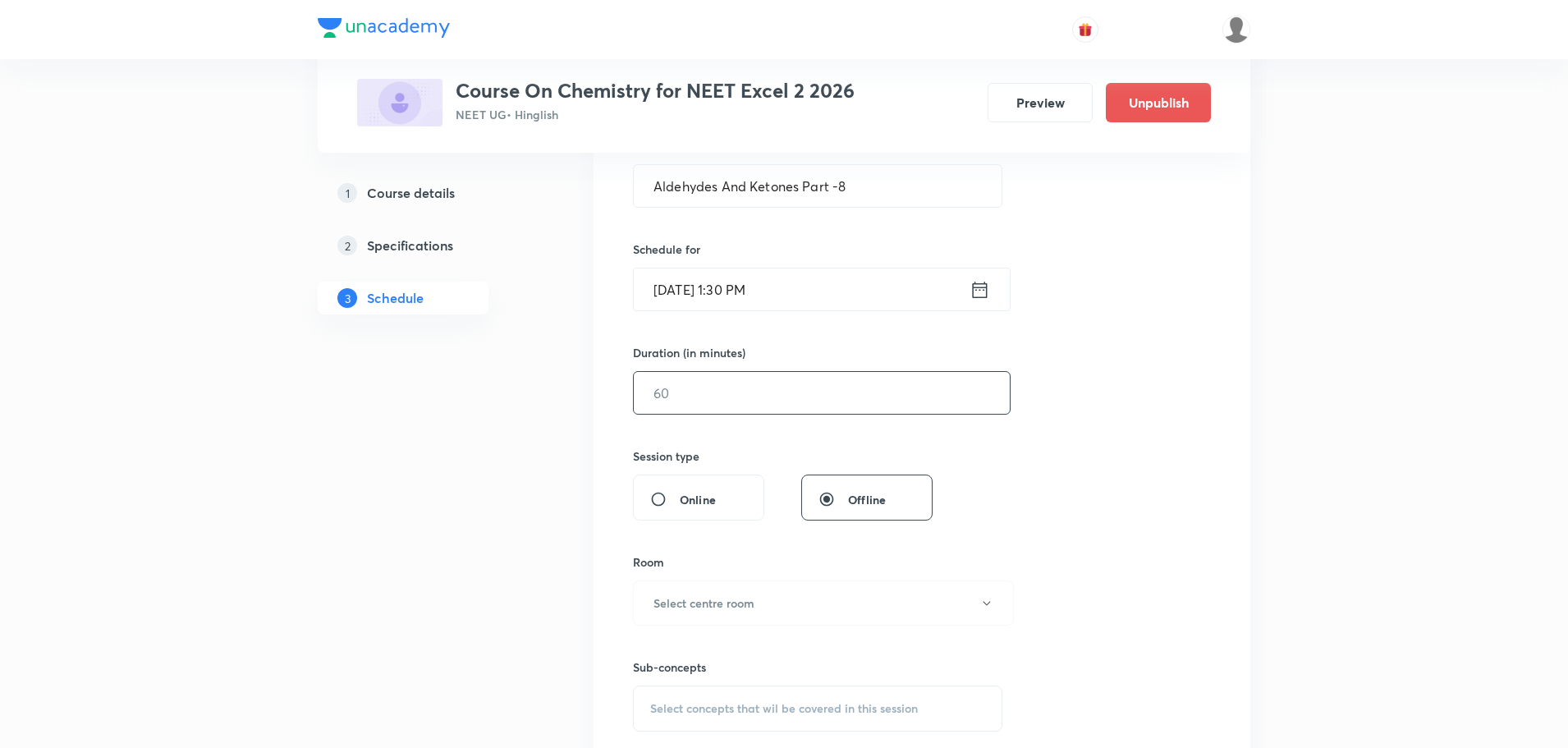
click at [702, 392] on input "text" at bounding box center [822, 393] width 376 height 42
type input "75"
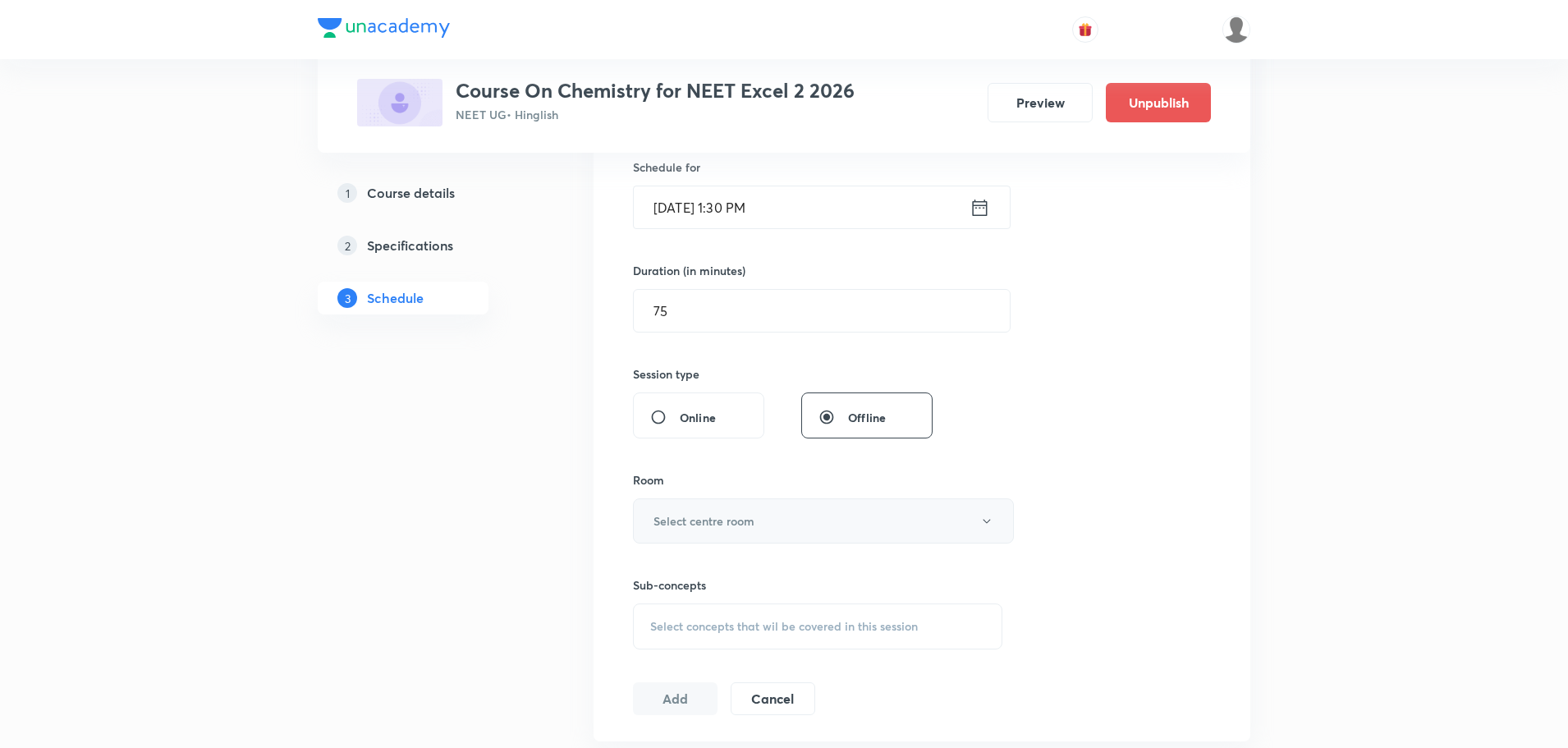
click at [747, 526] on h6 "Select centre room" at bounding box center [704, 520] width 101 height 17
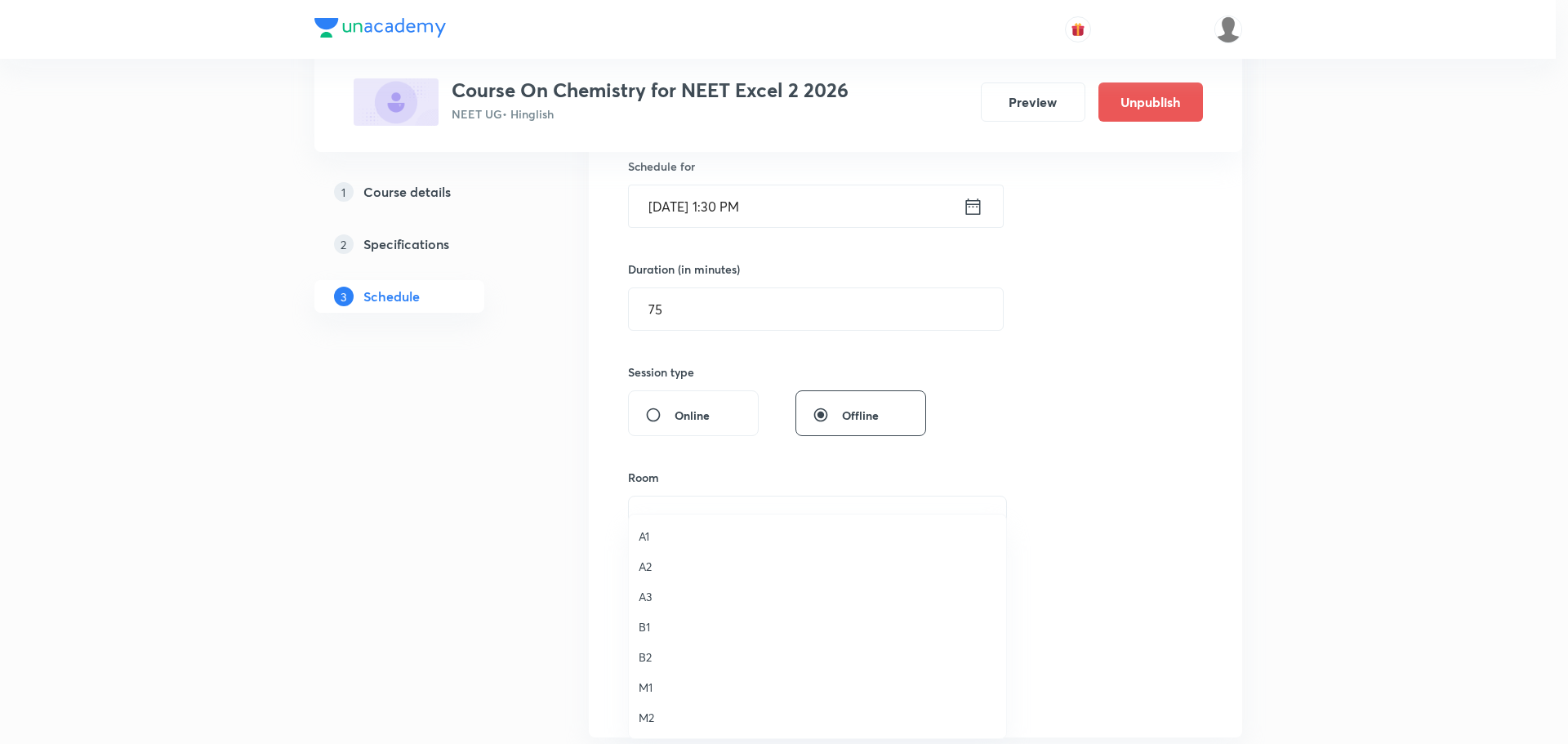
click at [650, 654] on span "B2" at bounding box center [818, 657] width 358 height 17
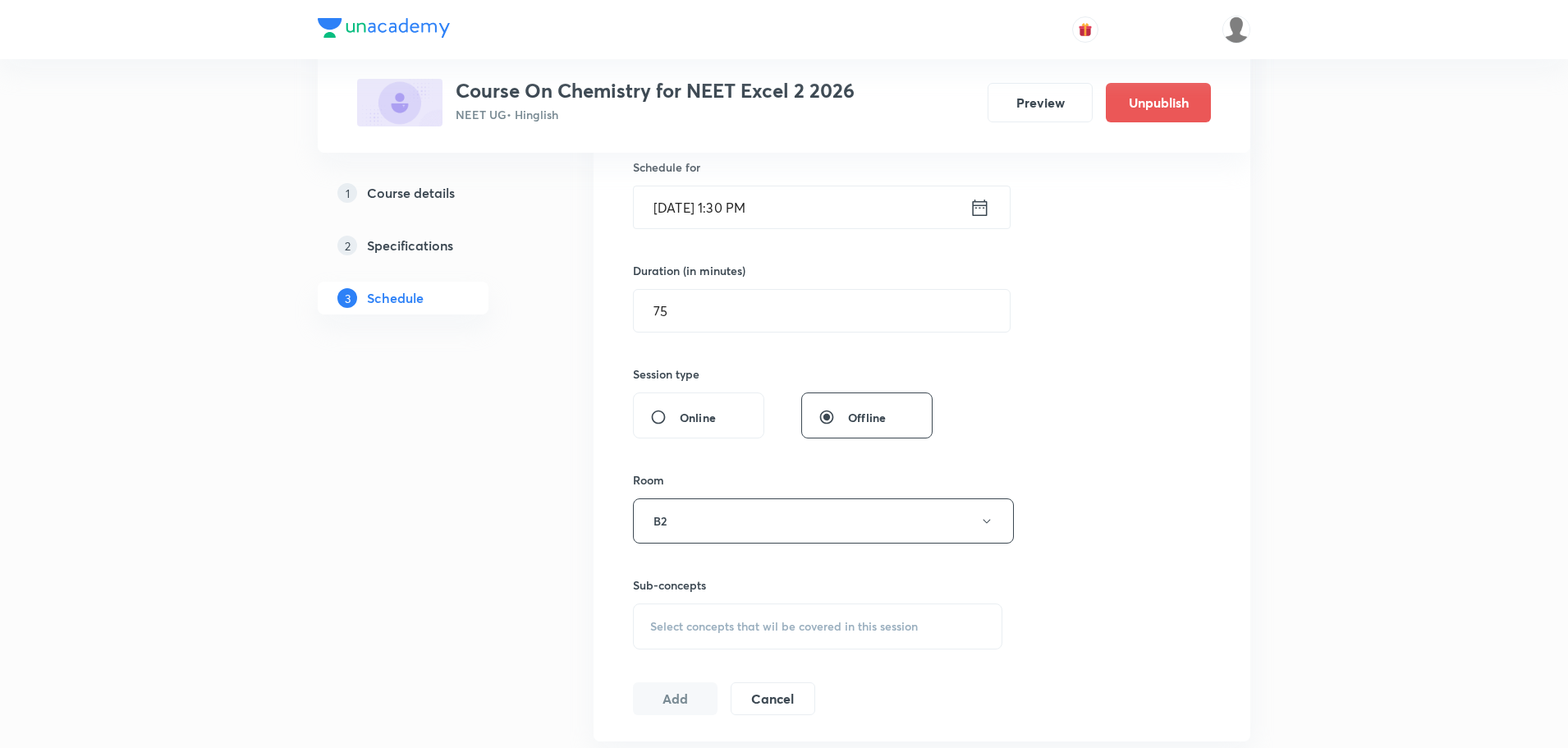
click at [745, 636] on div "Select concepts that wil be covered in this session" at bounding box center [818, 625] width 369 height 46
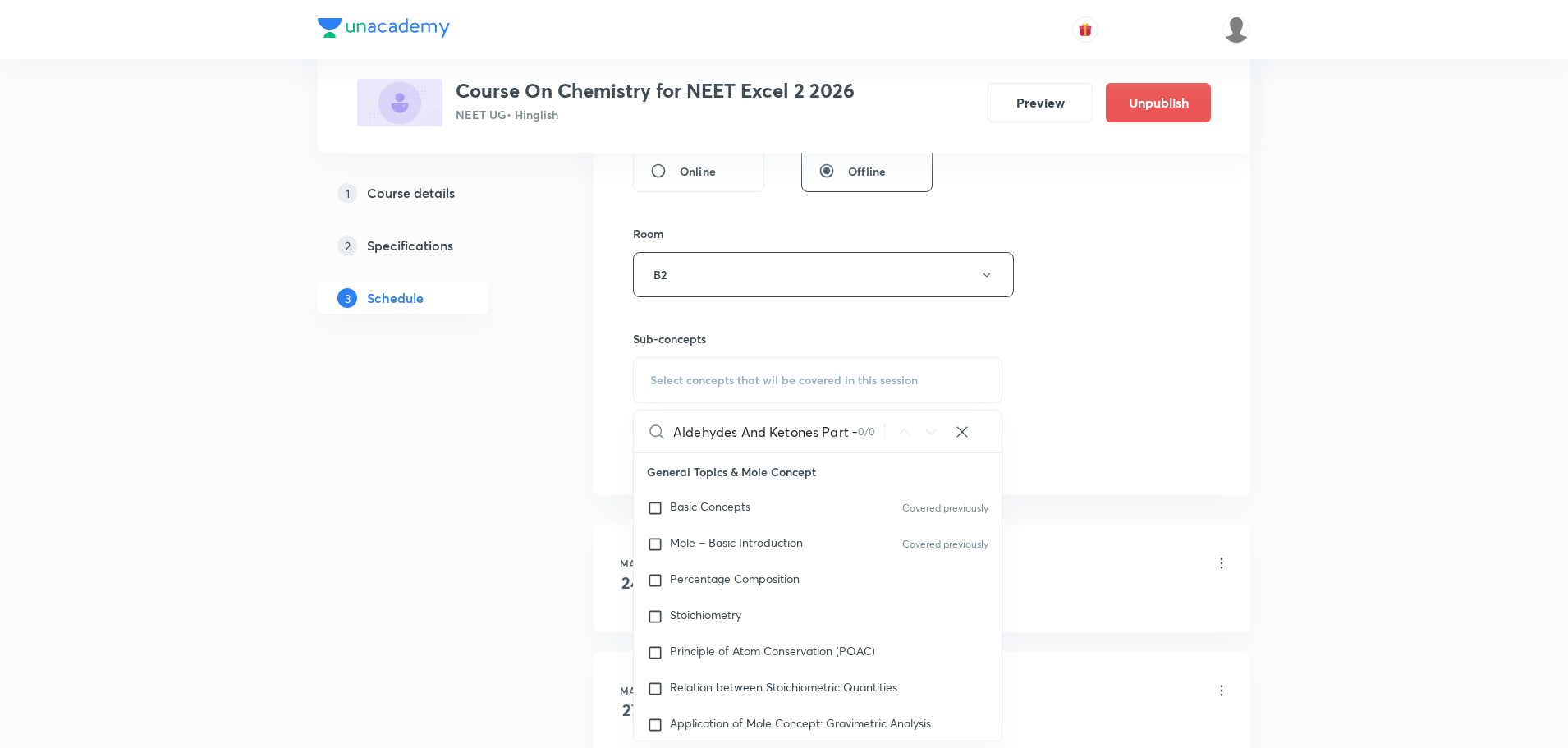
scroll to position [0, 5]
drag, startPoint x: 816, startPoint y: 429, endPoint x: 895, endPoint y: 436, distance: 79.3
click at [895, 436] on div "Aldehydes And Ketones Part -7 0 / 0 ​" at bounding box center [818, 431] width 368 height 42
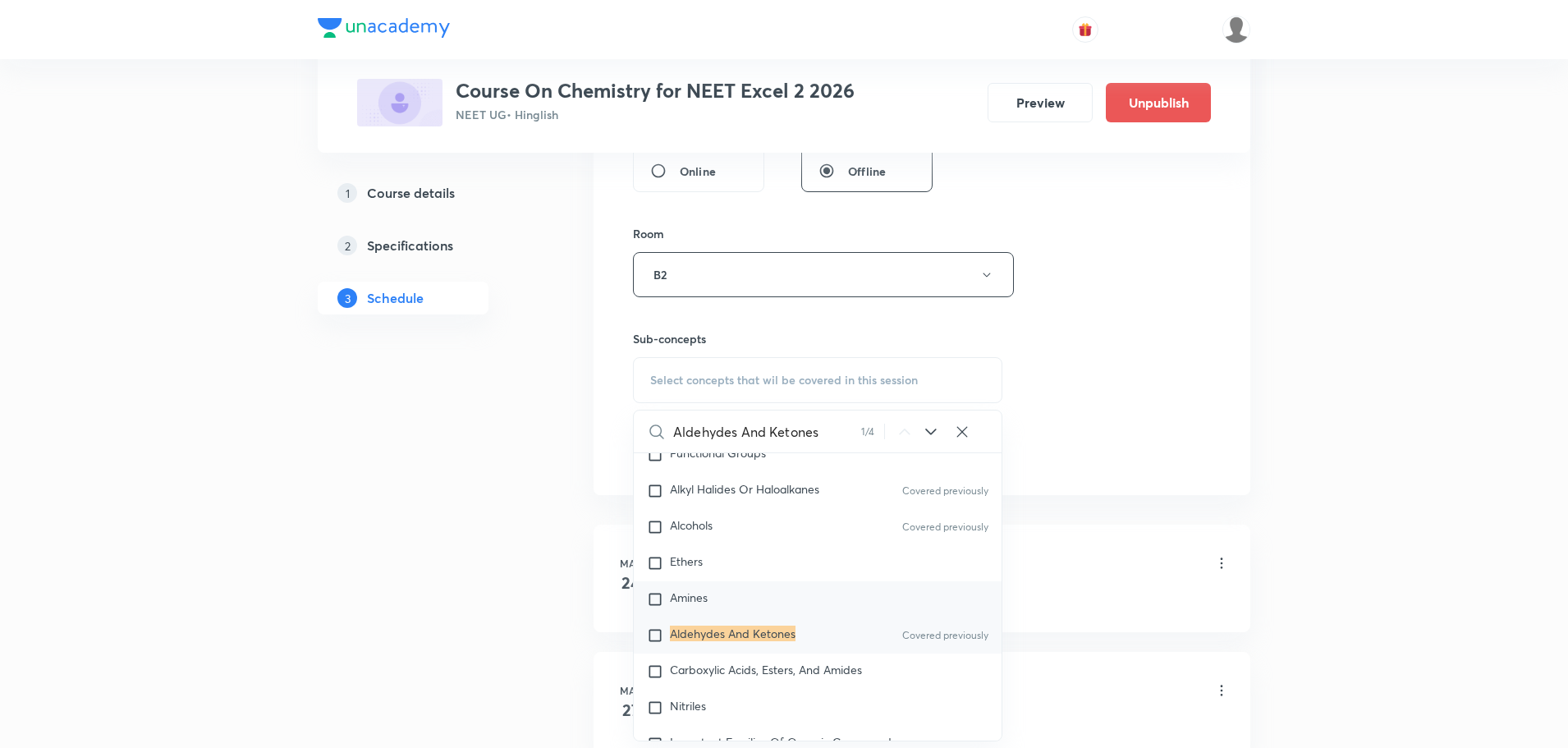
scroll to position [30658, 0]
type input "Aldehydes And Ketones"
click at [743, 653] on div "Aldehydes And Ketones Covered previously" at bounding box center [818, 635] width 368 height 36
checkbox input "true"
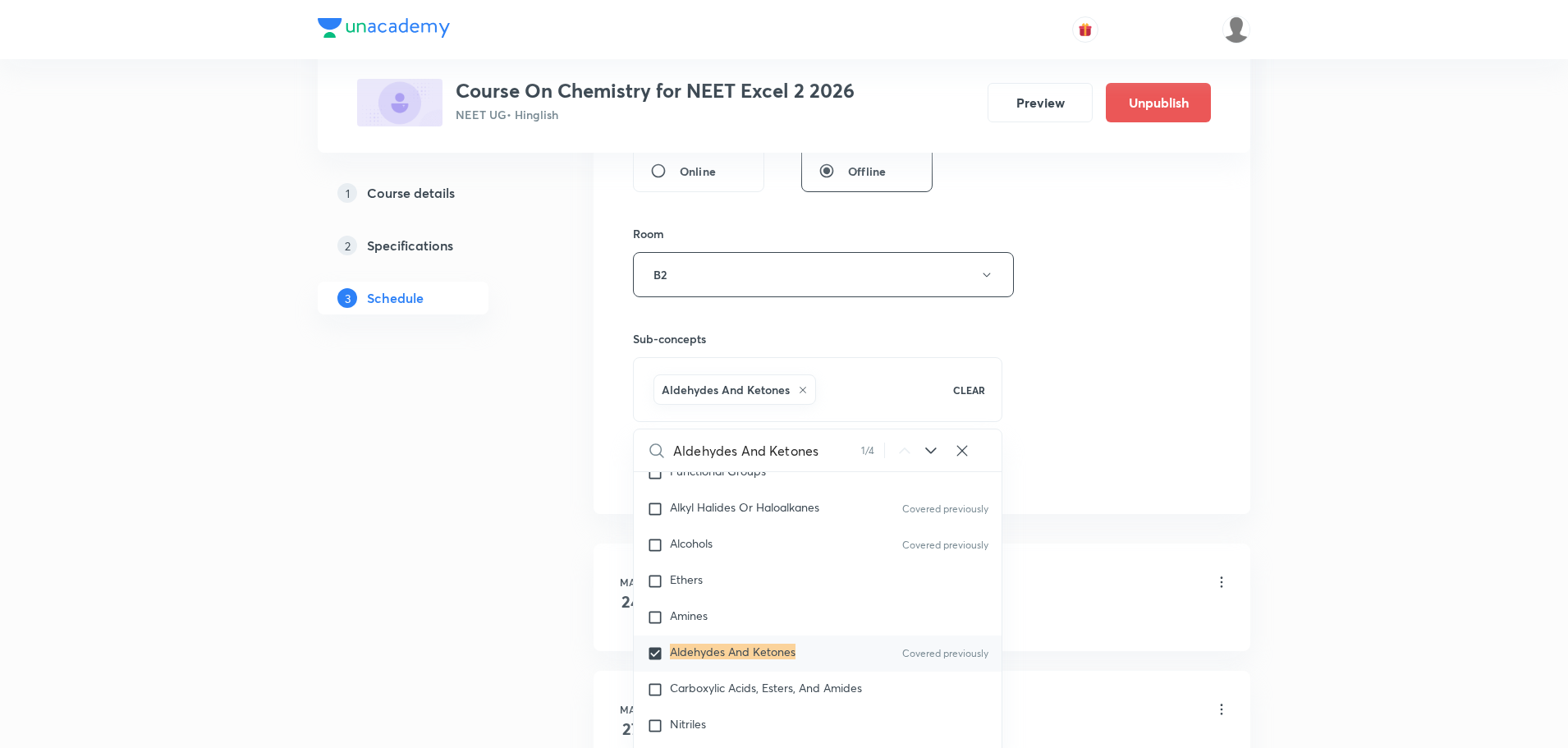
click at [1072, 363] on div "Session 115 Live class Session title 29/99 Aldehydes And Ketones Part -8 ​ Sche…" at bounding box center [922, 92] width 578 height 789
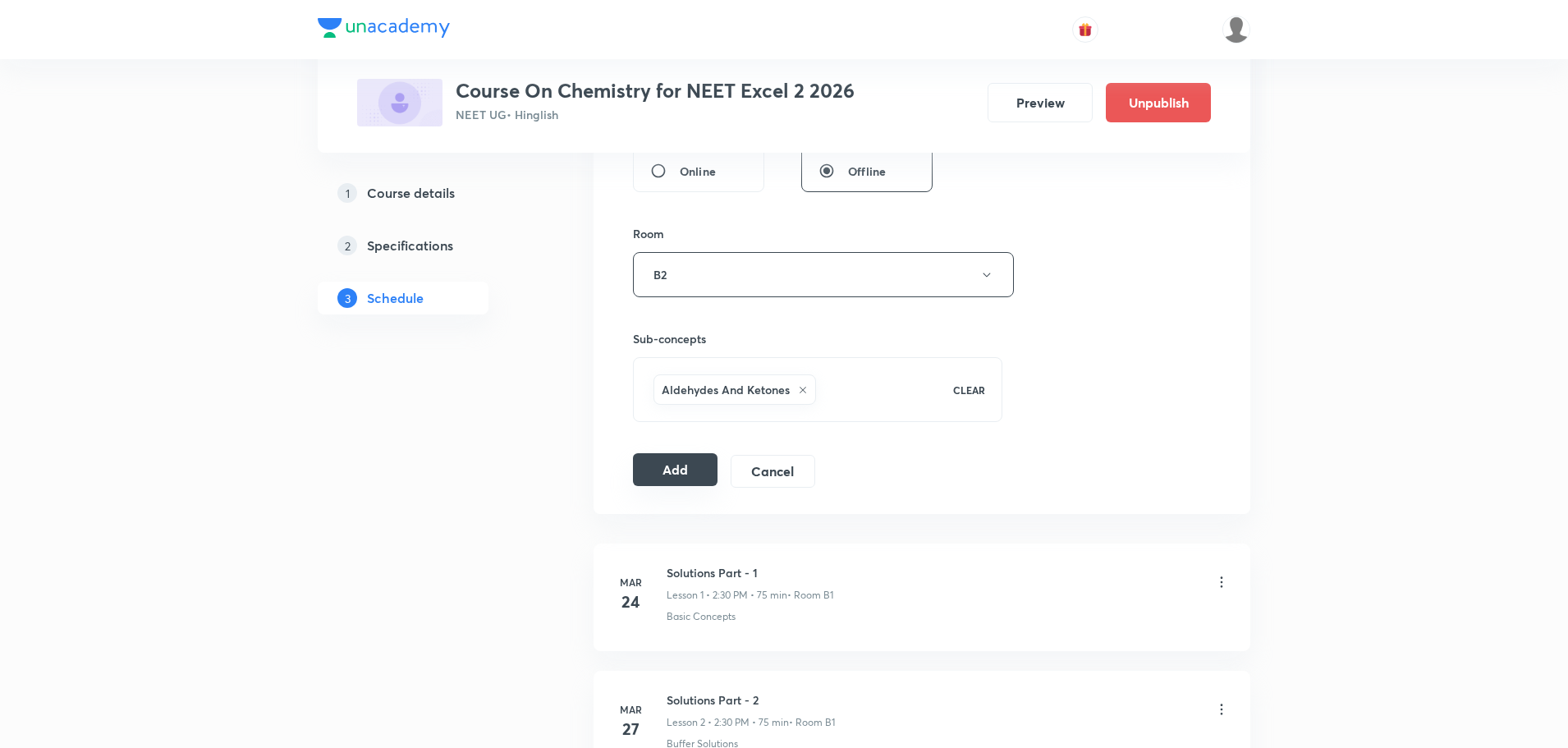
click at [691, 475] on button "Add" at bounding box center [675, 470] width 84 height 33
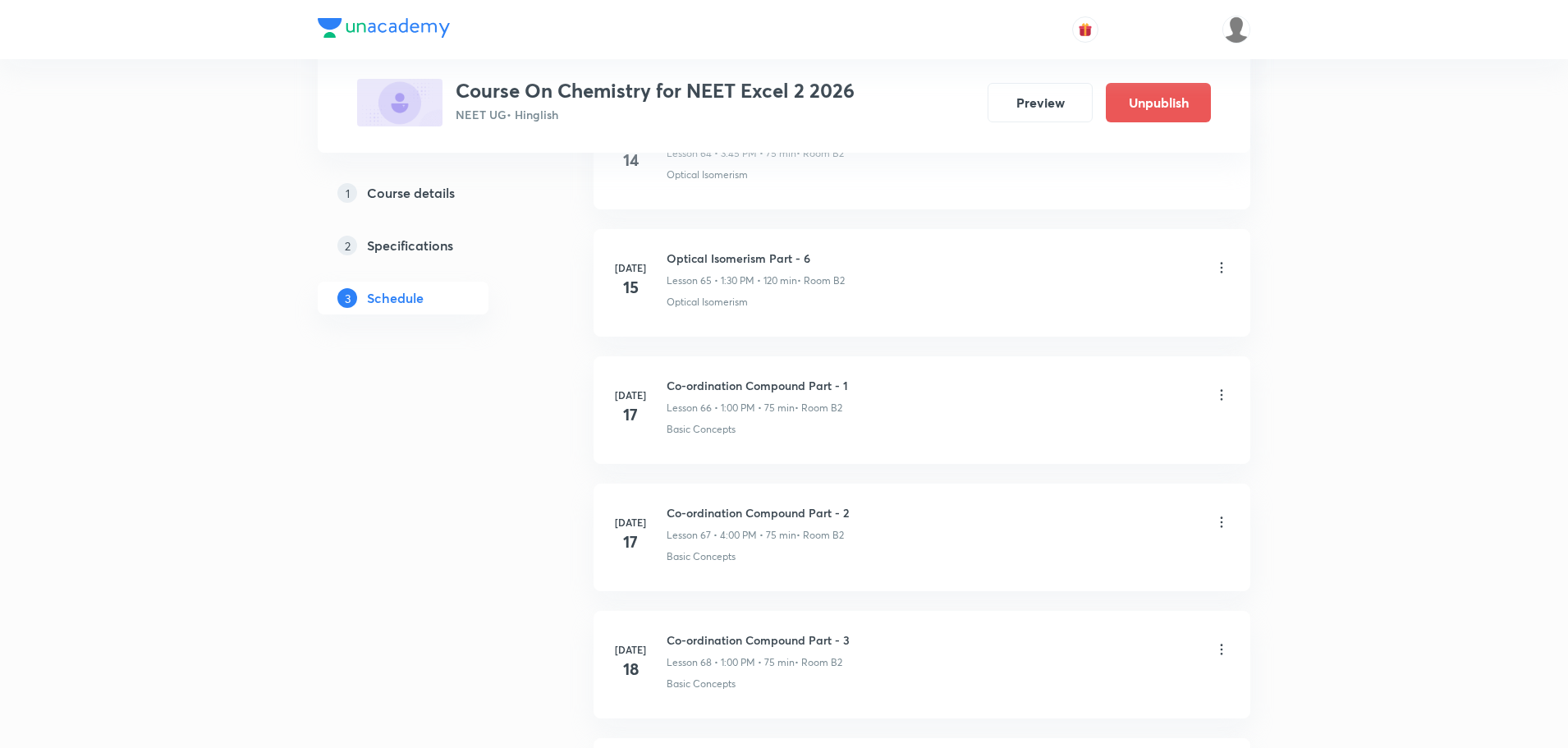
scroll to position [14444, 0]
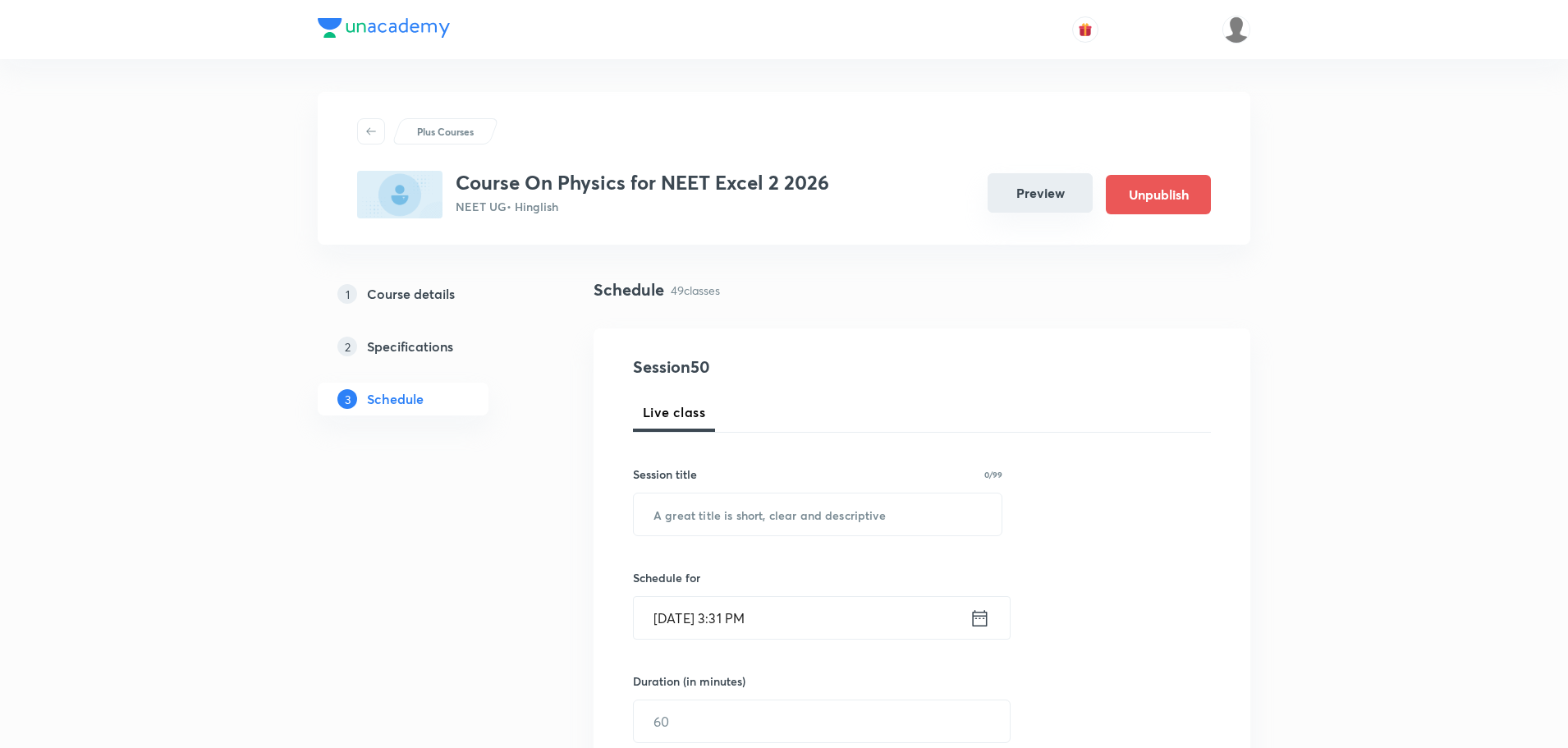
click at [1025, 200] on button "Preview" at bounding box center [1040, 193] width 105 height 40
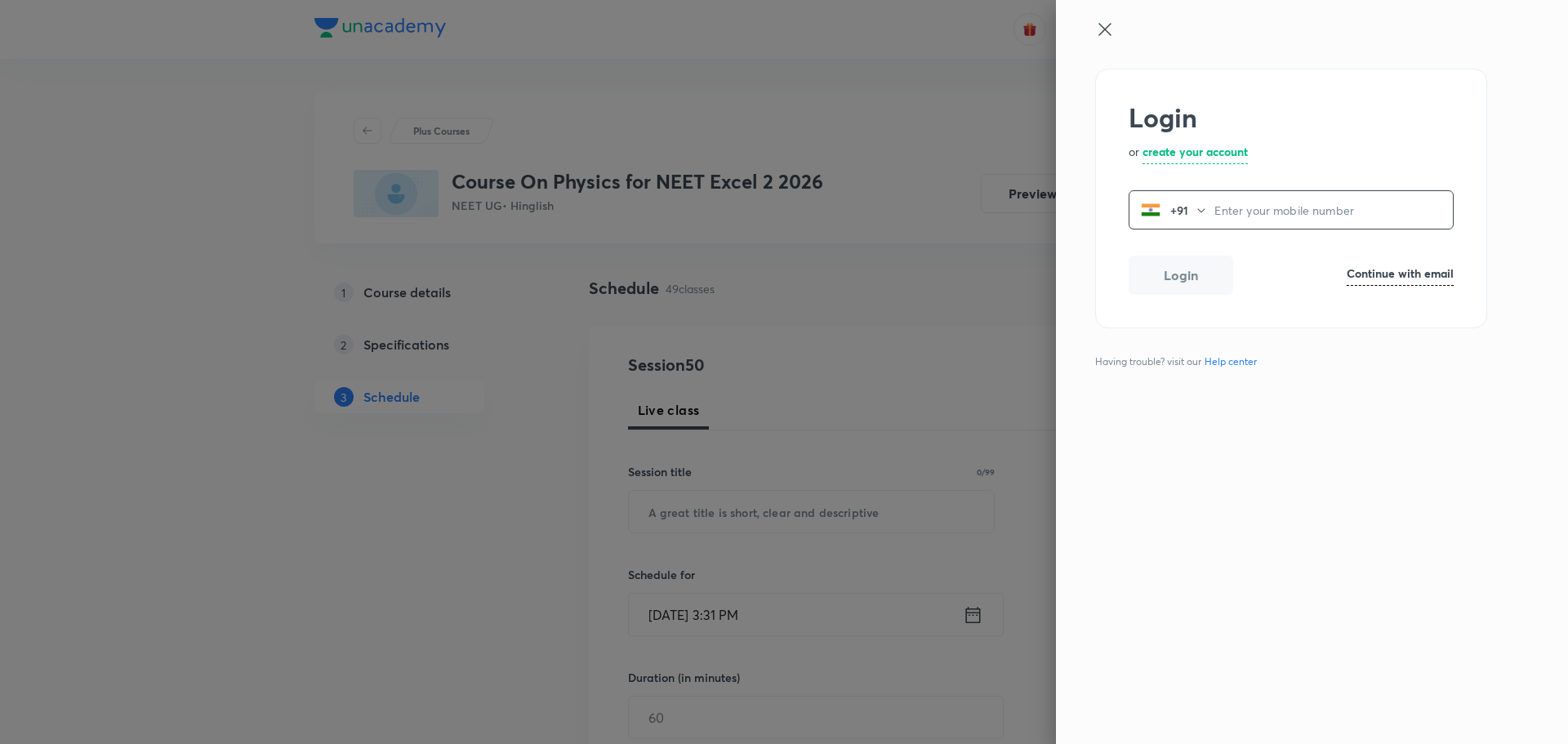
click at [1398, 274] on h6 "Continue with email" at bounding box center [1401, 273] width 107 height 17
paste input "[EMAIL_ADDRESS][DOMAIN_NAME]"
type input "[EMAIL_ADDRESS][DOMAIN_NAME]"
click at [1200, 293] on button "Login" at bounding box center [1181, 278] width 105 height 40
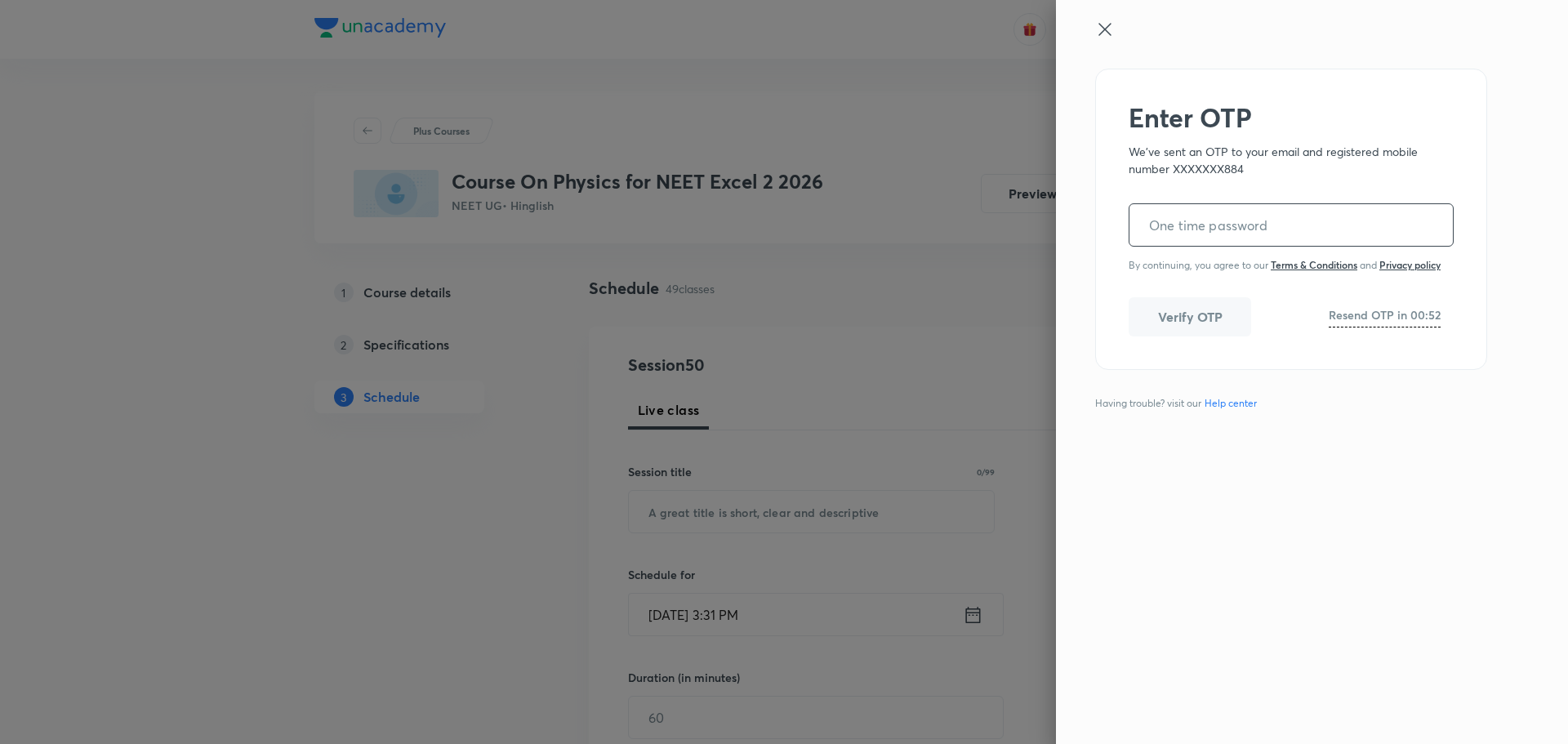
paste input "086203"
type input "086203"
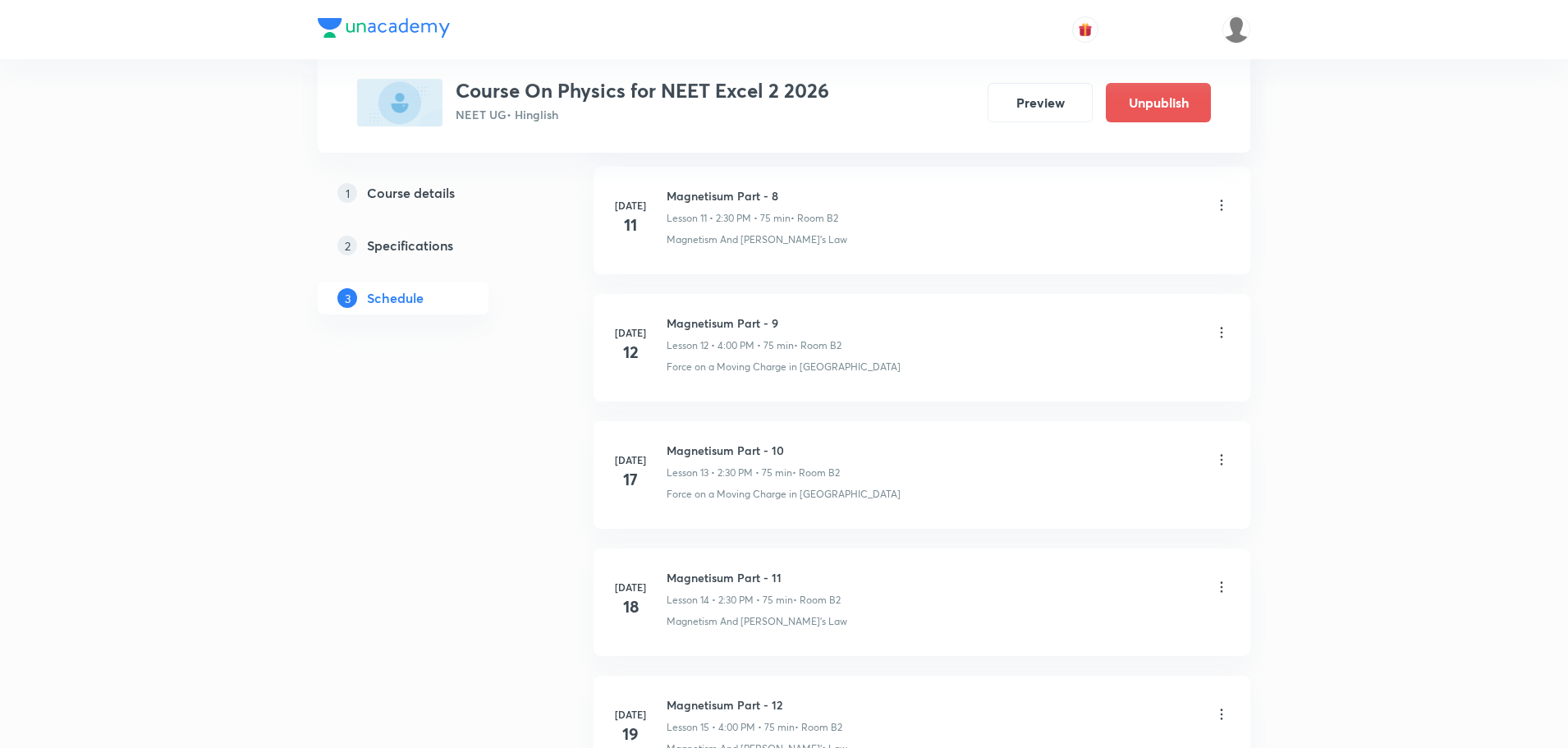
scroll to position [6802, 0]
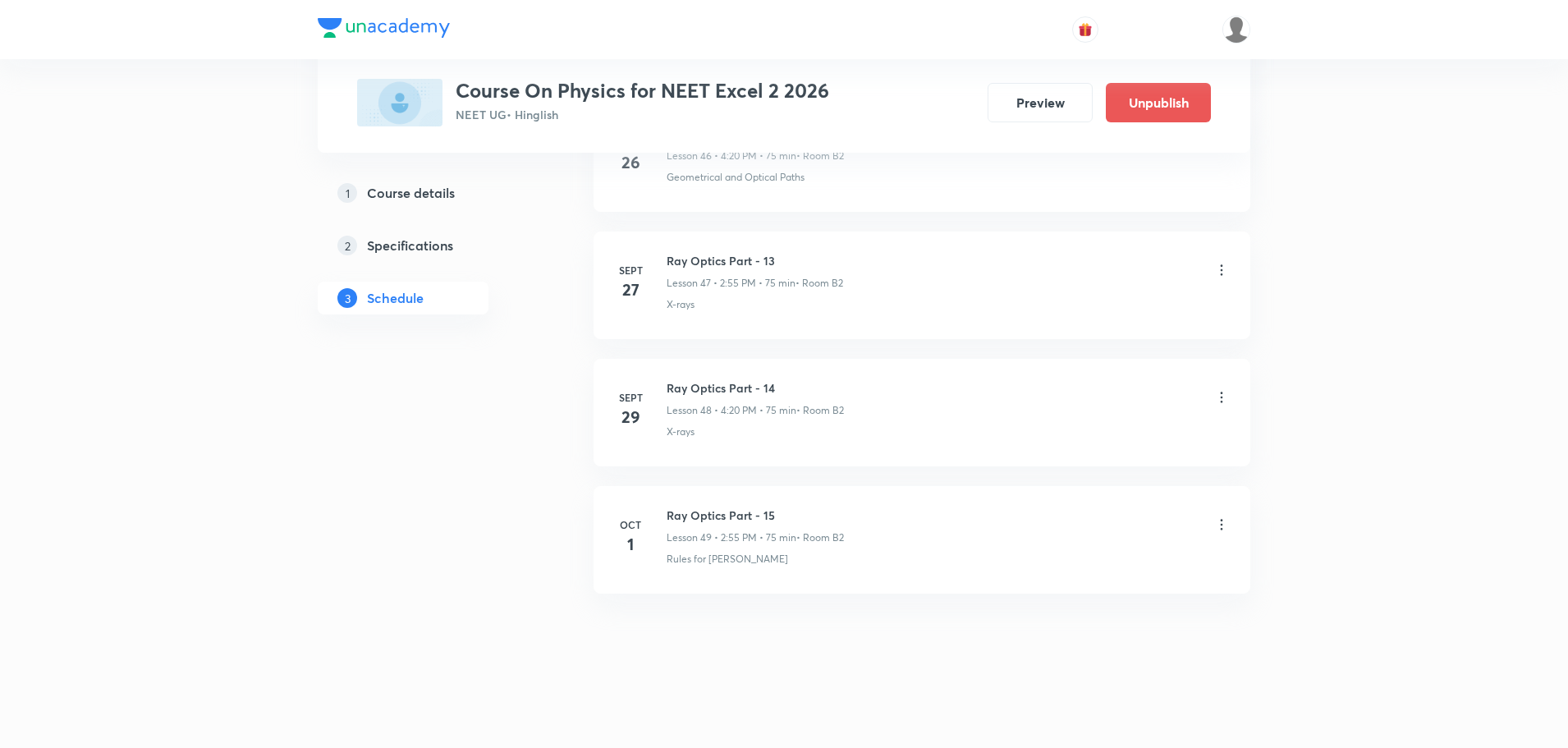
click at [703, 505] on li "[DATE] Ray Optics Part - 15 Lesson 49 • 2:55 PM • 75 min • Room B2 Rules for Ra…" at bounding box center [921, 540] width 657 height 108
click at [716, 517] on h6 "Ray Optics Part - 15" at bounding box center [755, 514] width 177 height 17
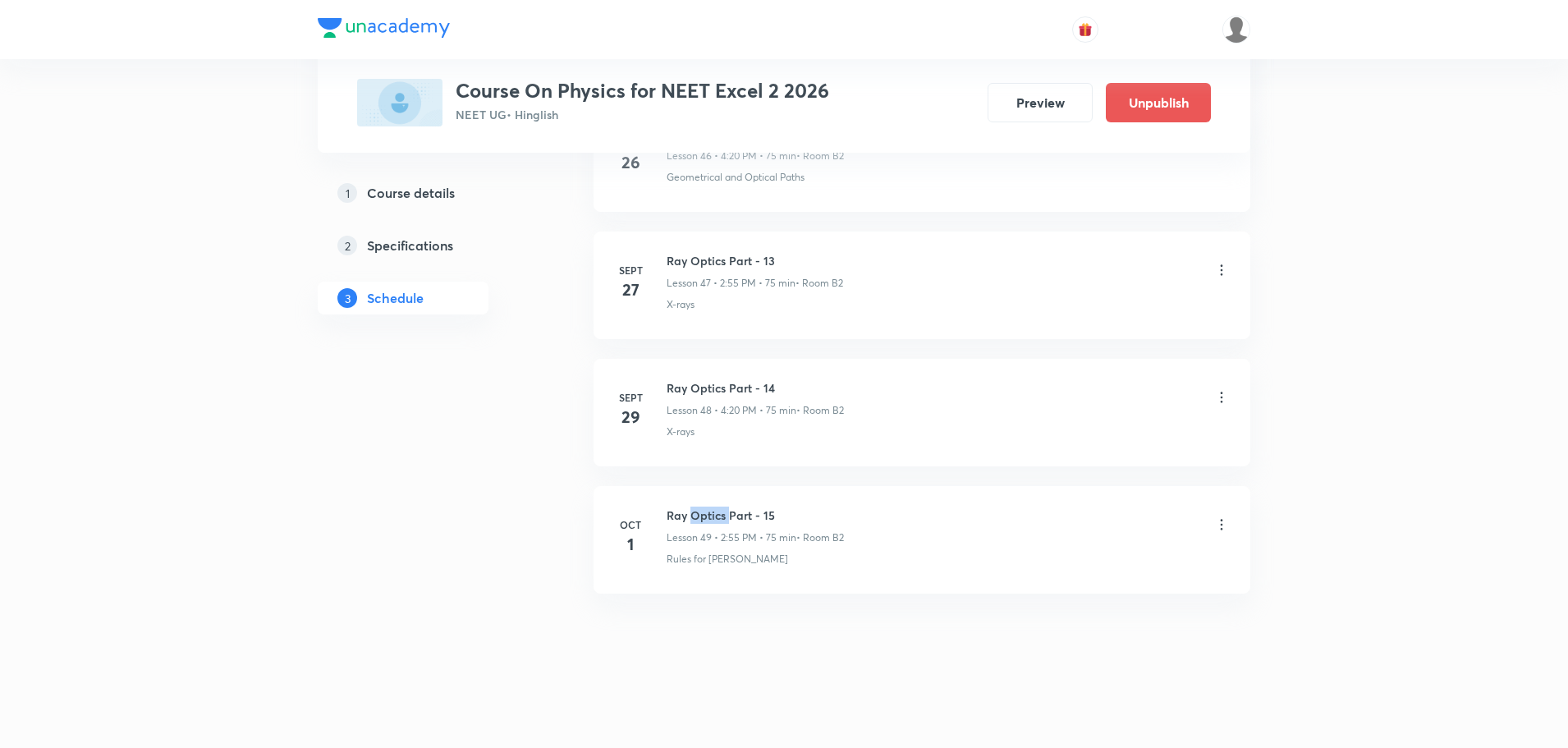
click at [716, 517] on h6 "Ray Optics Part - 15" at bounding box center [755, 514] width 177 height 17
copy h6 "Ray Optics Part - 15"
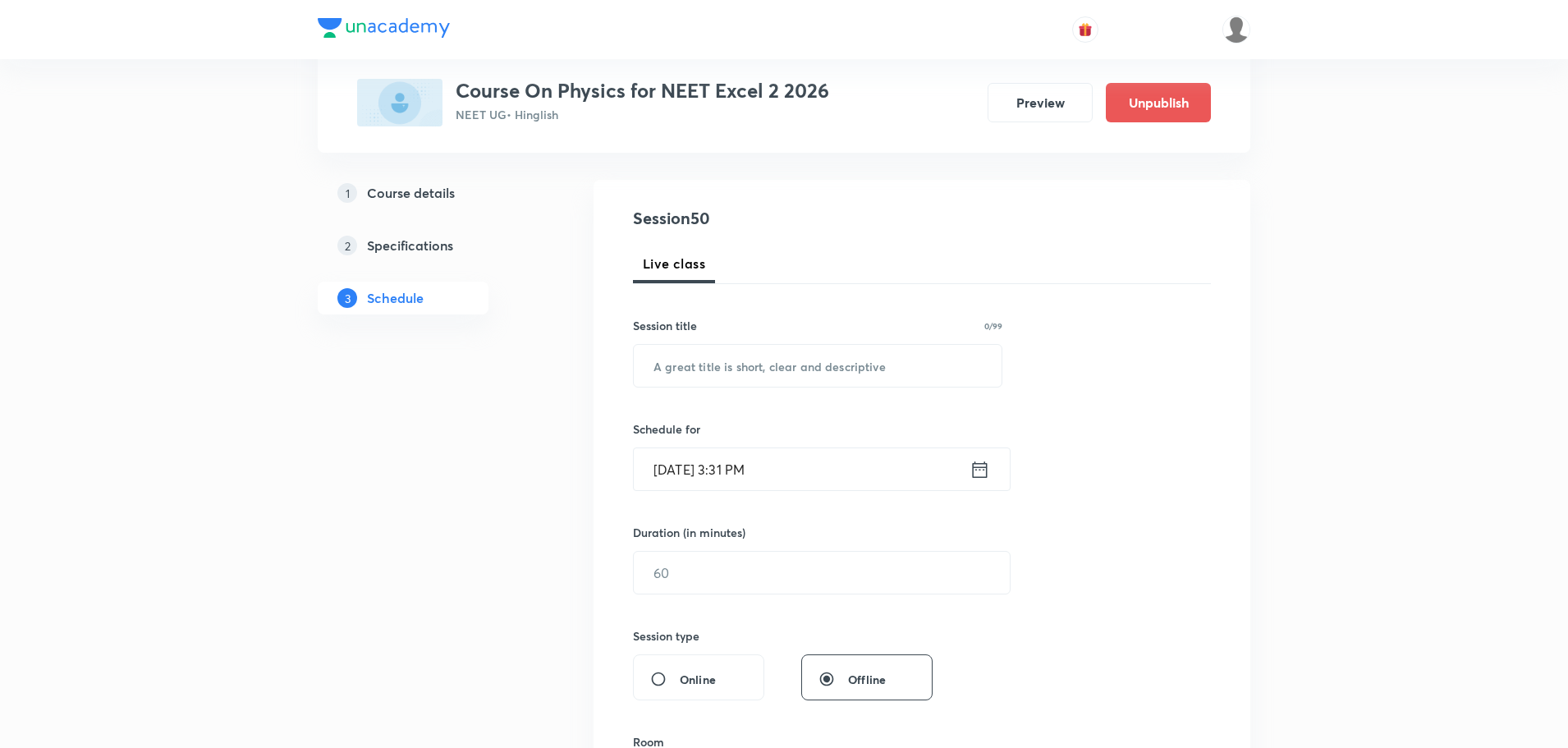
scroll to position [124, 0]
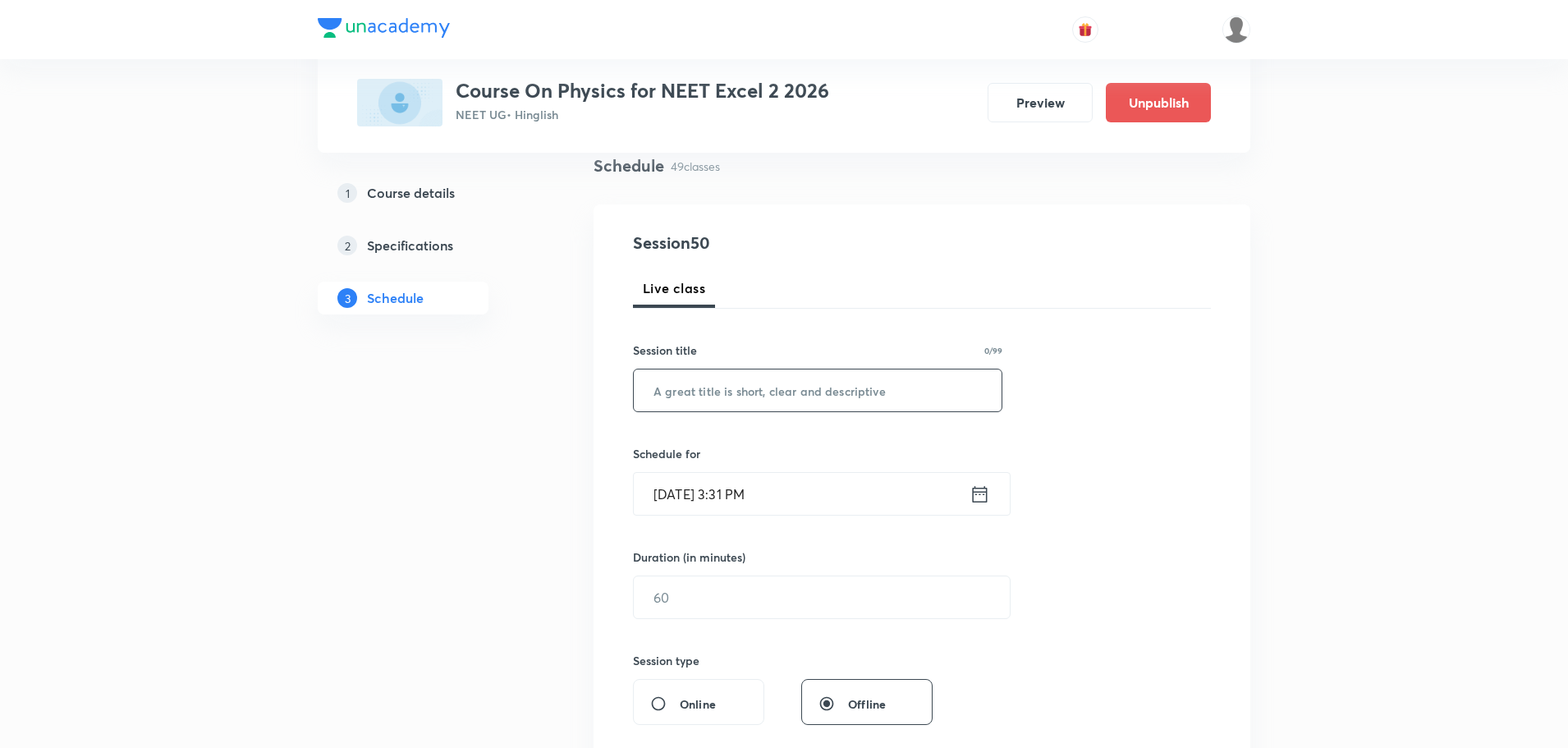
click at [838, 393] on input "text" at bounding box center [818, 390] width 368 height 42
paste input "Ray Optics Part - 15"
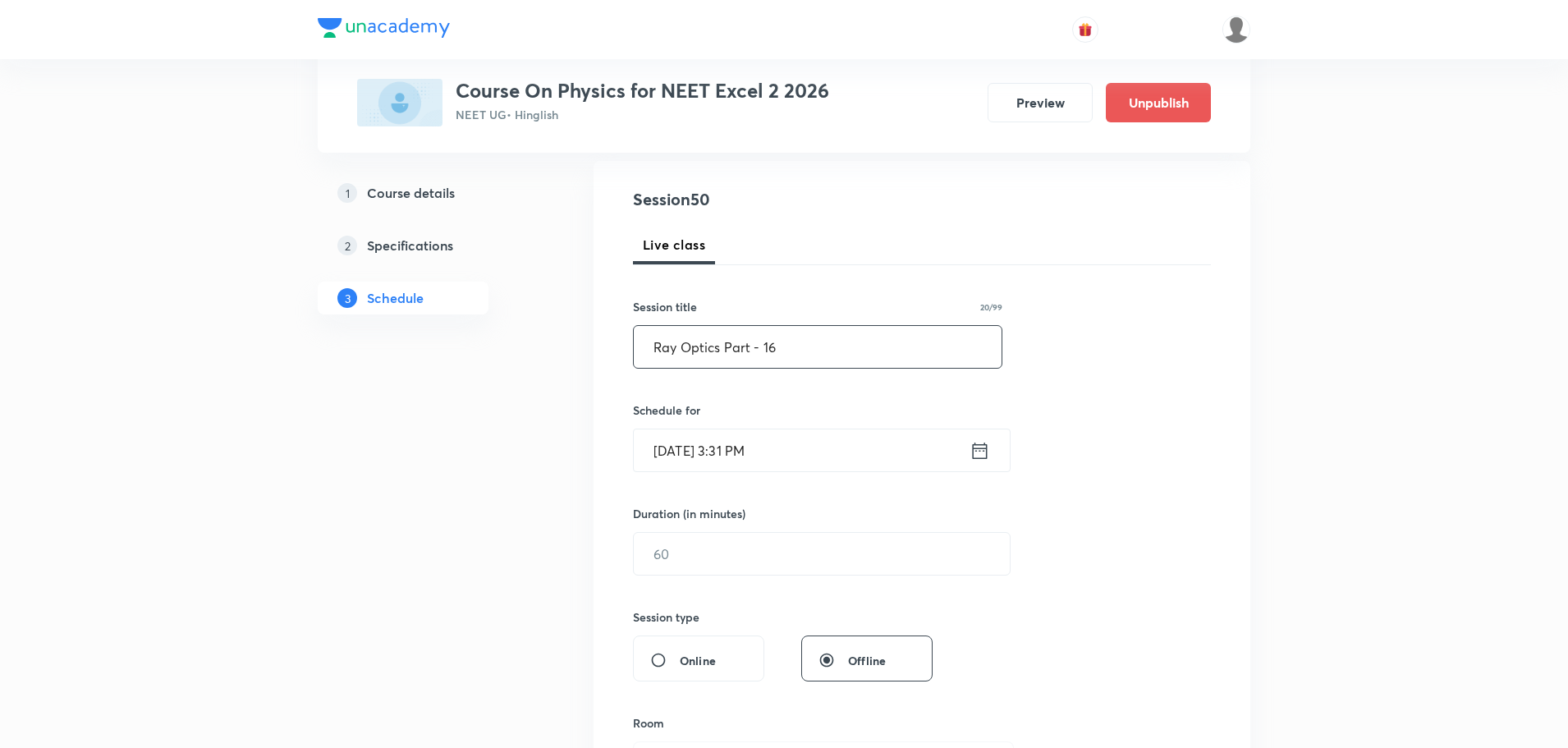
scroll to position [206, 0]
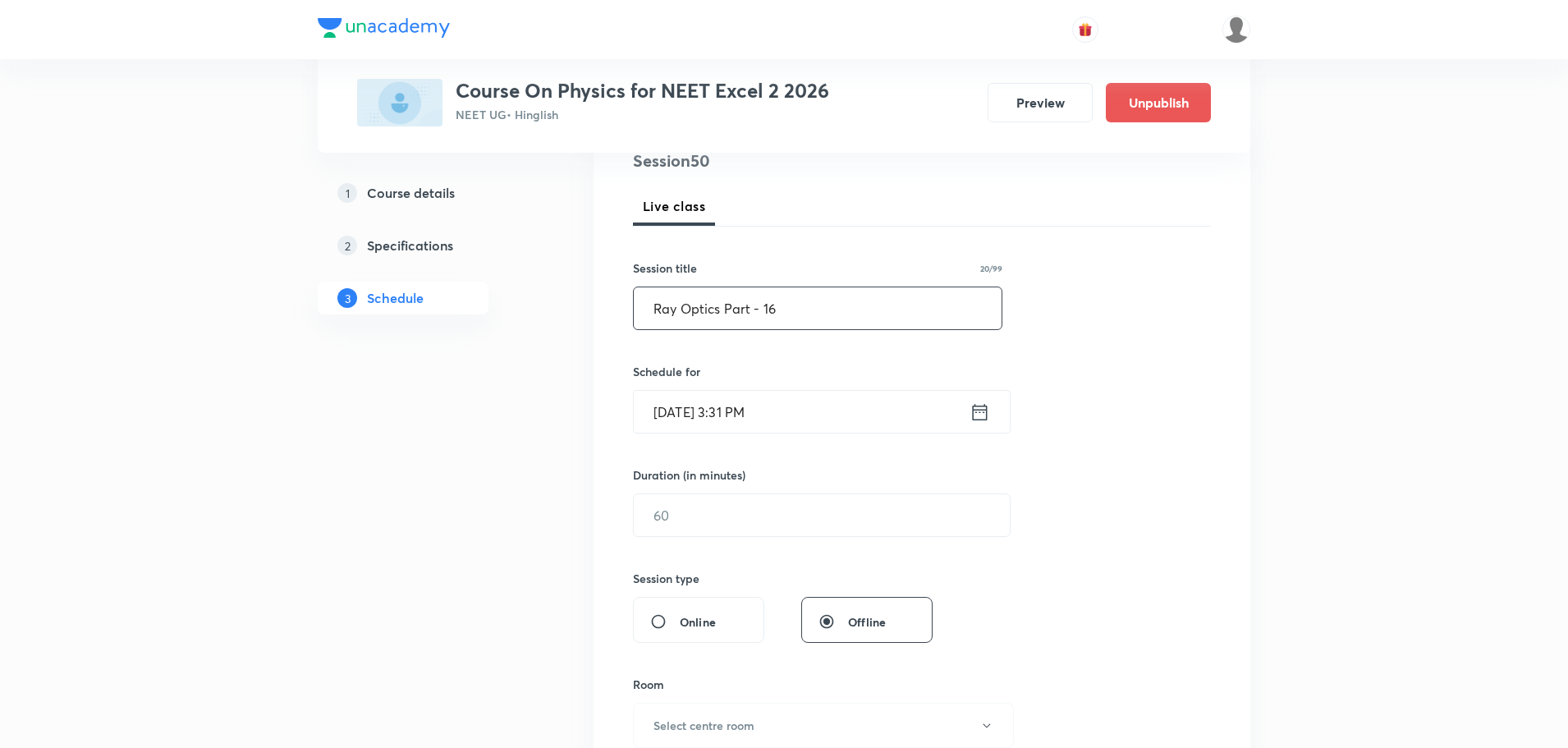
type input "Ray Optics Part - 16"
click at [977, 408] on icon at bounding box center [979, 413] width 21 height 23
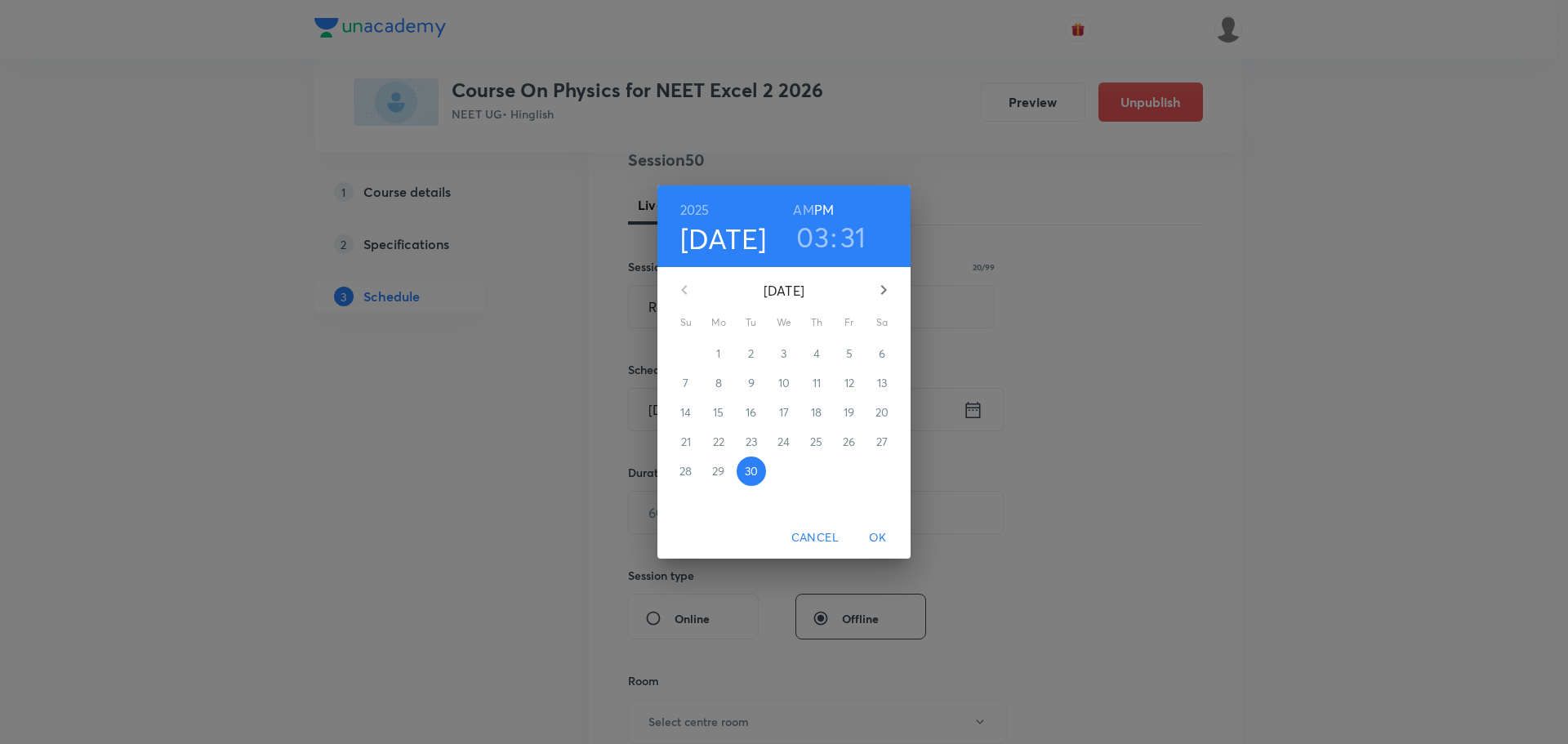
click at [878, 296] on icon "button" at bounding box center [884, 290] width 20 height 20
click at [811, 353] on span "2" at bounding box center [817, 353] width 30 height 16
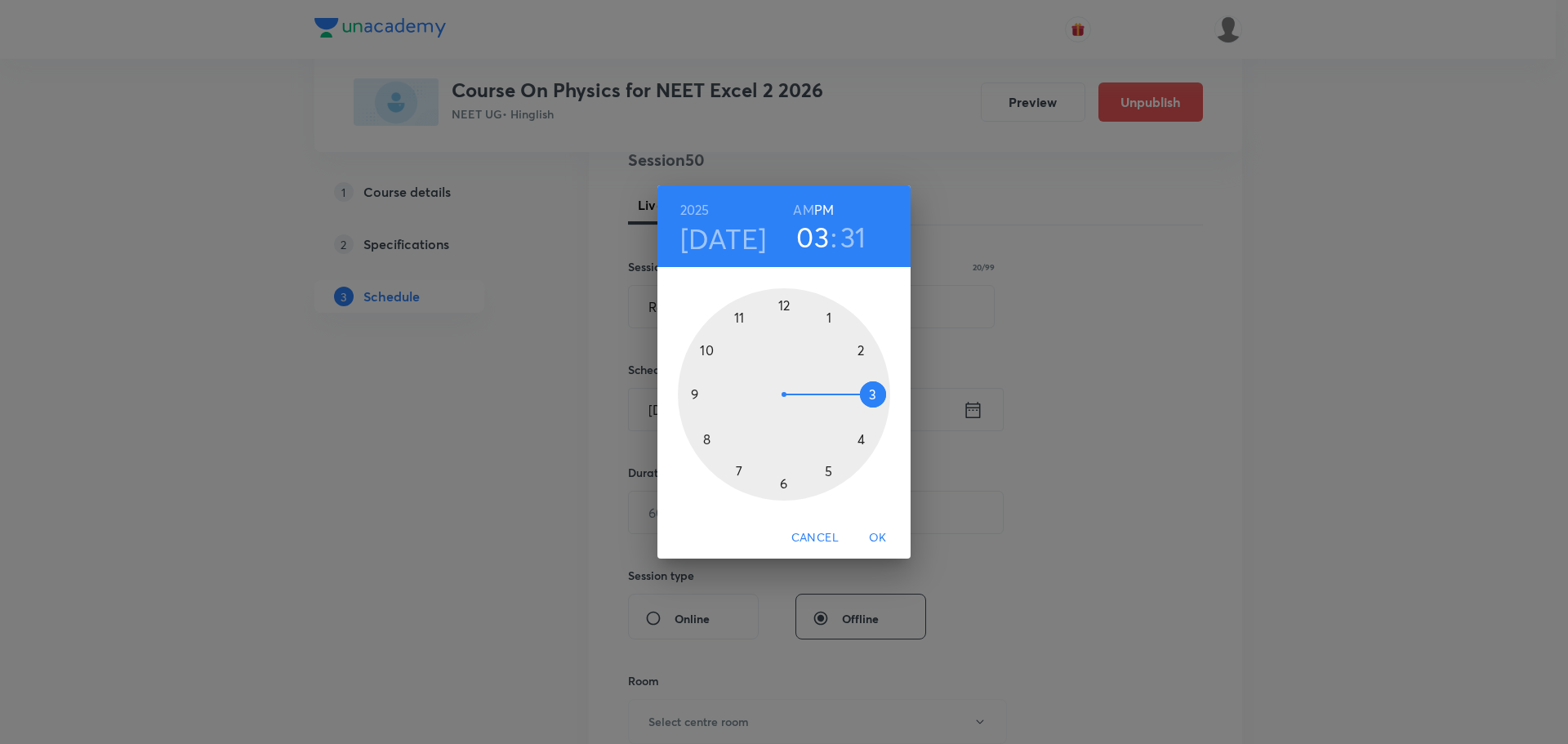
click at [805, 207] on h6 "AM" at bounding box center [803, 210] width 21 height 23
click at [824, 207] on h6 "PM" at bounding box center [824, 210] width 20 height 23
click at [863, 349] on div at bounding box center [784, 395] width 213 height 213
click at [734, 311] on div at bounding box center [784, 395] width 213 height 213
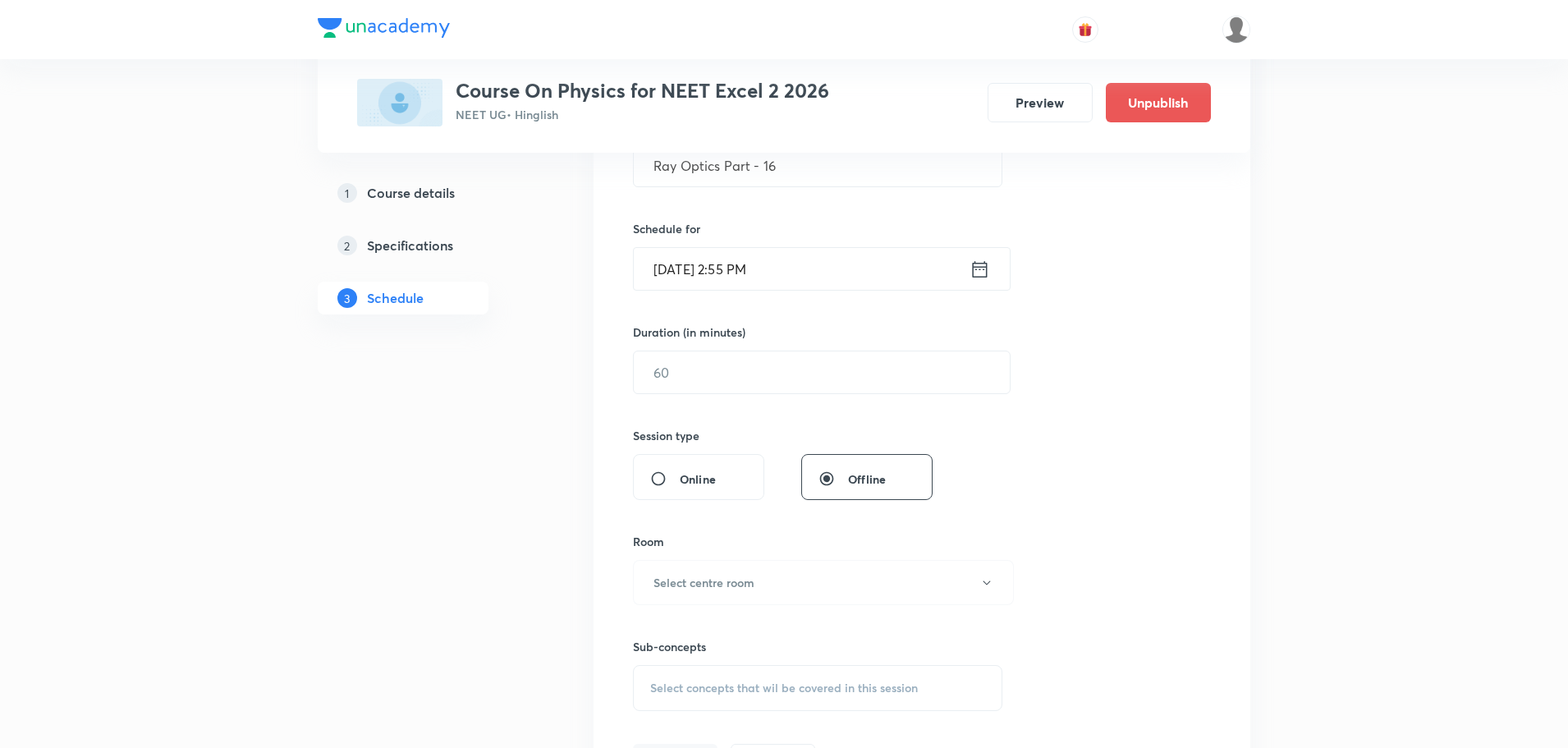
scroll to position [370, 0]
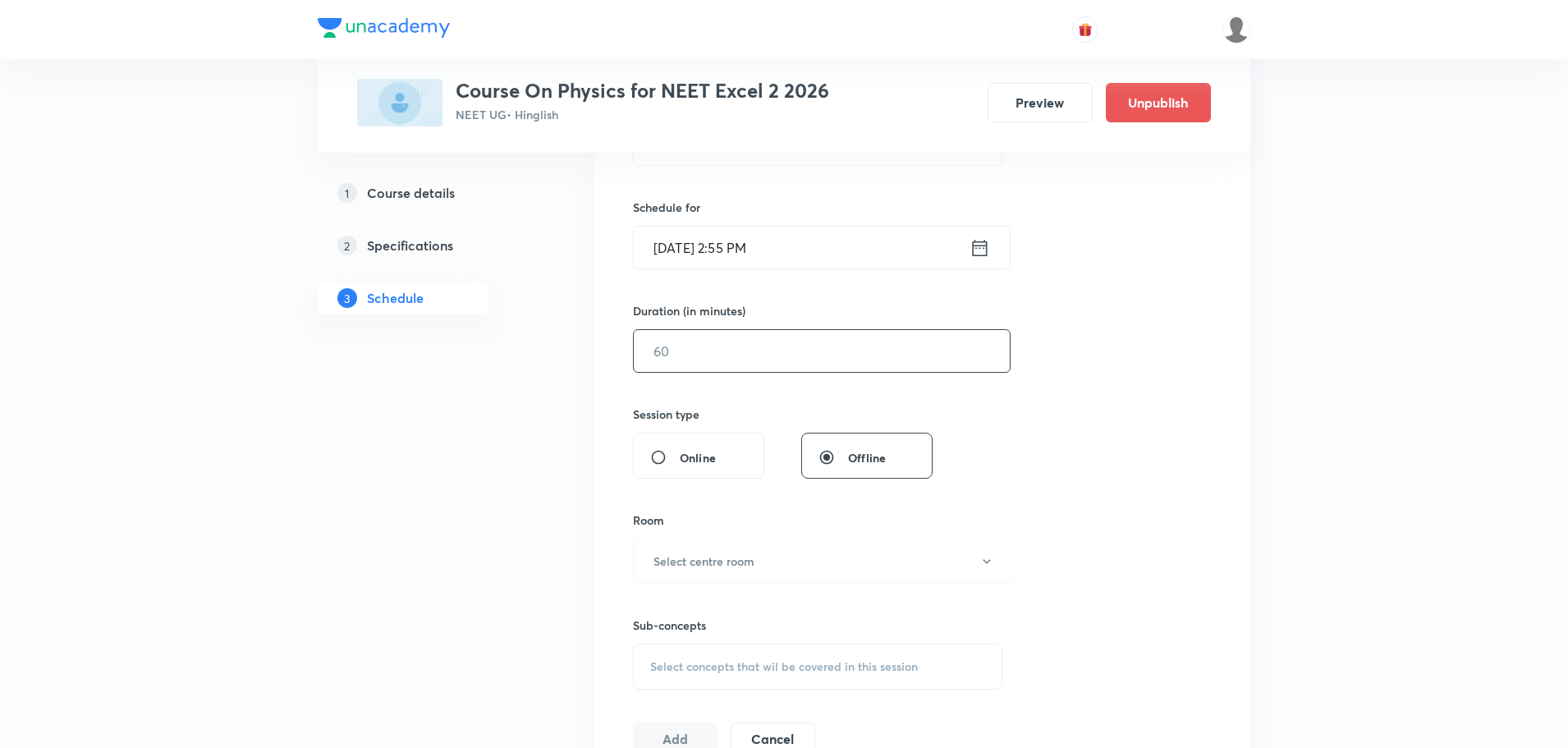
click at [752, 364] on input "text" at bounding box center [822, 350] width 376 height 42
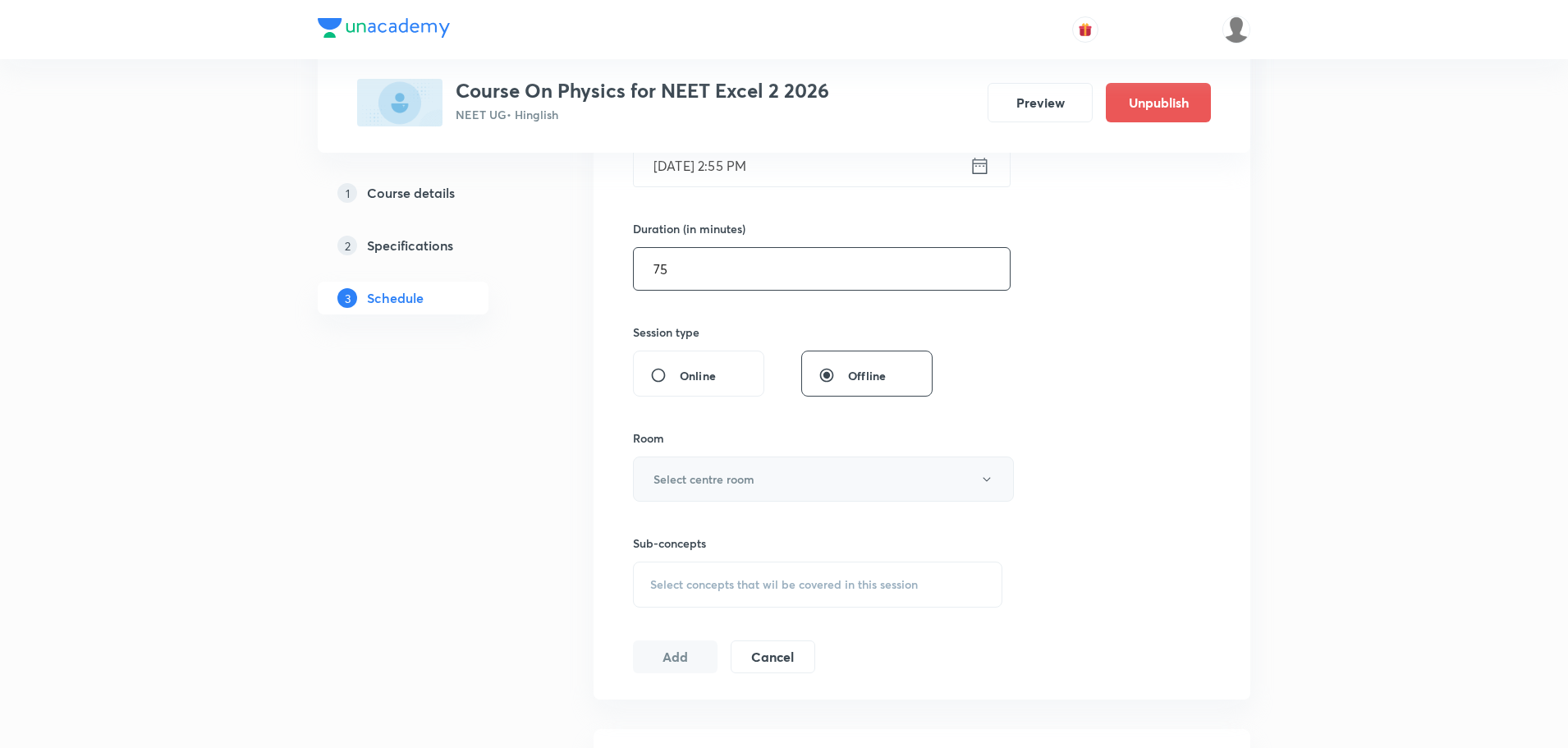
type input "75"
click at [764, 475] on button "Select centre room" at bounding box center [823, 479] width 381 height 45
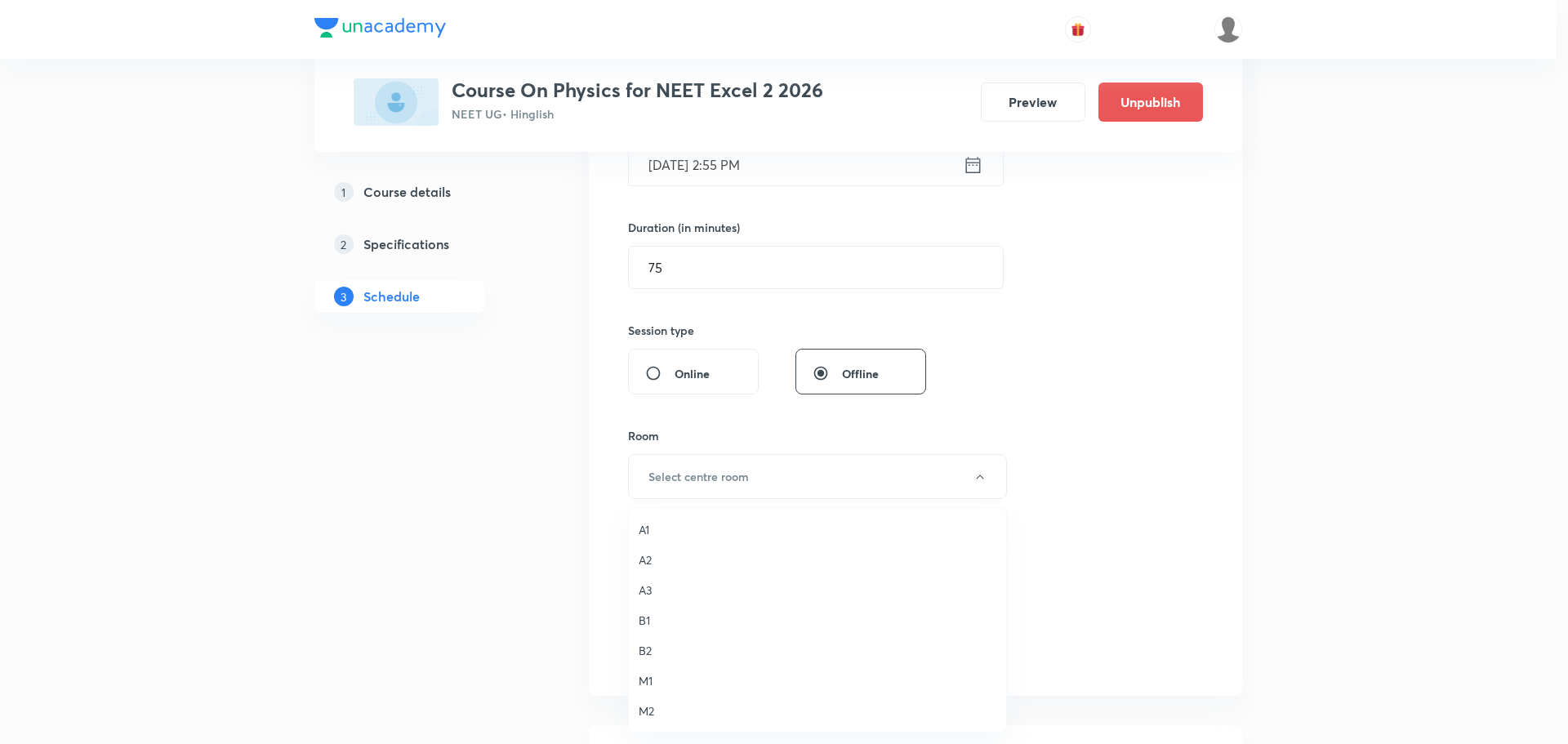
click at [656, 653] on span "B2" at bounding box center [818, 650] width 358 height 17
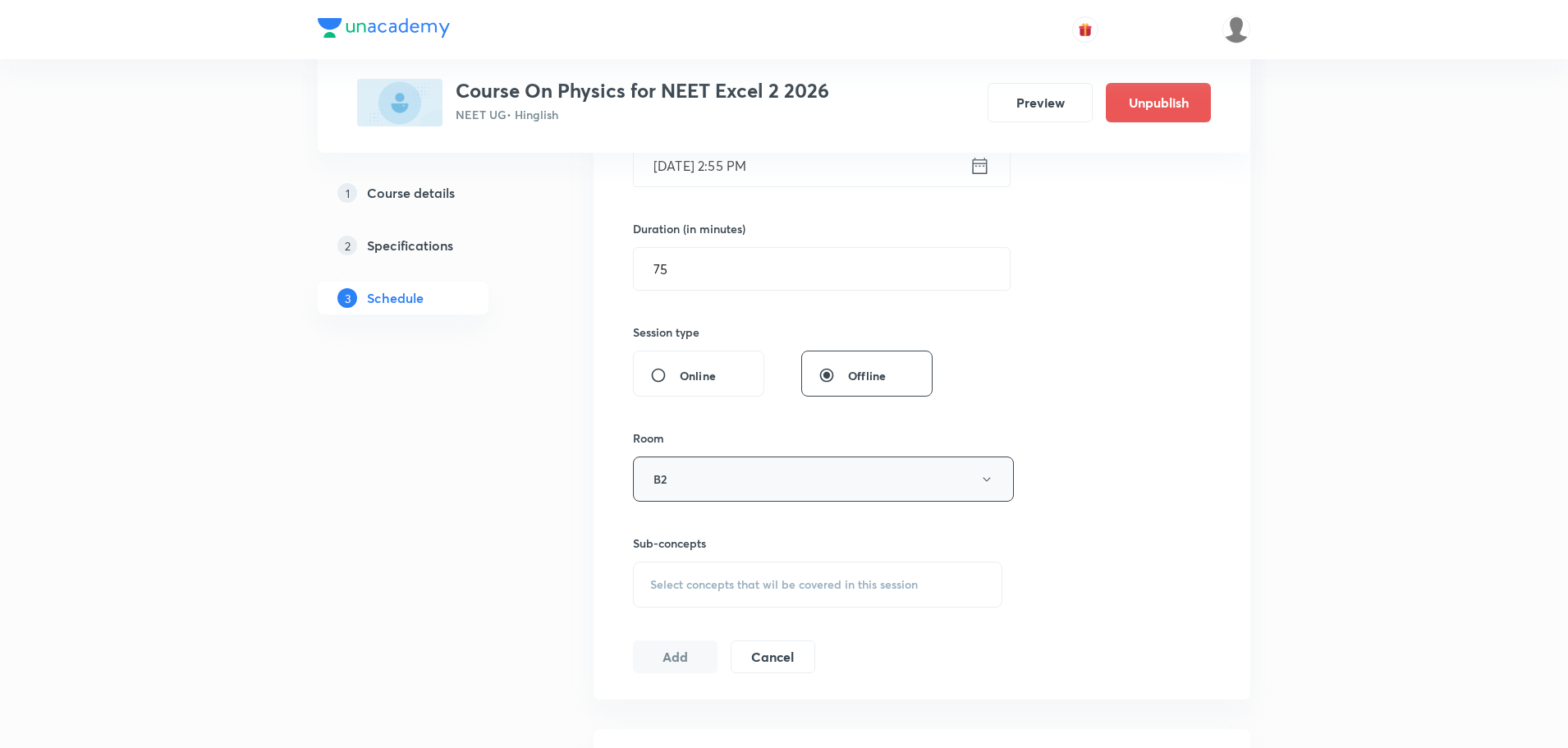
scroll to position [616, 0]
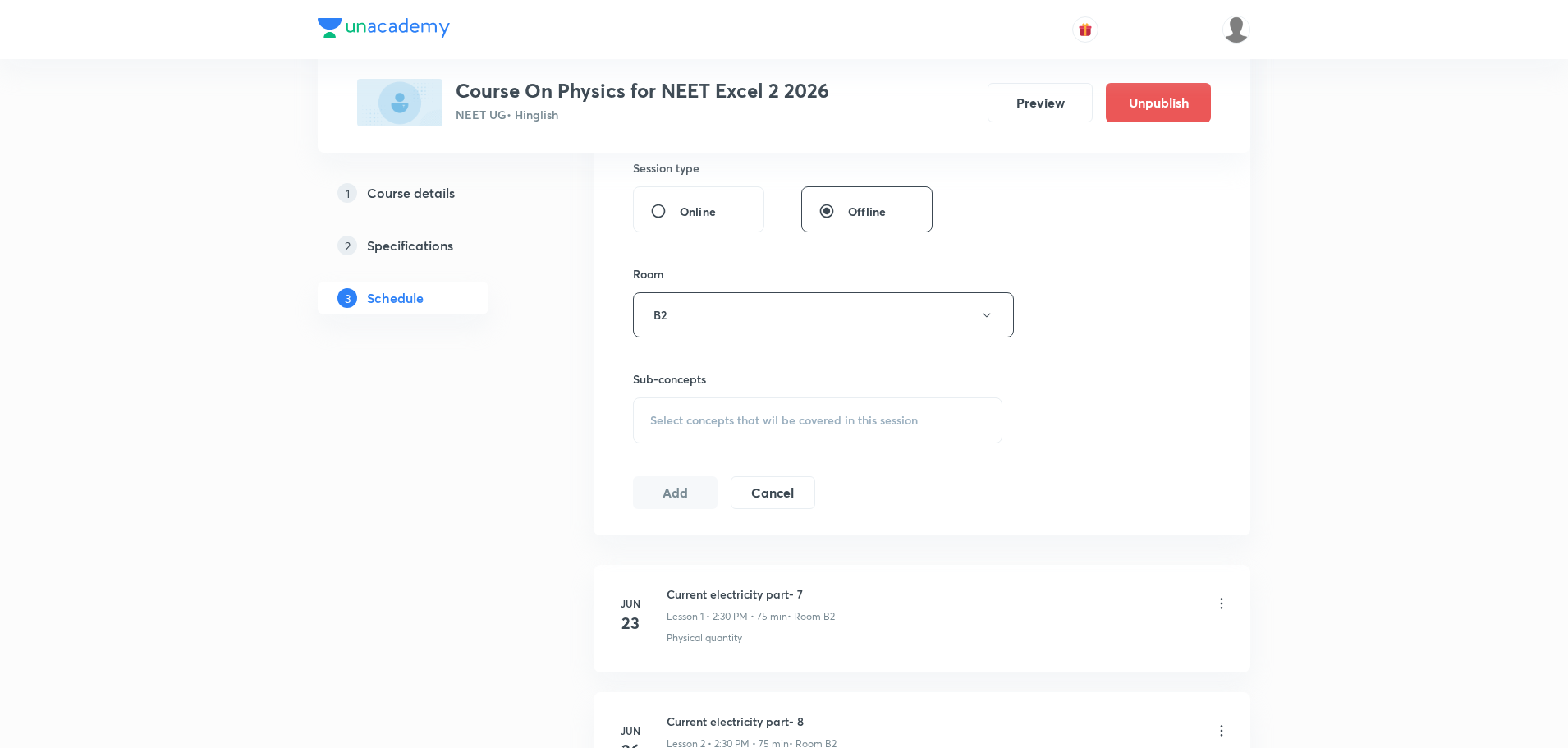
click at [847, 427] on span "Select concepts that wil be covered in this session" at bounding box center [784, 420] width 268 height 13
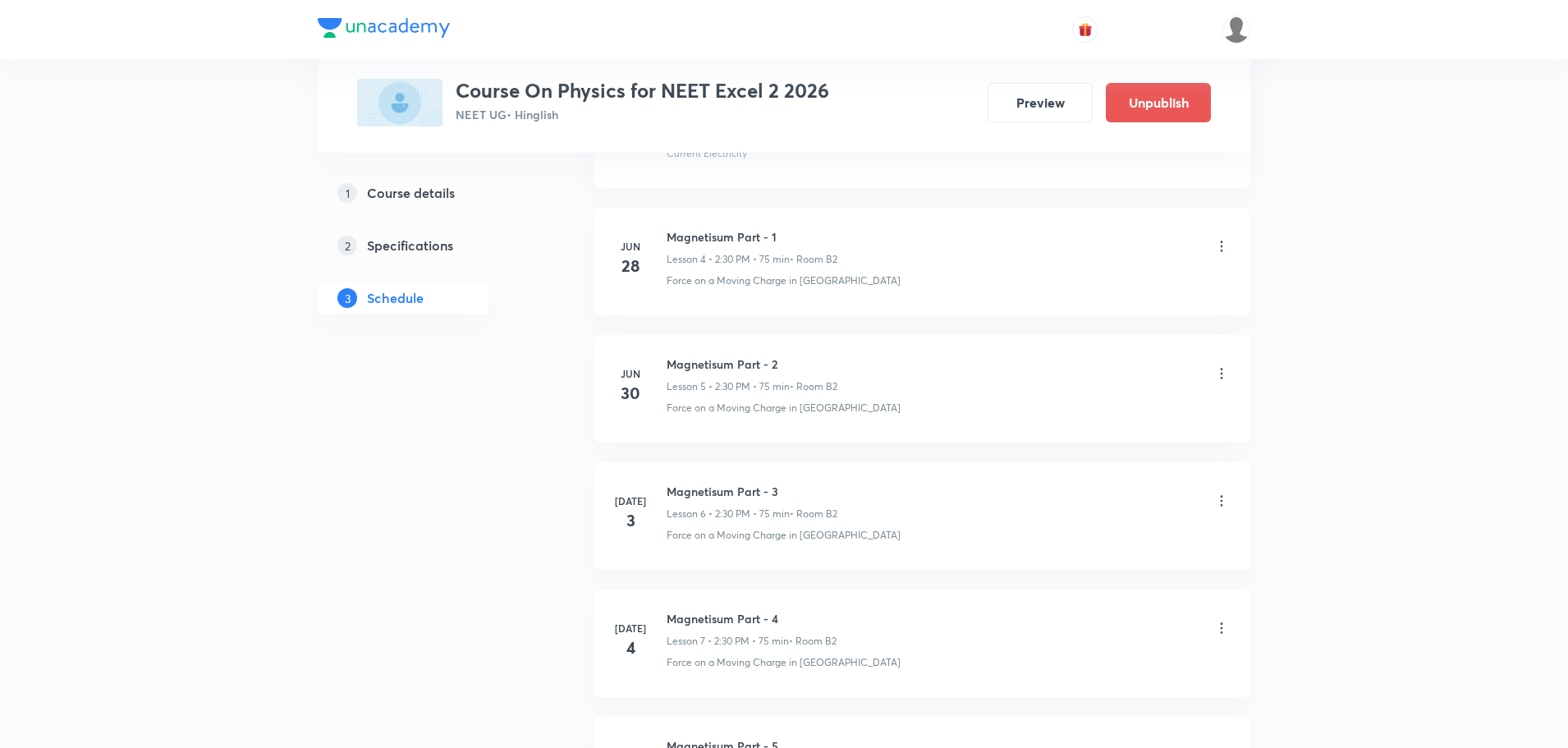
scroll to position [1437, 0]
